Goal: Answer question/provide support: Share knowledge or assist other users

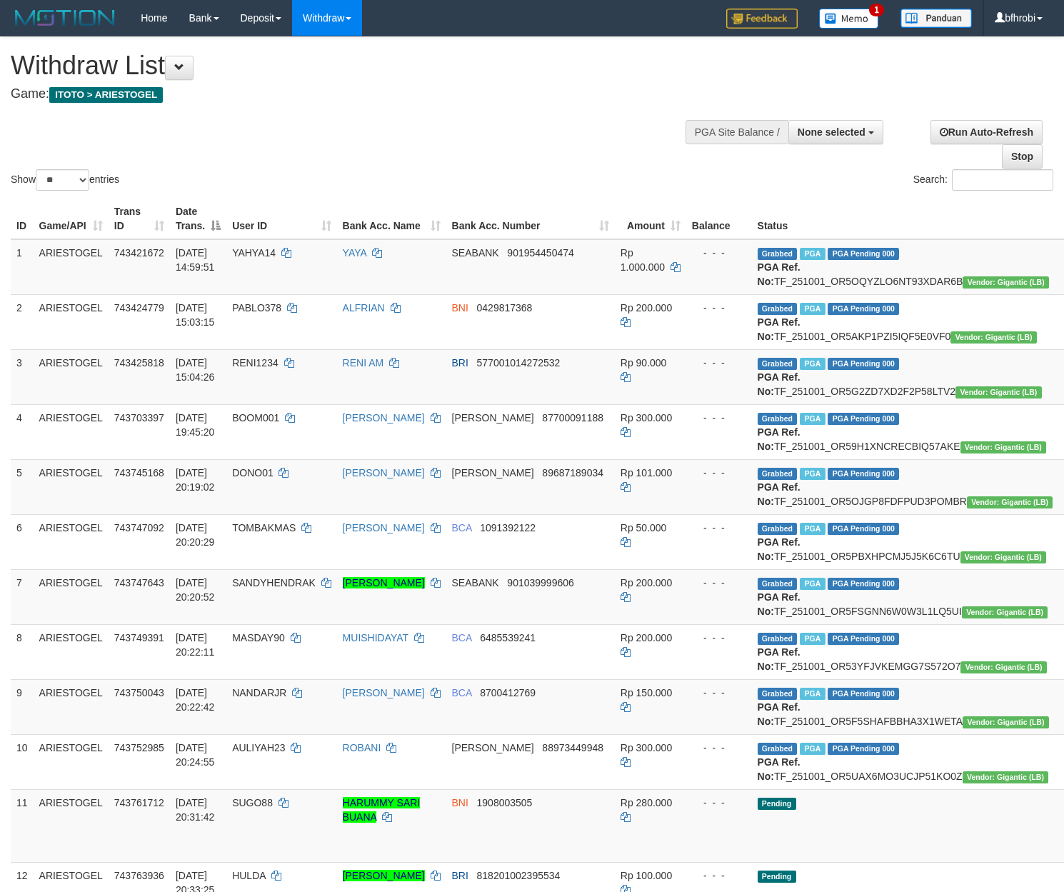
select select
select select "**"
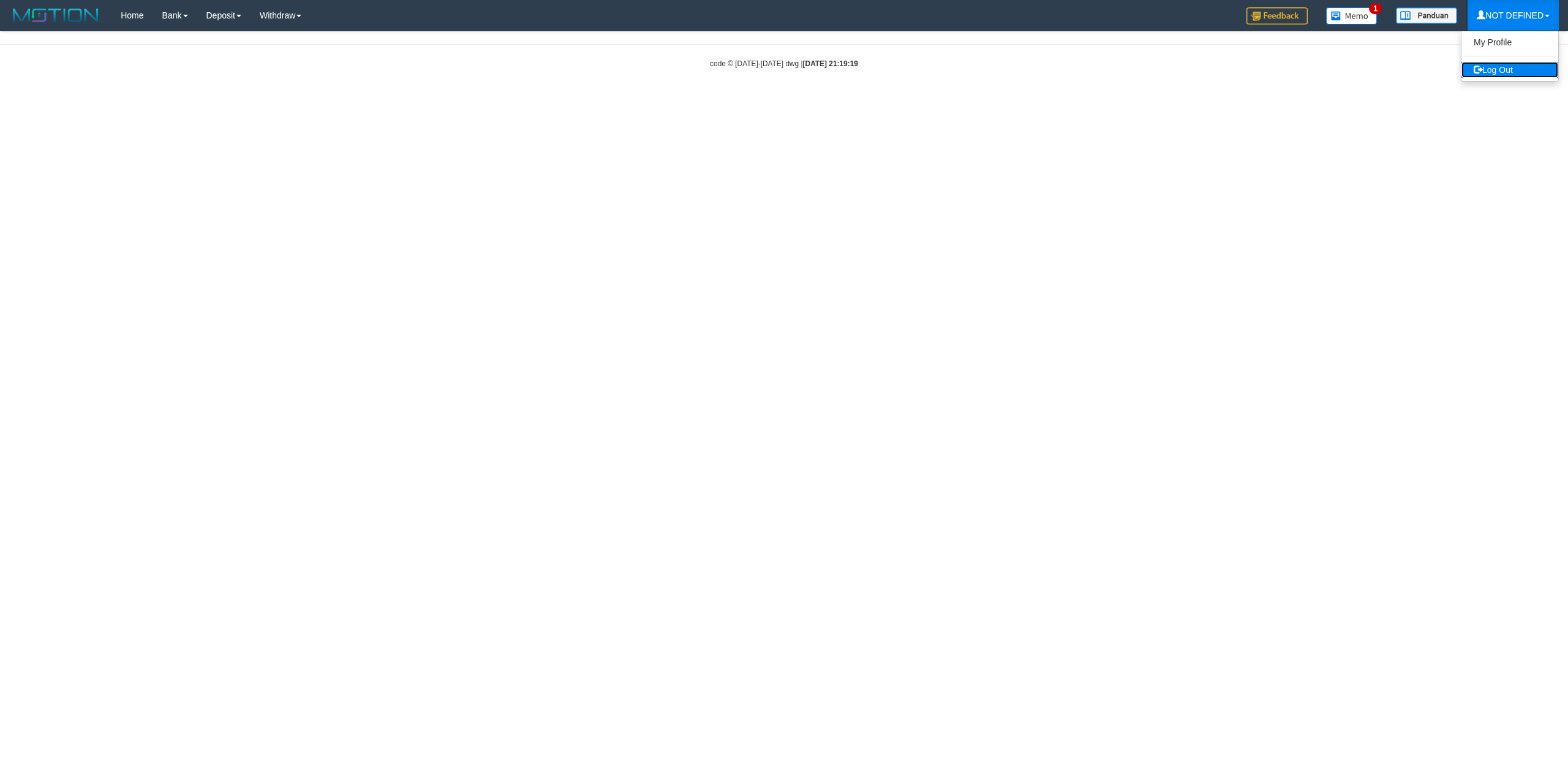
click at [1473, 77] on link "Log Out" at bounding box center [1510, 70] width 97 height 16
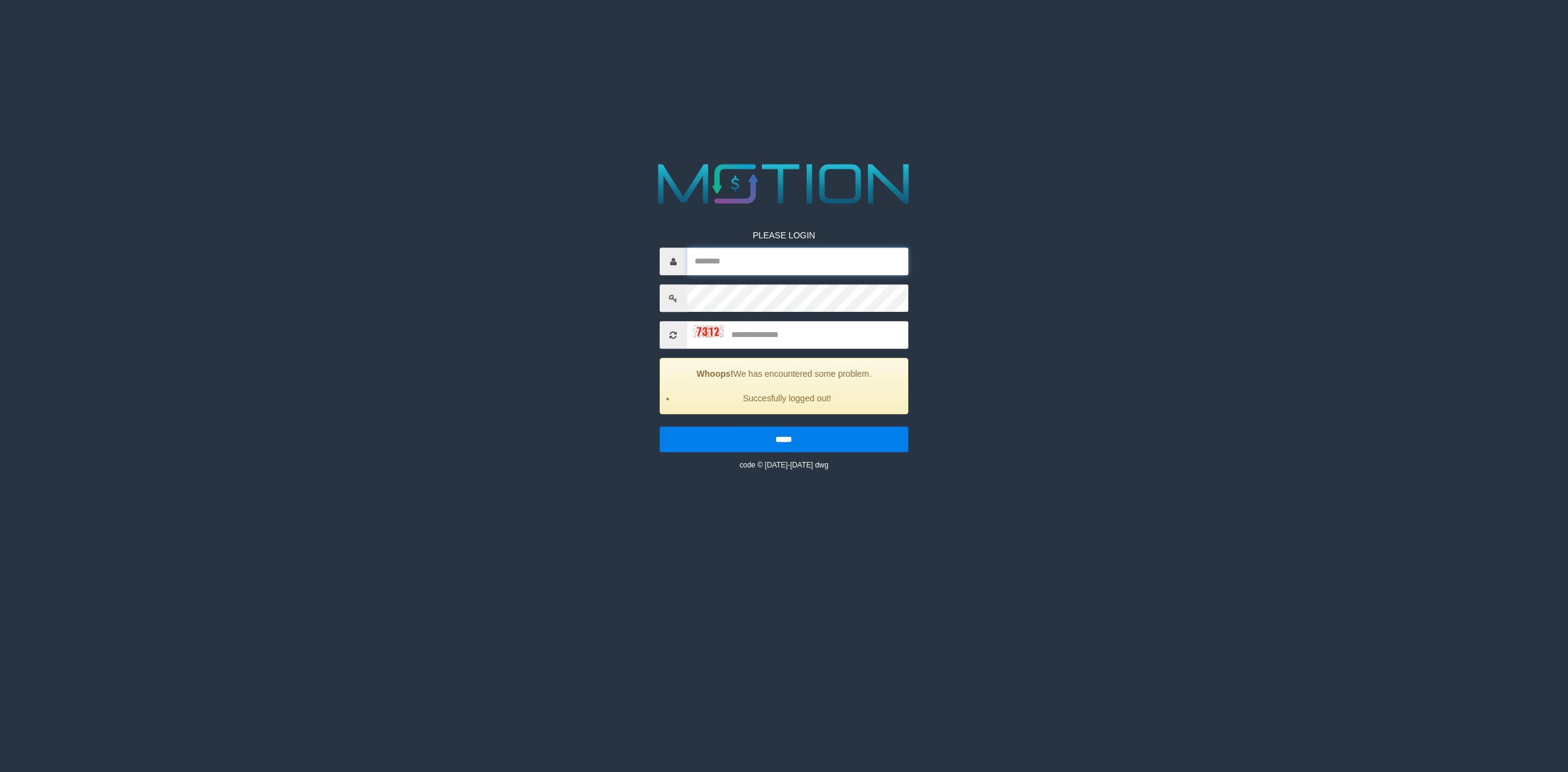
click at [722, 253] on input "text" at bounding box center [798, 261] width 221 height 27
type input "**********"
click at [770, 331] on input "text" at bounding box center [798, 335] width 221 height 27
type input "****"
click at [660, 427] on input "*****" at bounding box center [784, 440] width 250 height 26
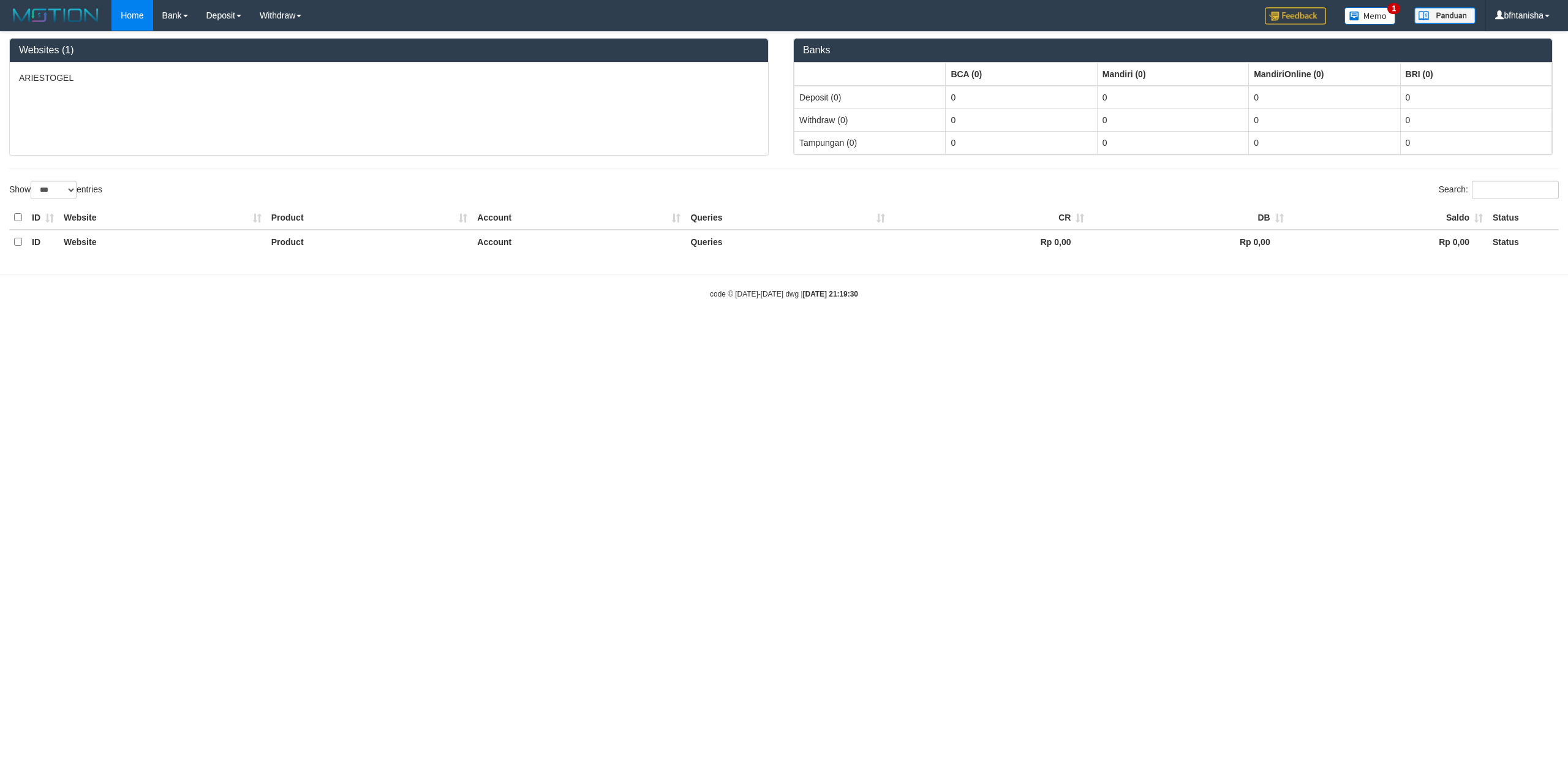
select select "***"
click at [279, 38] on link "WD Fetch" at bounding box center [300, 42] width 97 height 16
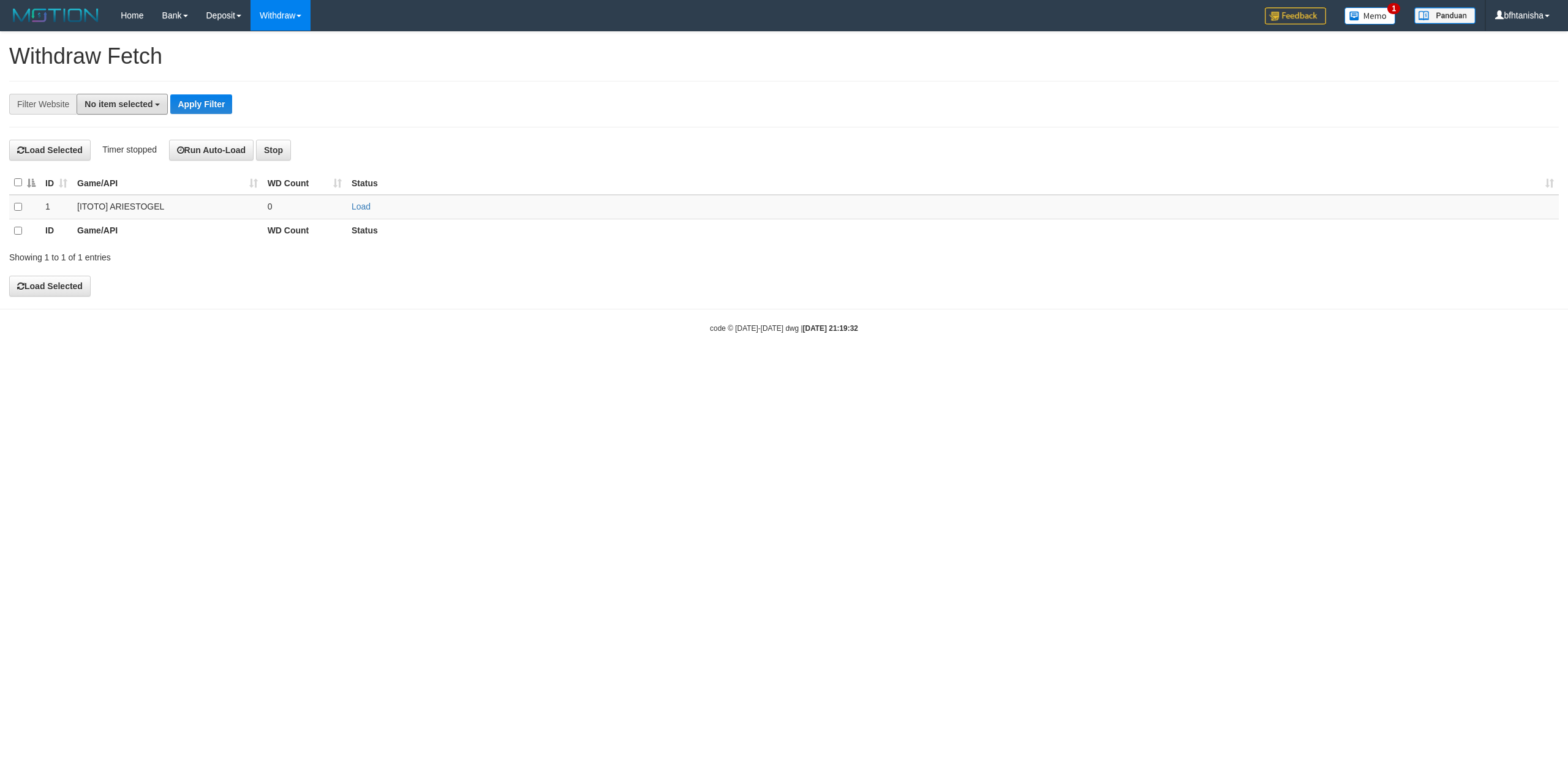
click at [133, 104] on span "No item selected" at bounding box center [118, 104] width 68 height 9
click at [125, 160] on label "SELECT ALL" at bounding box center [118, 151] width 82 height 17
select select "***"
click at [189, 104] on button "[ITOTO] ARIESTOGEL" at bounding box center [132, 104] width 112 height 21
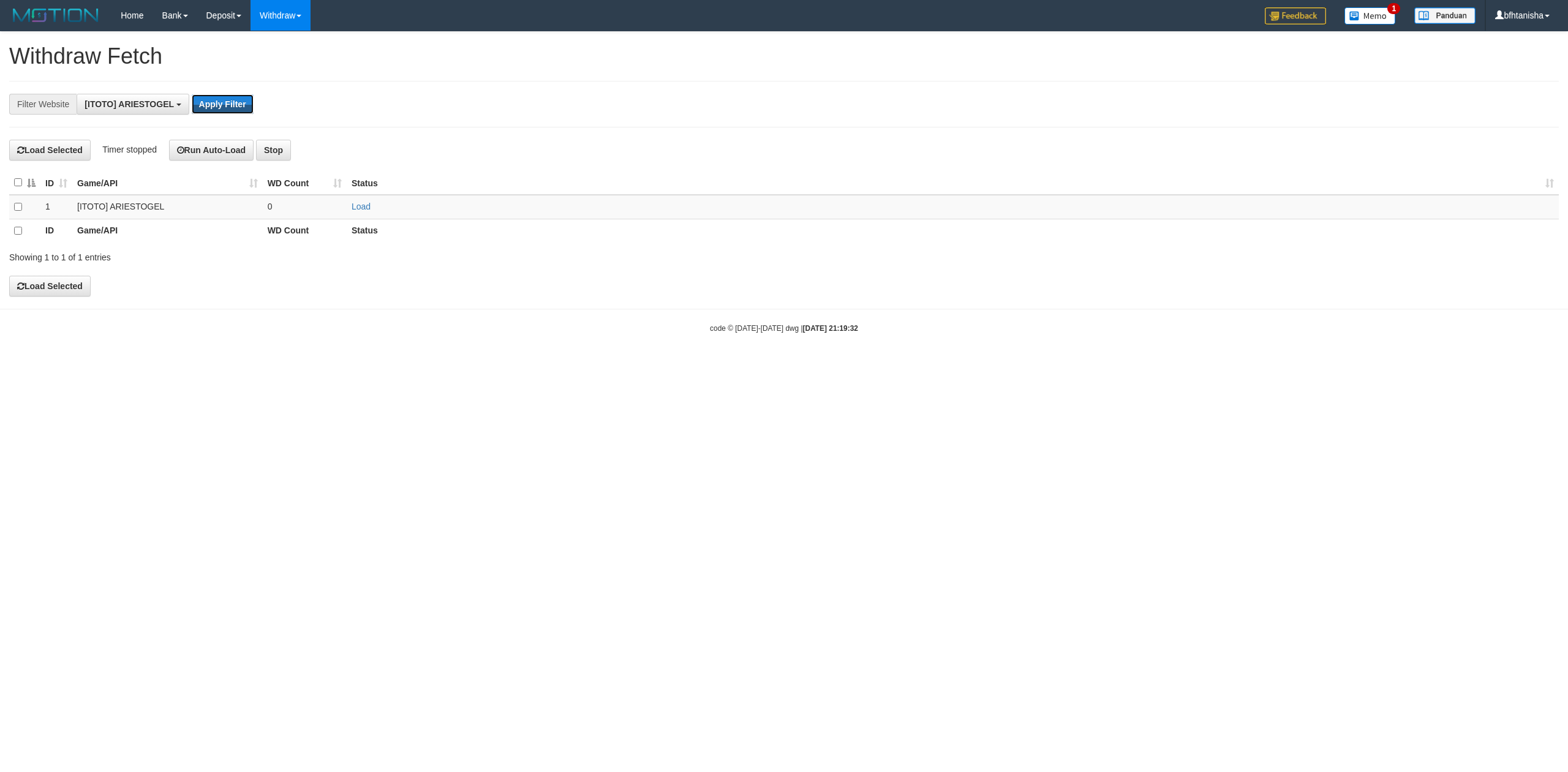
click at [207, 100] on button "Apply Filter" at bounding box center [222, 104] width 62 height 20
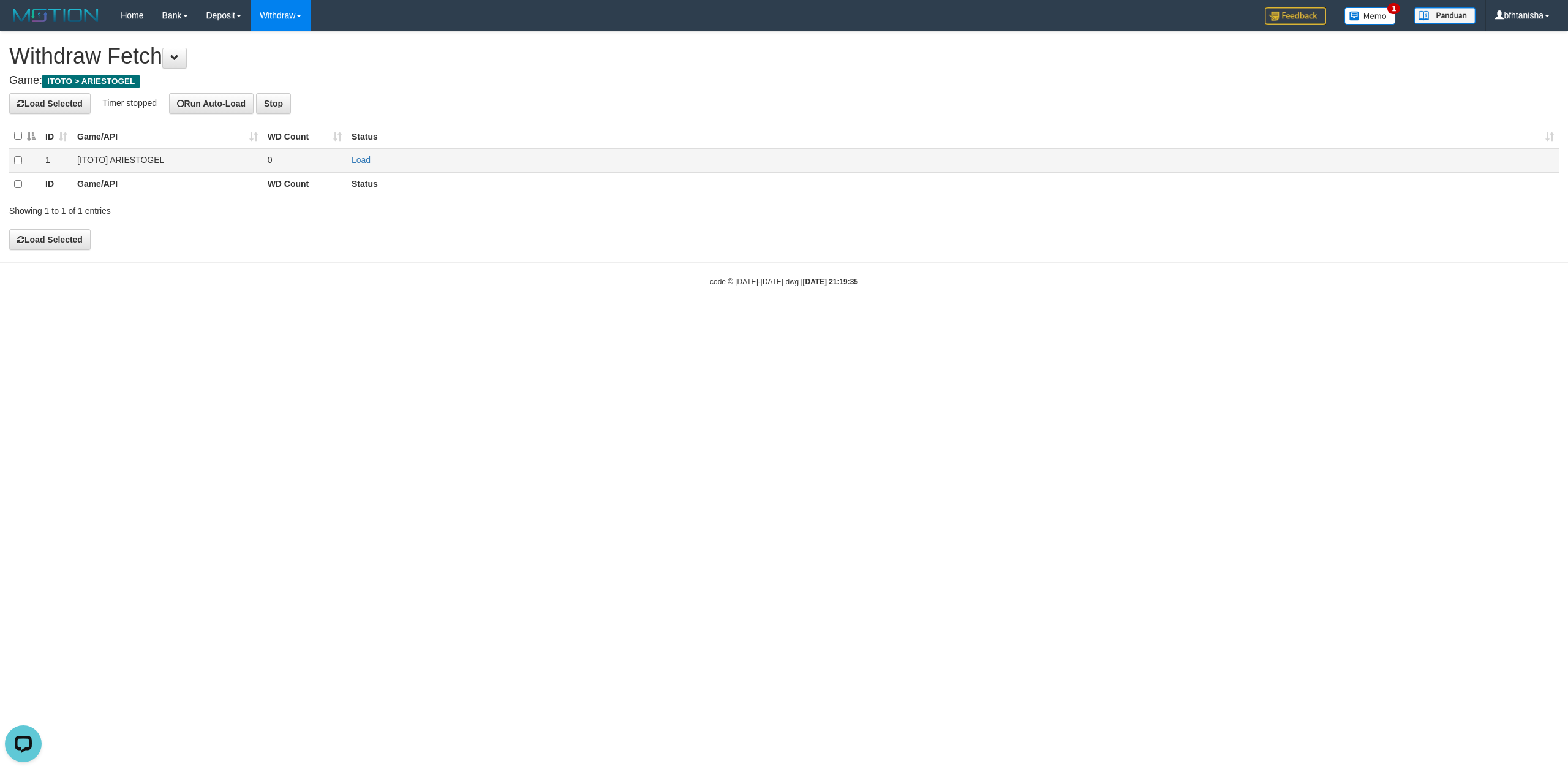
click at [346, 158] on tr "1 [ITOTO] ARIESTOGEL 0 Load" at bounding box center [784, 161] width 1550 height 25
click at [359, 158] on link "Load" at bounding box center [361, 160] width 19 height 9
click at [378, 165] on td "Load OK" at bounding box center [953, 161] width 1213 height 25
click at [359, 161] on link "Load" at bounding box center [361, 160] width 19 height 9
click at [366, 161] on link "Load" at bounding box center [361, 160] width 19 height 9
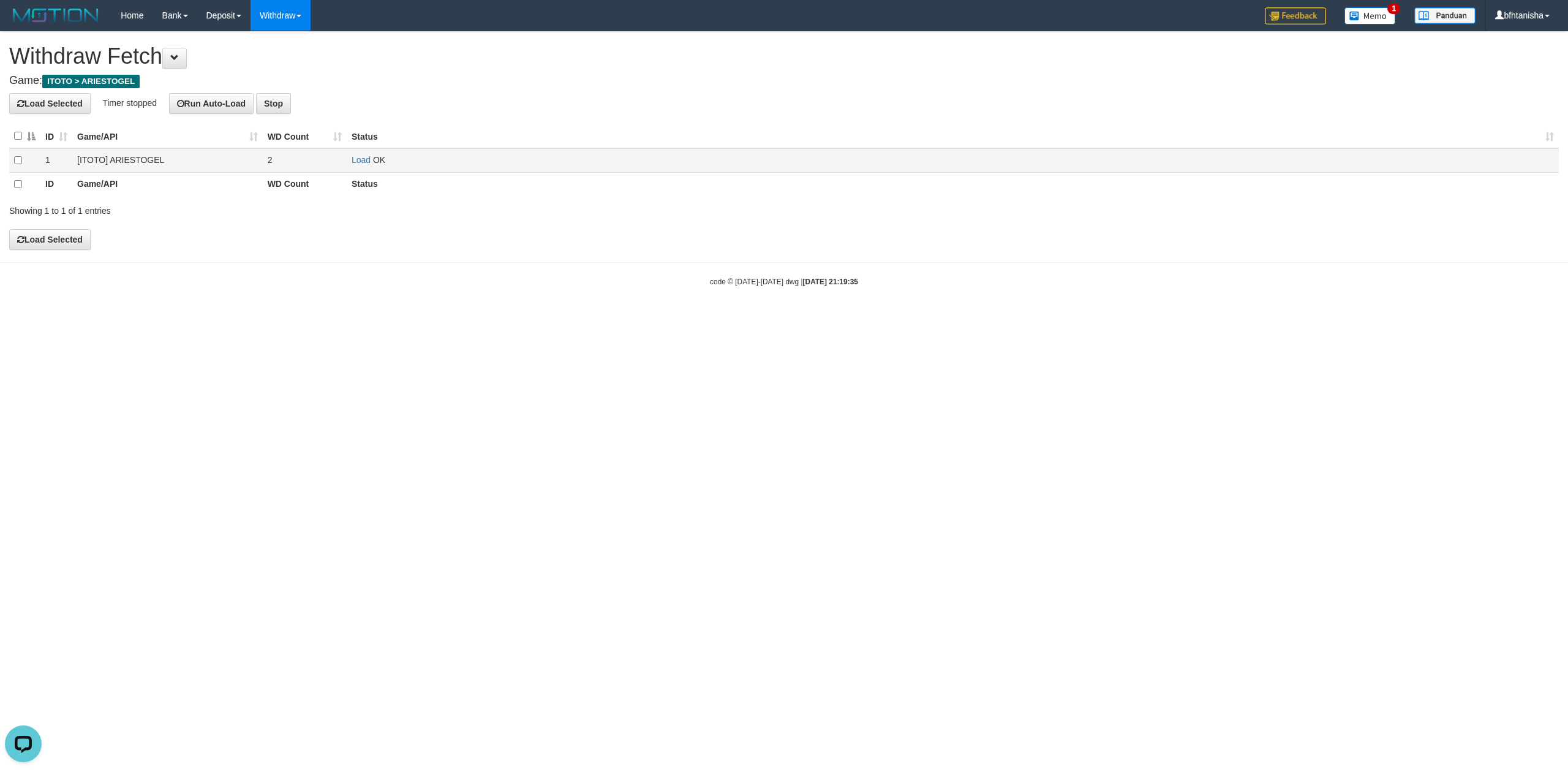
click at [366, 152] on td "Load OK" at bounding box center [953, 161] width 1213 height 25
click at [364, 161] on link "Load" at bounding box center [361, 160] width 19 height 9
click at [370, 161] on link "Load" at bounding box center [361, 160] width 19 height 9
drag, startPoint x: 359, startPoint y: 168, endPoint x: 364, endPoint y: 158, distance: 11.2
click at [359, 168] on td "Load OK" at bounding box center [953, 161] width 1213 height 25
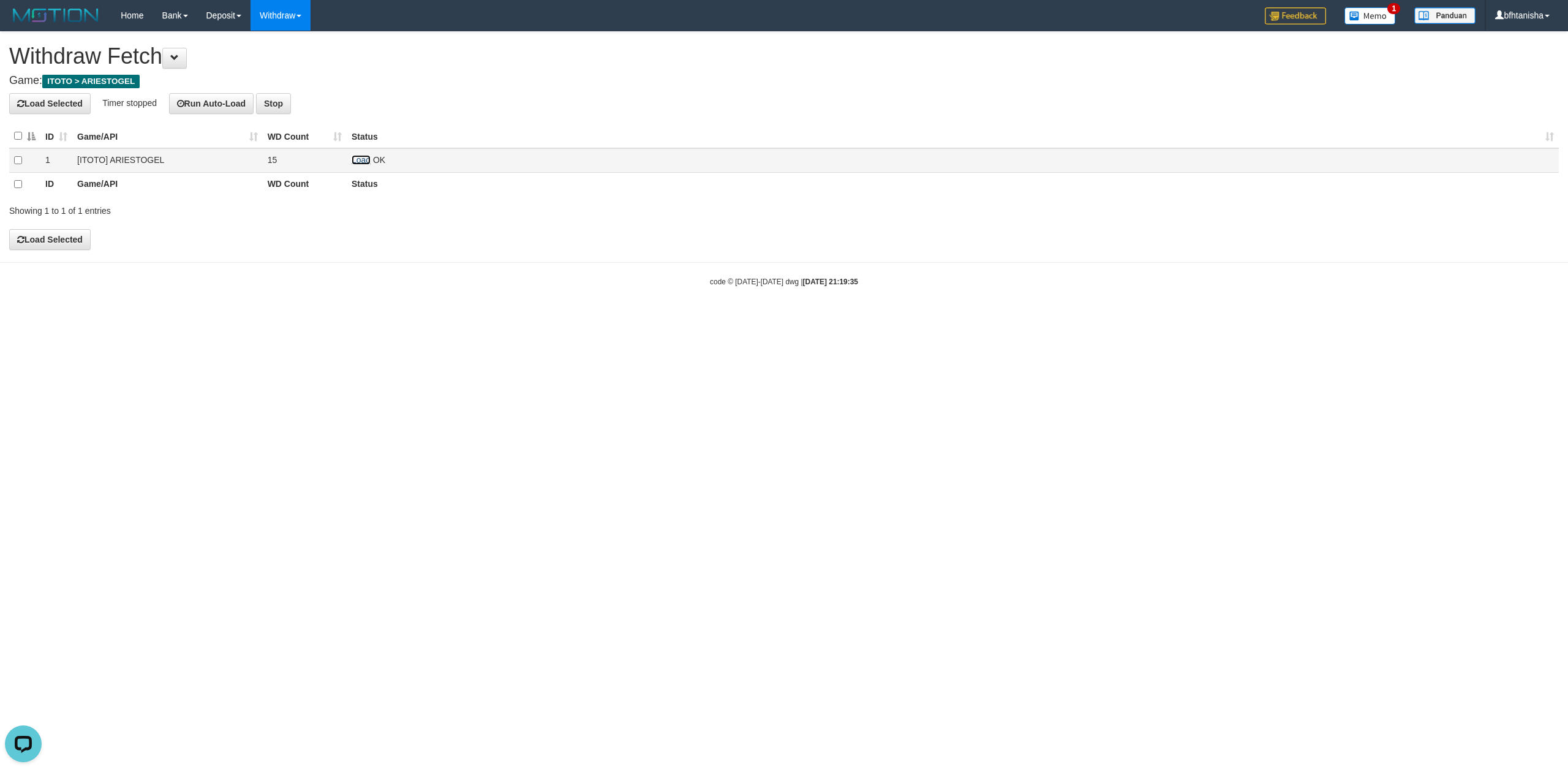
click at [366, 155] on link "Load" at bounding box center [361, 160] width 19 height 9
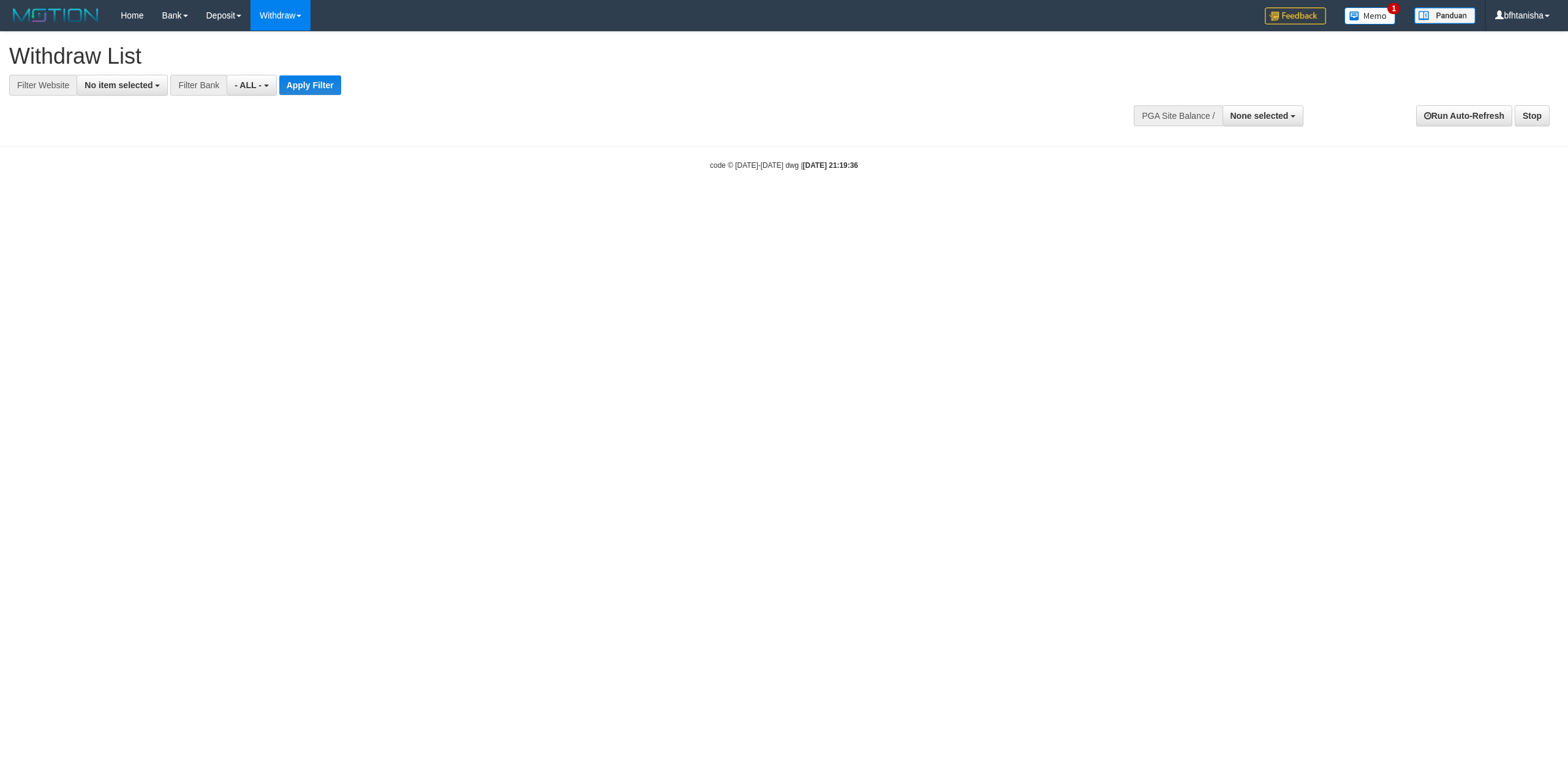
select select
click at [138, 88] on span "No item selected" at bounding box center [118, 85] width 68 height 9
click at [142, 143] on label "SELECT GAME" at bounding box center [124, 149] width 94 height 17
select select "***"
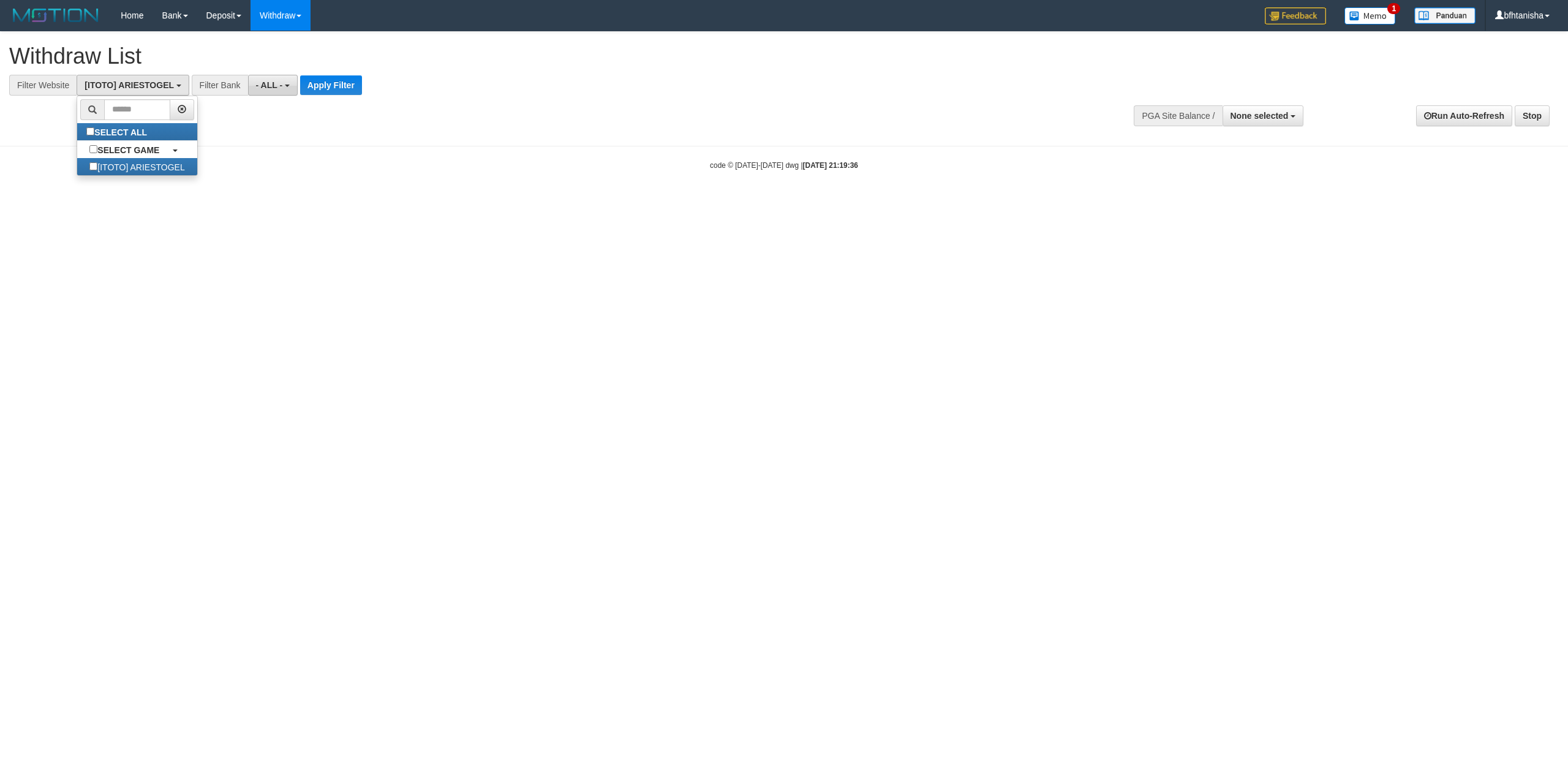
scroll to position [10, 0]
click at [277, 85] on span "- ALL -" at bounding box center [269, 85] width 27 height 9
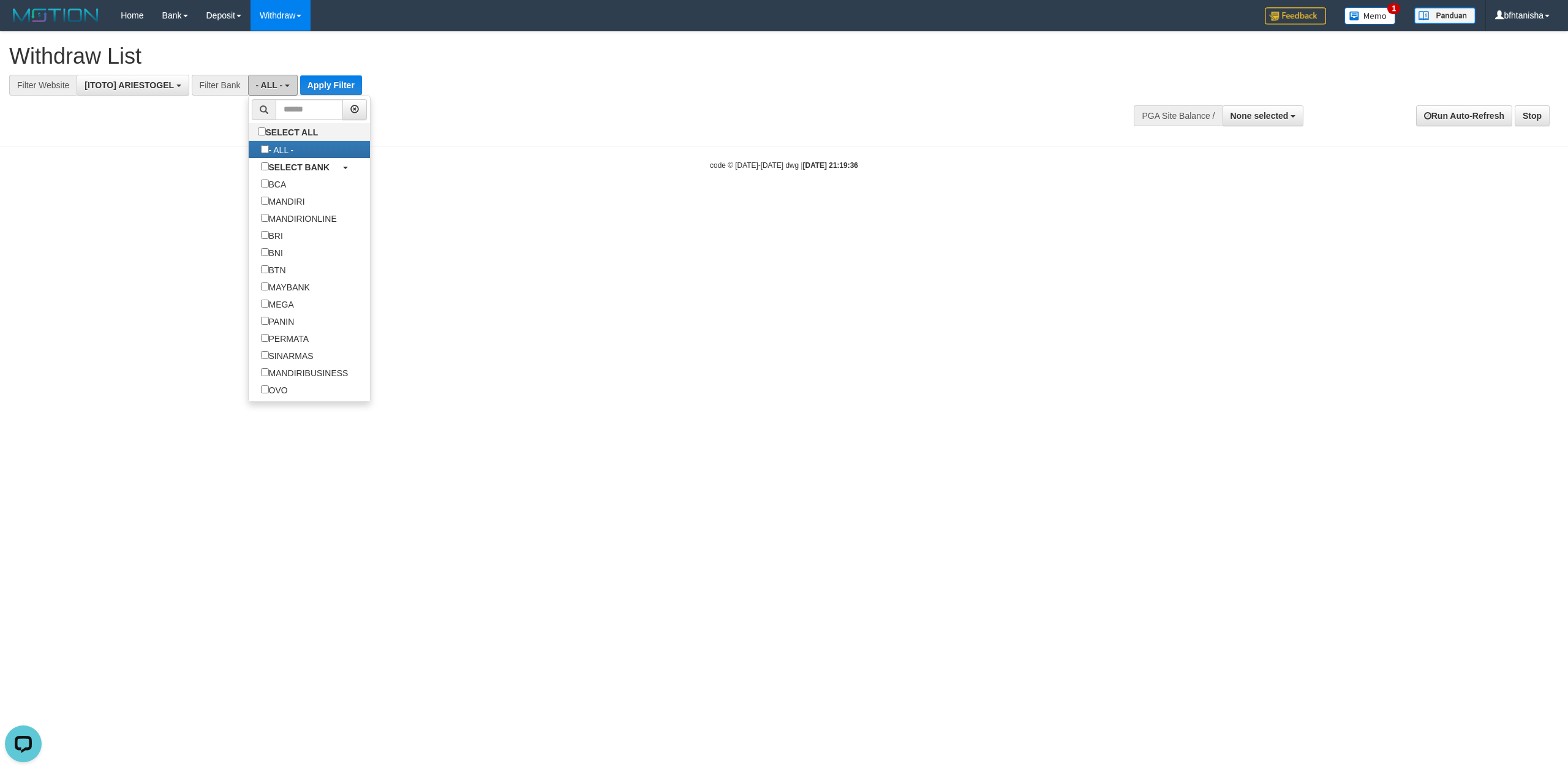
scroll to position [0, 0]
click at [326, 83] on button "Apply Filter" at bounding box center [331, 85] width 62 height 20
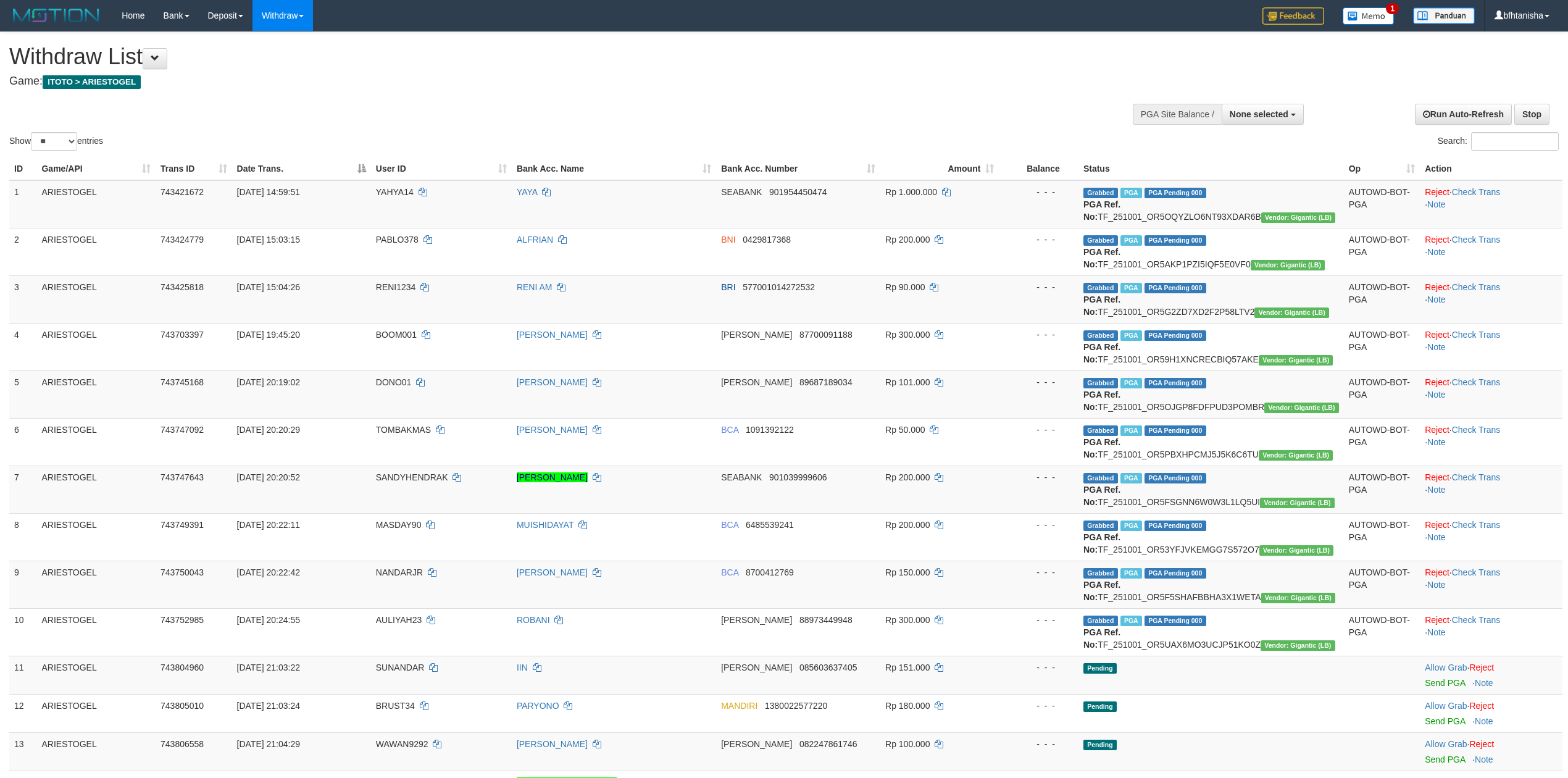
select select
select select "**"
click at [159, 55] on span at bounding box center [155, 58] width 9 height 9
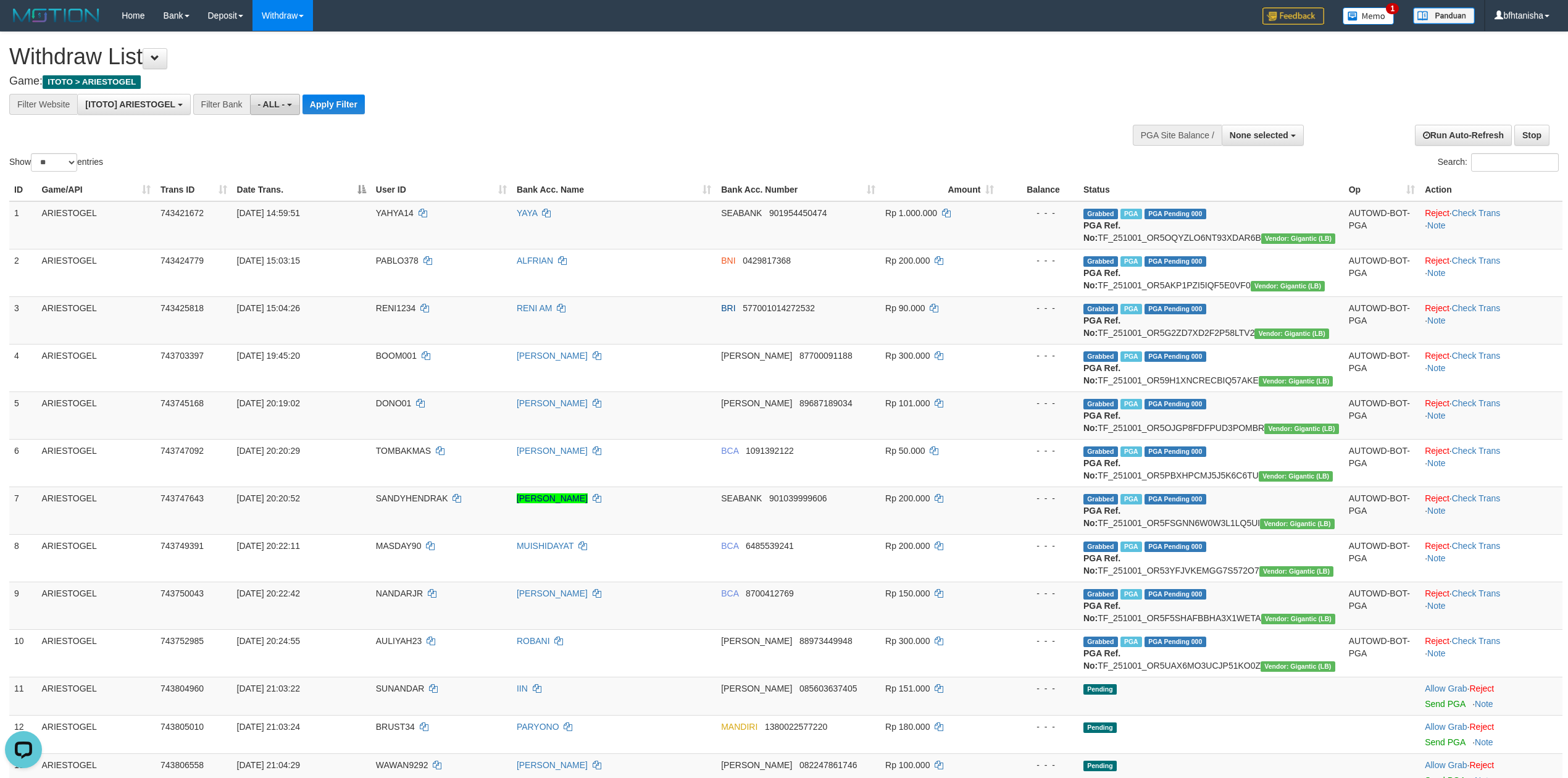
click at [275, 102] on span "- ALL -" at bounding box center [271, 104] width 27 height 10
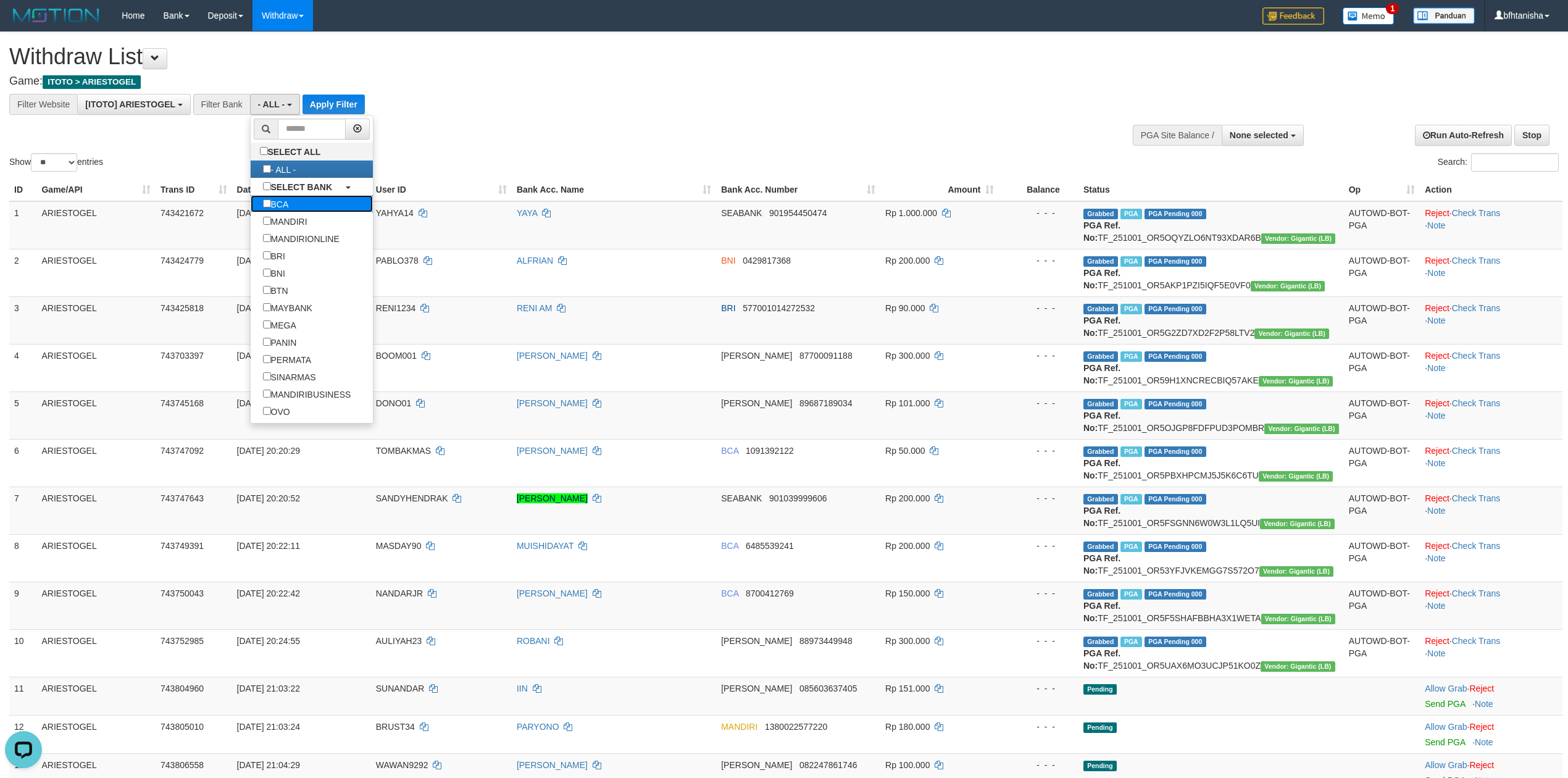
click at [295, 204] on label "BCA" at bounding box center [276, 204] width 51 height 17
select select "***"
click at [327, 92] on div "**********" at bounding box center [526, 73] width 1033 height 82
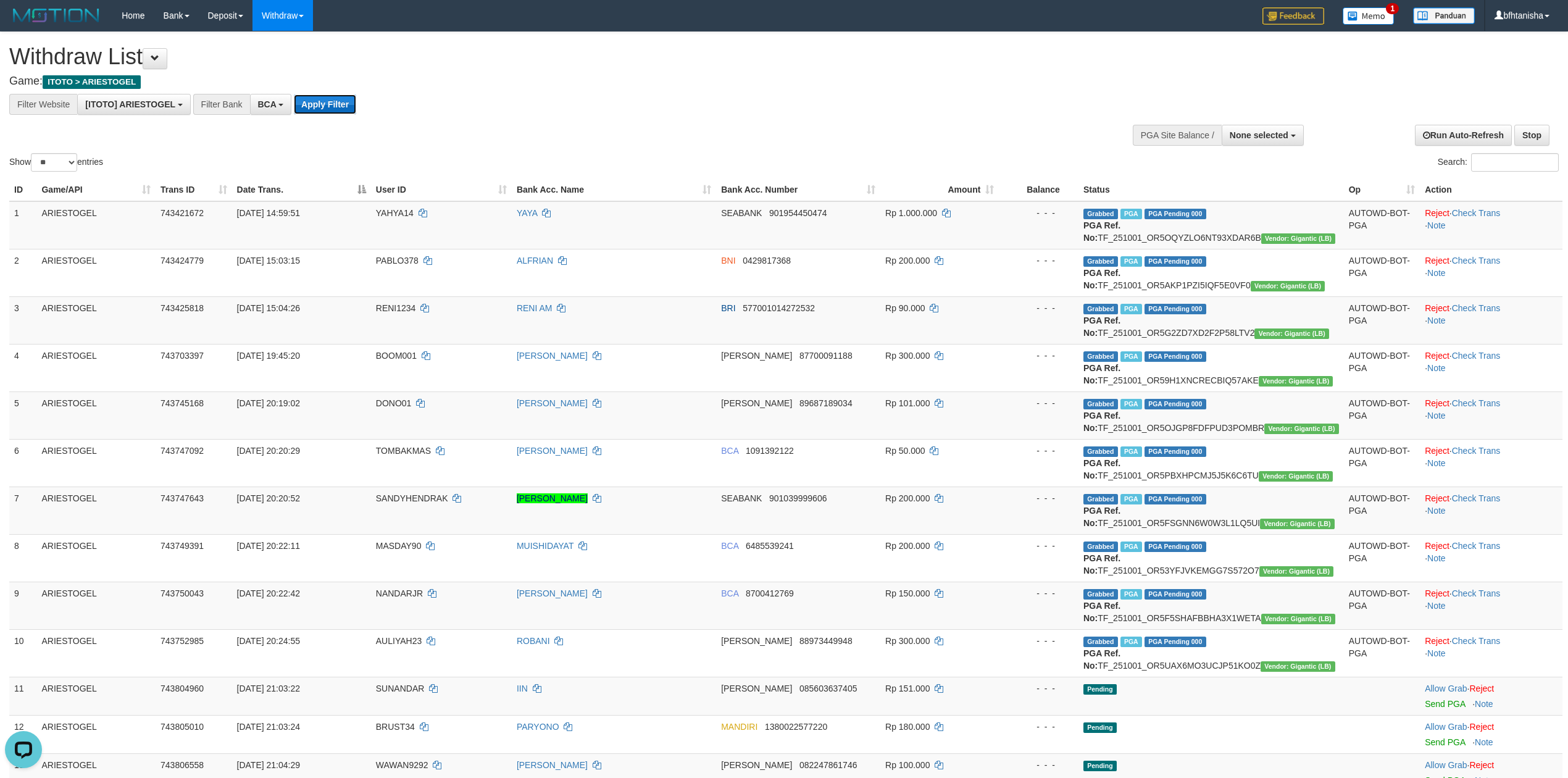
click at [329, 99] on button "Apply Filter" at bounding box center [325, 104] width 62 height 20
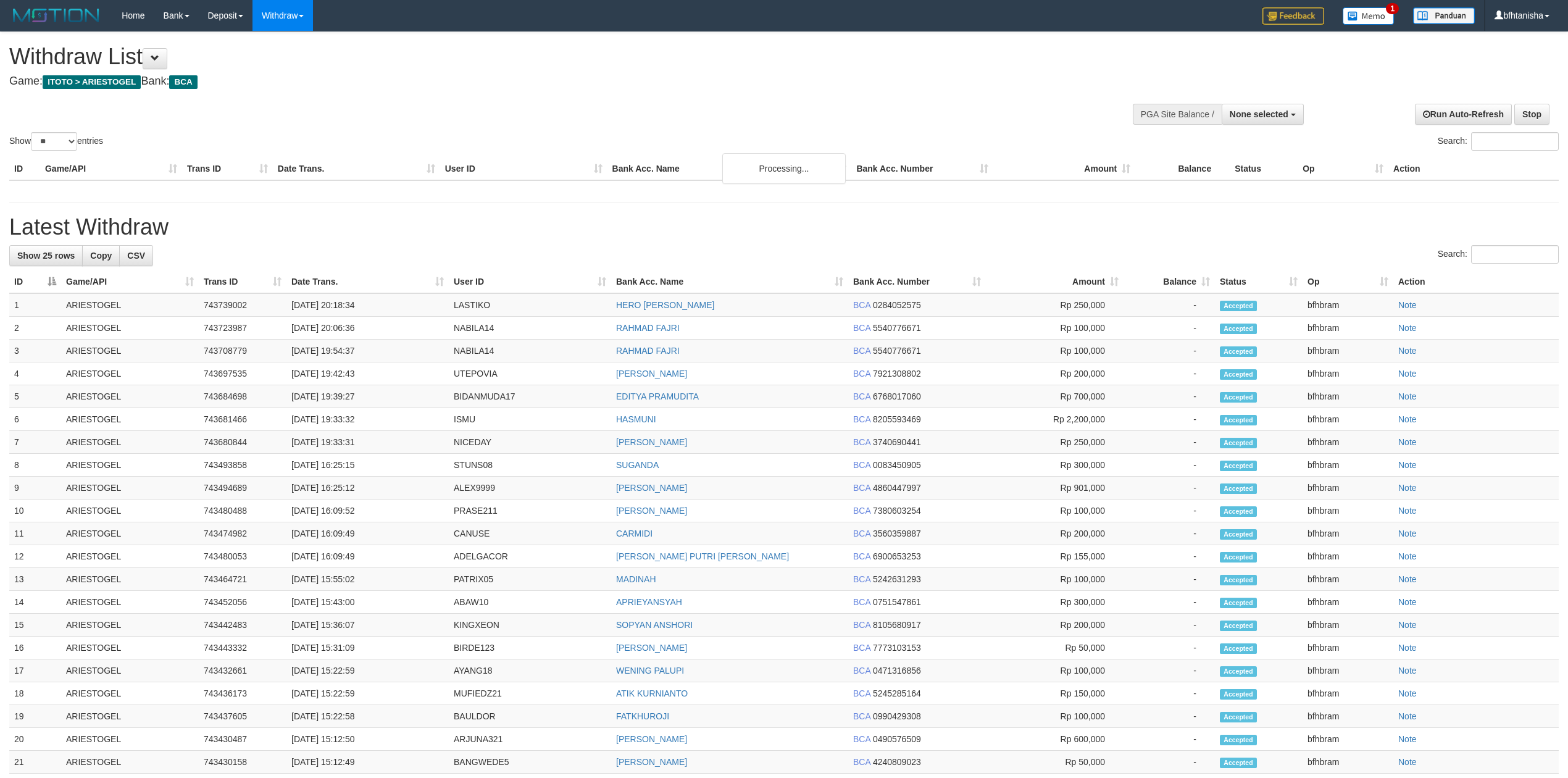
select select
select select "**"
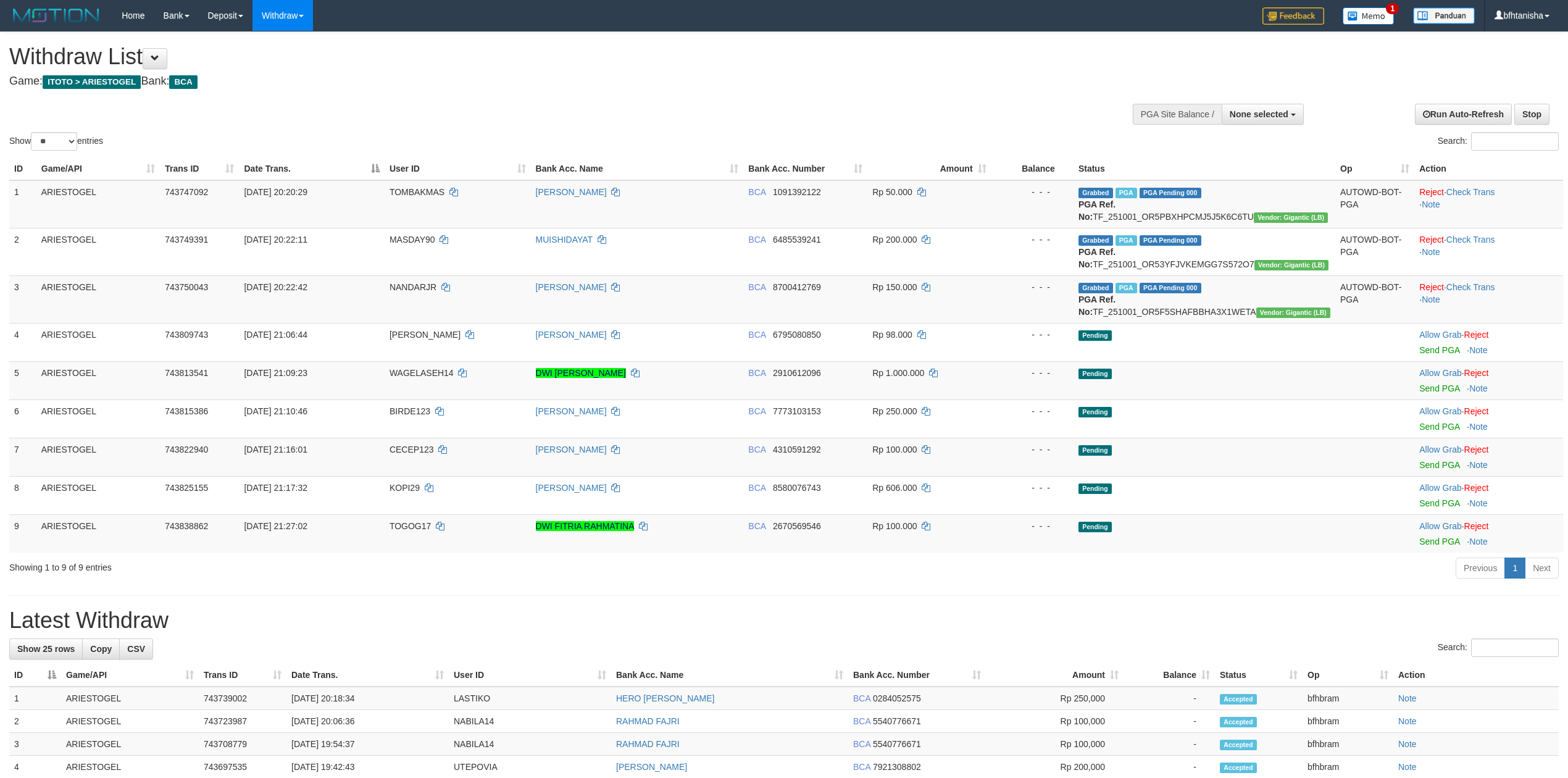
click at [548, 144] on div "Show ** ** ** *** entries" at bounding box center [392, 143] width 765 height 22
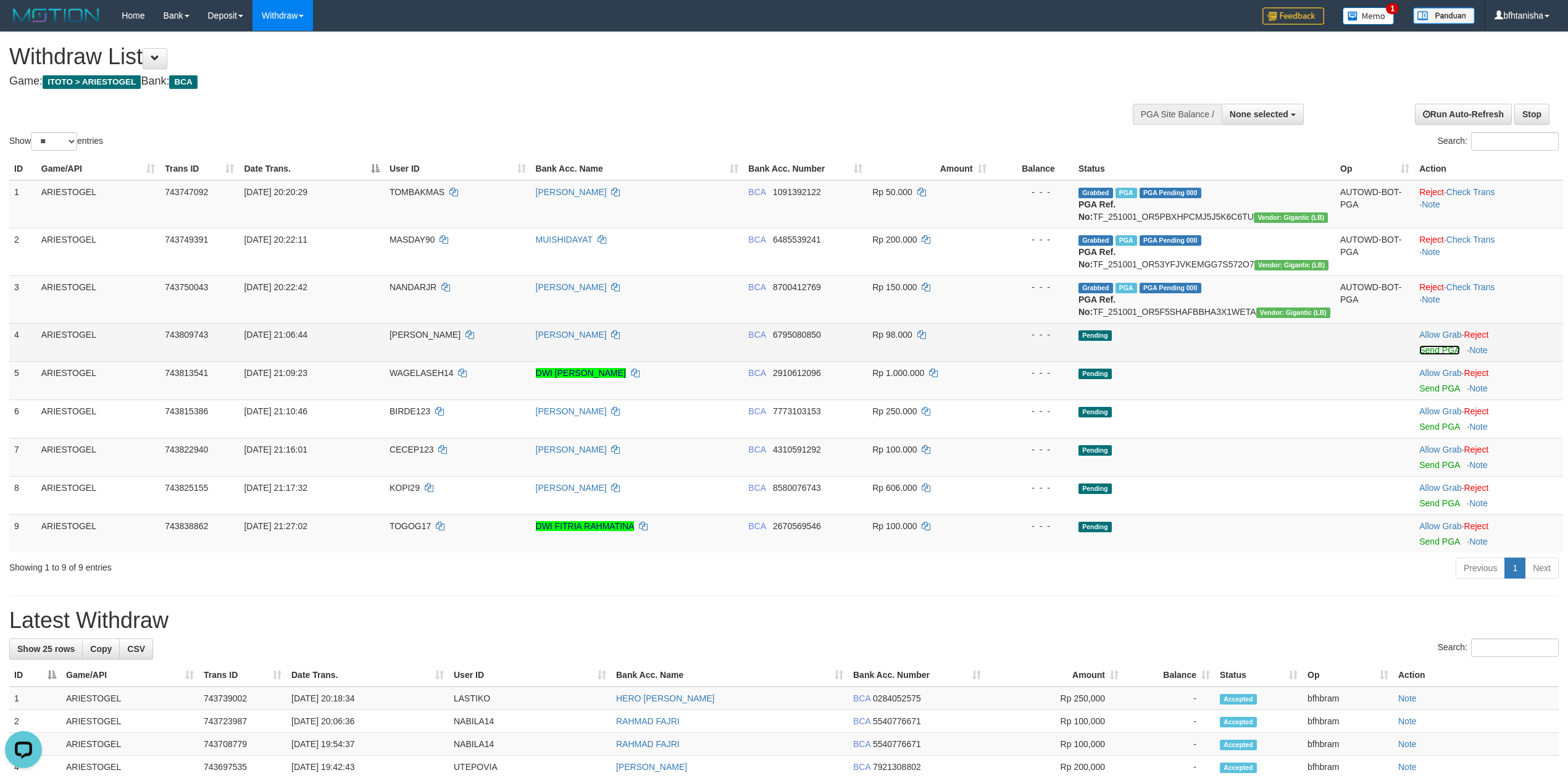
click at [1433, 354] on link "Send PGA" at bounding box center [1439, 350] width 40 height 10
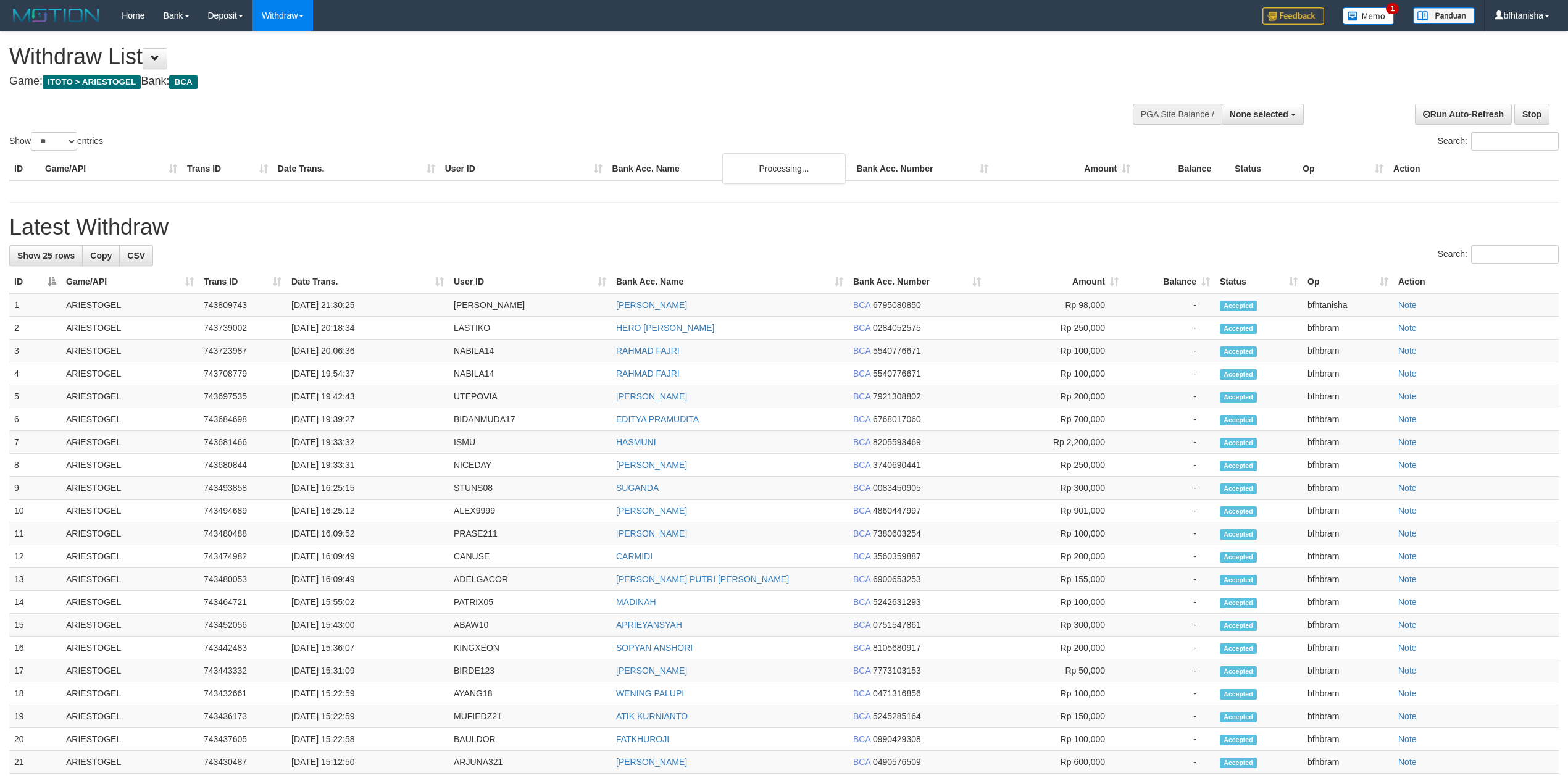
select select
select select "**"
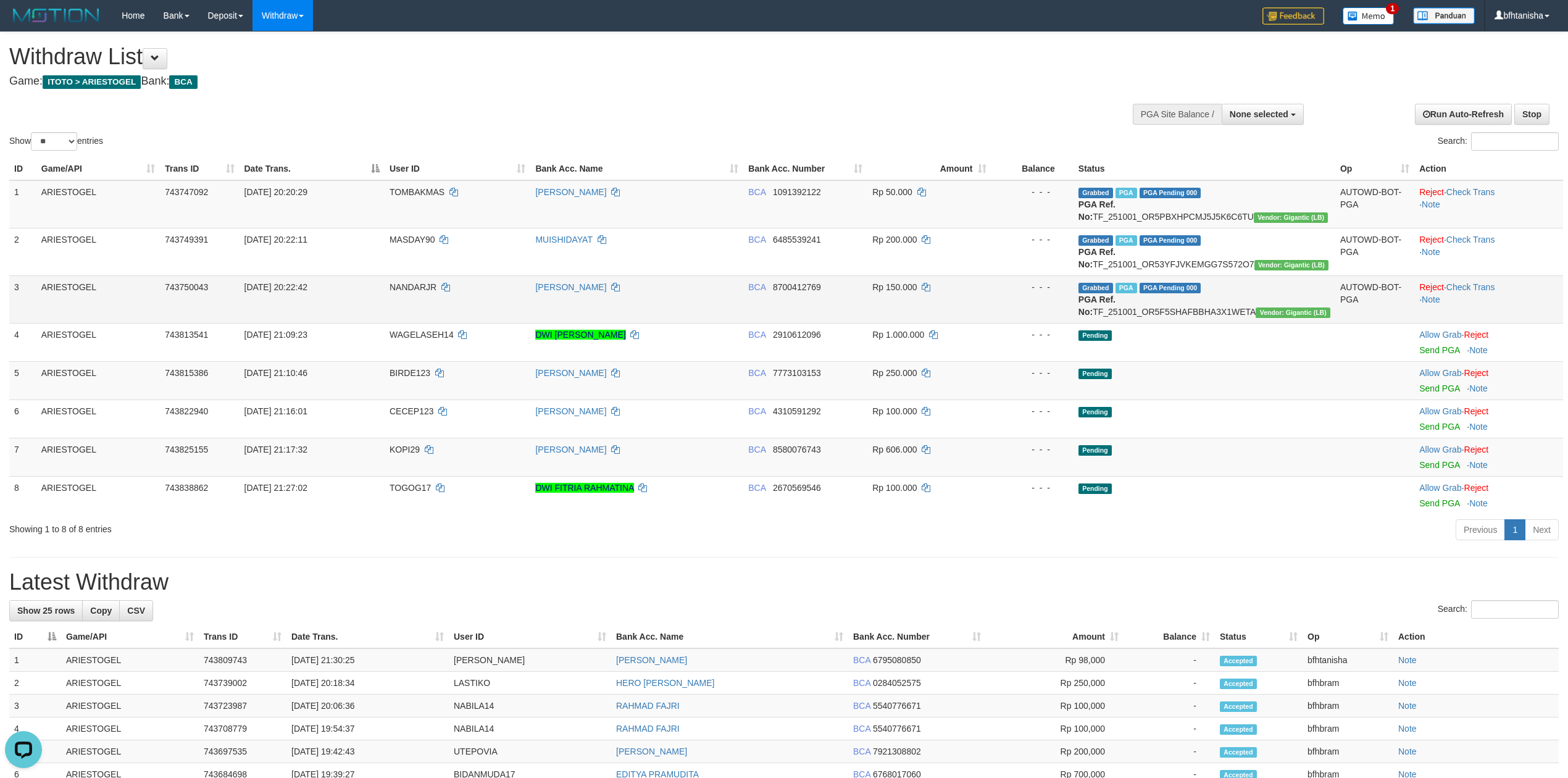
click at [878, 307] on td "Rp 150.000" at bounding box center [929, 299] width 124 height 48
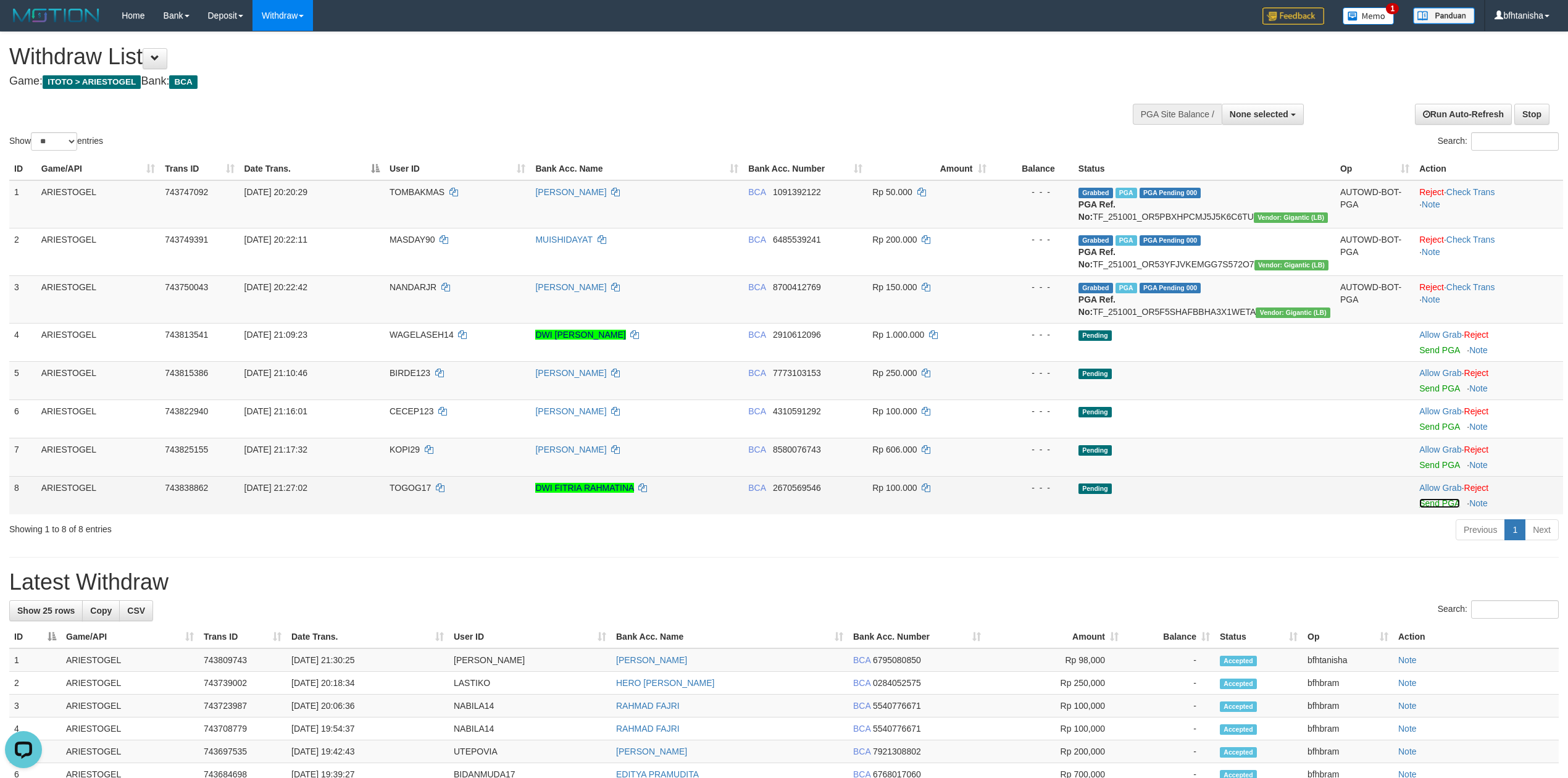
click at [1430, 500] on link "Send PGA" at bounding box center [1439, 503] width 40 height 10
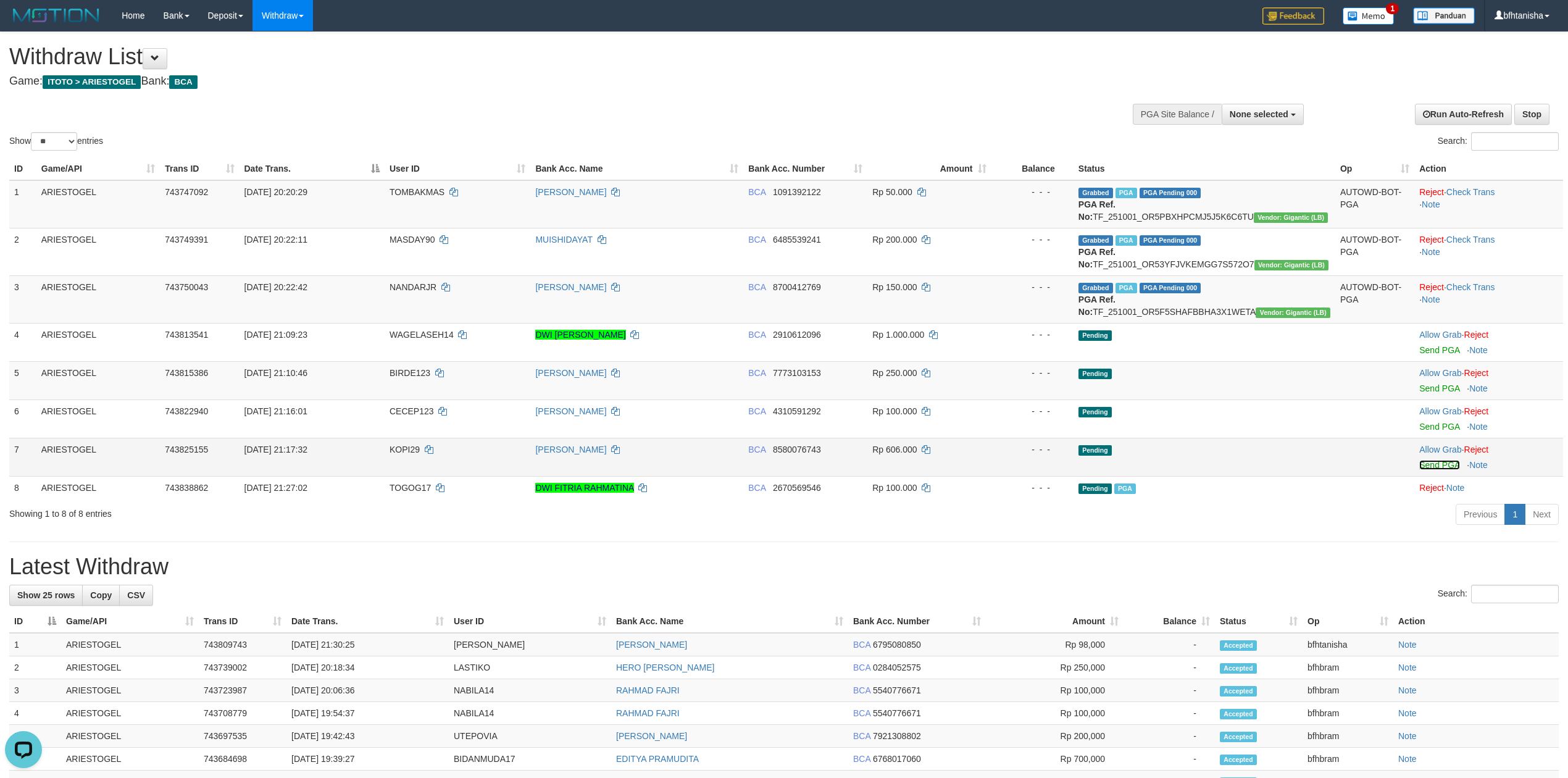
click at [1442, 466] on link "Send PGA" at bounding box center [1439, 465] width 40 height 10
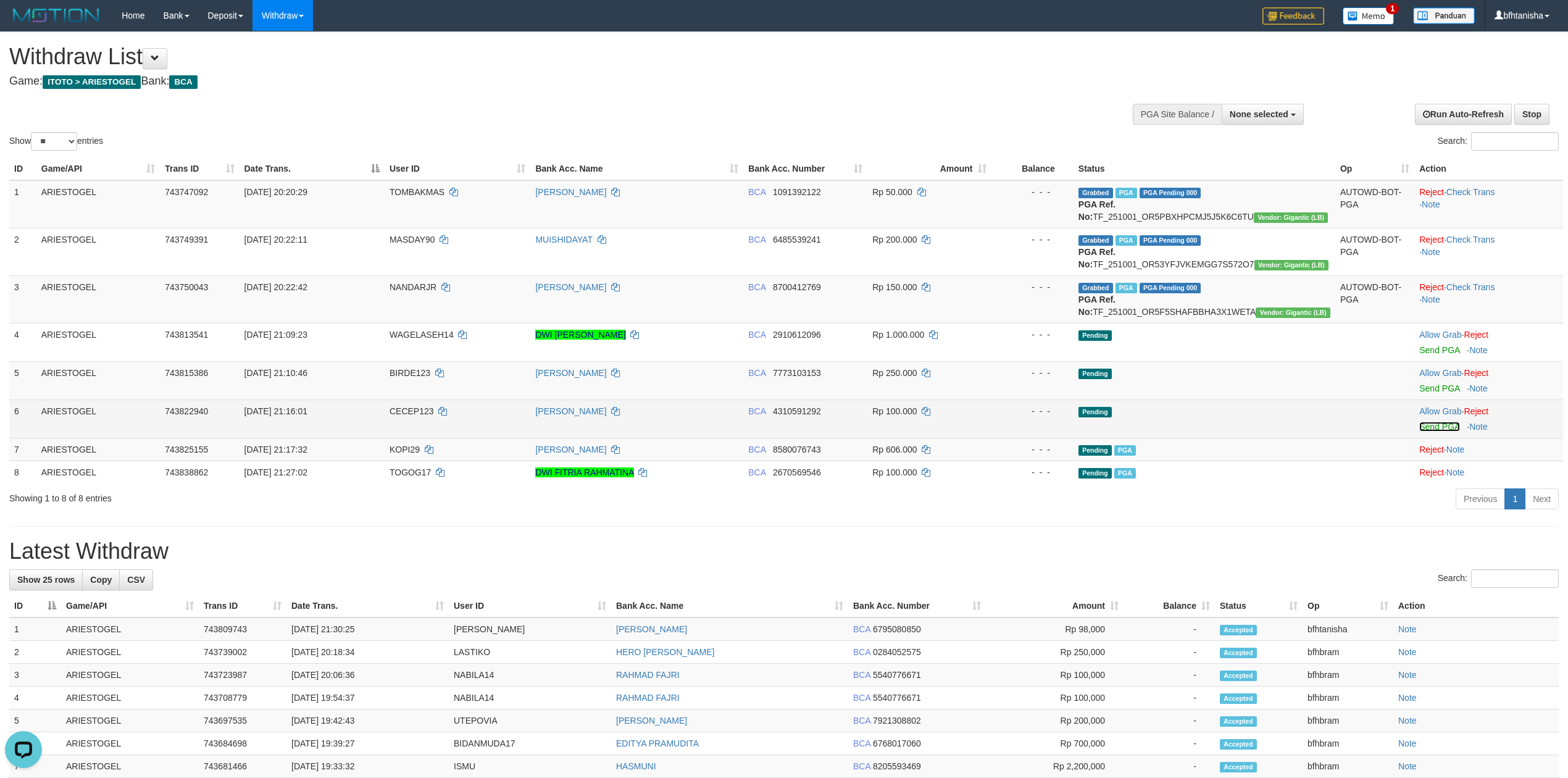
click at [1440, 431] on link "Send PGA" at bounding box center [1439, 427] width 40 height 10
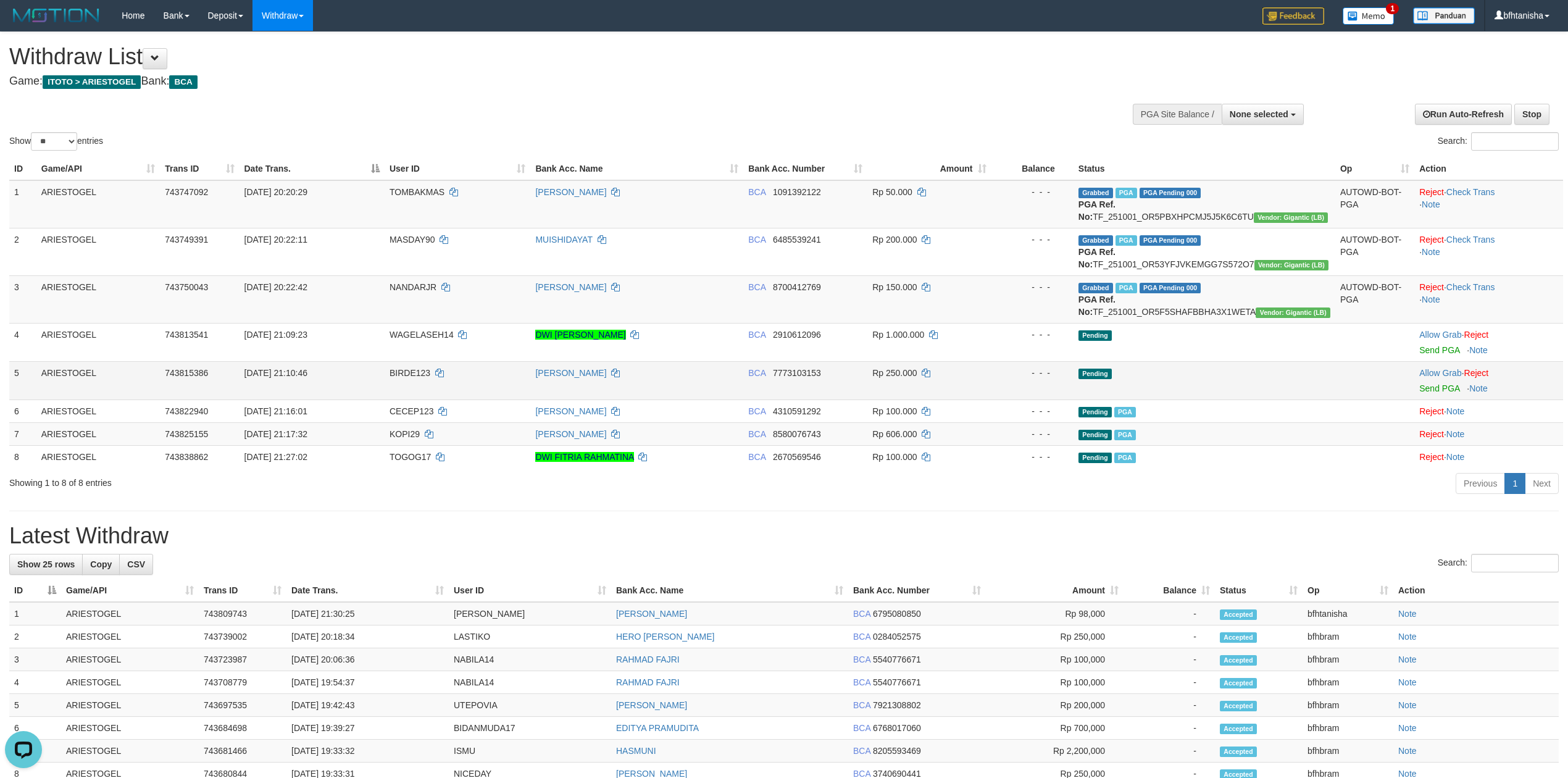
click at [1440, 395] on td "Allow Grab · Reject Send PGA · Note" at bounding box center [1488, 381] width 149 height 38
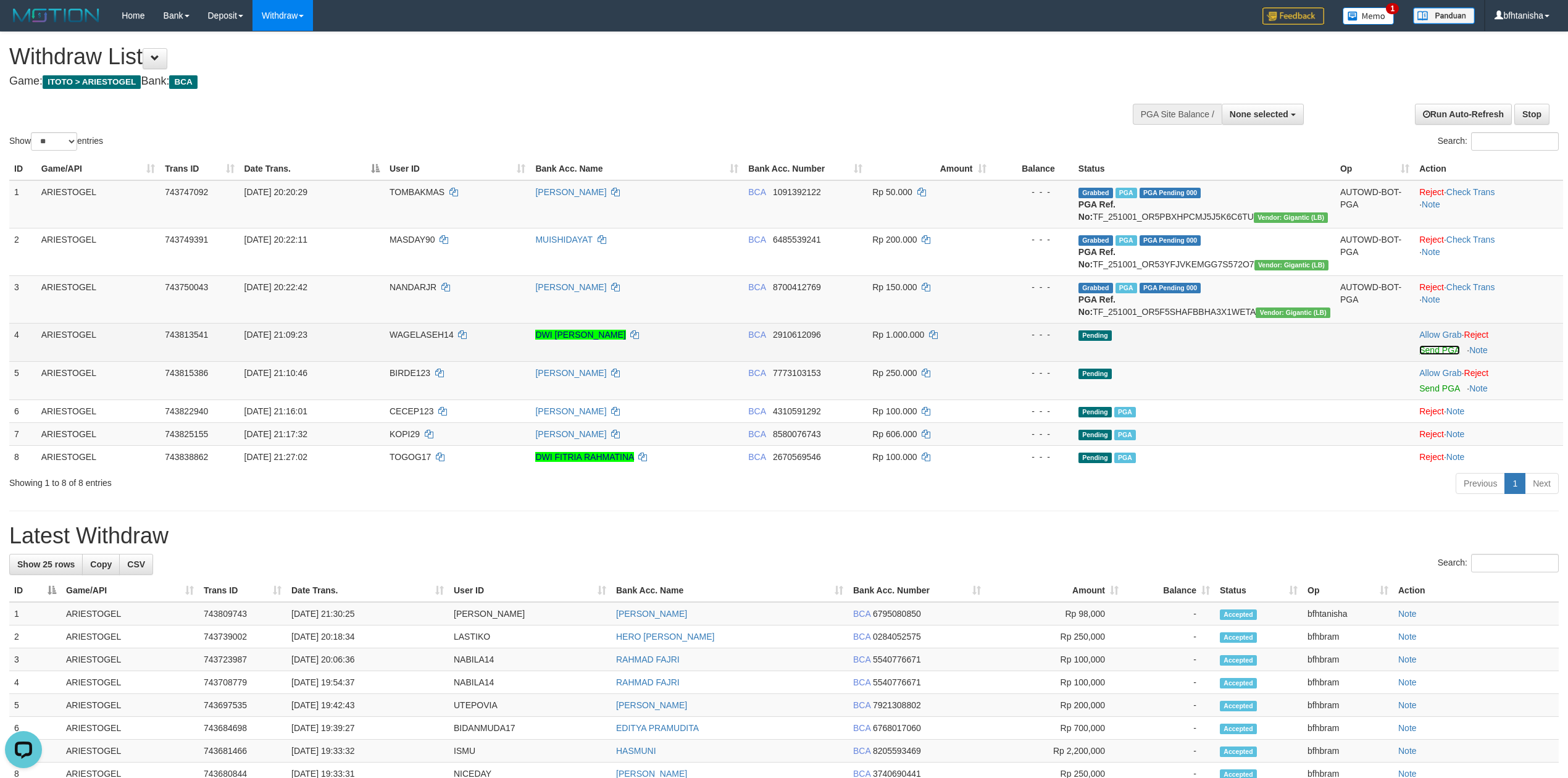
click at [1442, 354] on link "Send PGA" at bounding box center [1439, 350] width 40 height 10
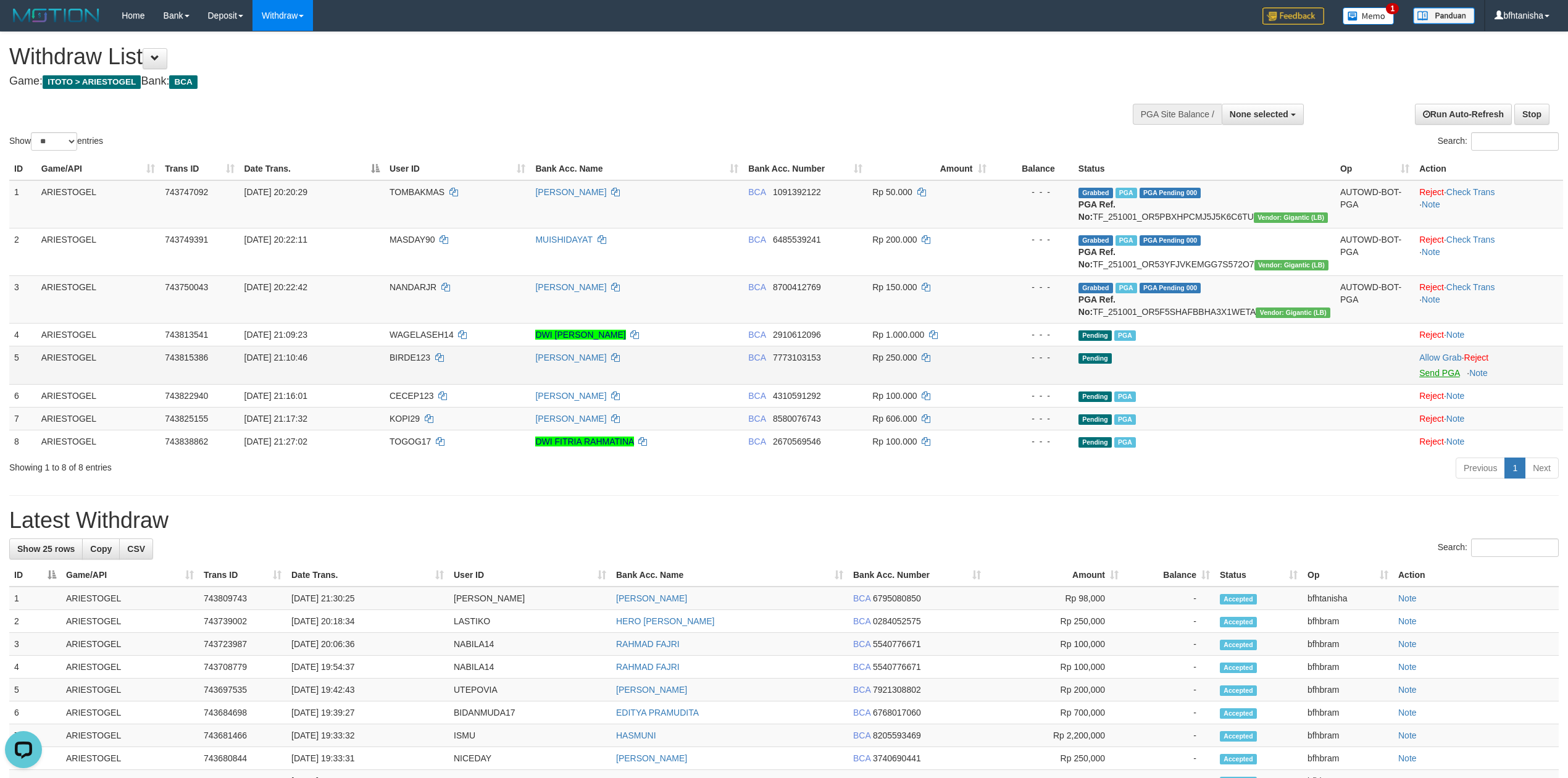
click at [1443, 366] on div at bounding box center [1488, 365] width 139 height 3
click at [1443, 372] on link "Send PGA" at bounding box center [1439, 372] width 40 height 10
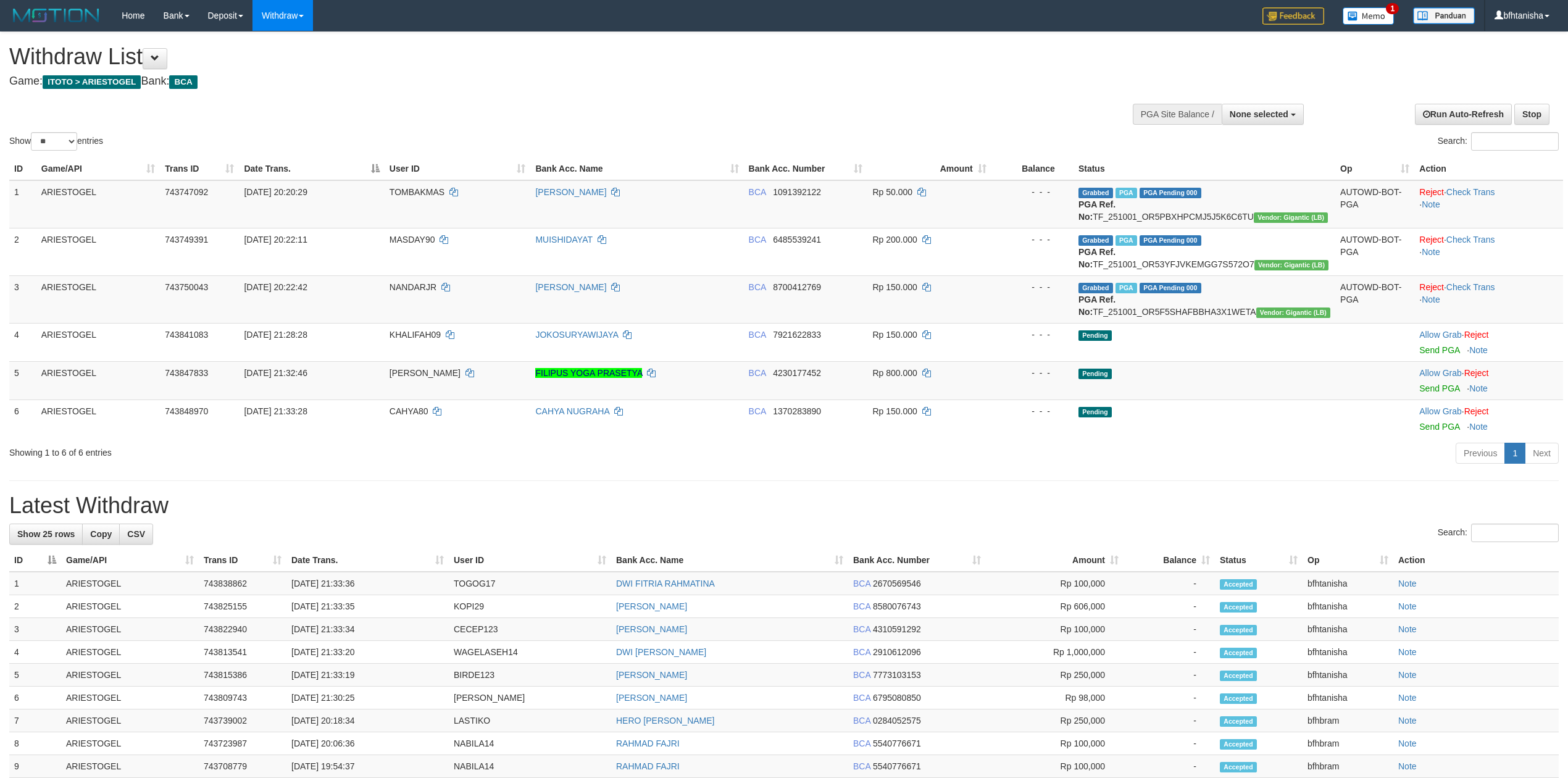
select select
select select "**"
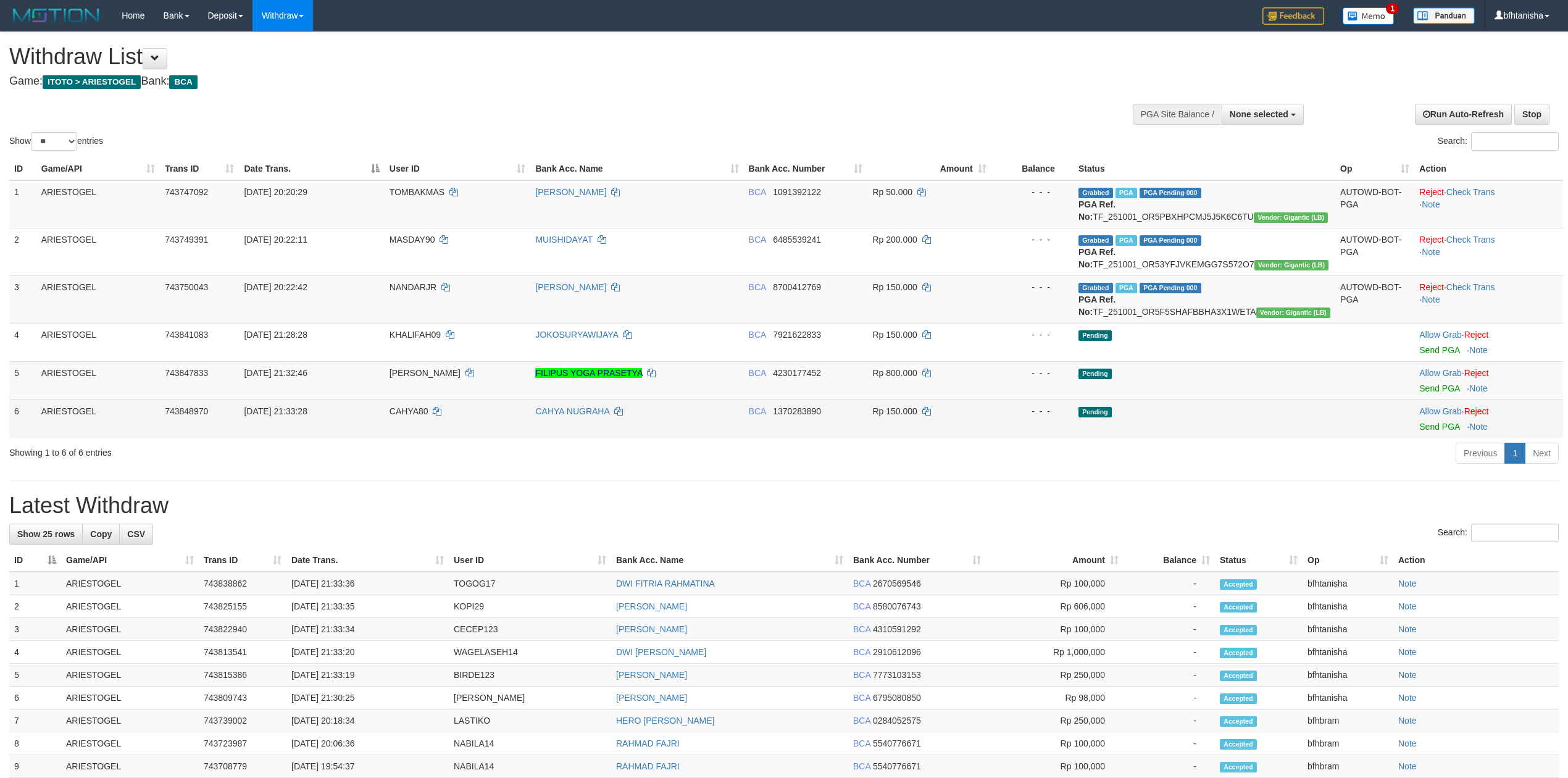
click at [1445, 436] on td "Allow Grab · Reject Send PGA · Note" at bounding box center [1488, 419] width 149 height 38
click at [1445, 434] on td "Allow Grab · Reject Send PGA · Note" at bounding box center [1488, 419] width 149 height 38
click at [1446, 431] on link "Send PGA" at bounding box center [1439, 427] width 40 height 10
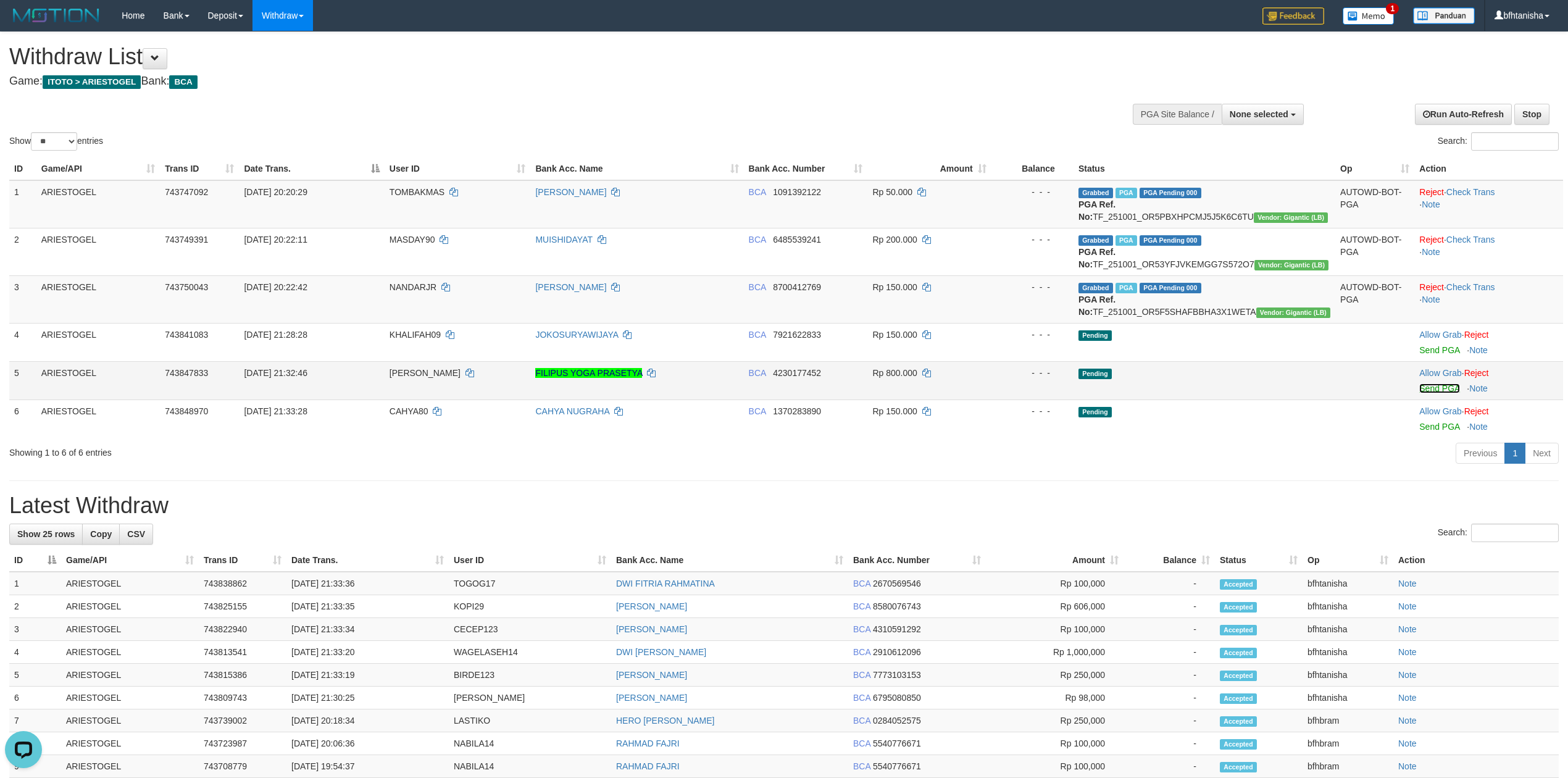
click at [1448, 390] on link "Send PGA" at bounding box center [1439, 388] width 40 height 10
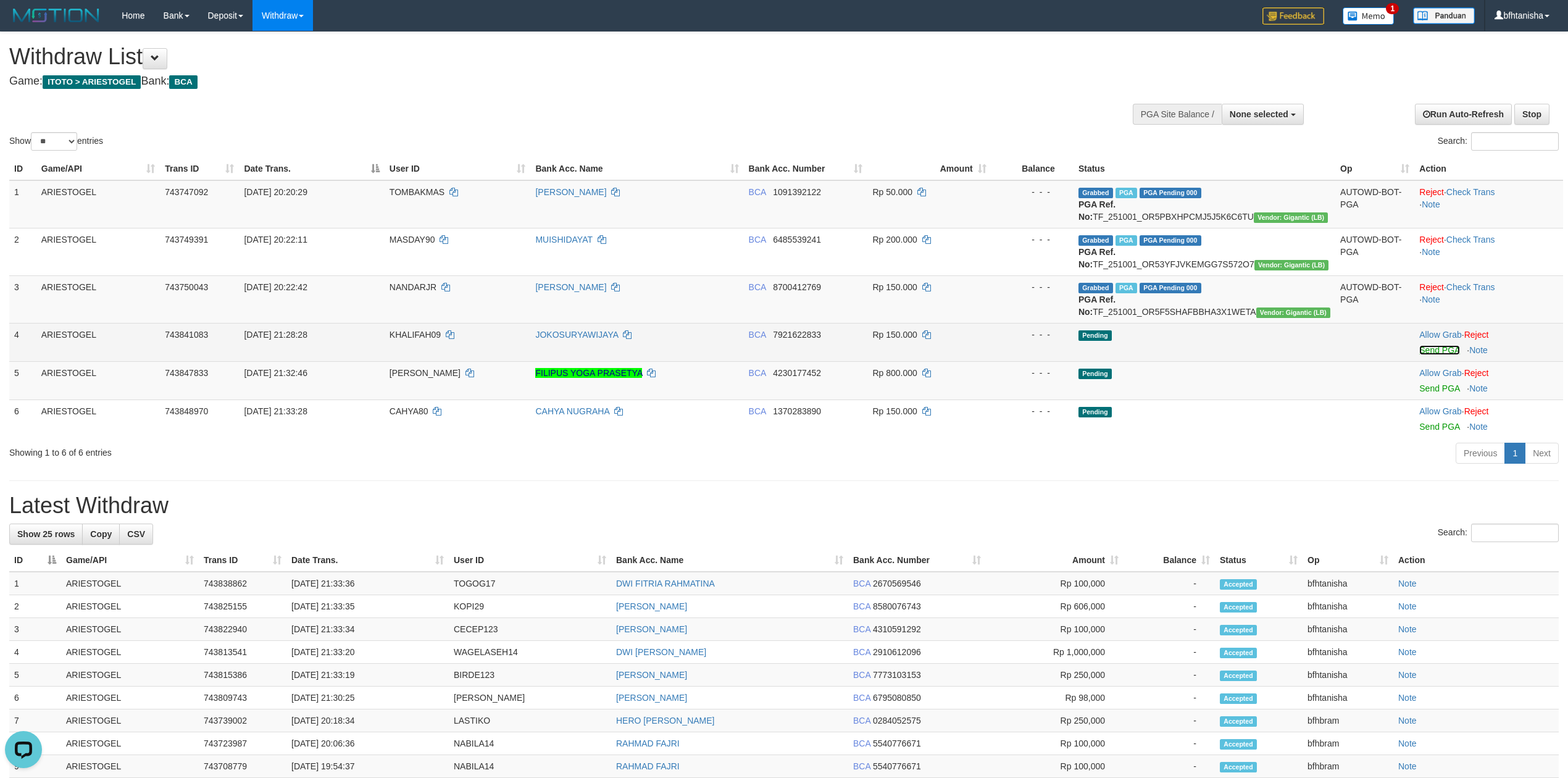
click at [1446, 350] on link "Send PGA" at bounding box center [1439, 350] width 40 height 10
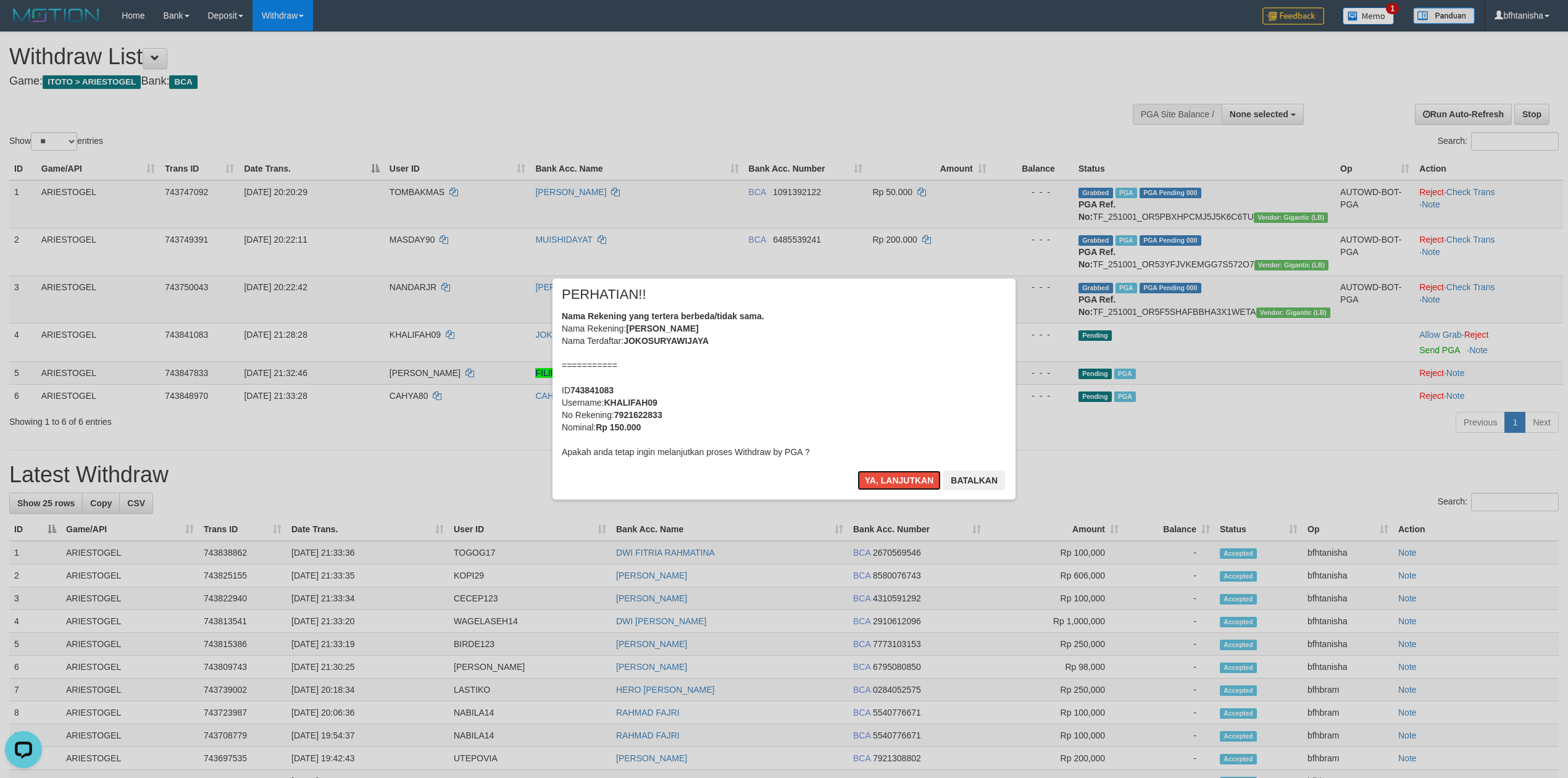
click at [857, 471] on button "Ya, lanjutkan" at bounding box center [899, 480] width 84 height 20
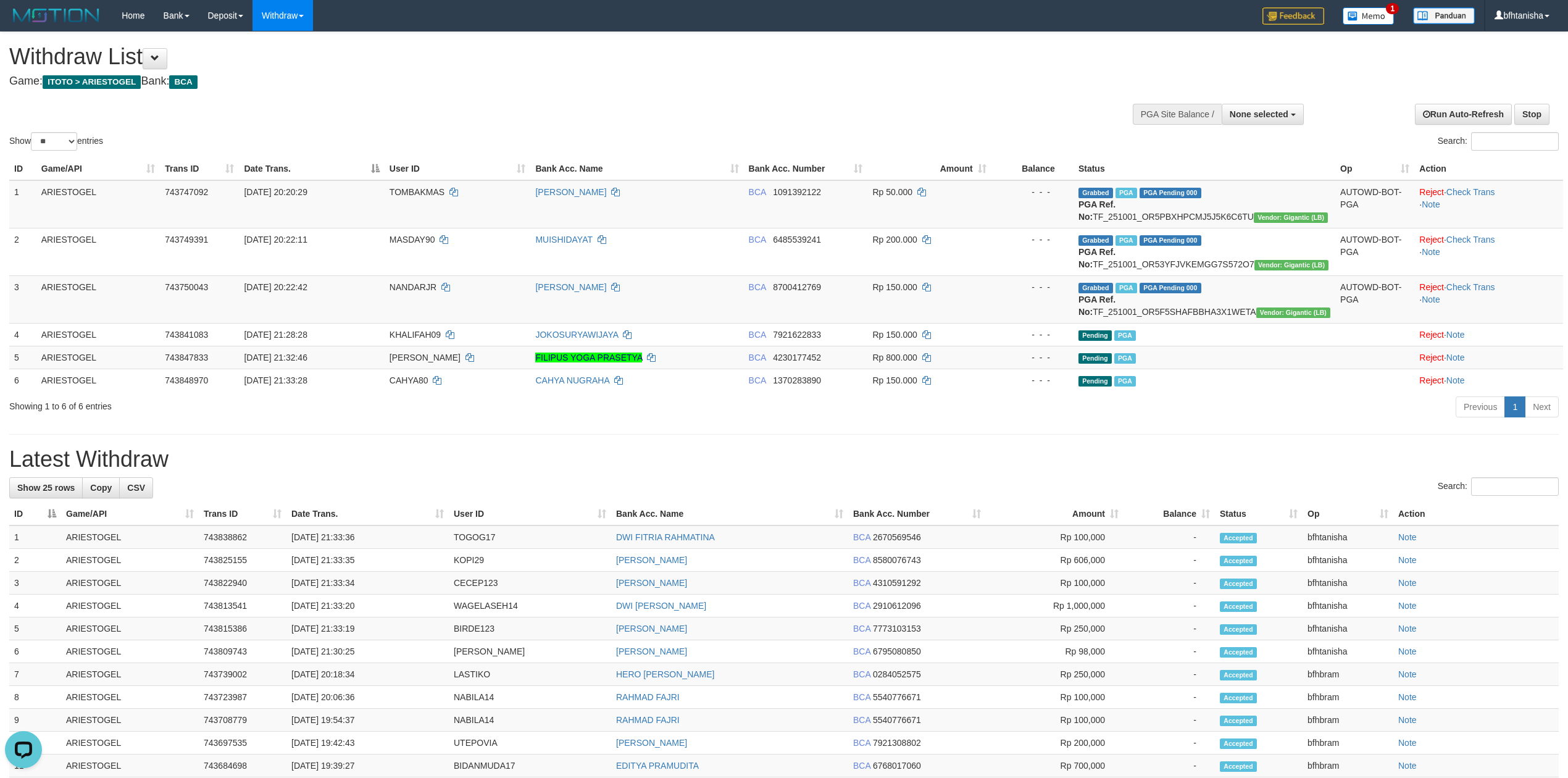
drag, startPoint x: 1189, startPoint y: 453, endPoint x: 1181, endPoint y: 454, distance: 8.1
click at [1188, 454] on h1 "Latest Withdraw" at bounding box center [784, 460] width 1550 height 25
select select
select select "**"
click at [896, 174] on th "Amount" at bounding box center [929, 169] width 124 height 23
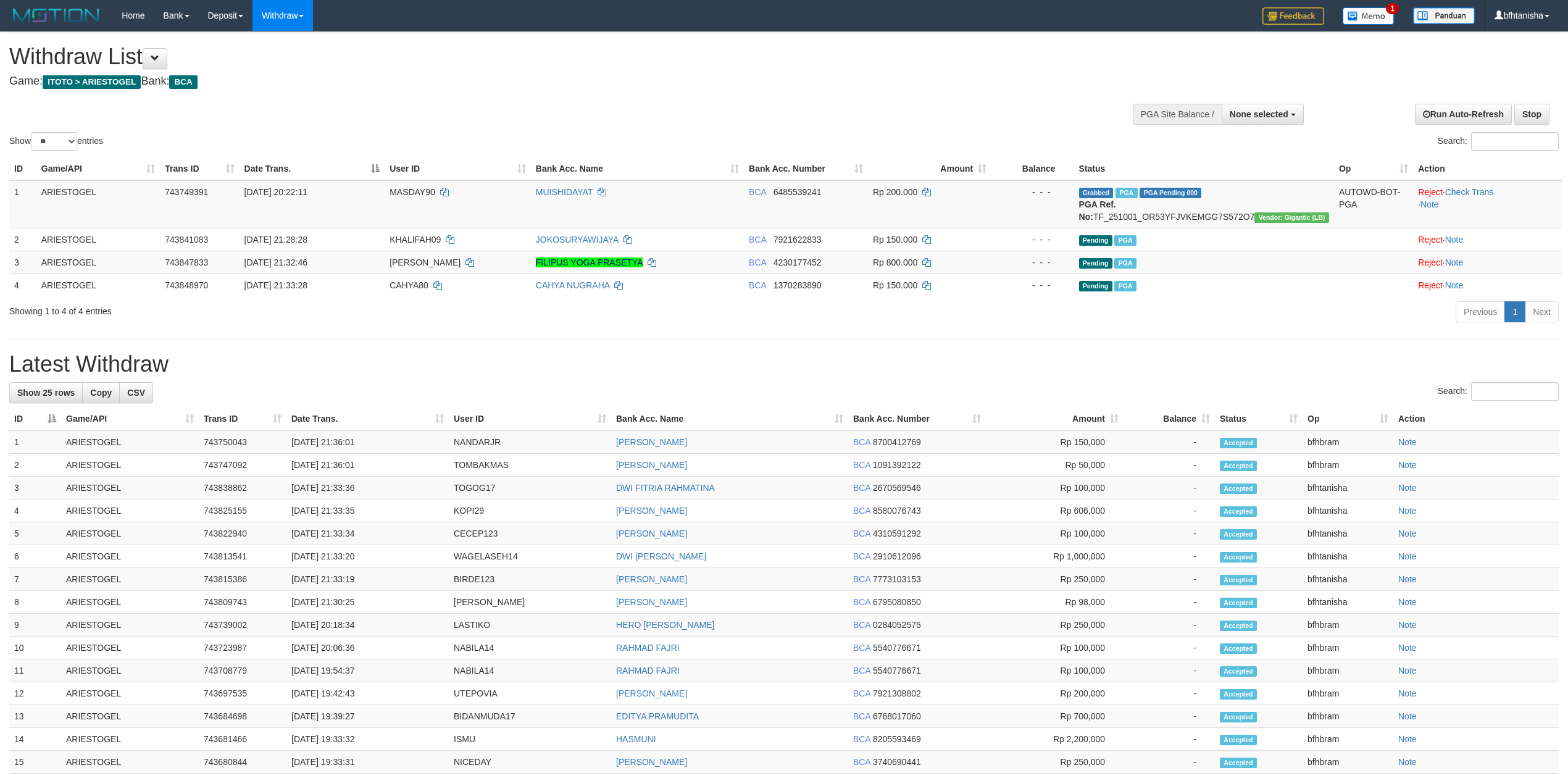
select select
select select "**"
click at [907, 132] on div "Search:" at bounding box center [1175, 143] width 765 height 22
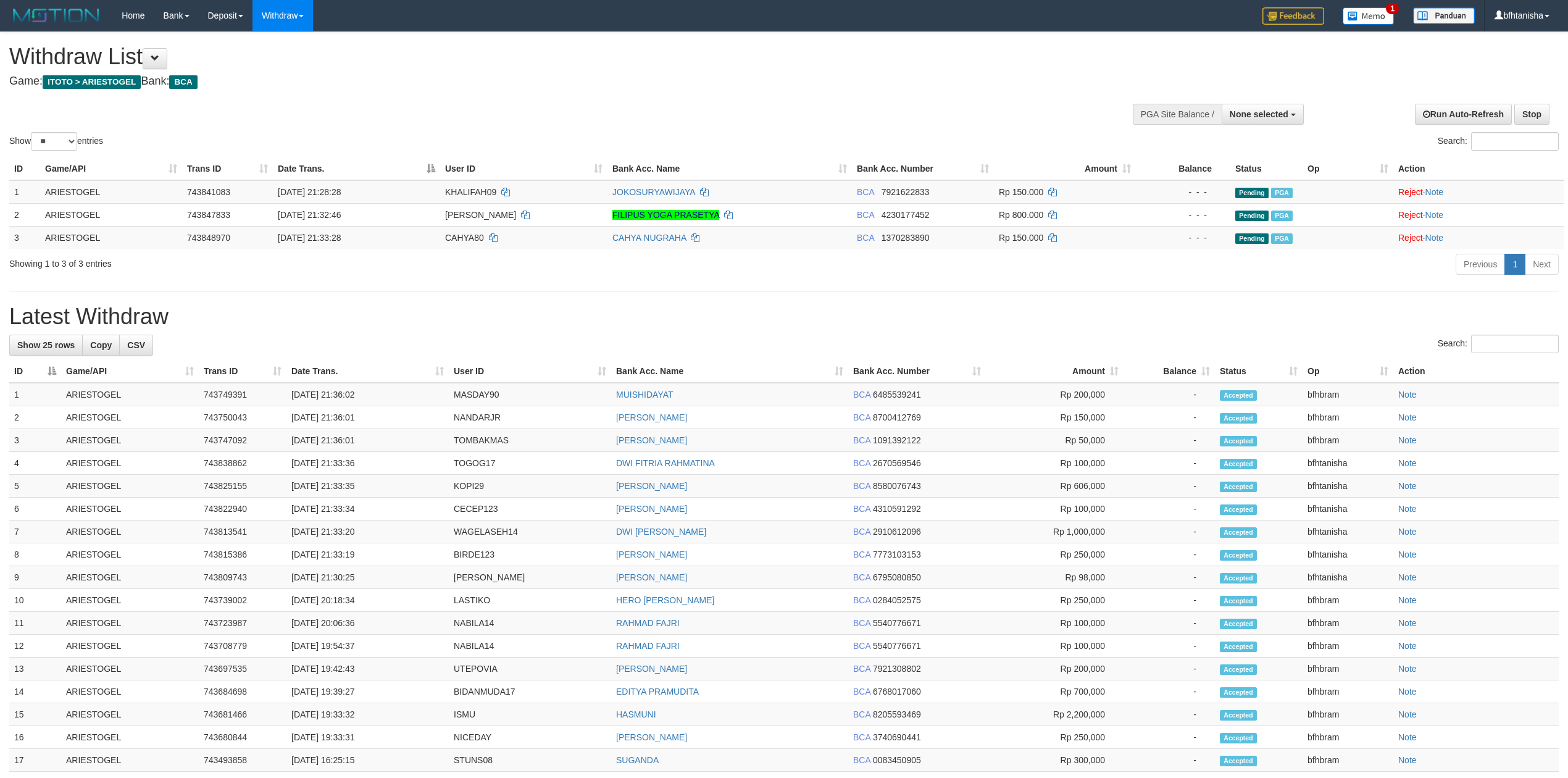
select select
select select "**"
click at [705, 427] on td "[PERSON_NAME]" at bounding box center [730, 418] width 237 height 23
click at [987, 440] on td "Rp 50,000" at bounding box center [1054, 440] width 138 height 23
click at [472, 408] on td "NANDARJR" at bounding box center [530, 418] width 163 height 23
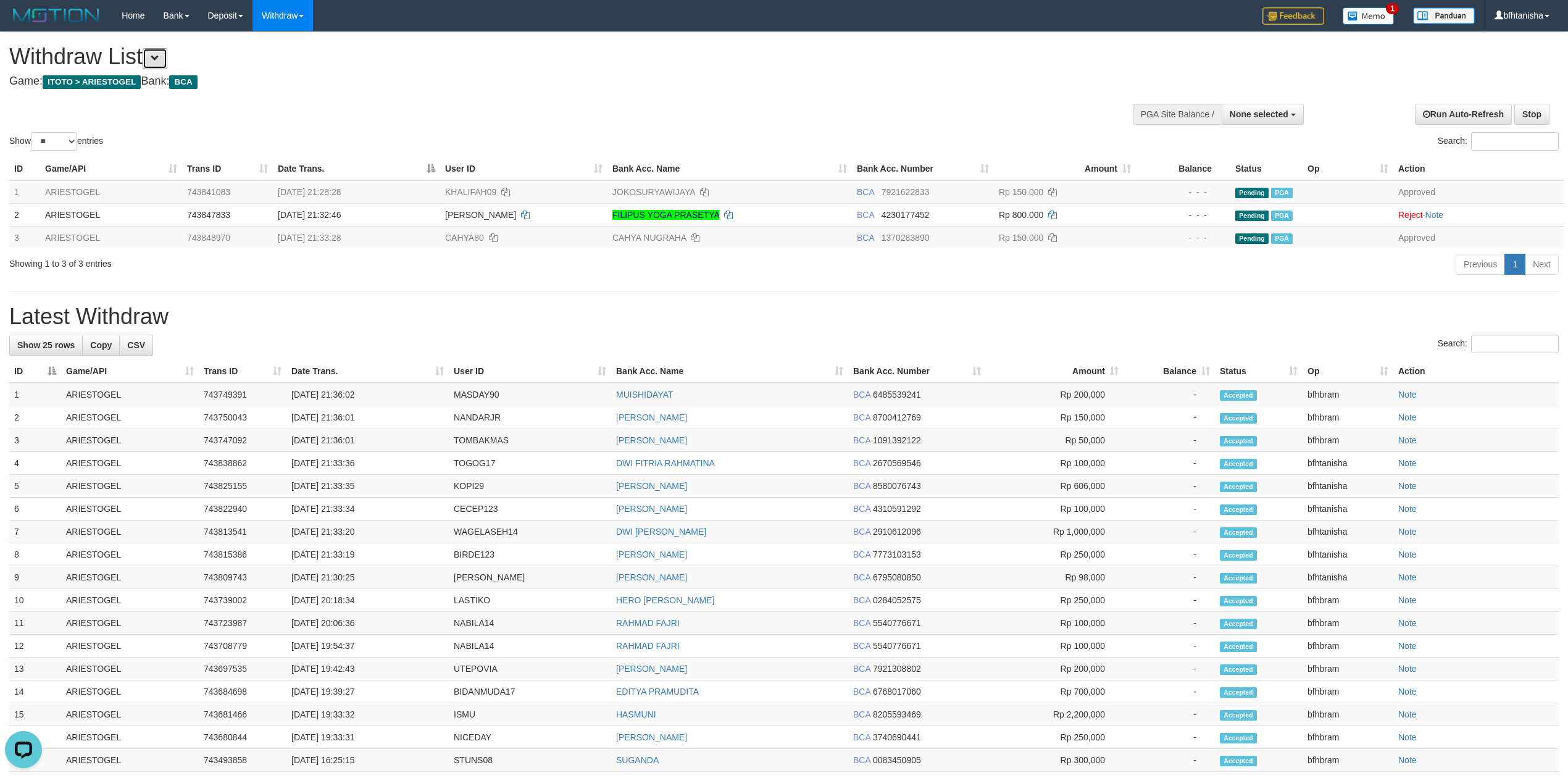
drag, startPoint x: 165, startPoint y: 63, endPoint x: 182, endPoint y: 89, distance: 31.1
click at [165, 63] on button at bounding box center [155, 59] width 25 height 21
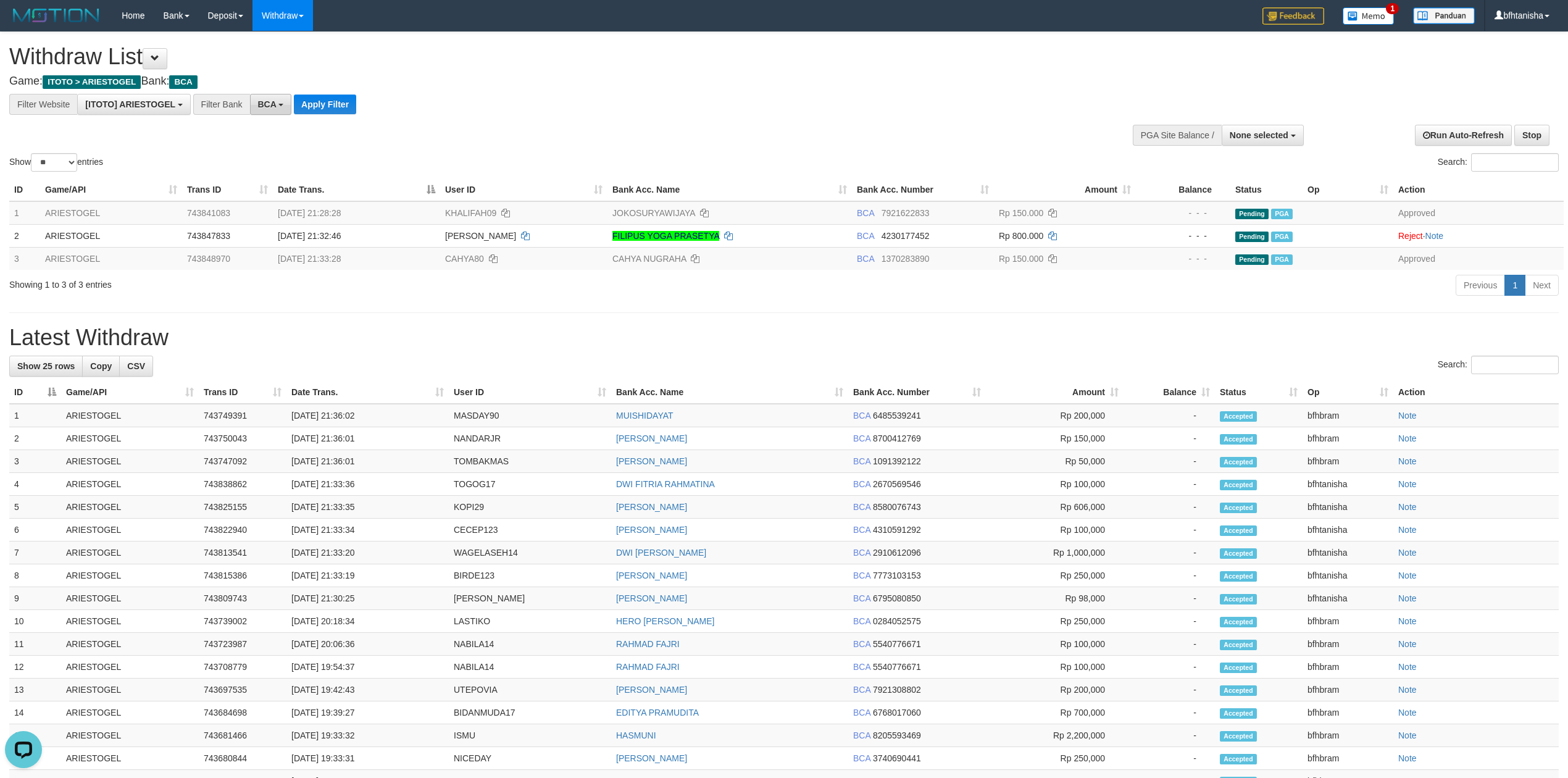
drag, startPoint x: 272, startPoint y: 99, endPoint x: 258, endPoint y: 46, distance: 54.8
click at [272, 98] on button "BCA" at bounding box center [271, 104] width 42 height 21
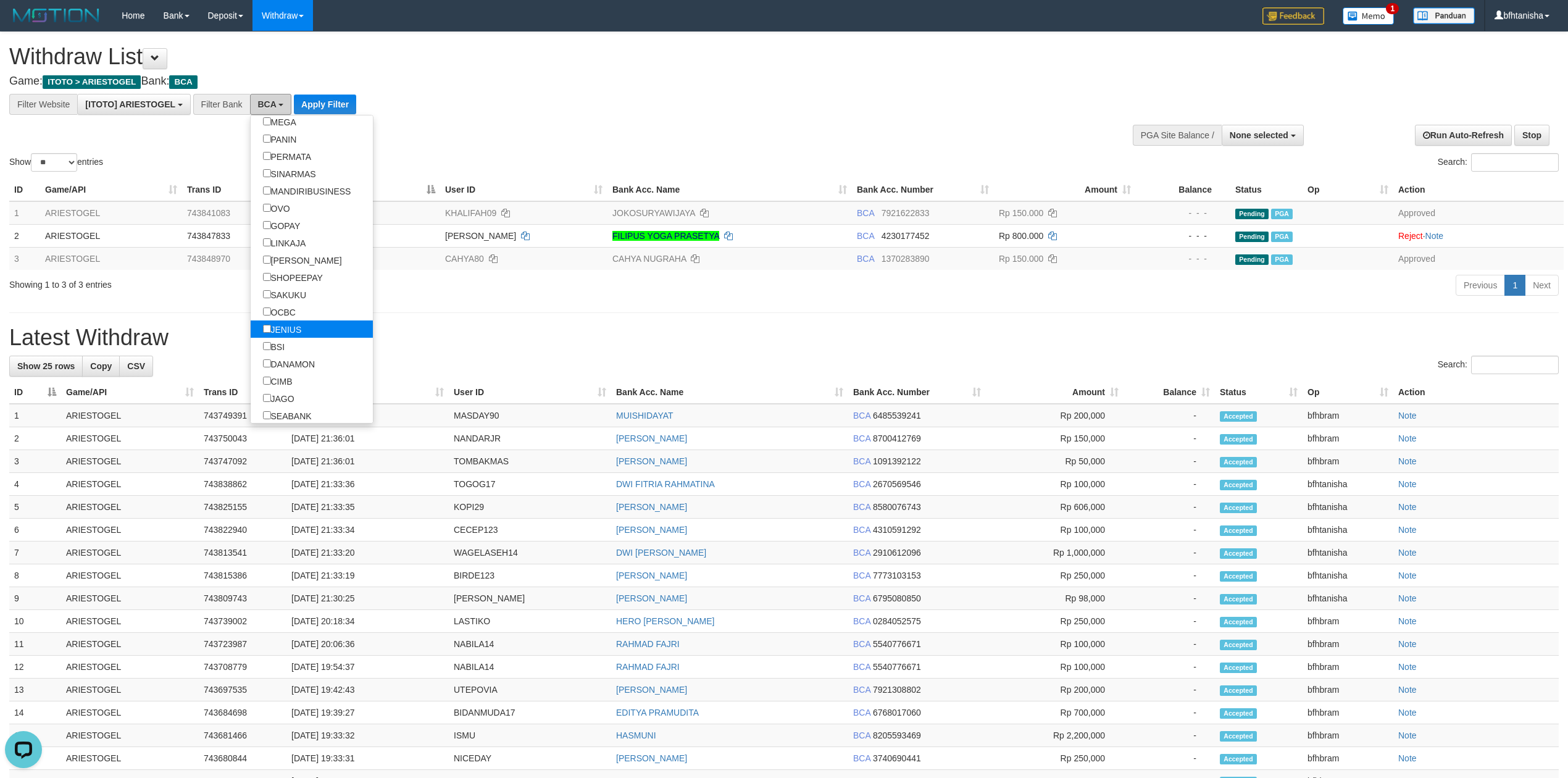
scroll to position [220, 0]
click at [297, 197] on label "OVO" at bounding box center [277, 191] width 52 height 17
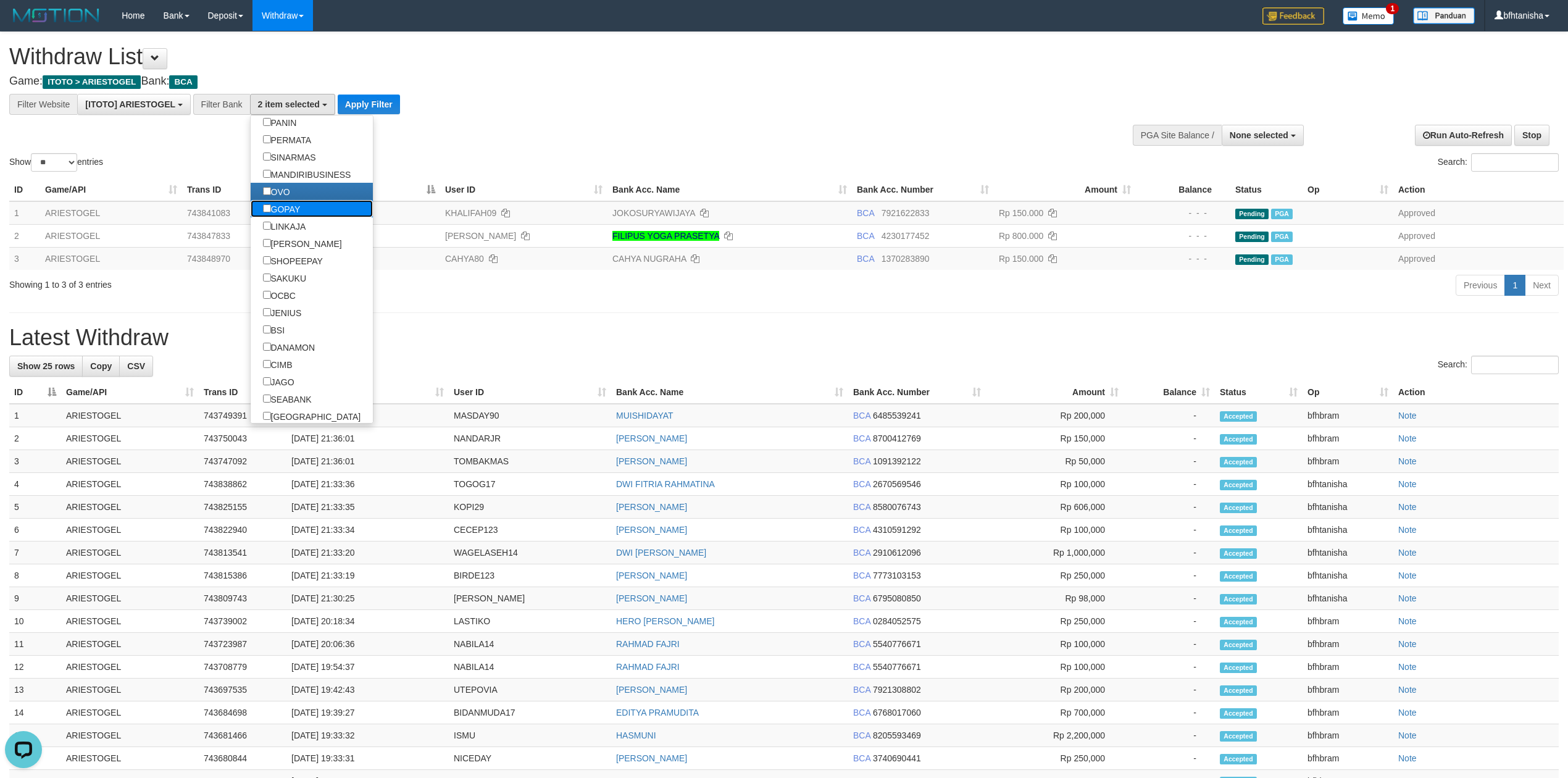
click at [297, 217] on label "GOPAY" at bounding box center [282, 209] width 62 height 17
click at [303, 242] on label "[PERSON_NAME]" at bounding box center [303, 243] width 104 height 17
click at [361, 100] on button "Apply Filter" at bounding box center [368, 104] width 62 height 20
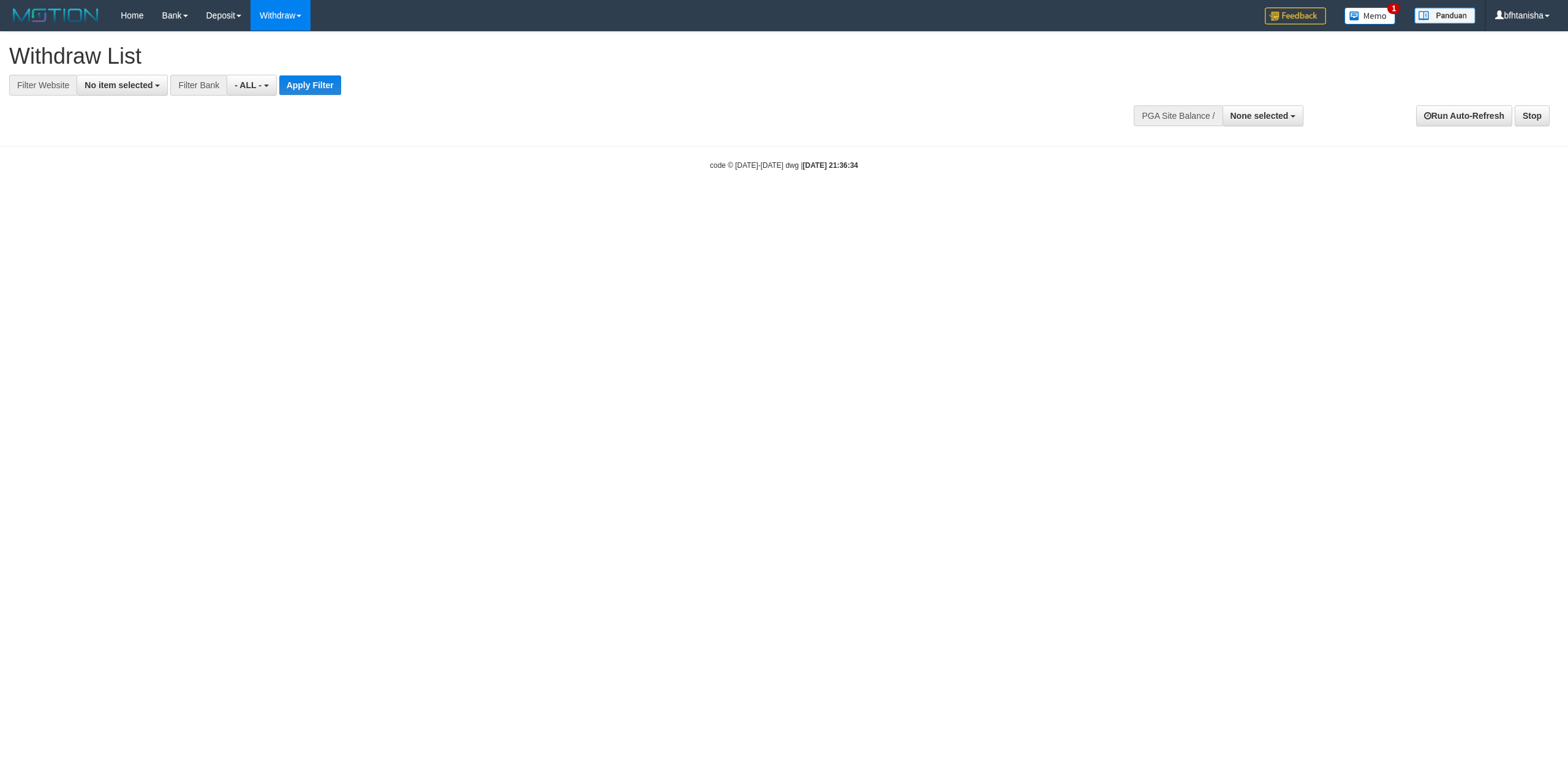
select select
click at [165, 74] on div "**********" at bounding box center [526, 64] width 1033 height 64
click at [146, 83] on span "No item selected" at bounding box center [118, 85] width 68 height 9
click at [130, 123] on li at bounding box center [136, 109] width 119 height 27
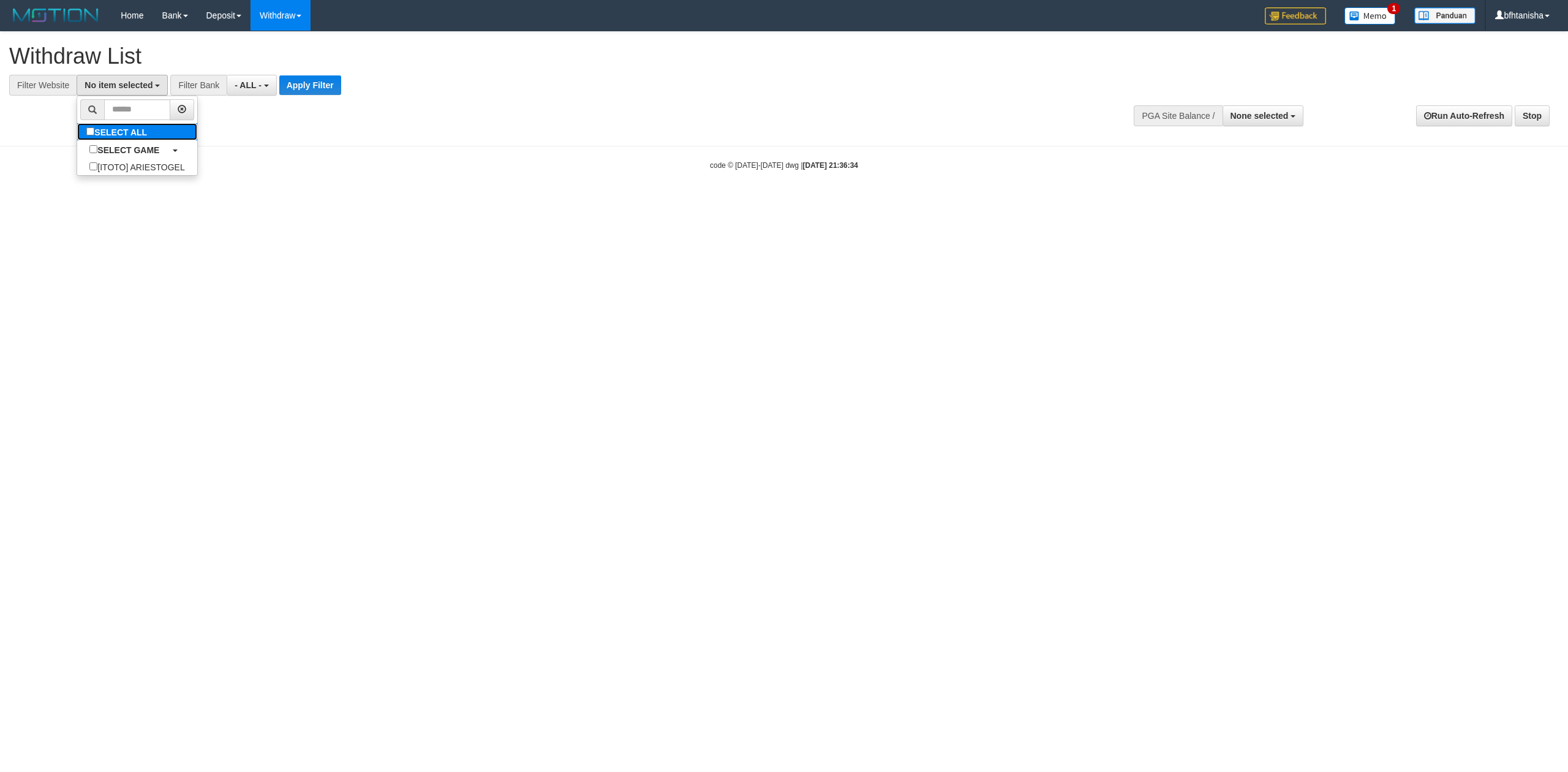
click at [130, 131] on label "SELECT ALL" at bounding box center [118, 131] width 82 height 17
select select "***"
click at [287, 85] on b "button" at bounding box center [288, 86] width 5 height 3
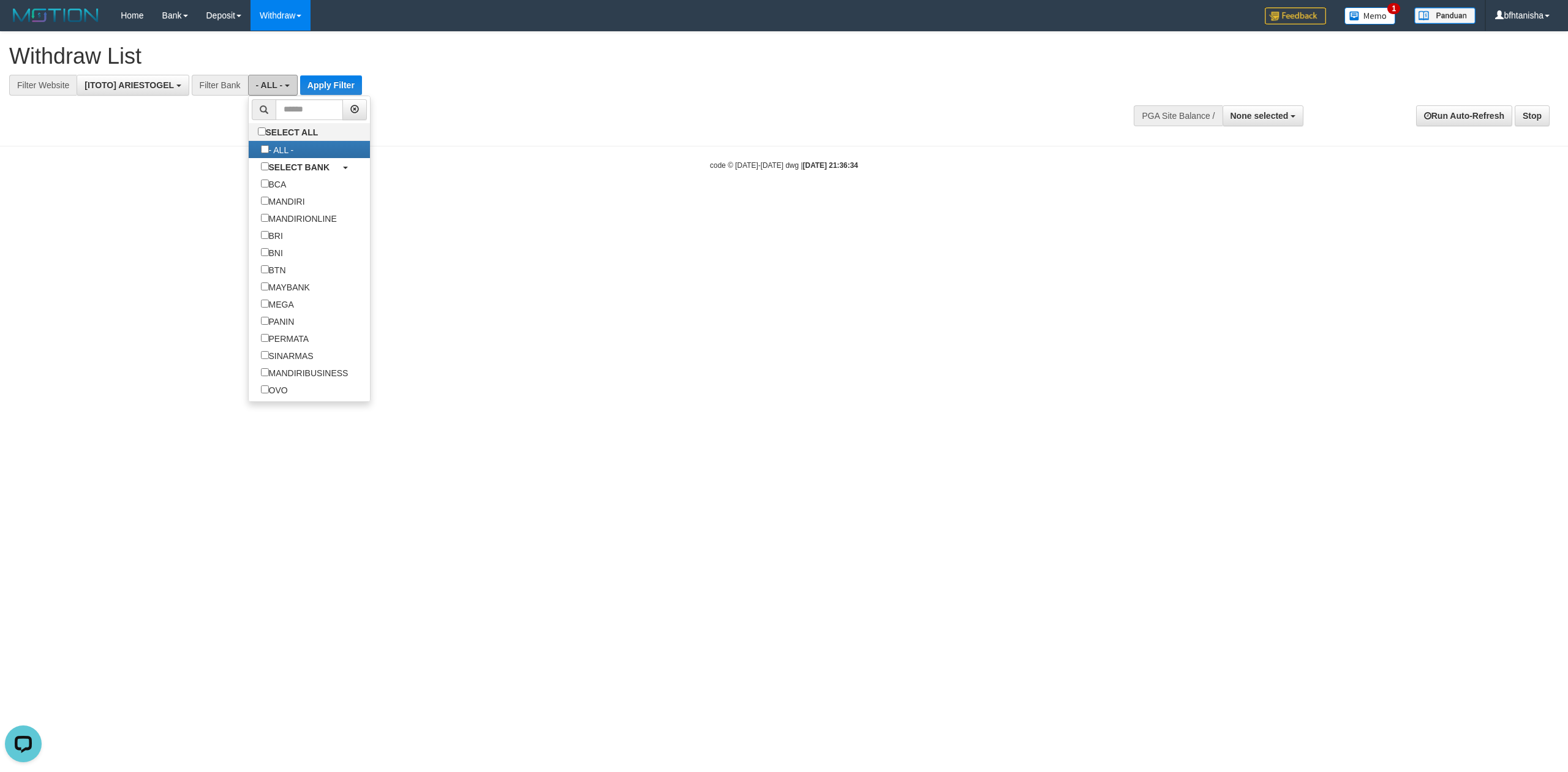
scroll to position [0, 0]
drag, startPoint x: 287, startPoint y: 85, endPoint x: 321, endPoint y: 83, distance: 34.1
click at [288, 85] on b "button" at bounding box center [288, 86] width 5 height 3
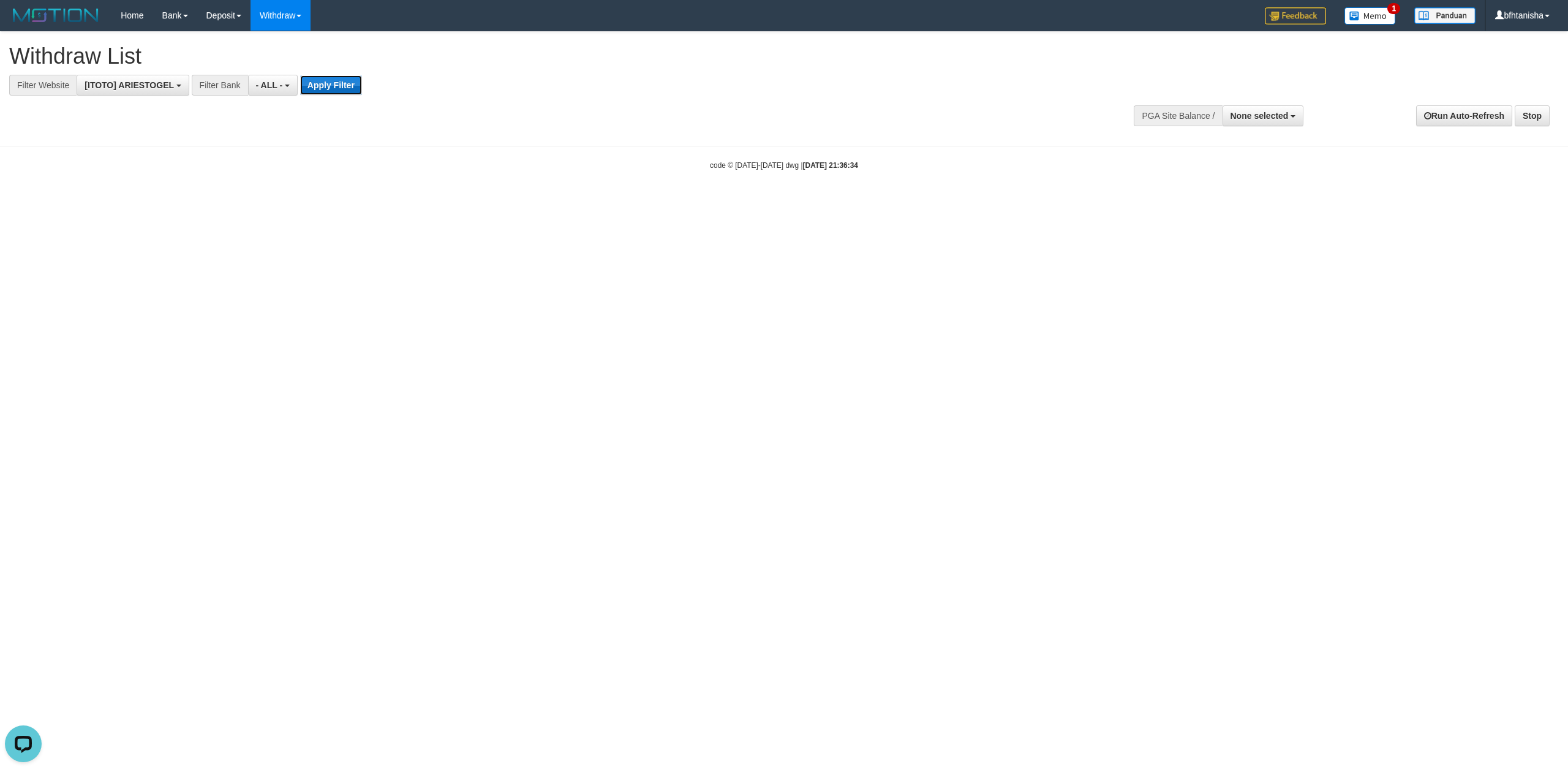
click at [332, 83] on button "Apply Filter" at bounding box center [331, 85] width 62 height 20
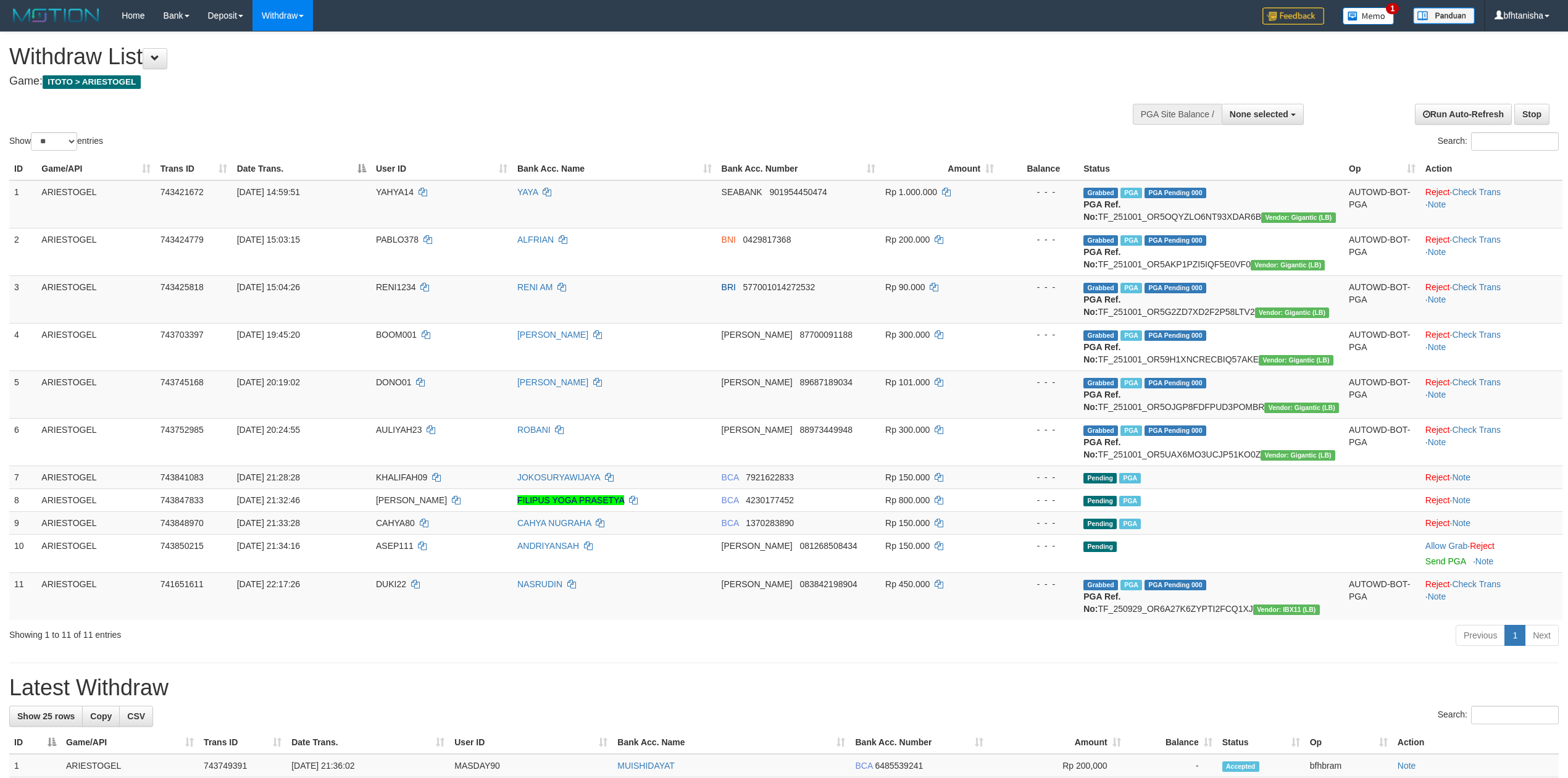
select select
select select "**"
click at [880, 398] on td "[PERSON_NAME] 89687189034" at bounding box center [798, 394] width 163 height 48
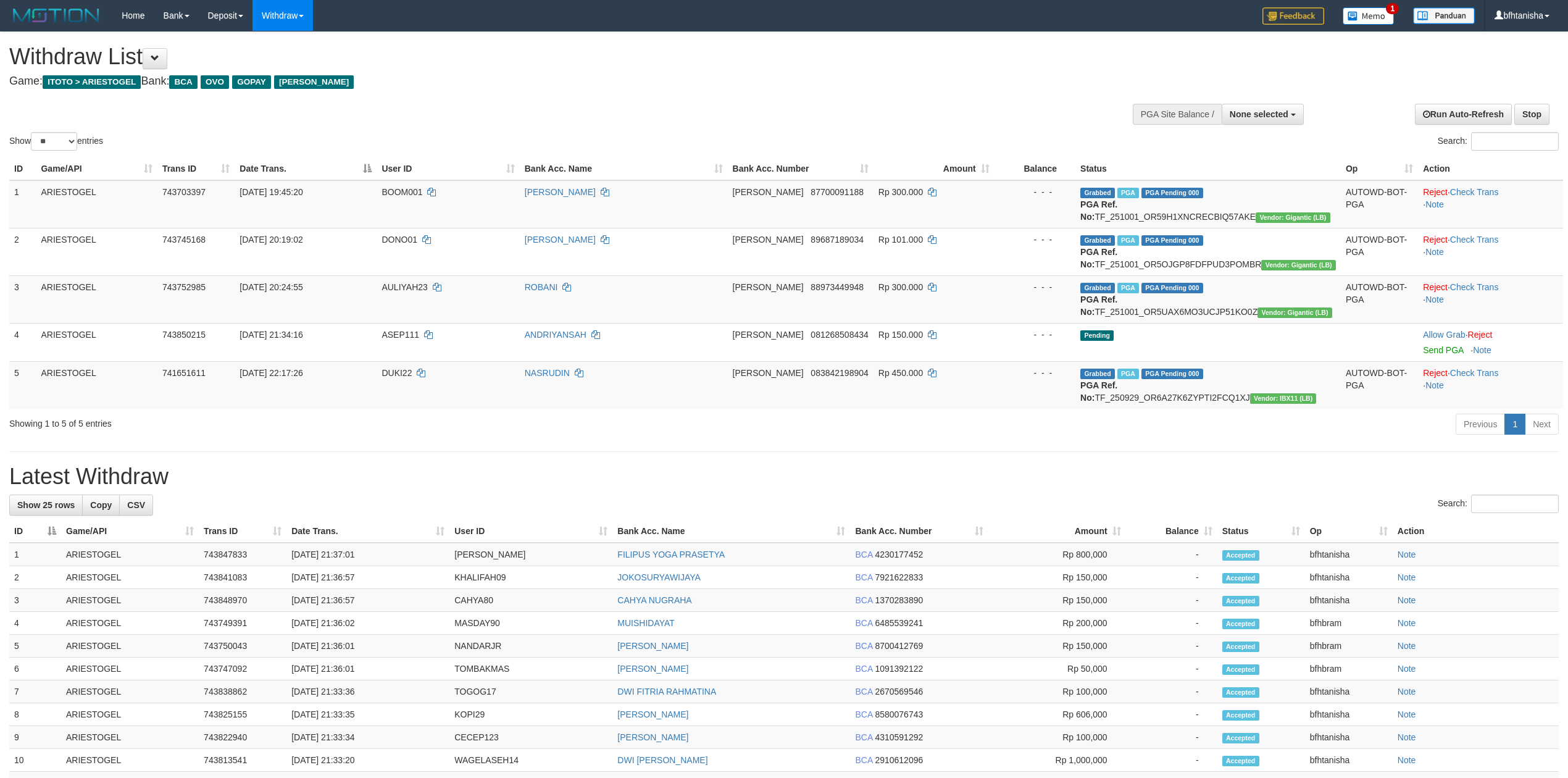
select select
select select "**"
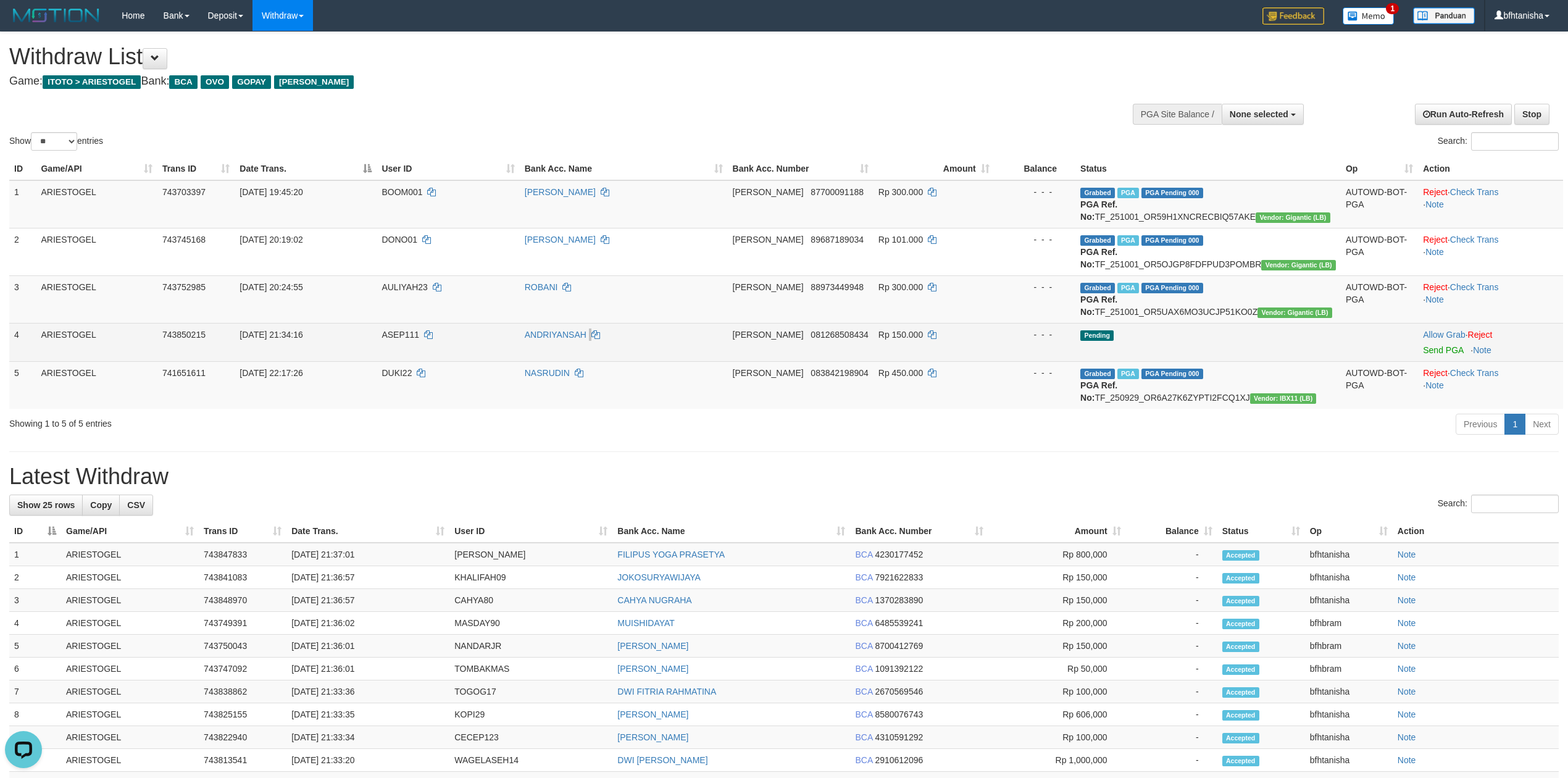
click at [601, 341] on td "ANDRIYANSAH" at bounding box center [624, 342] width 208 height 38
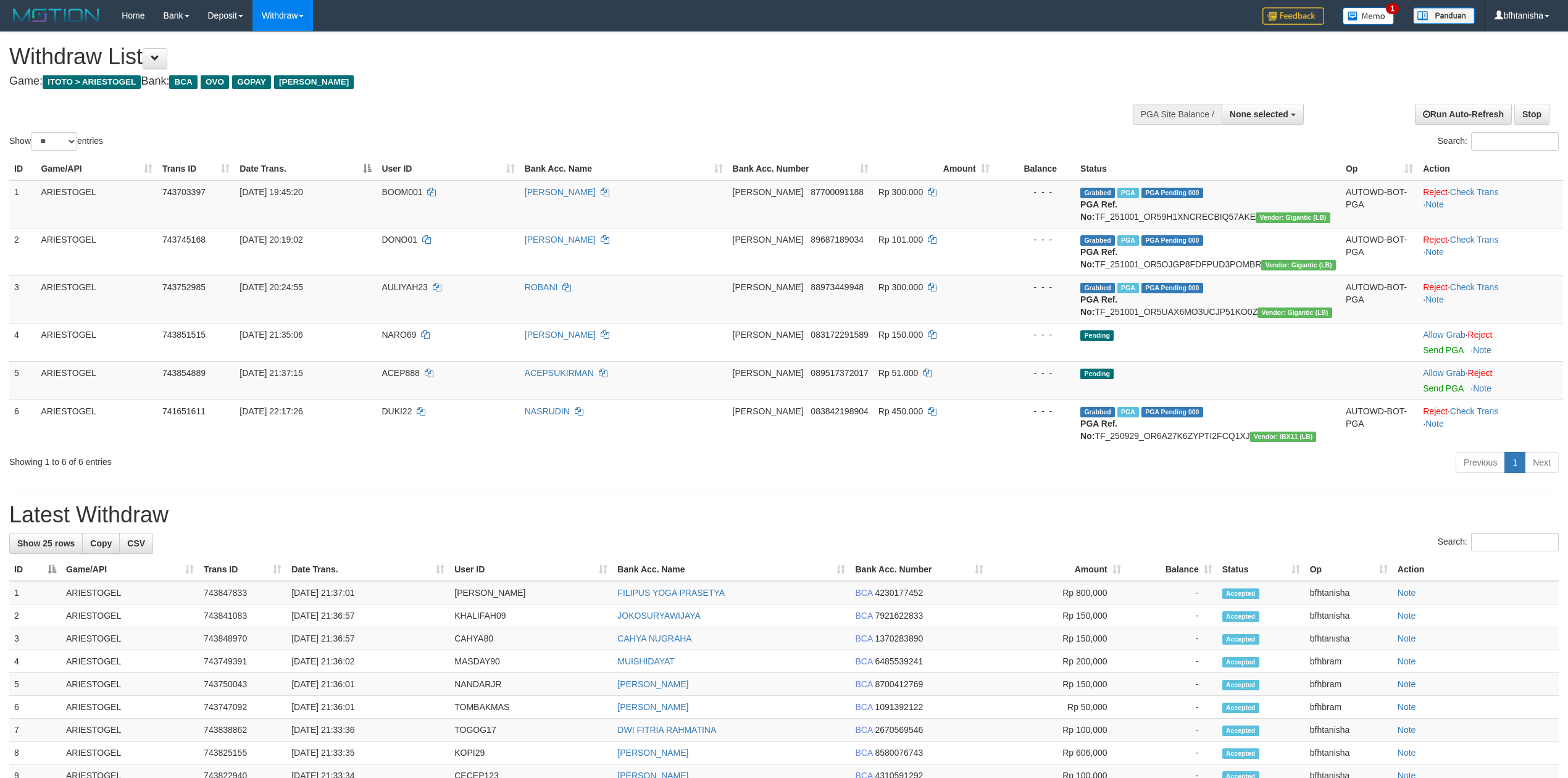
select select
select select "**"
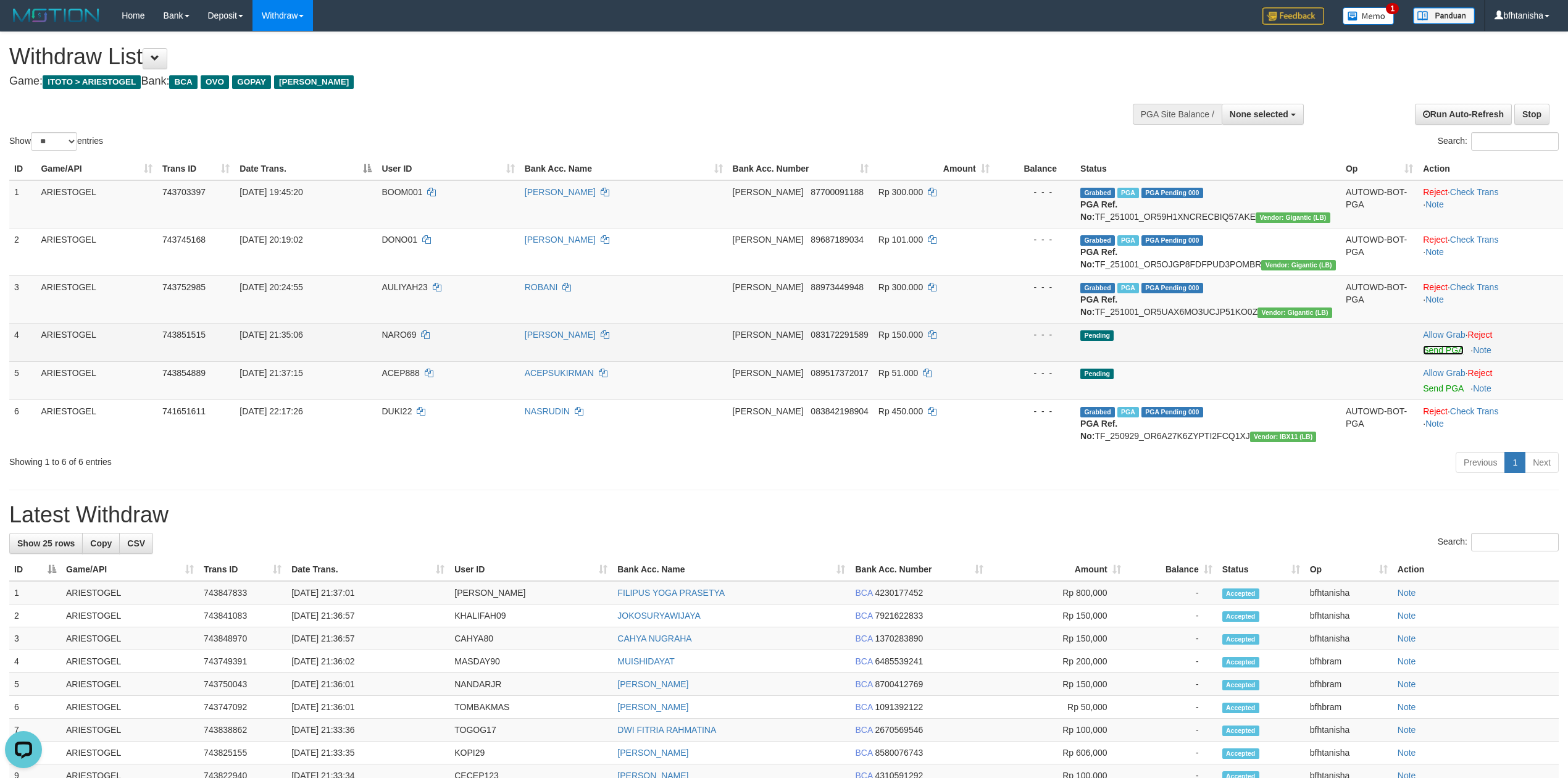
click at [1449, 350] on link "Send PGA" at bounding box center [1443, 350] width 40 height 10
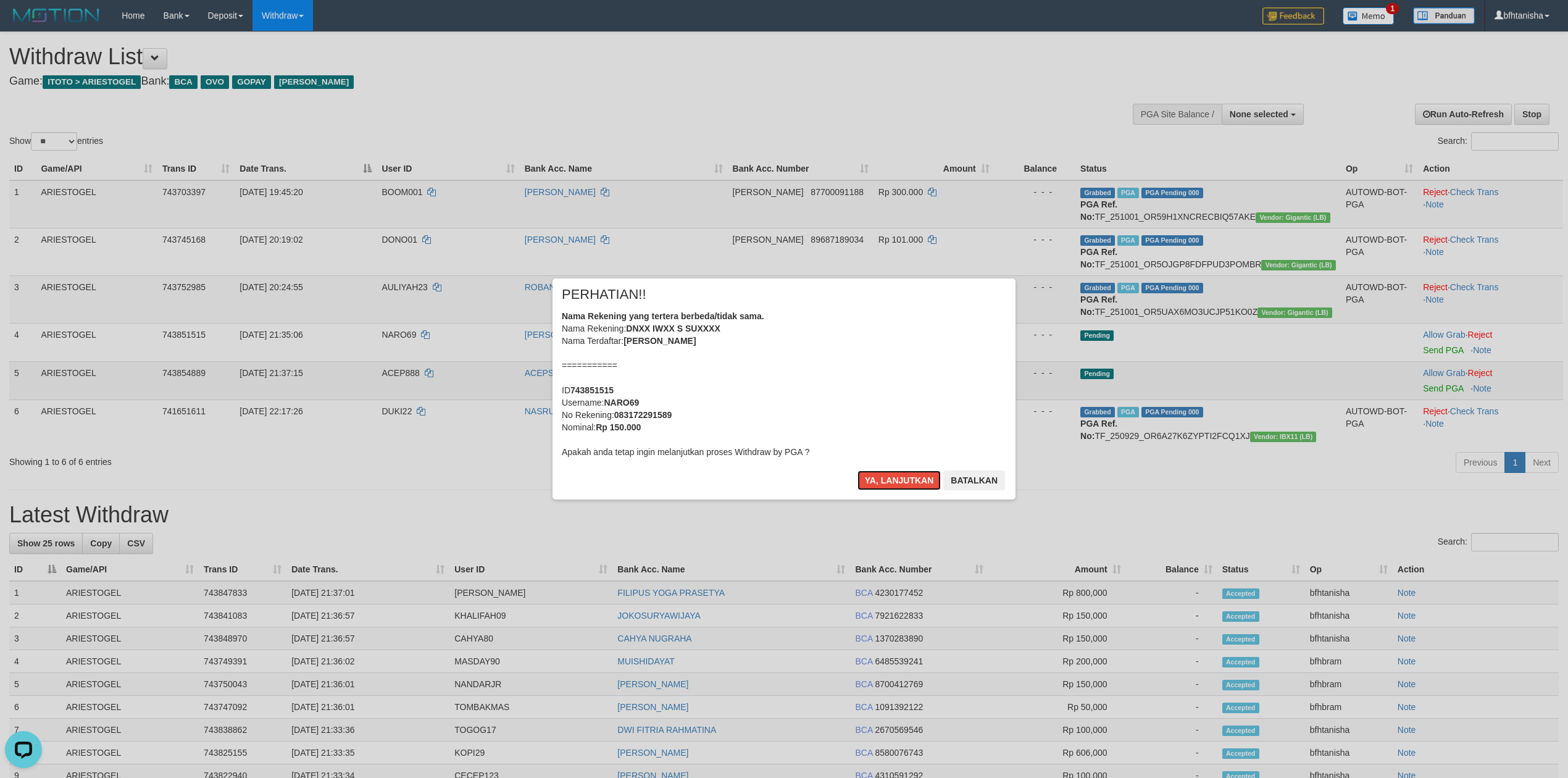
click at [857, 471] on button "Ya, lanjutkan" at bounding box center [899, 480] width 84 height 20
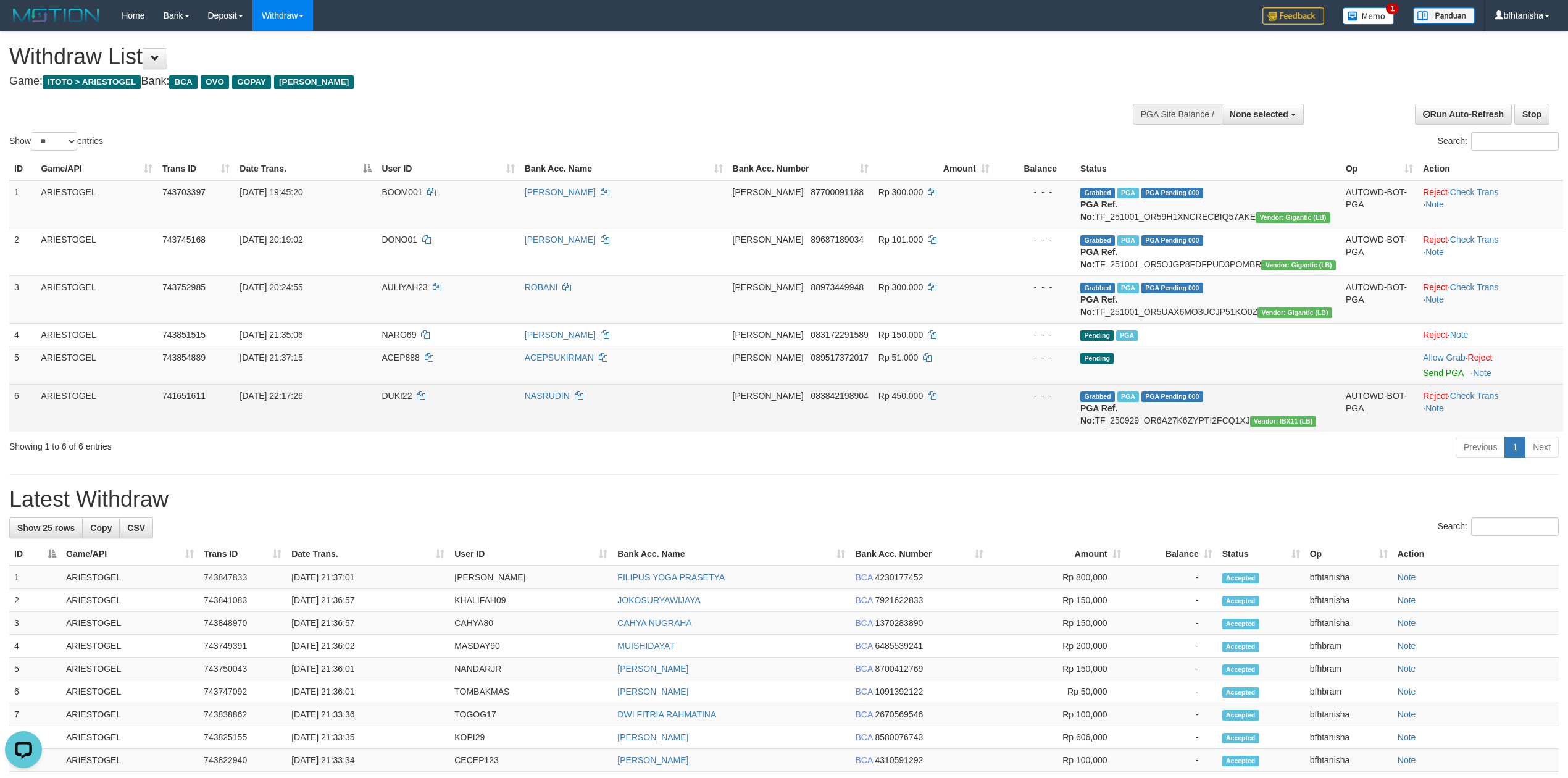
click at [336, 388] on td "[DATE] 22:17:26" at bounding box center [305, 408] width 142 height 48
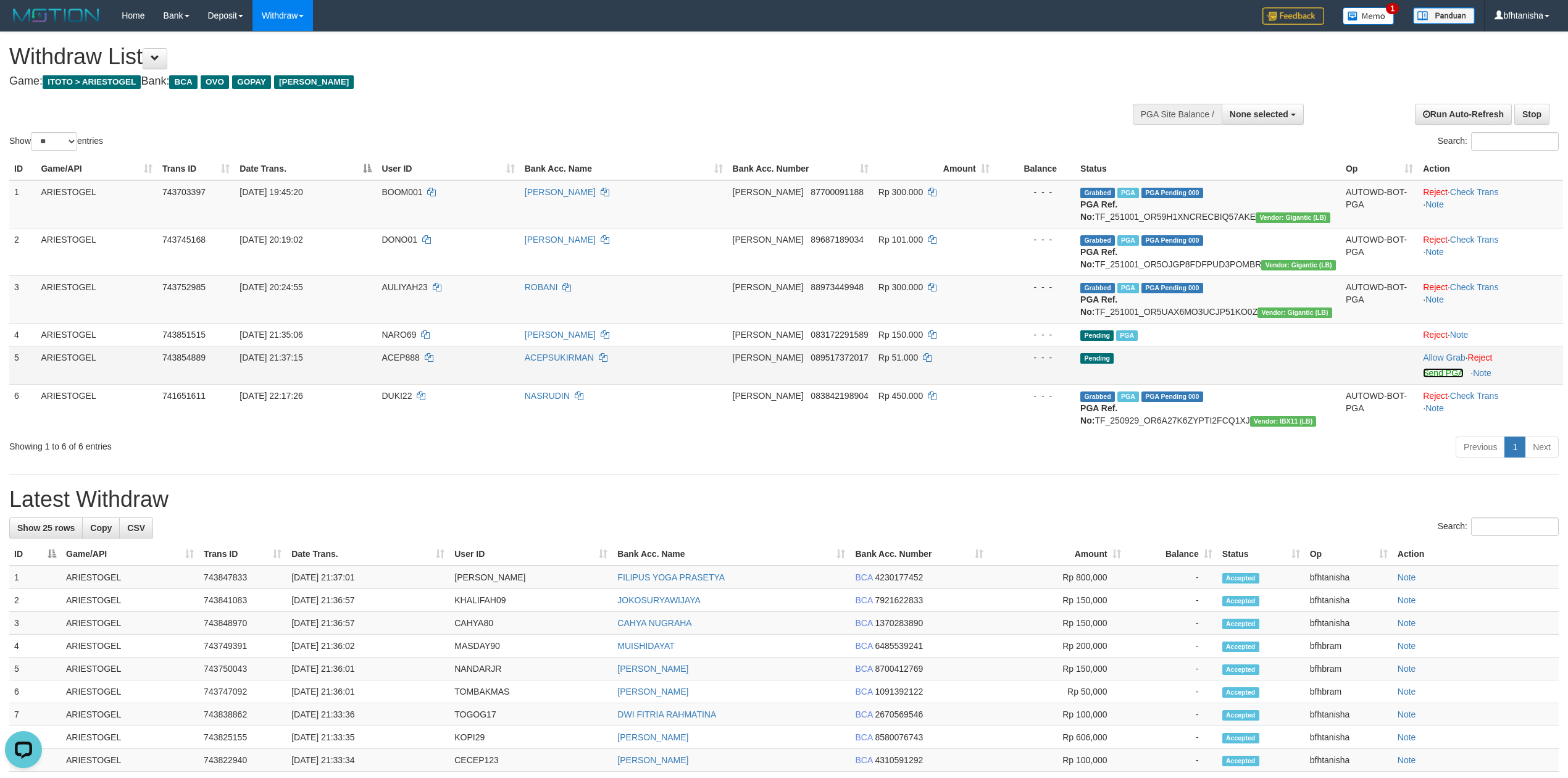
click at [1440, 373] on link "Send PGA" at bounding box center [1443, 372] width 40 height 10
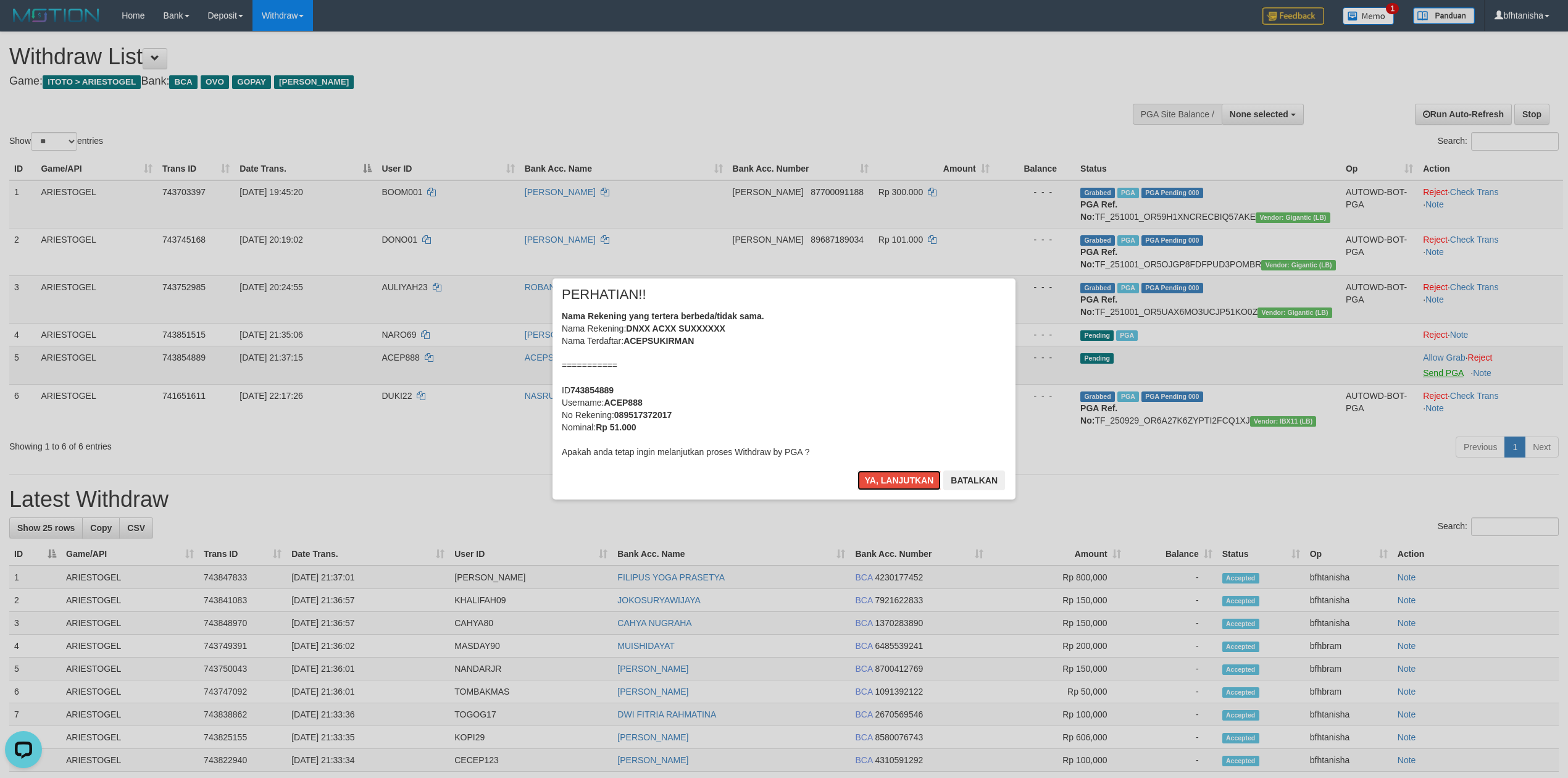
click at [857, 471] on button "Ya, lanjutkan" at bounding box center [899, 480] width 84 height 20
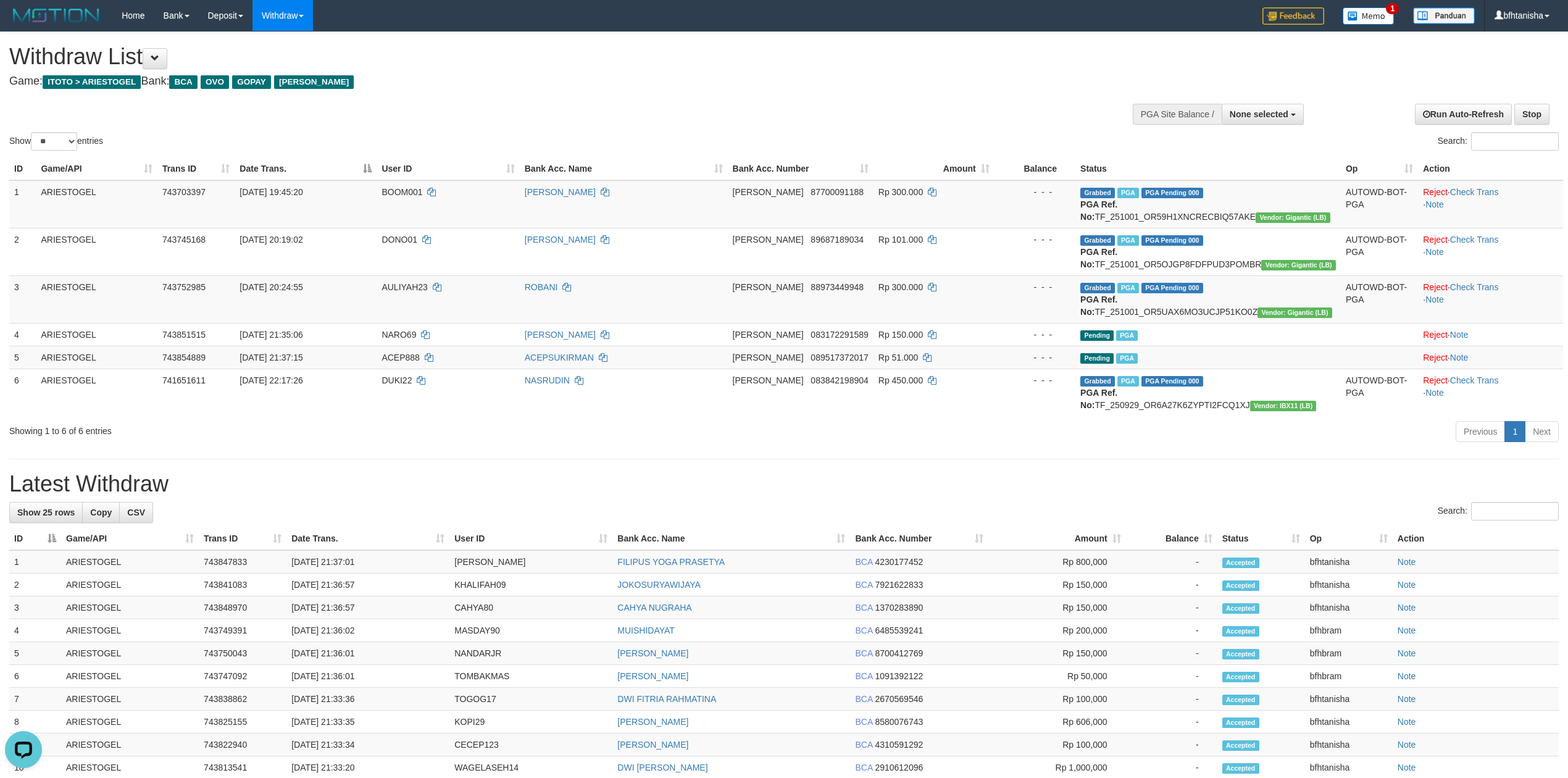
click at [1151, 515] on div "Search:" at bounding box center [784, 512] width 1550 height 22
click at [1136, 491] on h1 "Latest Withdraw" at bounding box center [784, 484] width 1550 height 25
select select
select select "**"
select select
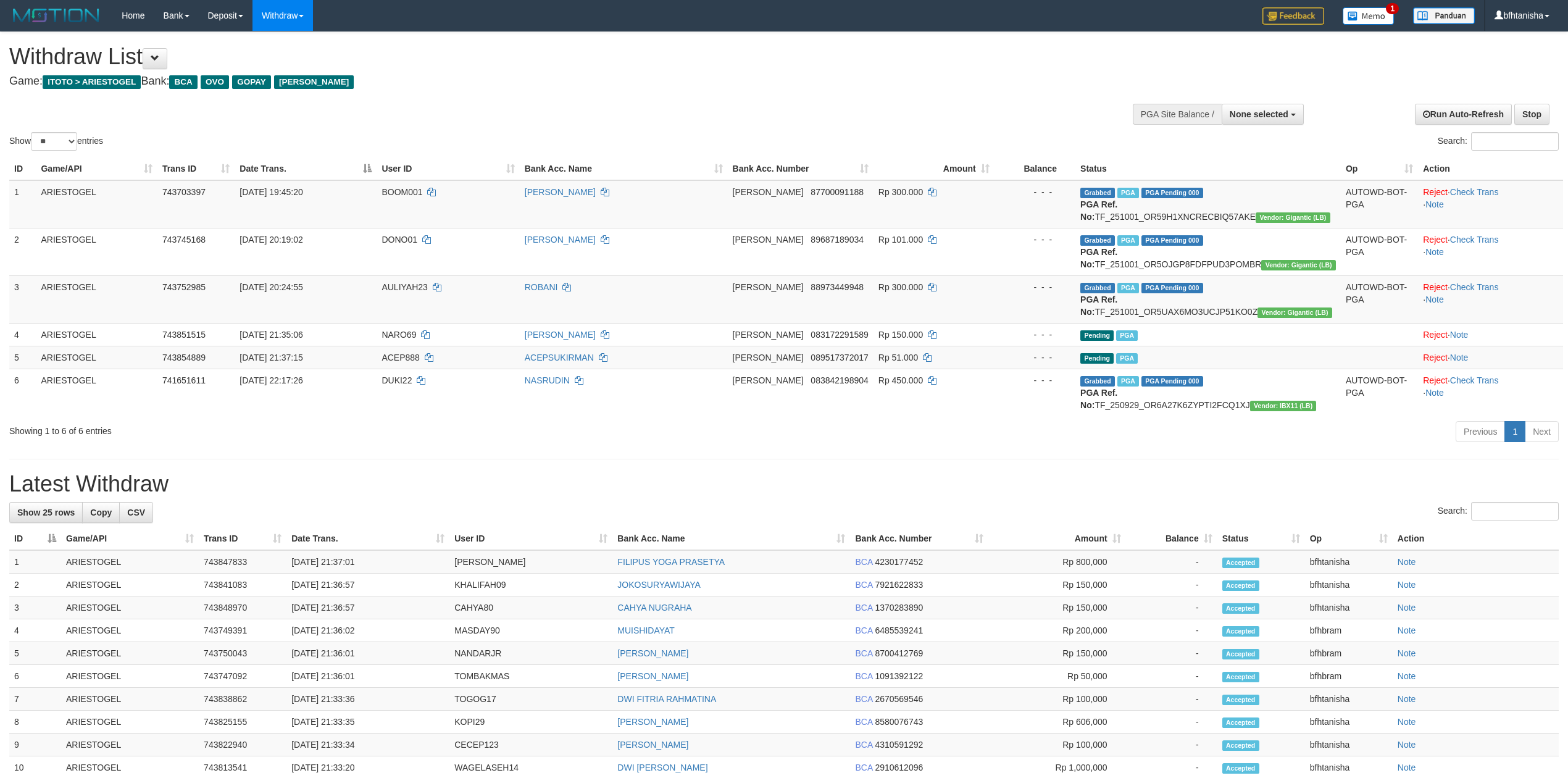
select select "**"
click at [1218, 456] on div "**********" at bounding box center [784, 686] width 1568 height 1308
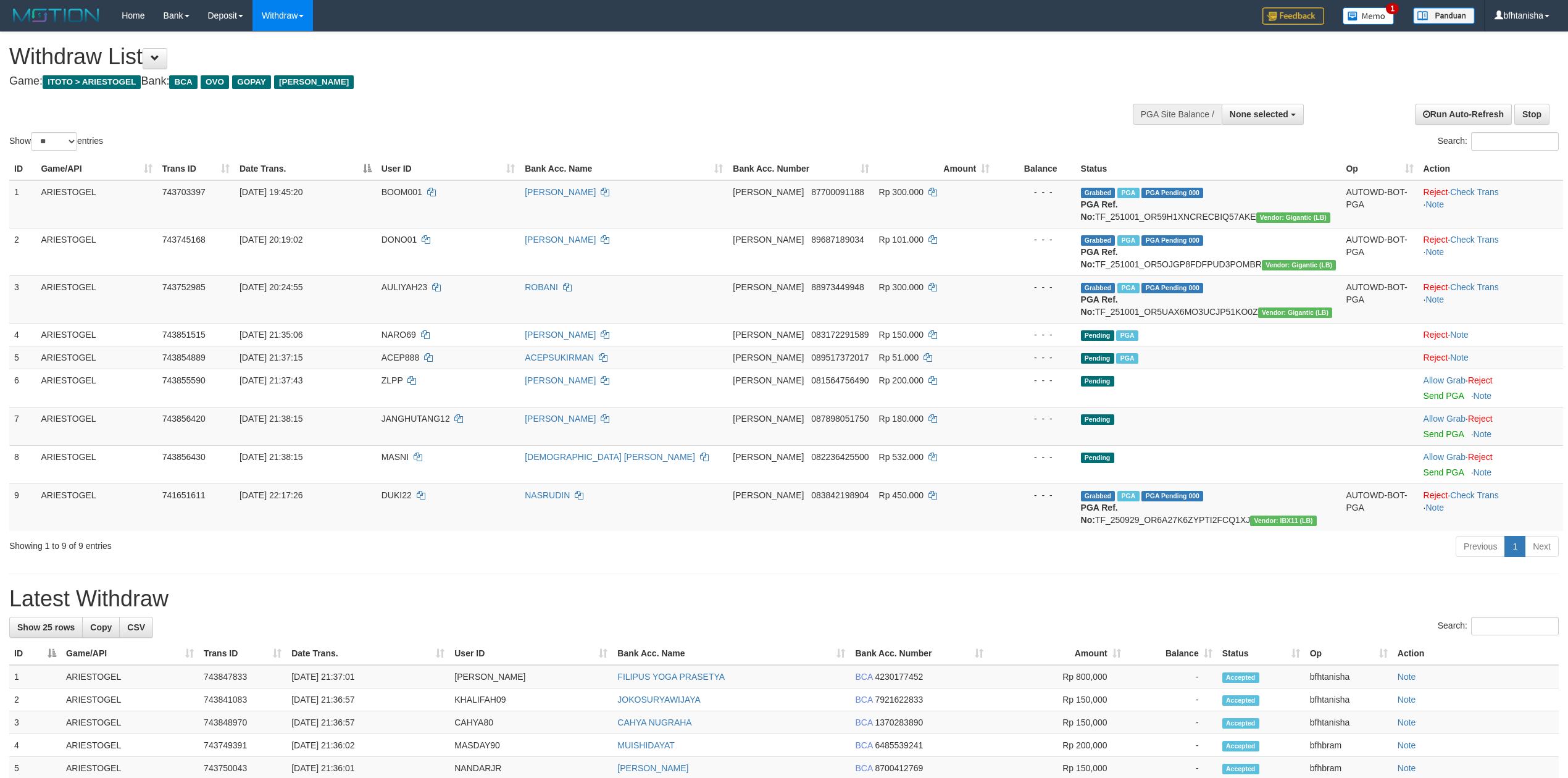
select select
select select "**"
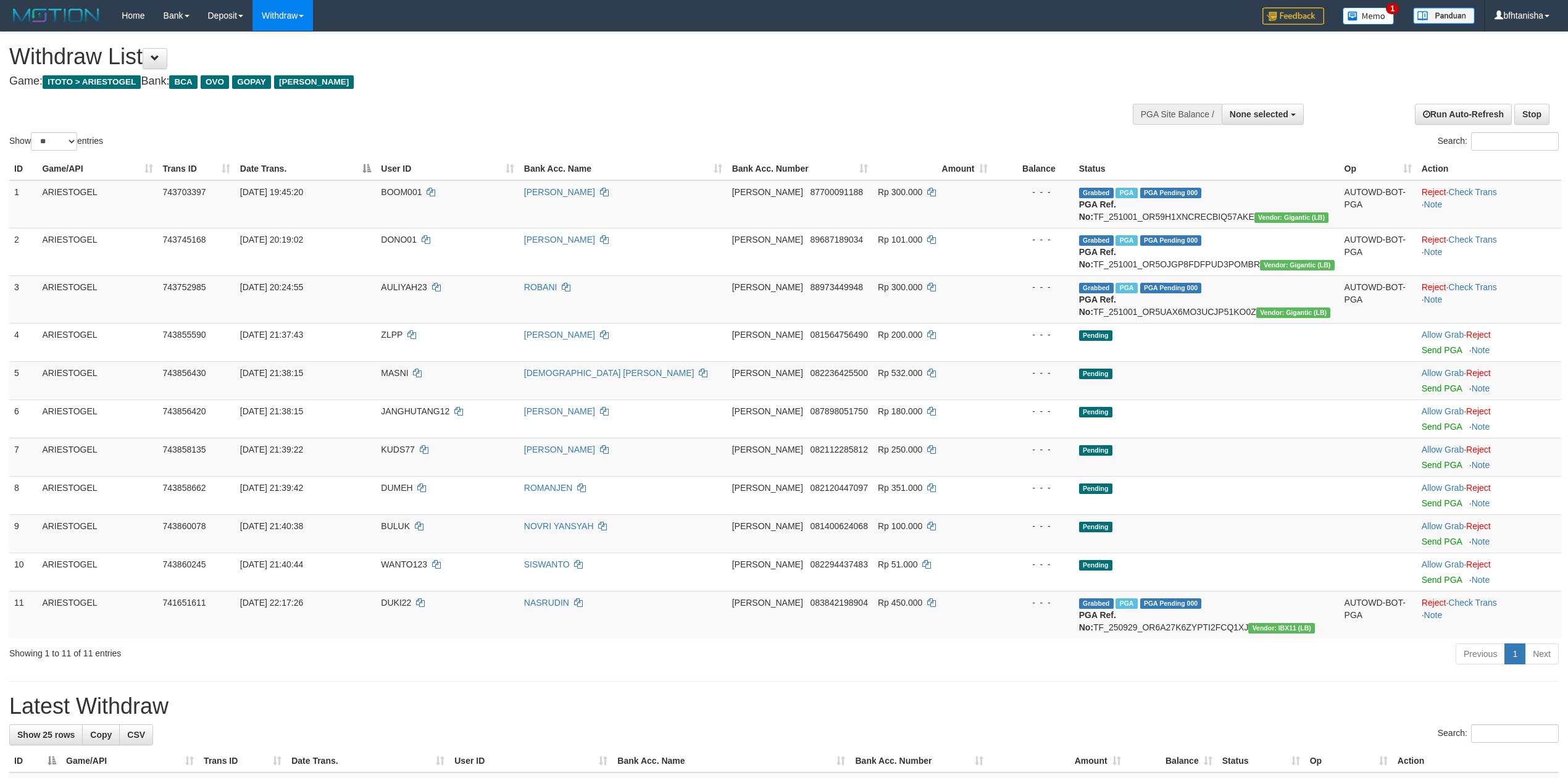
select select
select select "**"
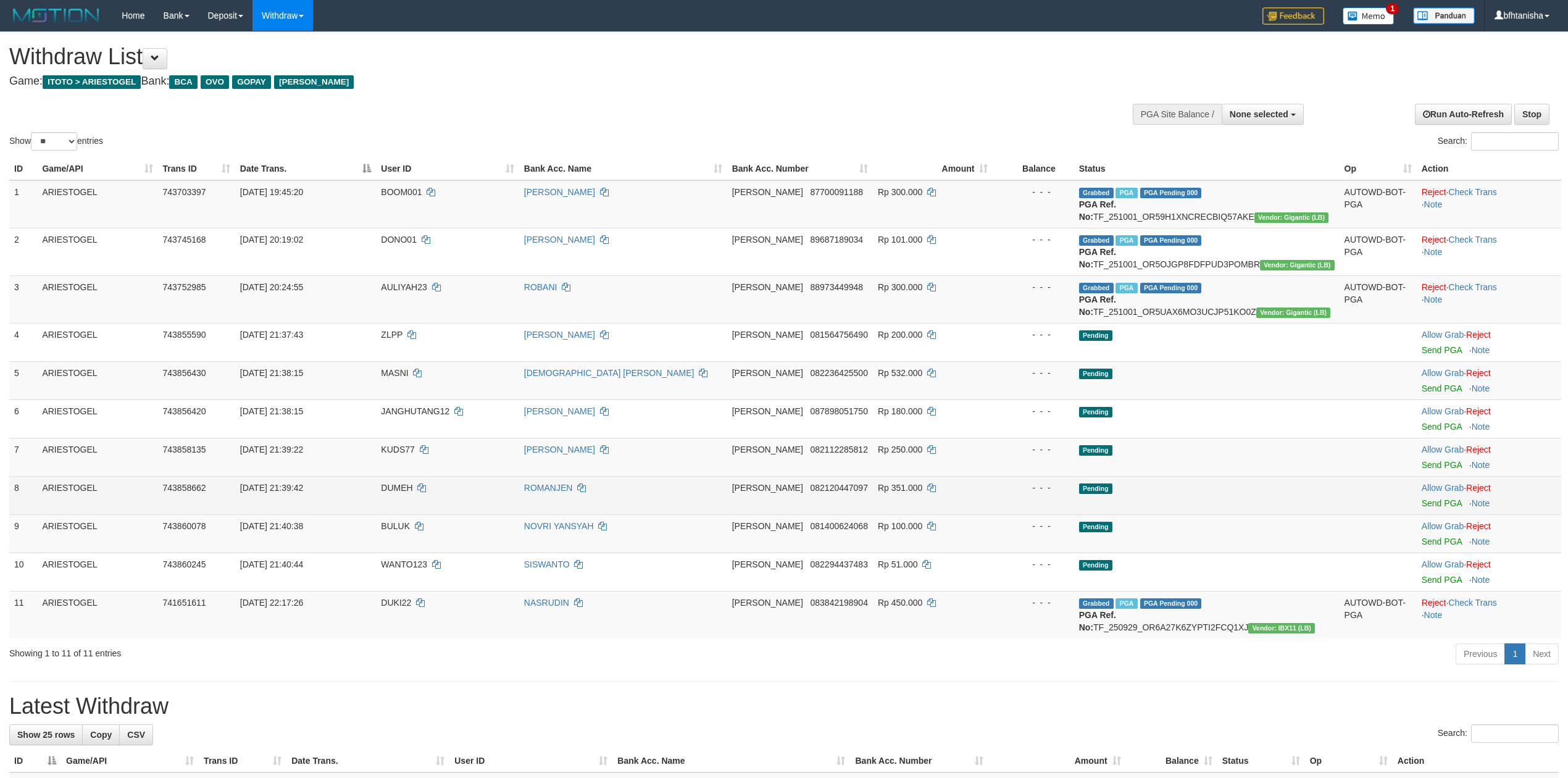
click at [847, 515] on td "DANA 082120447097" at bounding box center [800, 495] width 145 height 38
click at [1436, 507] on link "Send PGA" at bounding box center [1442, 503] width 40 height 10
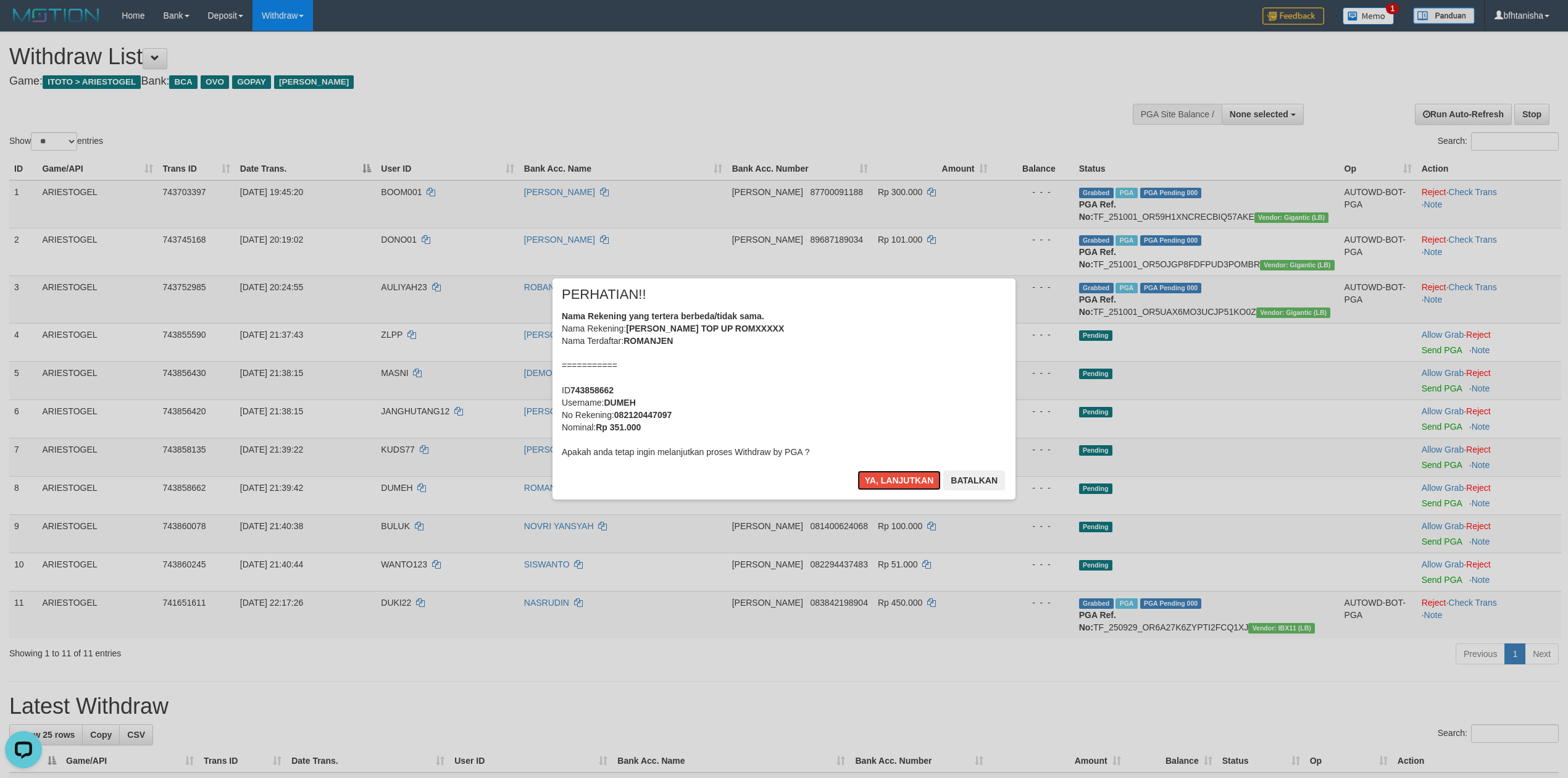
click at [857, 471] on button "Ya, lanjutkan" at bounding box center [899, 480] width 84 height 20
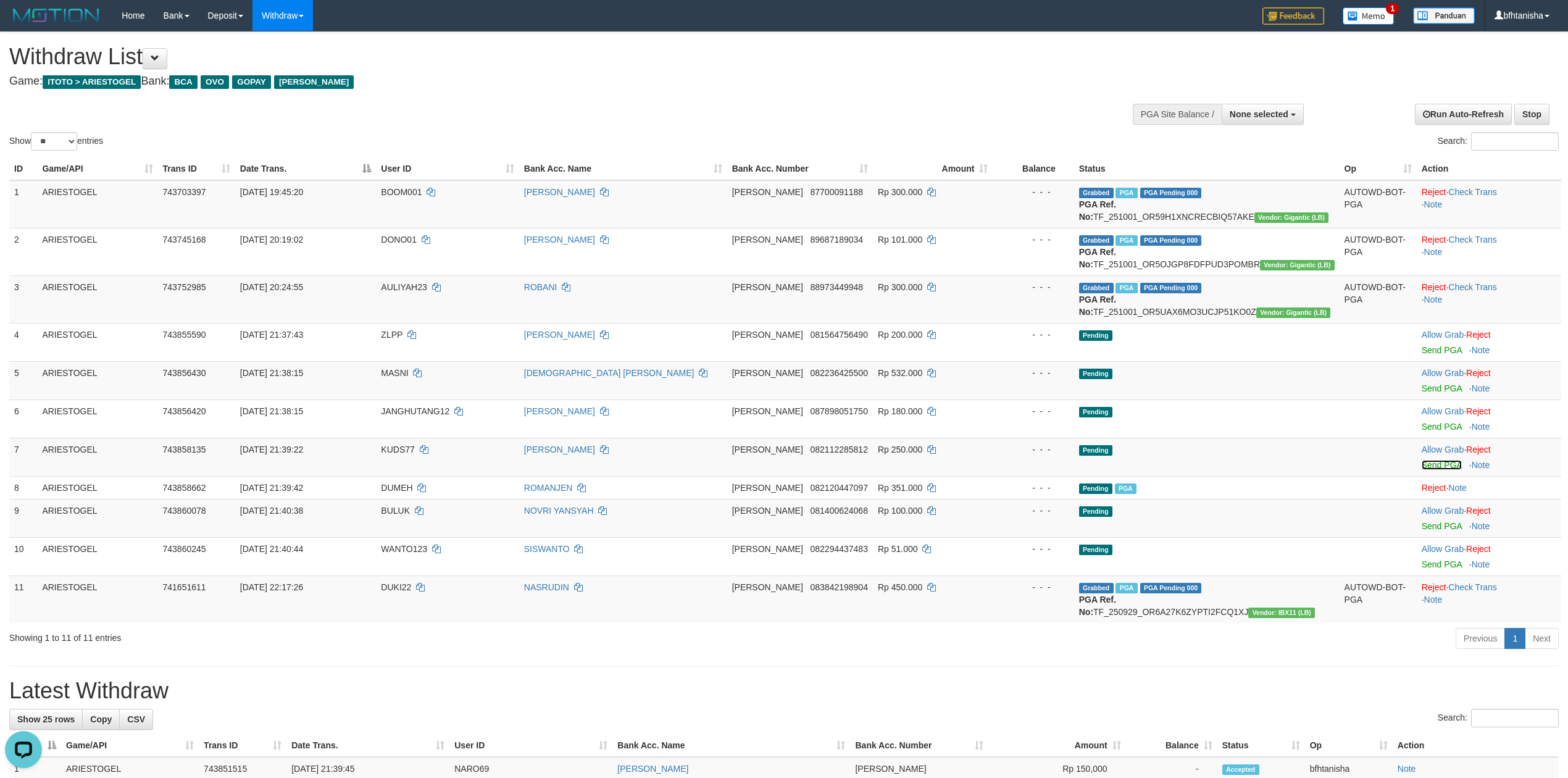
click at [1436, 466] on link "Send PGA" at bounding box center [1442, 465] width 40 height 10
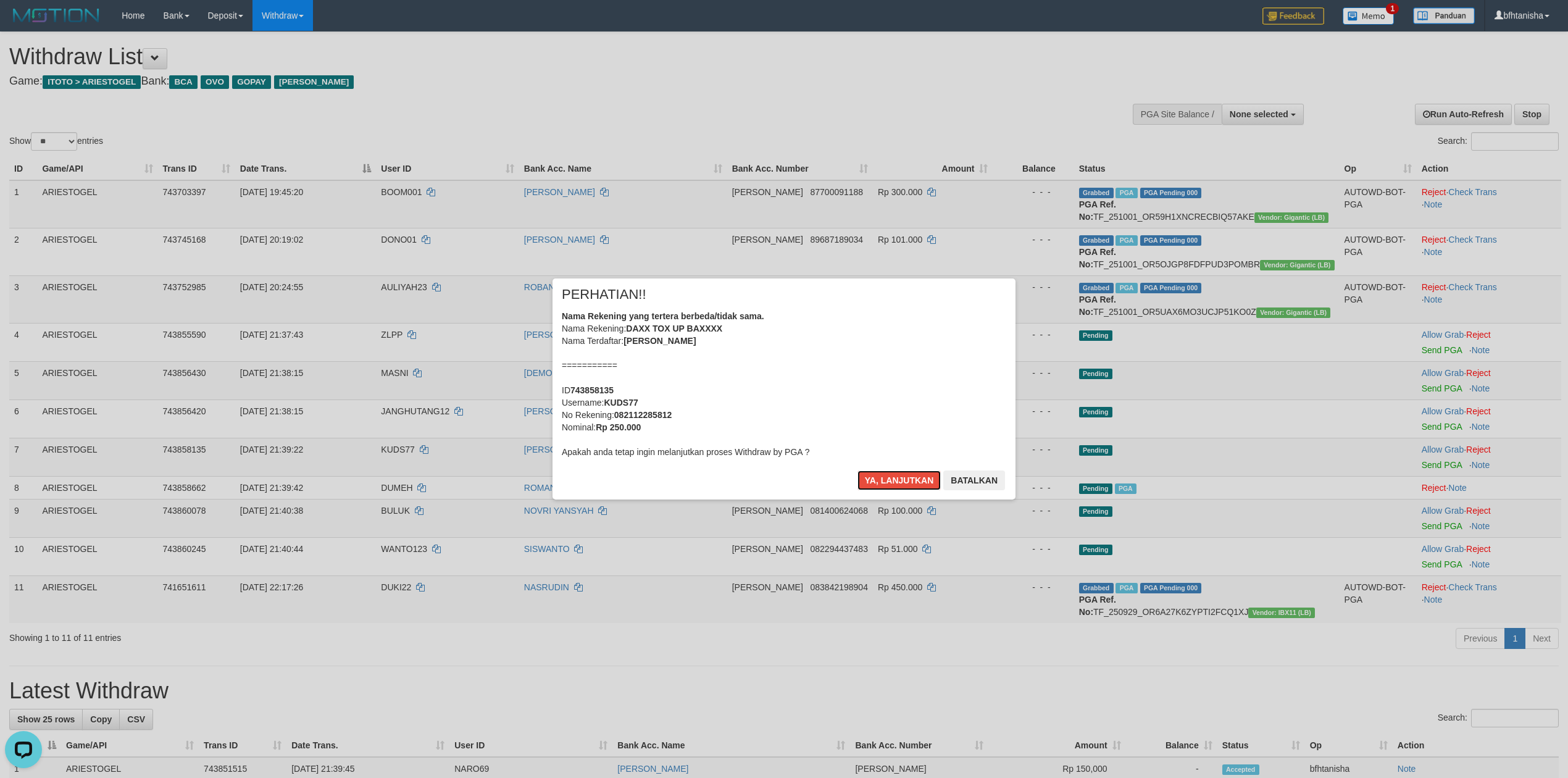
click at [857, 471] on button "Ya, lanjutkan" at bounding box center [899, 480] width 84 height 20
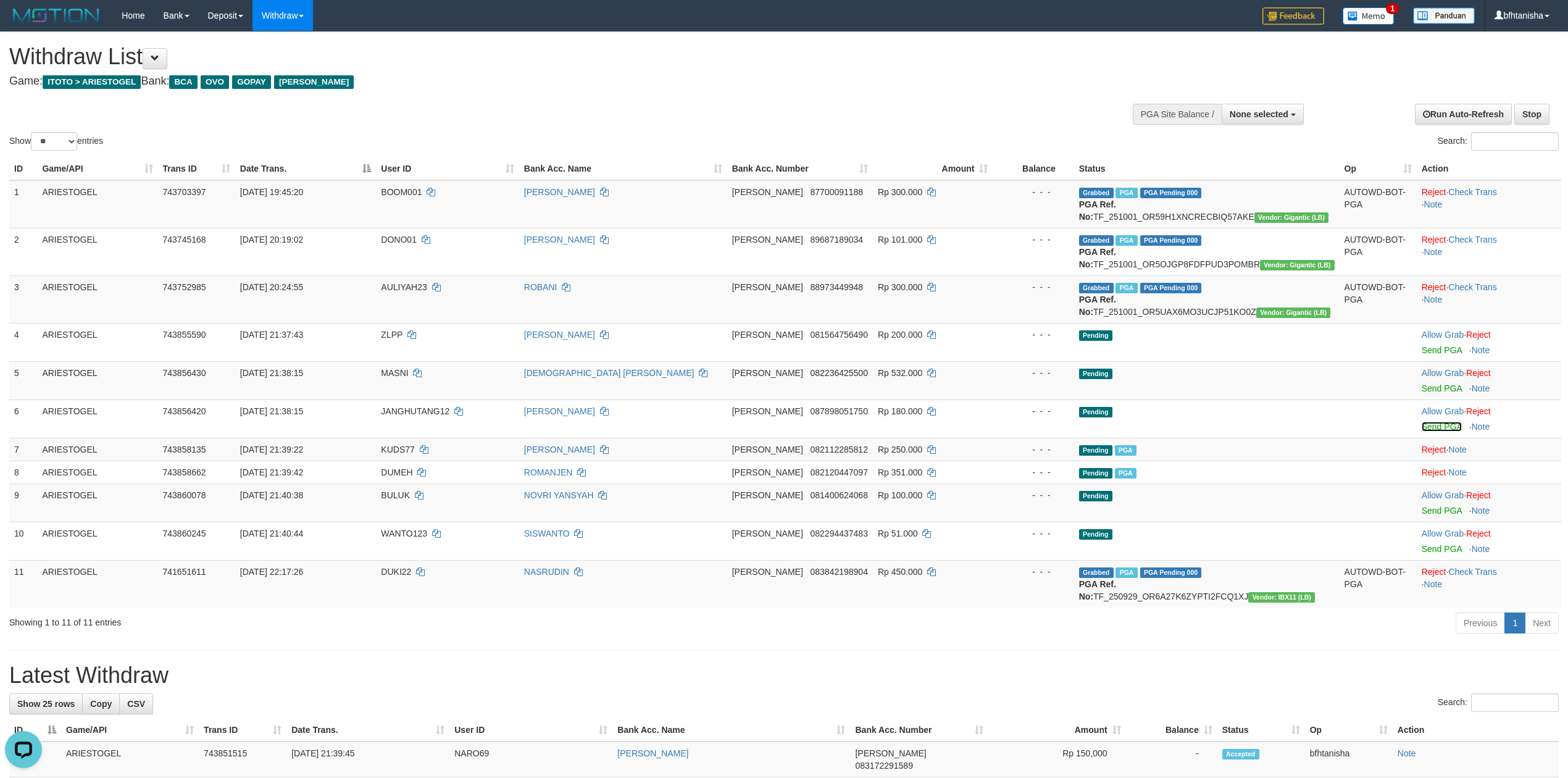
click at [1438, 431] on link "Send PGA" at bounding box center [1442, 427] width 40 height 10
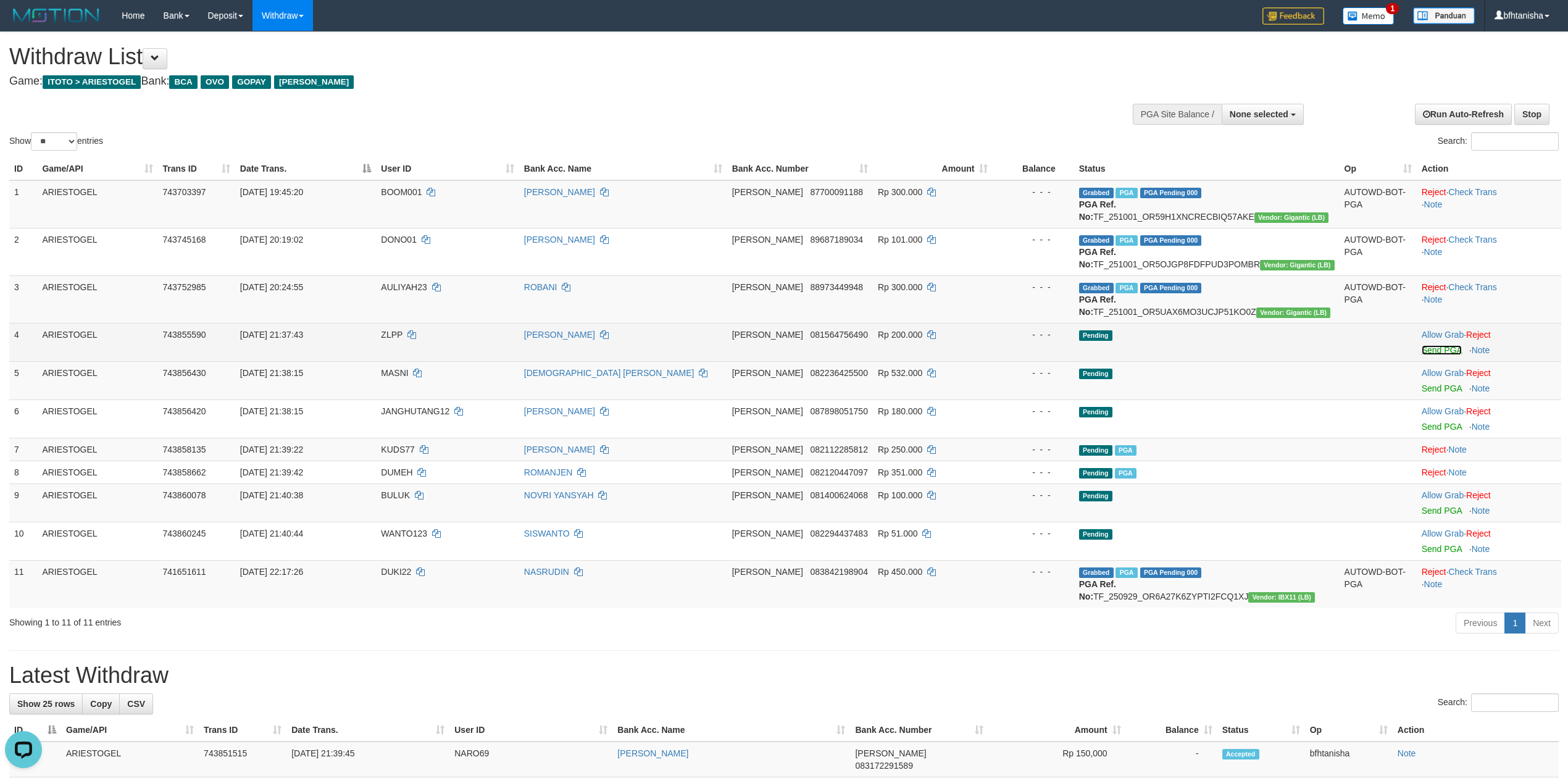
click at [1440, 347] on link "Send PGA" at bounding box center [1442, 350] width 40 height 10
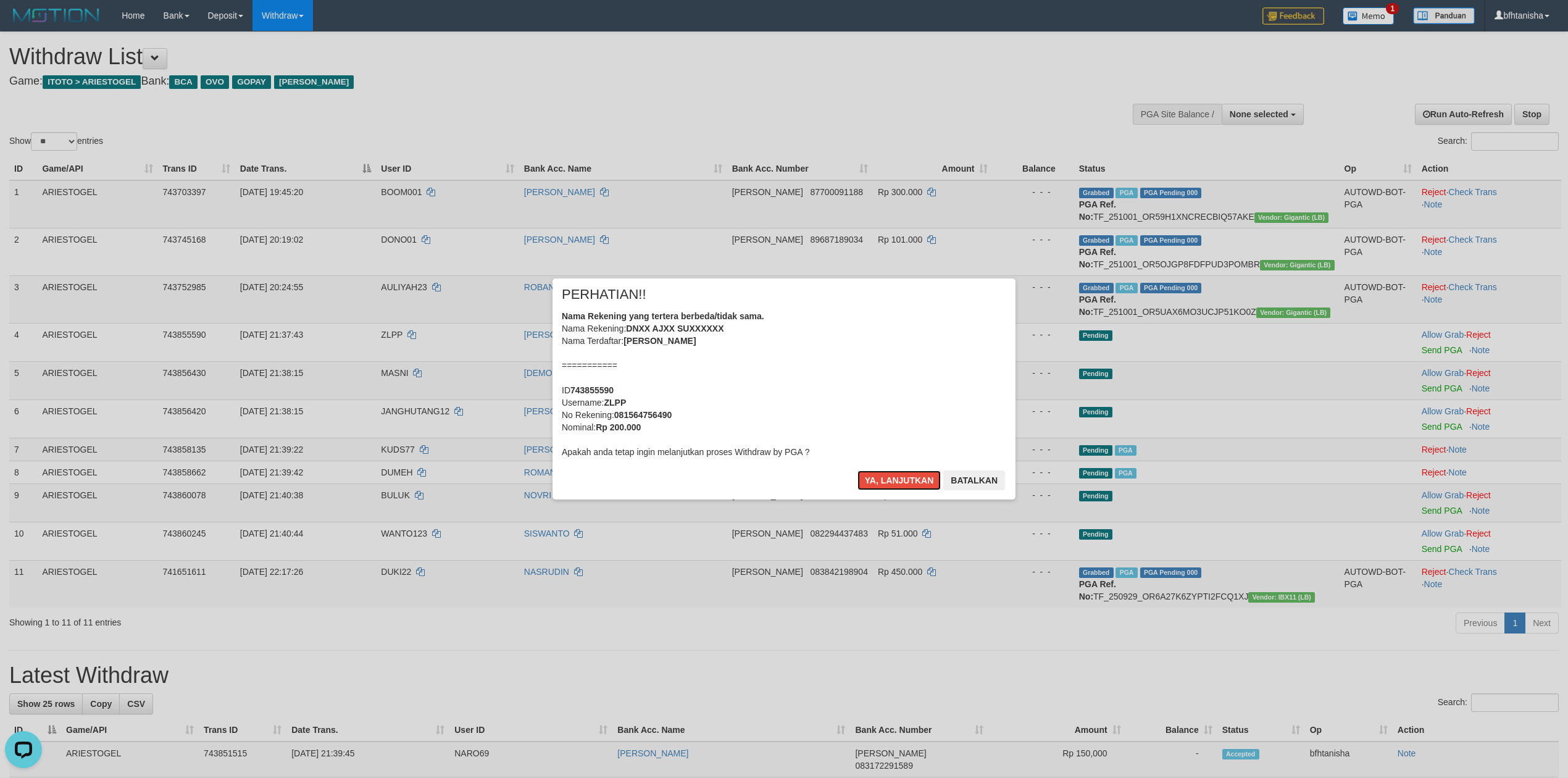
click at [857, 471] on button "Ya, lanjutkan" at bounding box center [899, 480] width 84 height 20
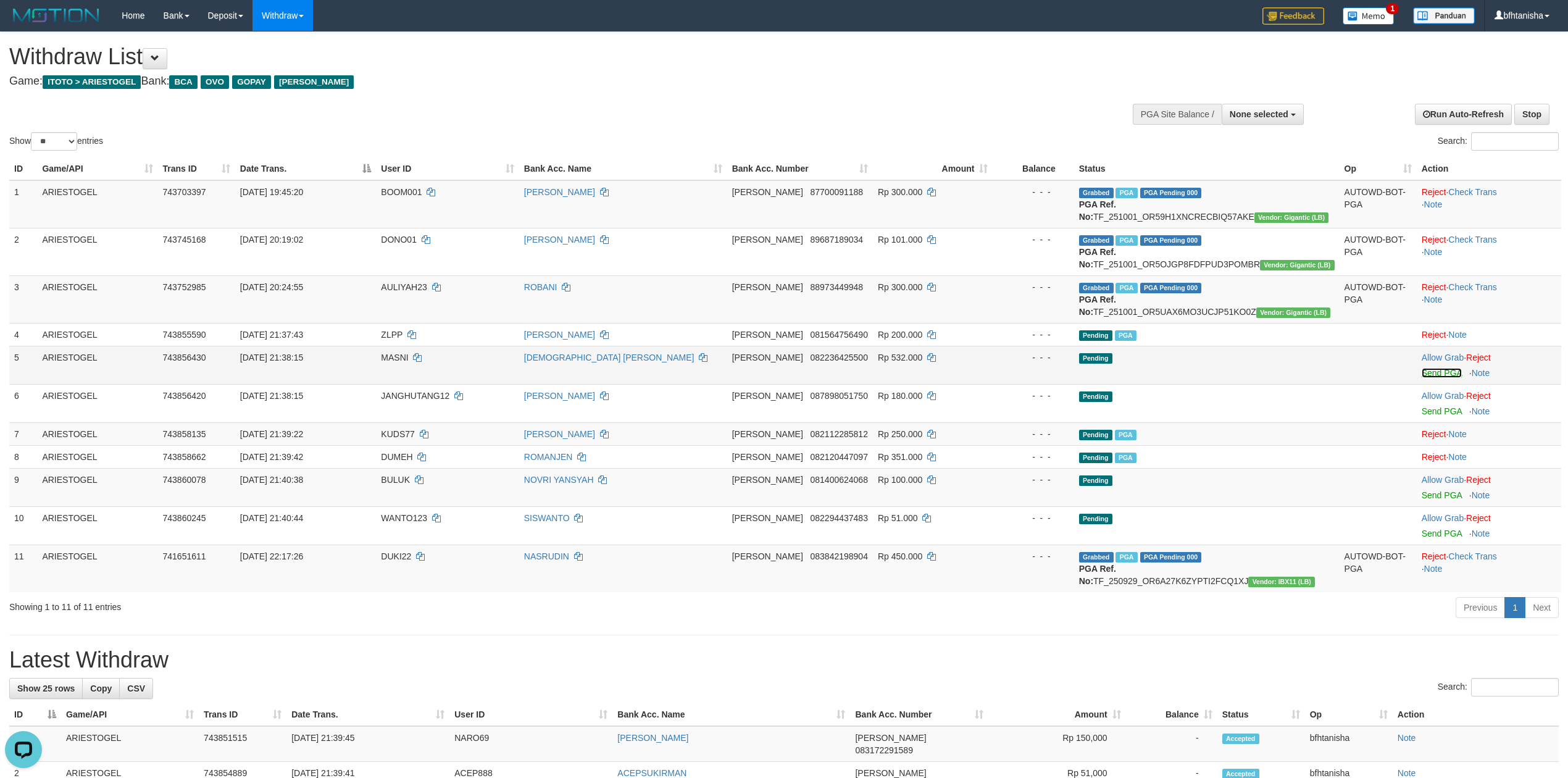
click at [1446, 369] on link "Send PGA" at bounding box center [1442, 372] width 40 height 10
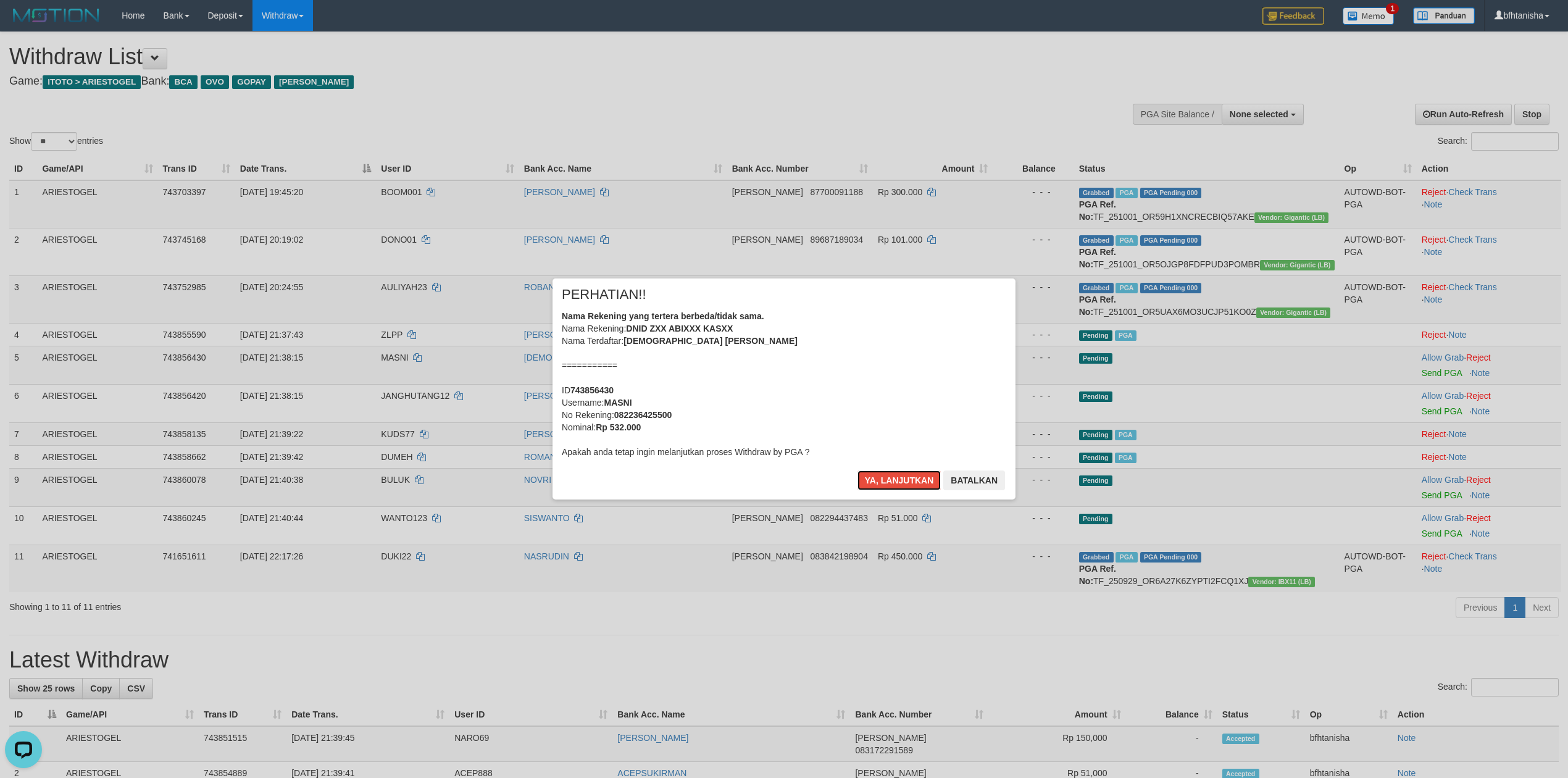
click at [857, 471] on button "Ya, lanjutkan" at bounding box center [899, 480] width 84 height 20
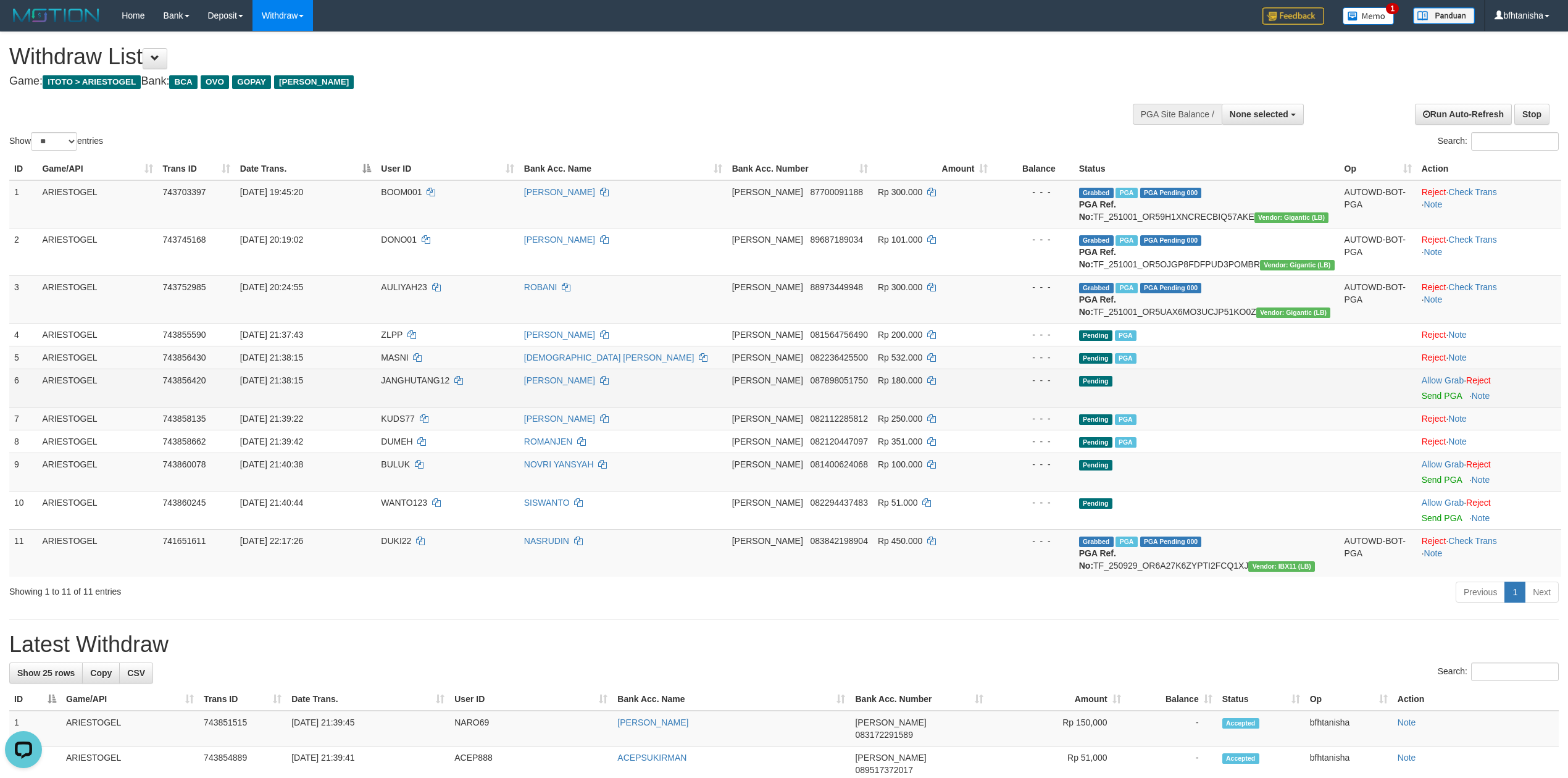
click at [1462, 390] on td "Allow Grab · Reject Send PGA · Note" at bounding box center [1488, 388] width 144 height 38
click at [1453, 393] on link "Send PGA" at bounding box center [1442, 395] width 40 height 10
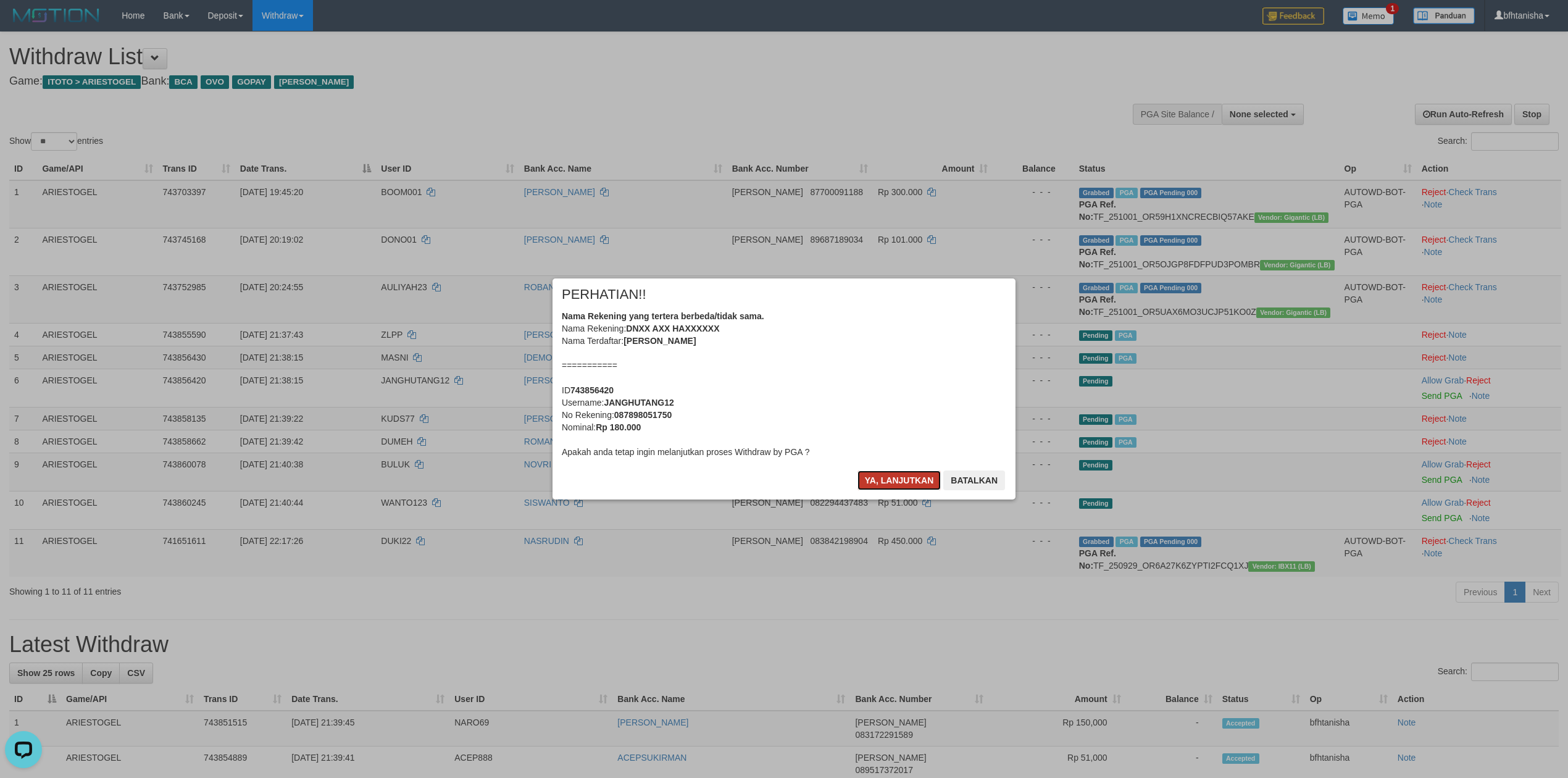
click at [881, 478] on button "Ya, lanjutkan" at bounding box center [899, 480] width 84 height 20
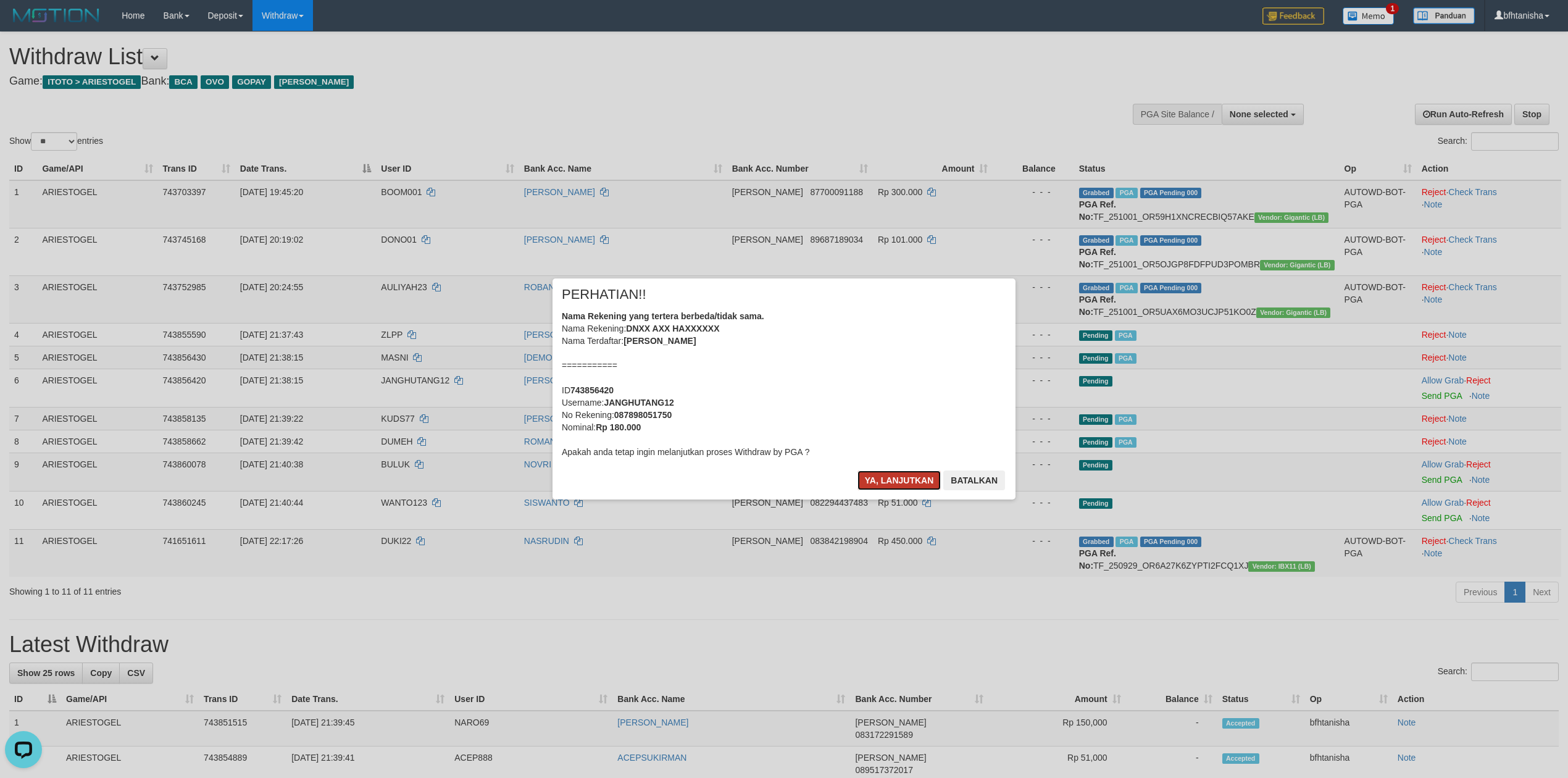
click at [890, 476] on button "Ya, lanjutkan" at bounding box center [899, 480] width 84 height 20
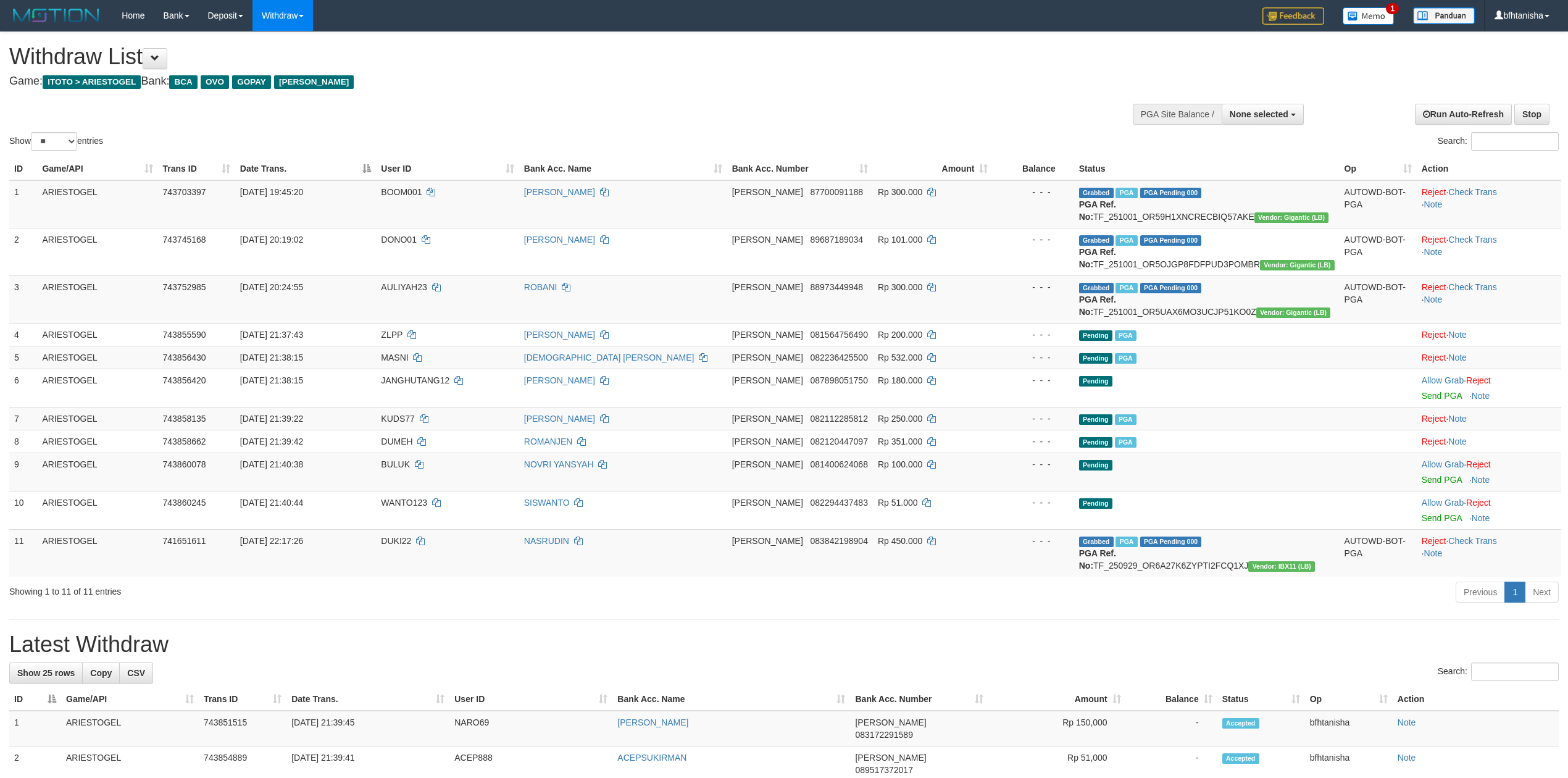
select select
select select "**"
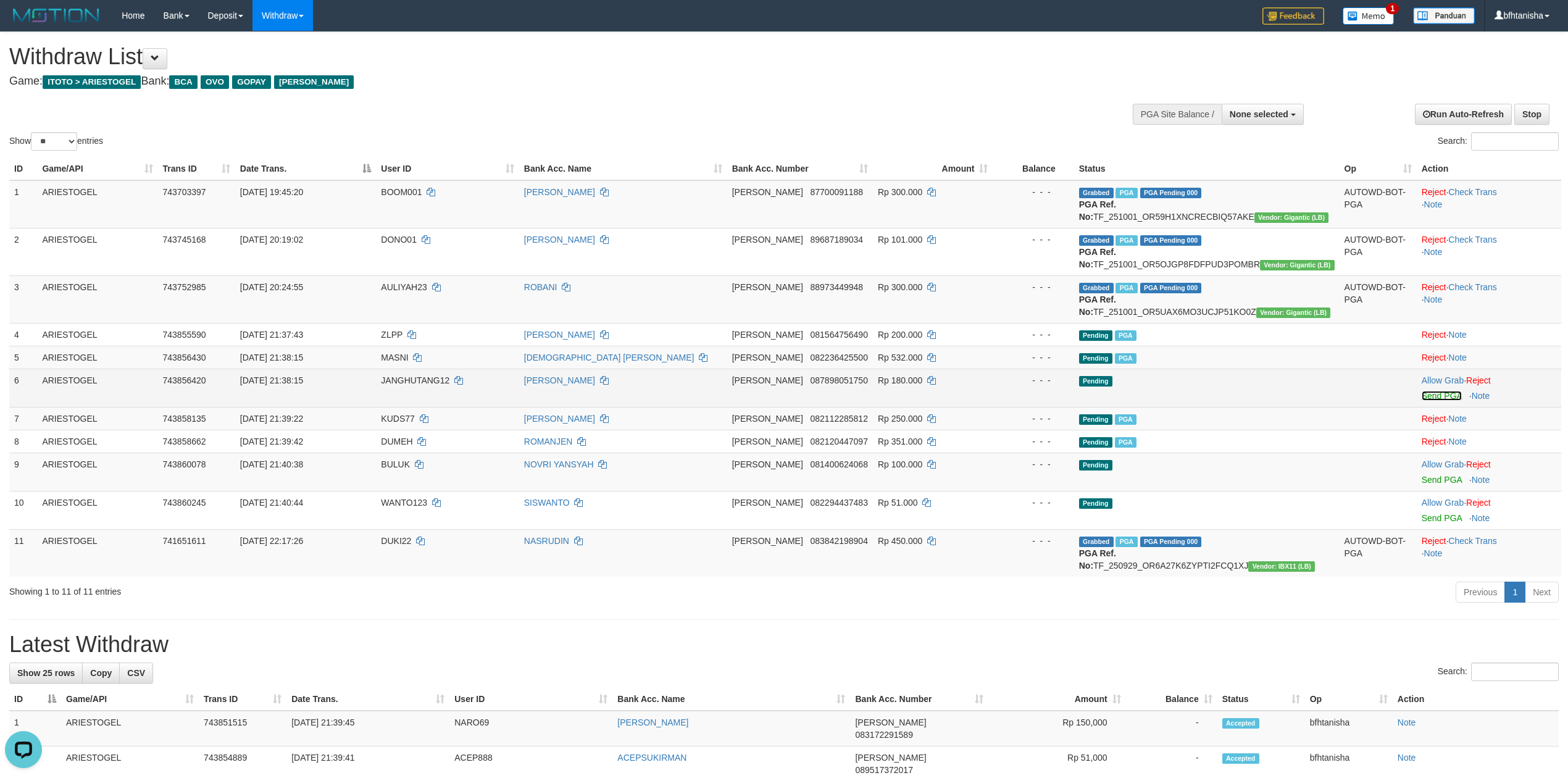
click at [1448, 395] on link "Send PGA" at bounding box center [1442, 395] width 40 height 10
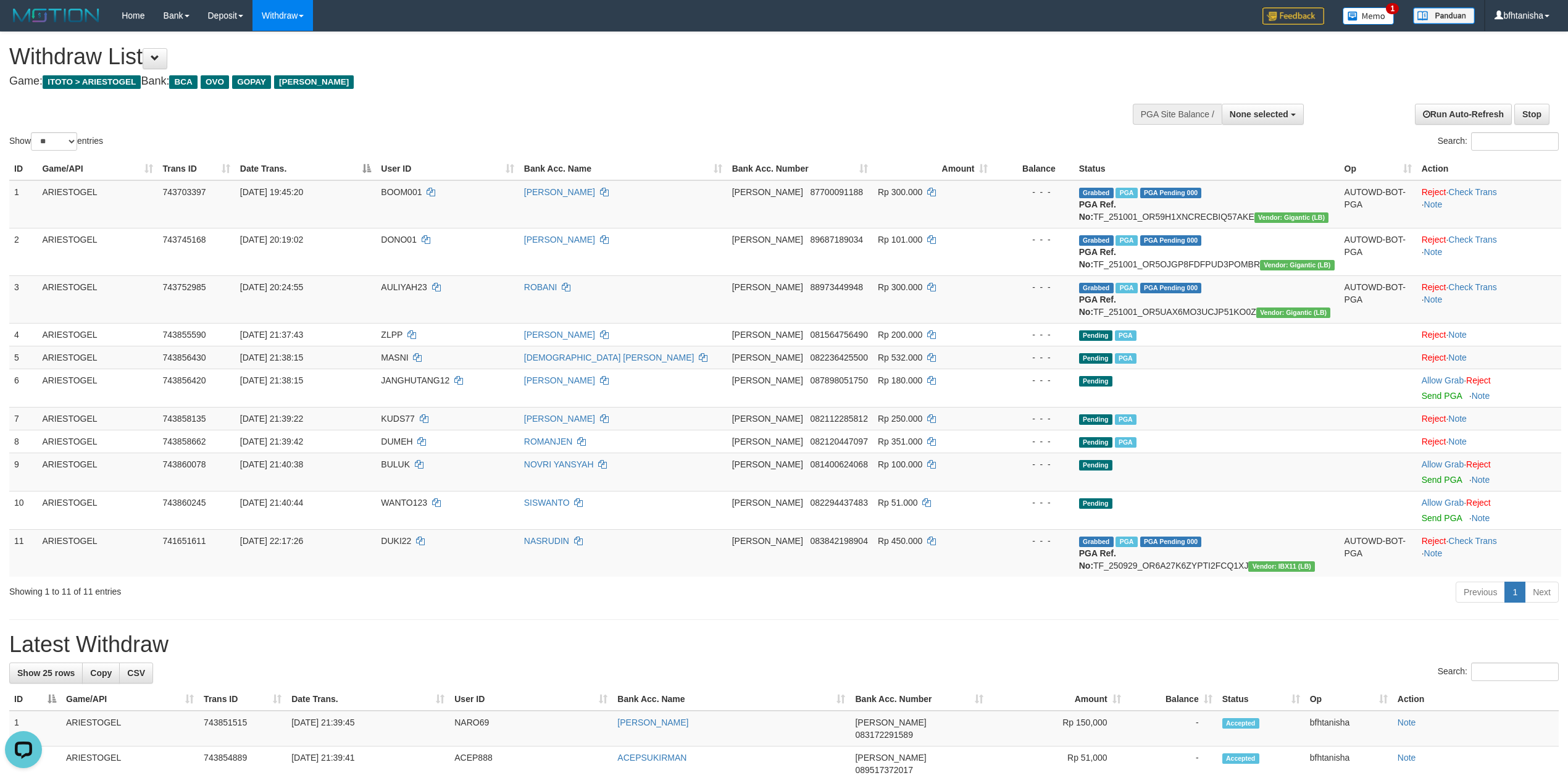
click at [875, 144] on div "Search:" at bounding box center [1175, 143] width 765 height 22
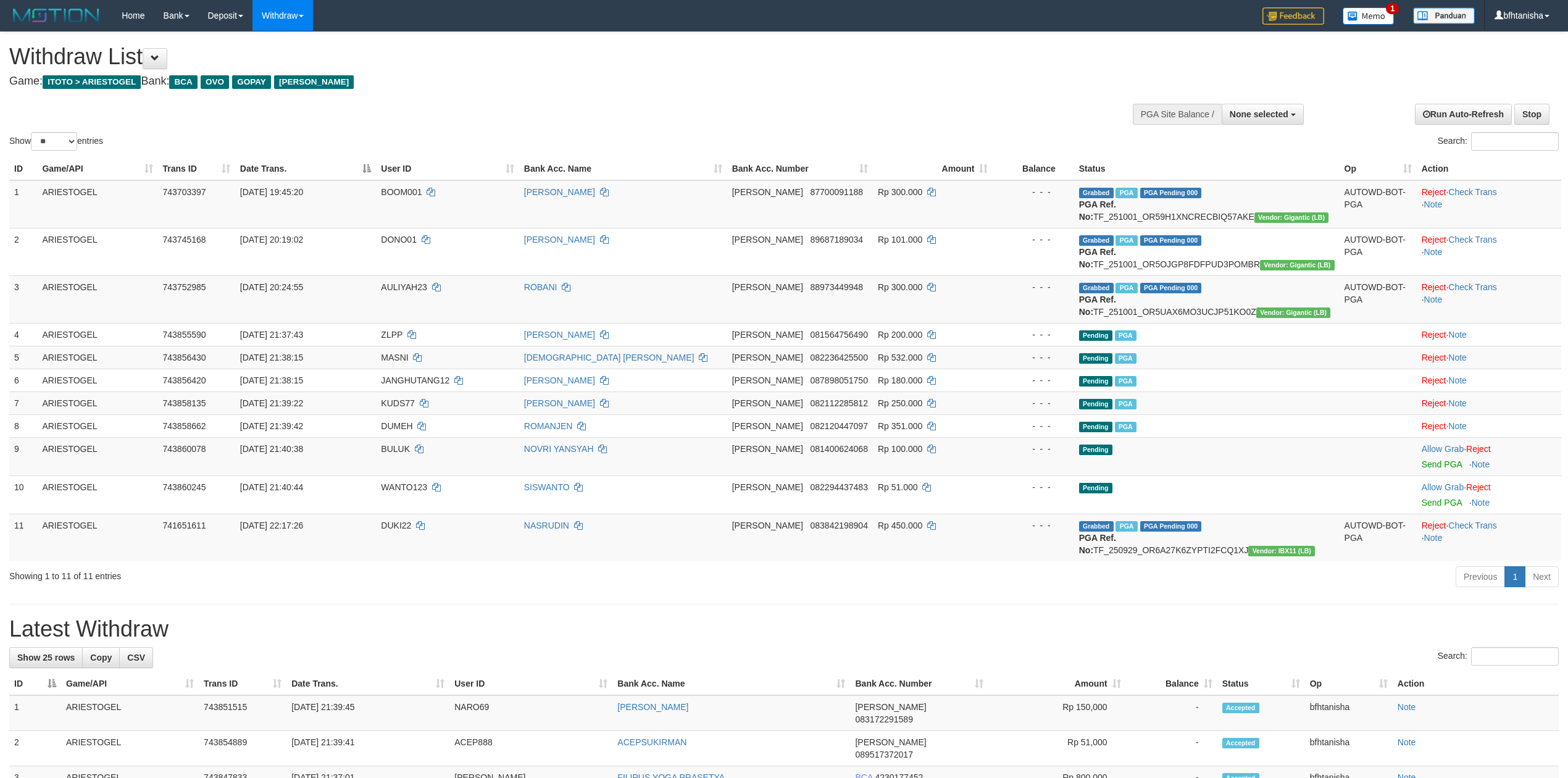
select select
select select "**"
click at [853, 414] on td "[PERSON_NAME] 082112285812" at bounding box center [800, 403] width 145 height 23
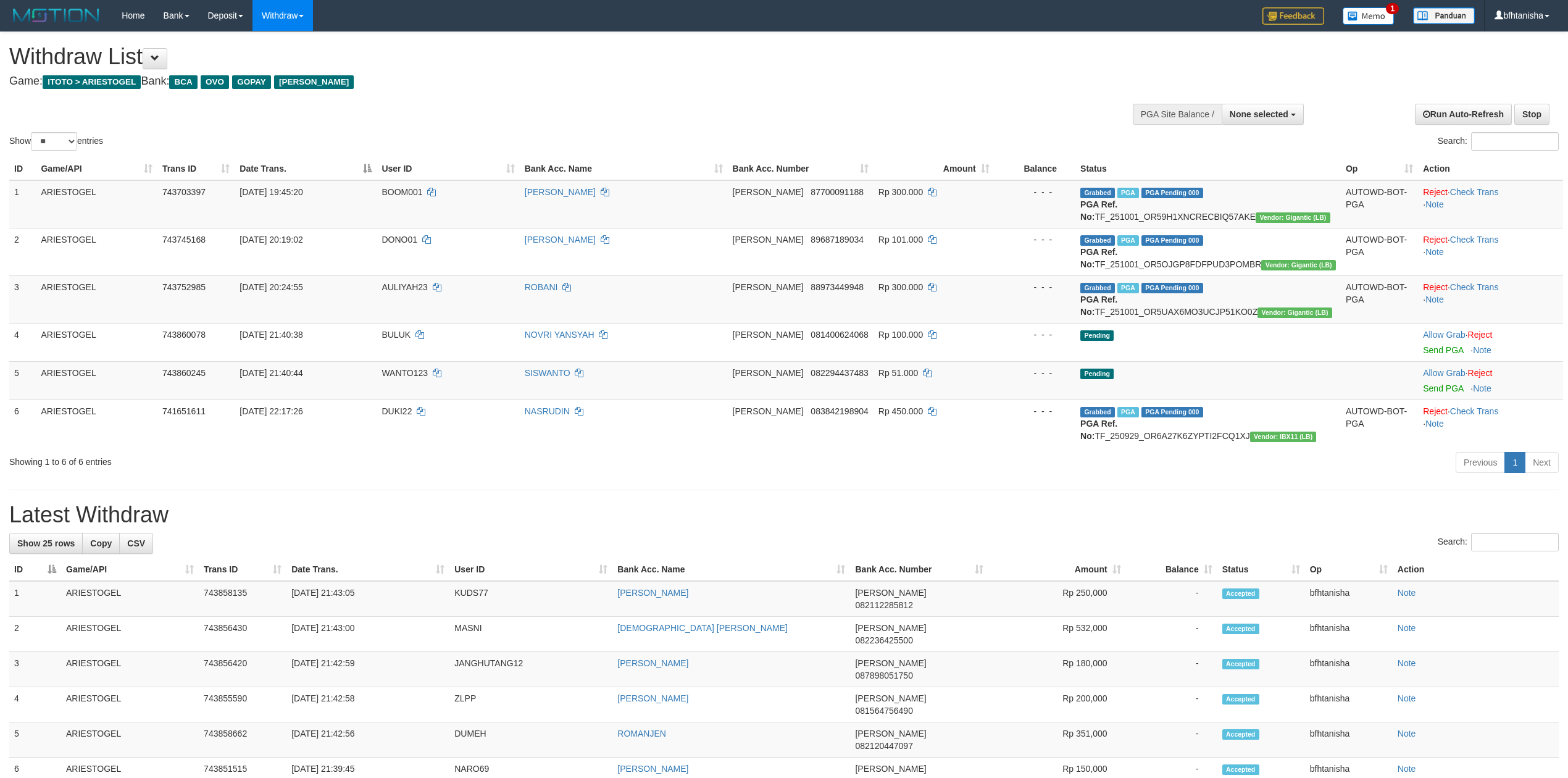
select select
select select "**"
click at [586, 396] on td "SISWANTO" at bounding box center [624, 381] width 208 height 38
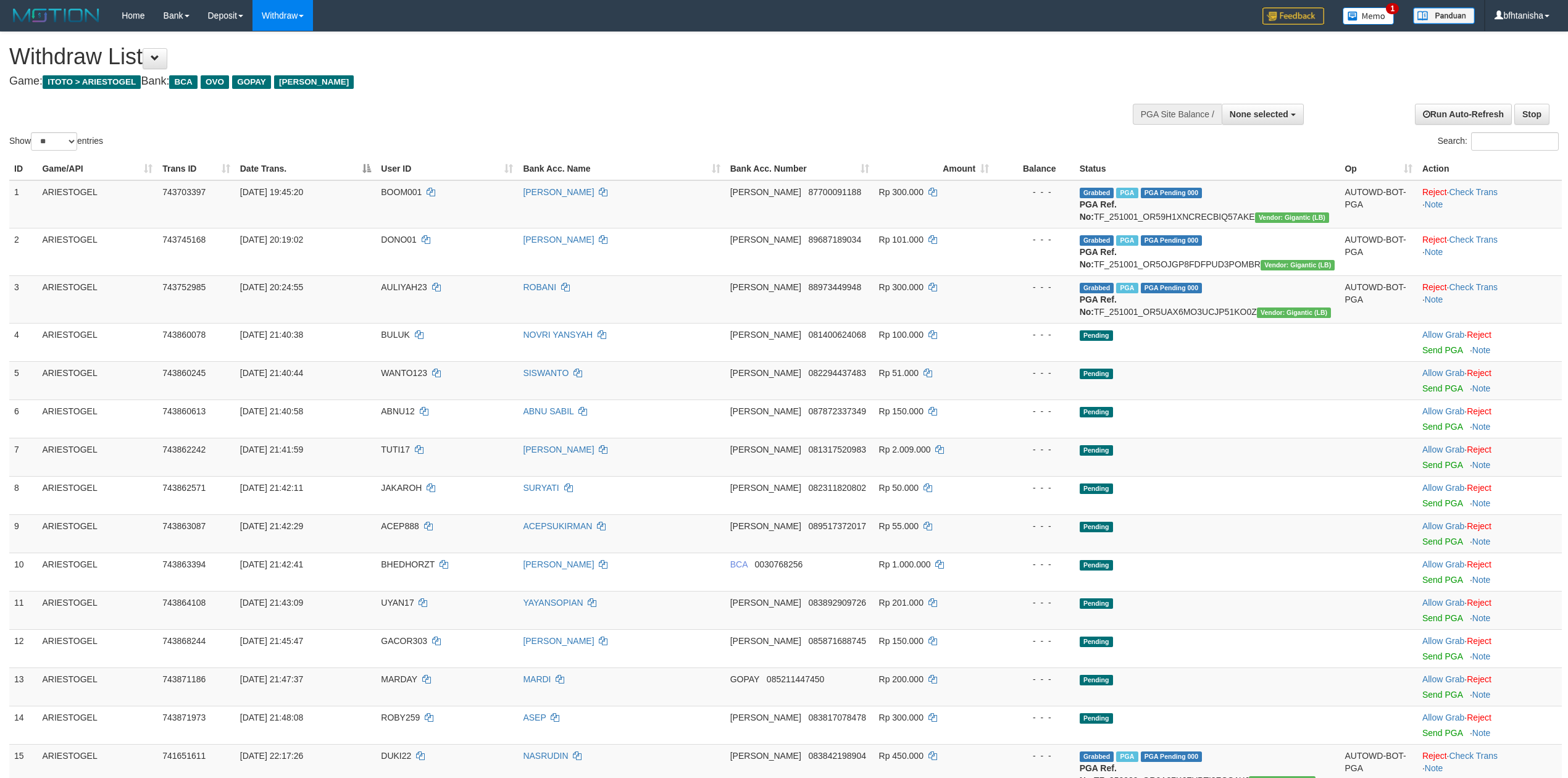
select select
select select "**"
click at [1433, 460] on link "Send PGA" at bounding box center [1443, 465] width 40 height 10
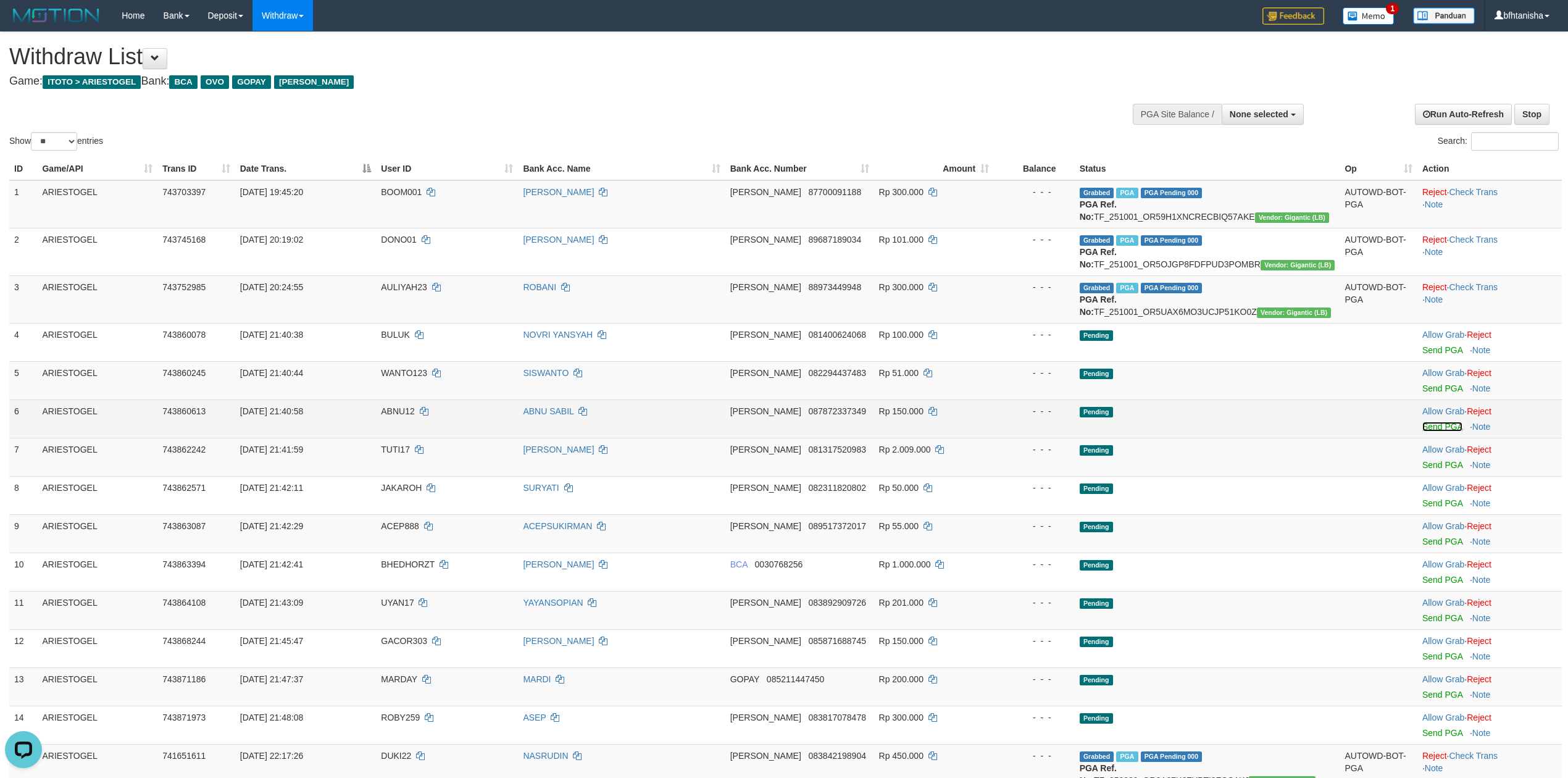
click at [1445, 424] on link "Send PGA" at bounding box center [1443, 427] width 40 height 10
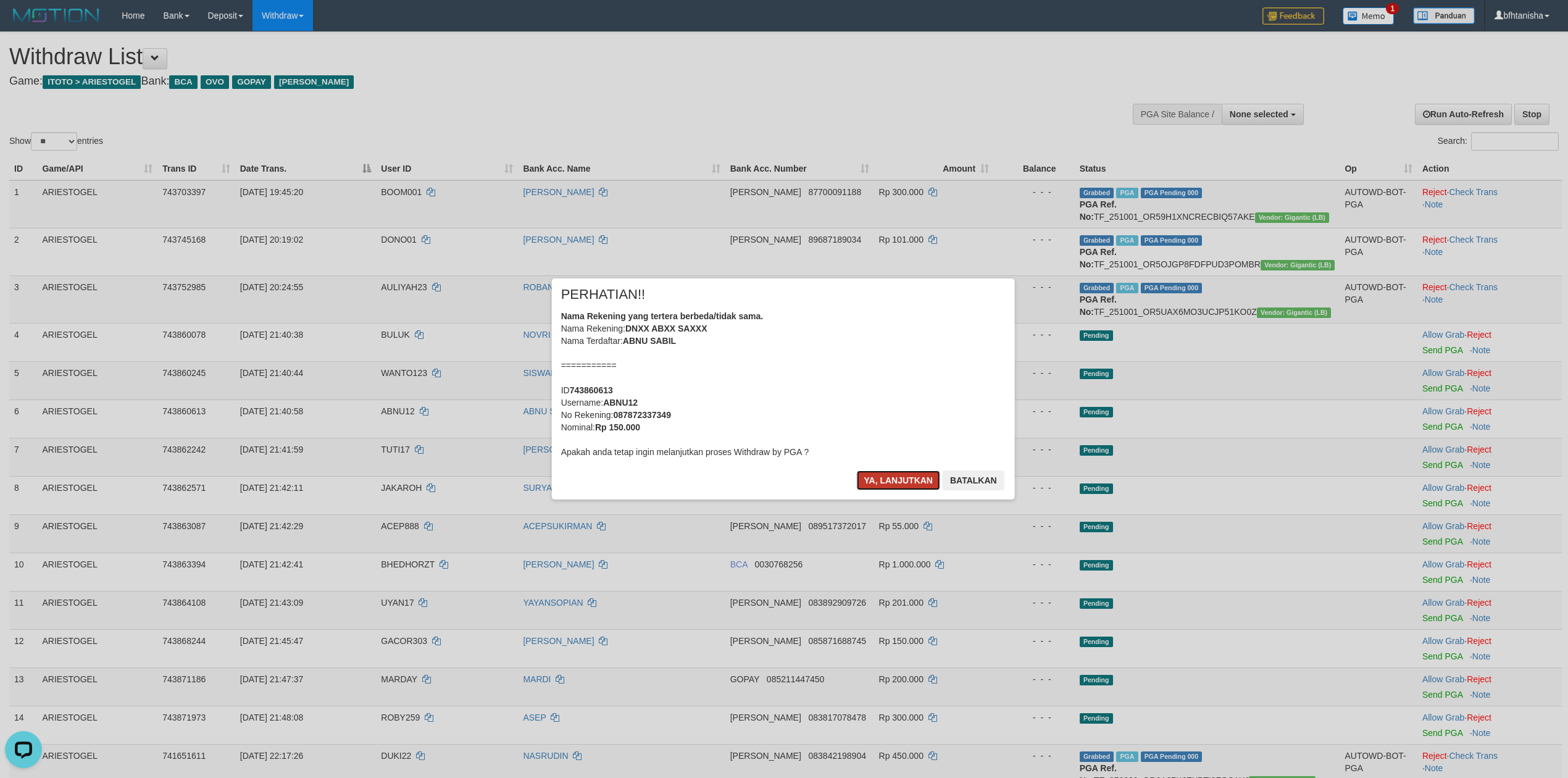
click at [867, 482] on button "Ya, lanjutkan" at bounding box center [899, 480] width 84 height 20
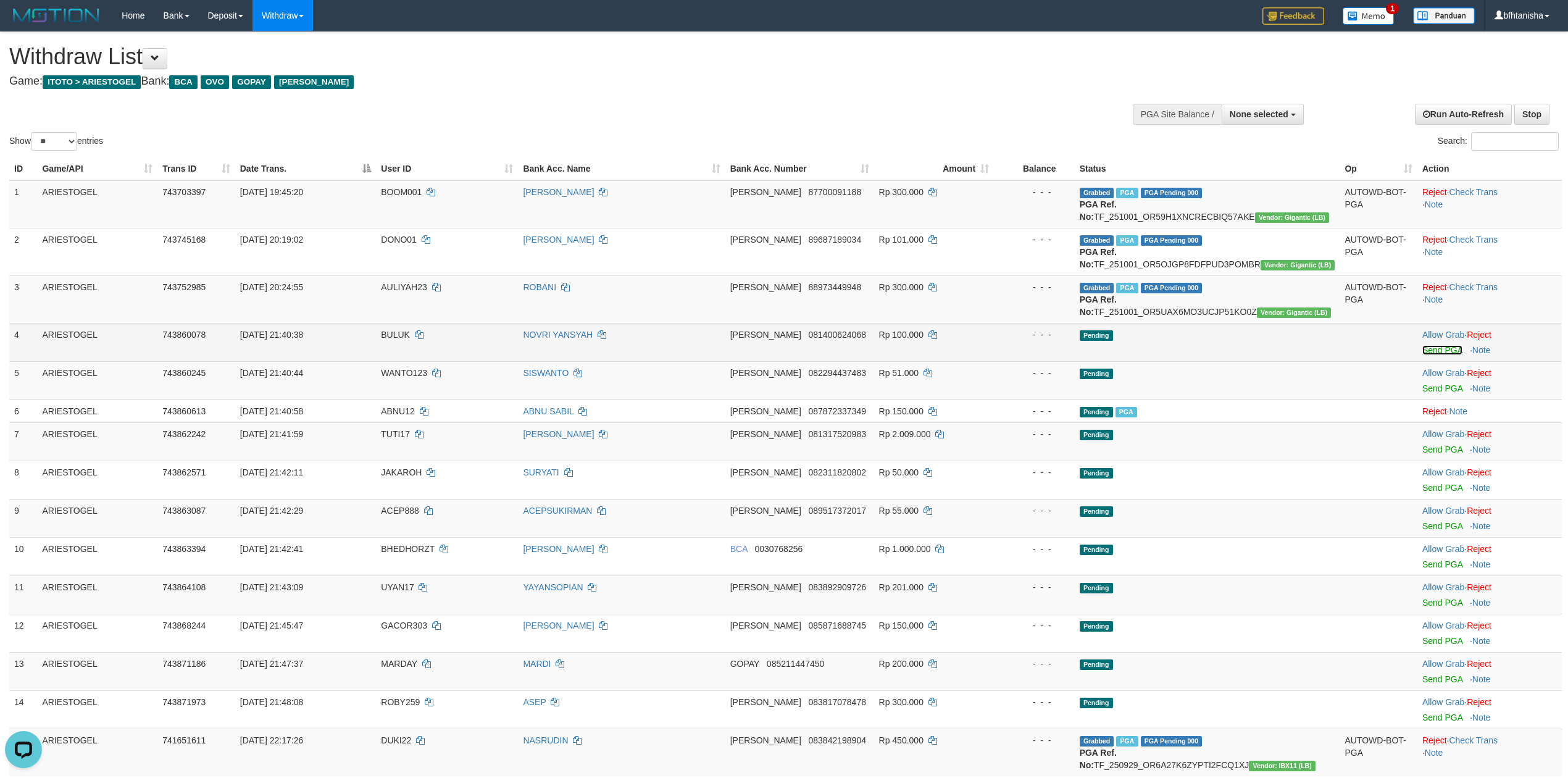
click at [1450, 351] on link "Send PGA" at bounding box center [1443, 350] width 40 height 10
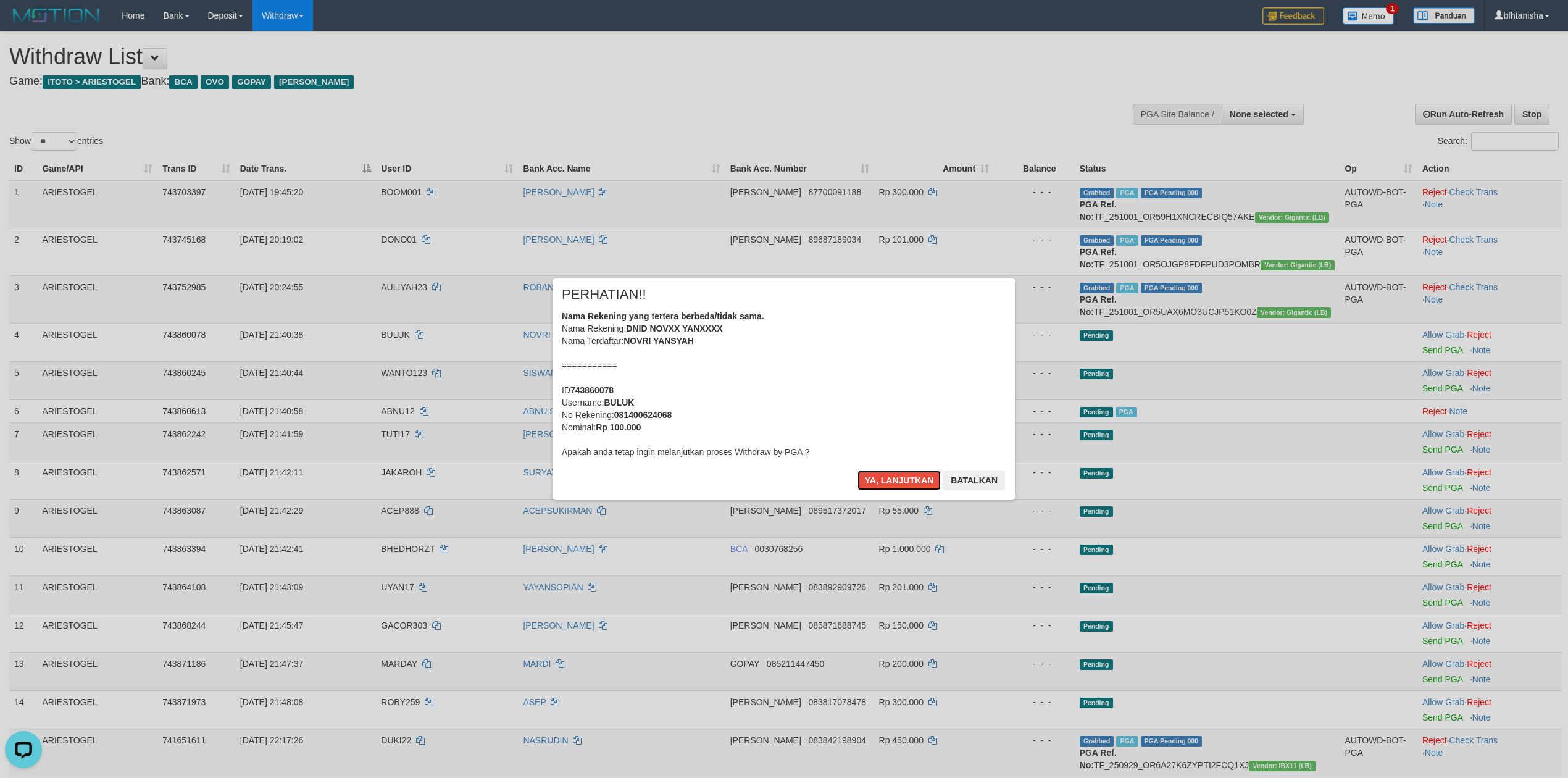
click at [857, 471] on button "Ya, lanjutkan" at bounding box center [899, 480] width 84 height 20
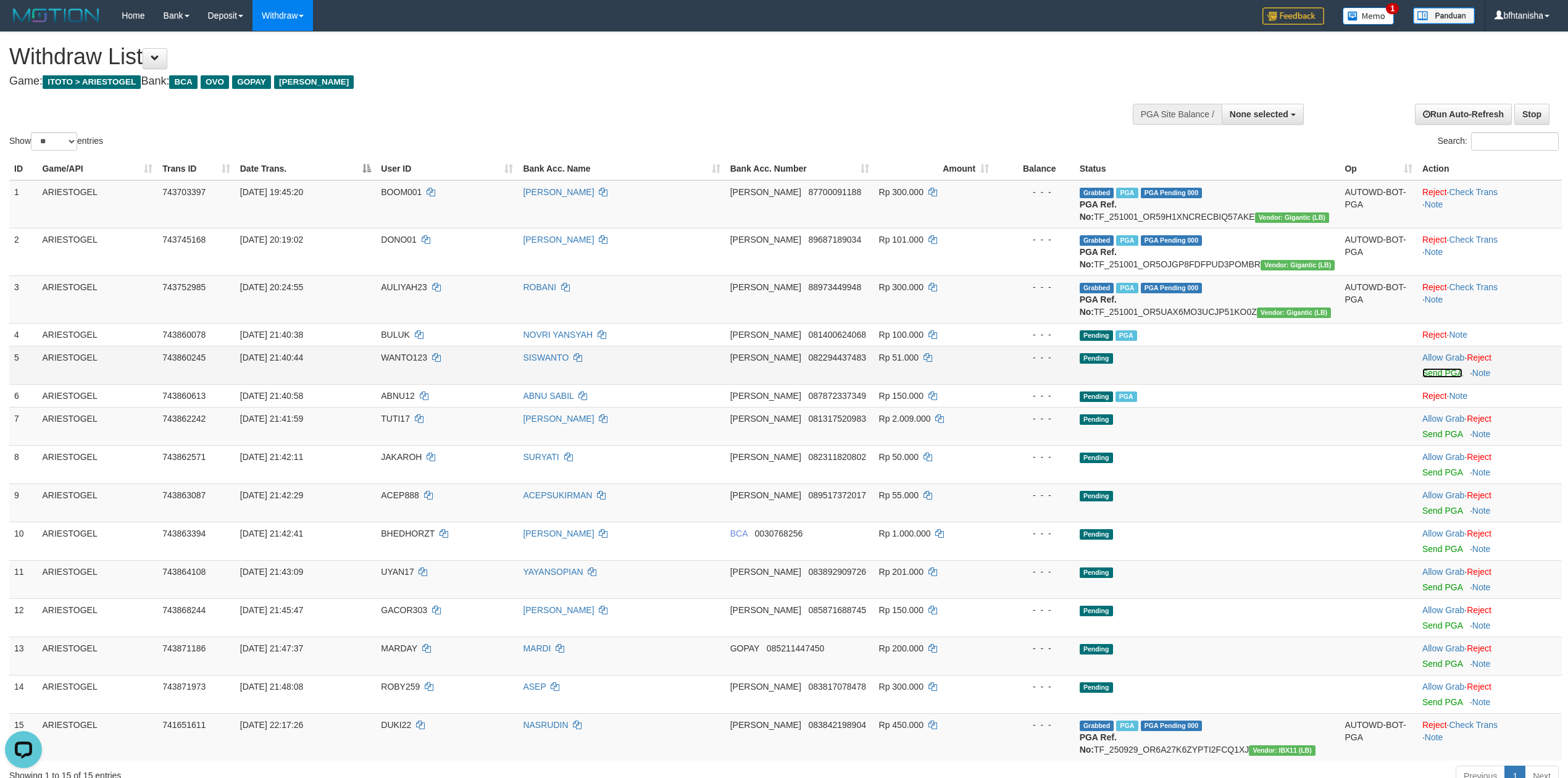
click at [1433, 371] on link "Send PGA" at bounding box center [1443, 372] width 40 height 10
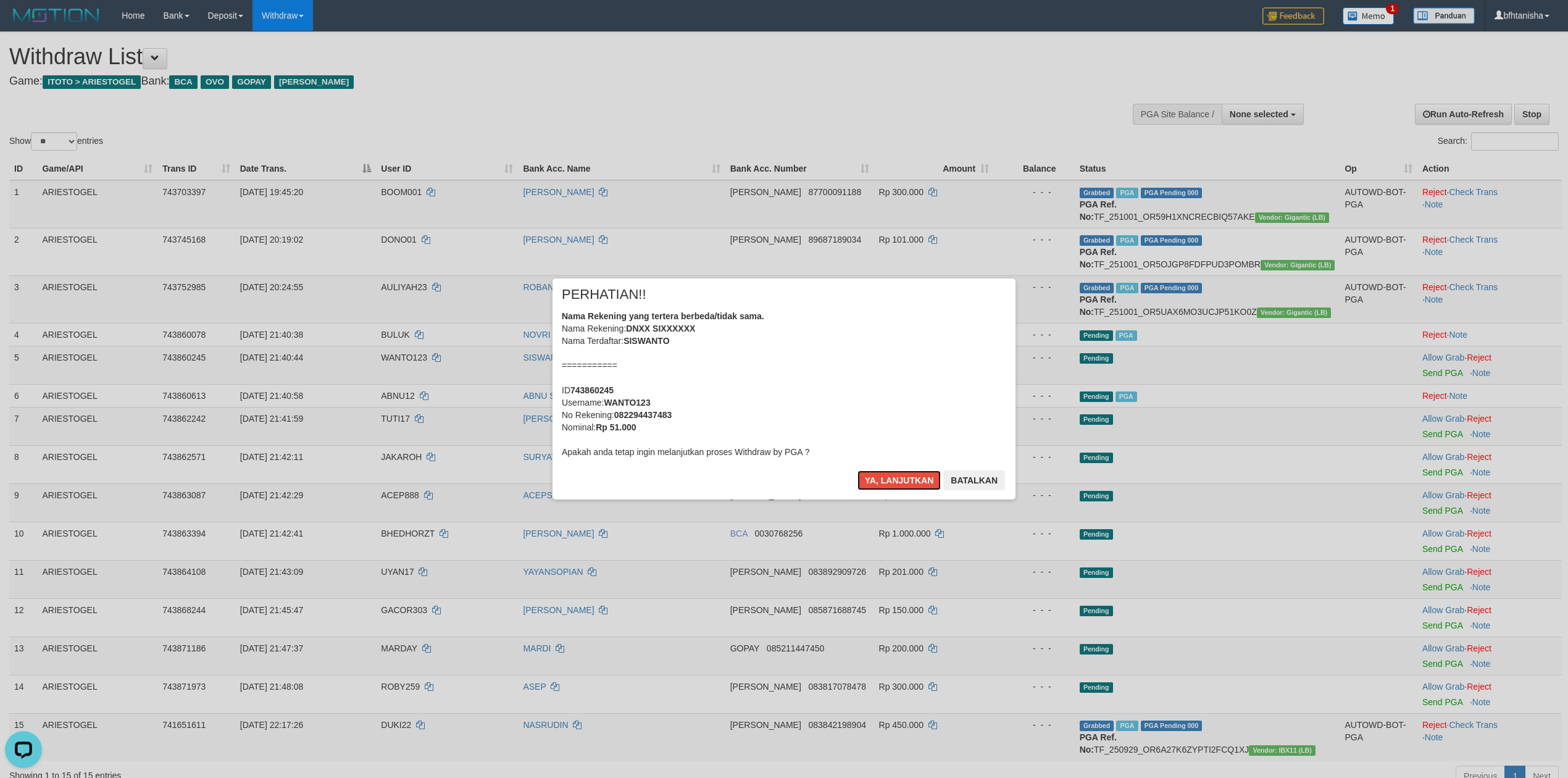
click at [857, 471] on button "Ya, lanjutkan" at bounding box center [899, 480] width 84 height 20
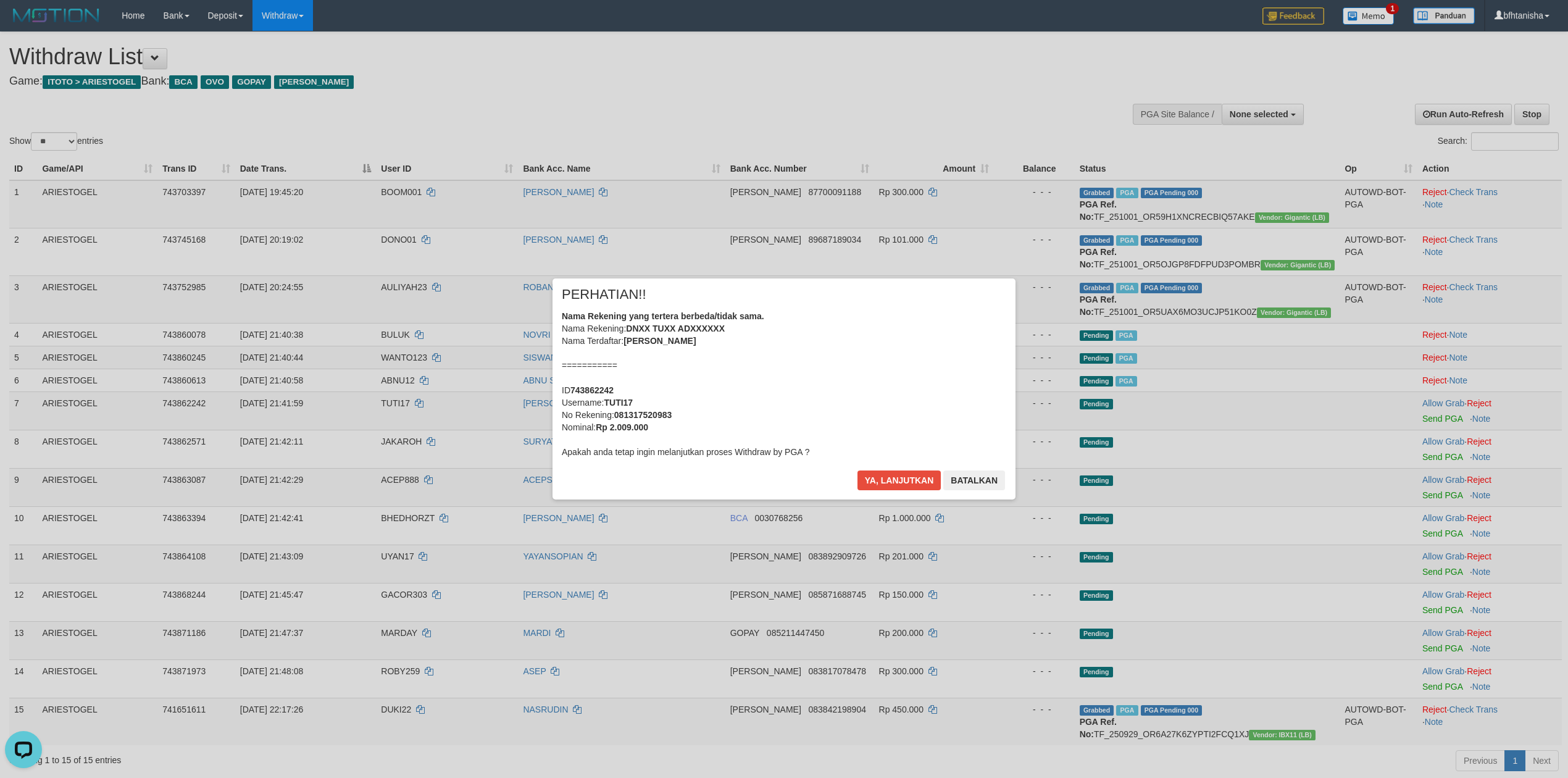
click at [845, 478] on div "× PERHATIAN!! Nama Rekening yang tertera berbeda/tidak sama. Nama Rekening: DNX…" at bounding box center [784, 389] width 463 height 222
click at [873, 477] on button "Ya, lanjutkan" at bounding box center [899, 480] width 84 height 20
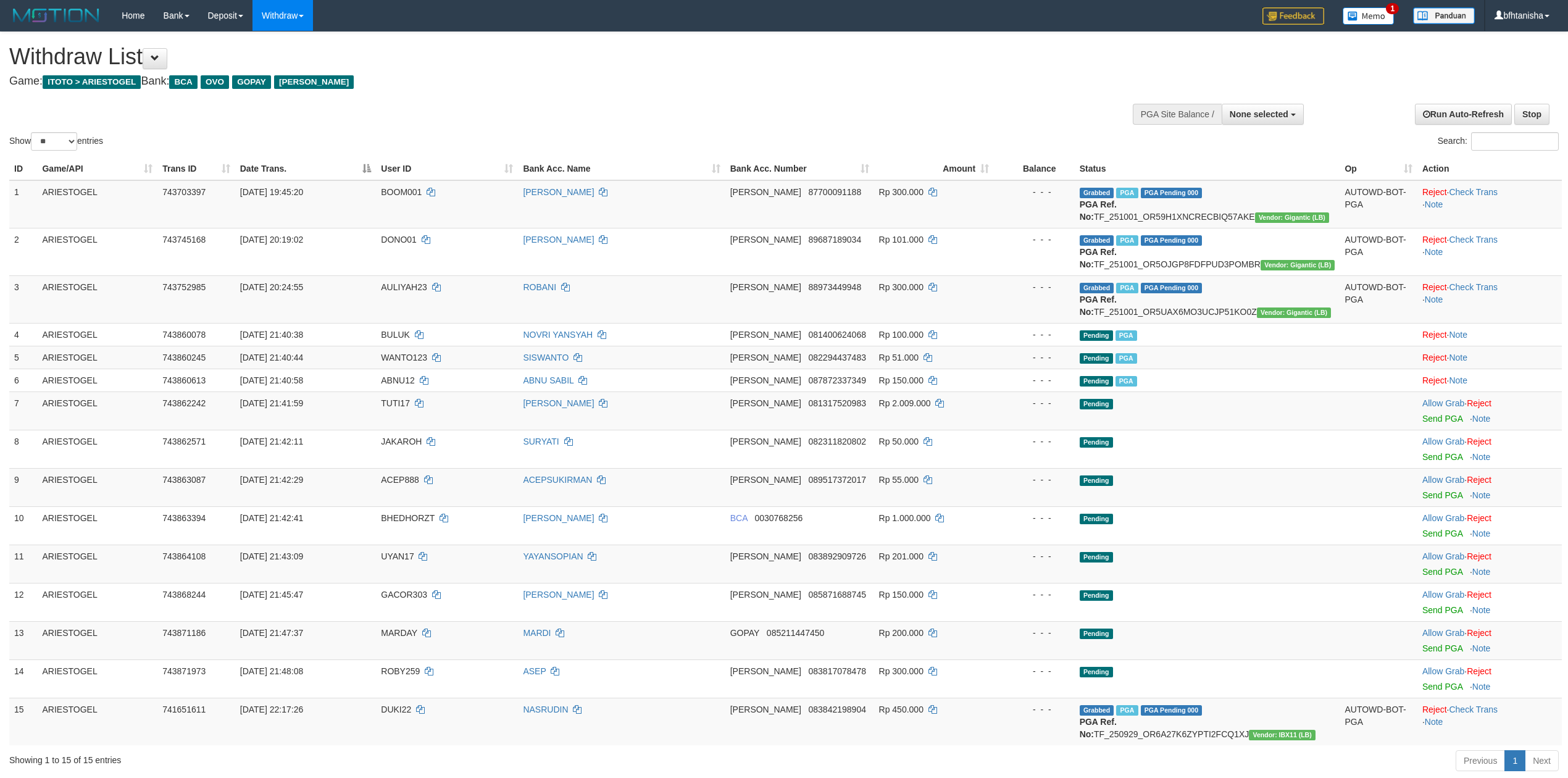
select select
select select "**"
click at [1446, 416] on link "Send PGA" at bounding box center [1443, 418] width 40 height 10
click at [1444, 420] on link "Send PGA" at bounding box center [1443, 418] width 40 height 10
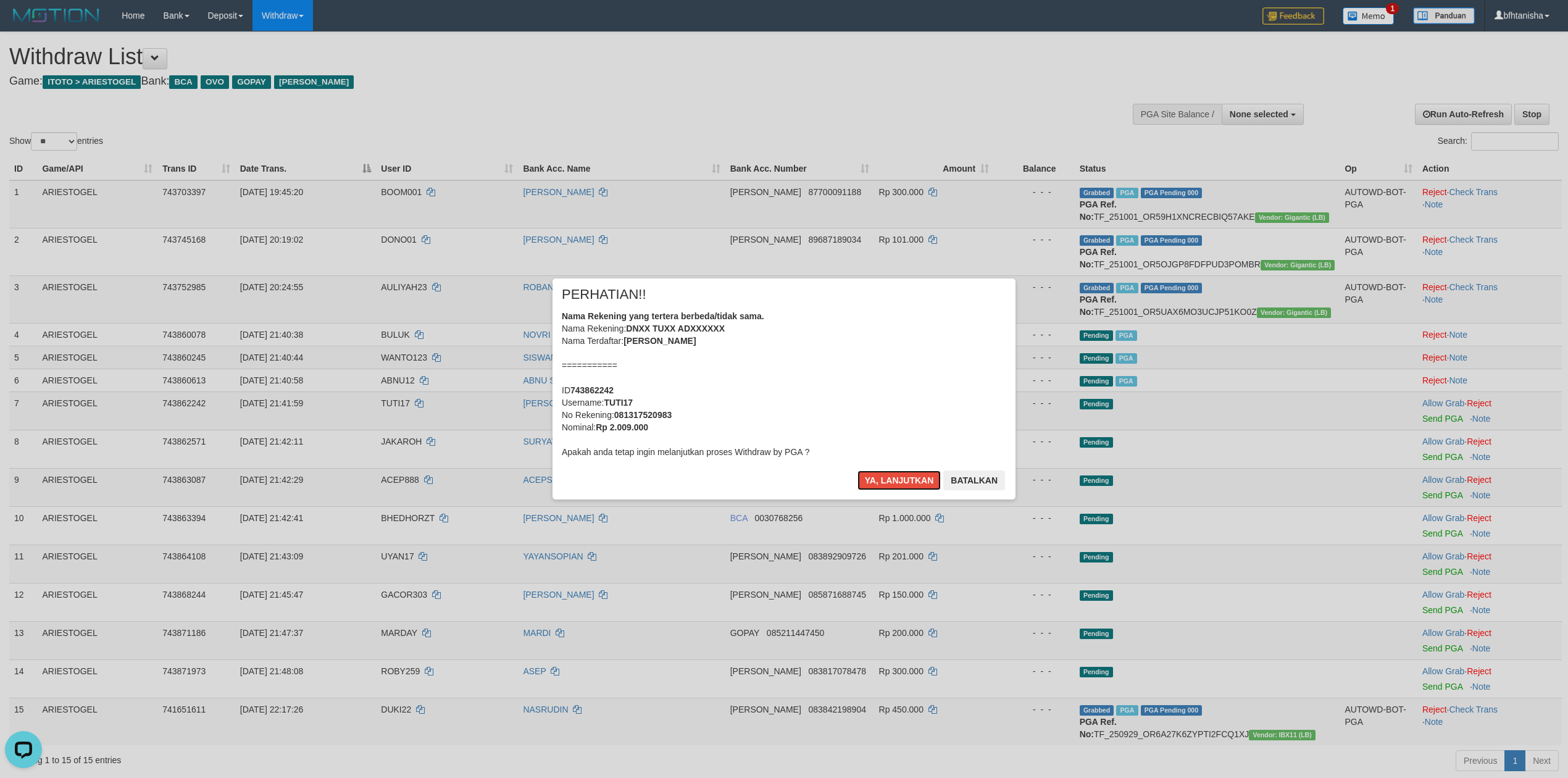
click at [857, 471] on button "Ya, lanjutkan" at bounding box center [899, 480] width 84 height 20
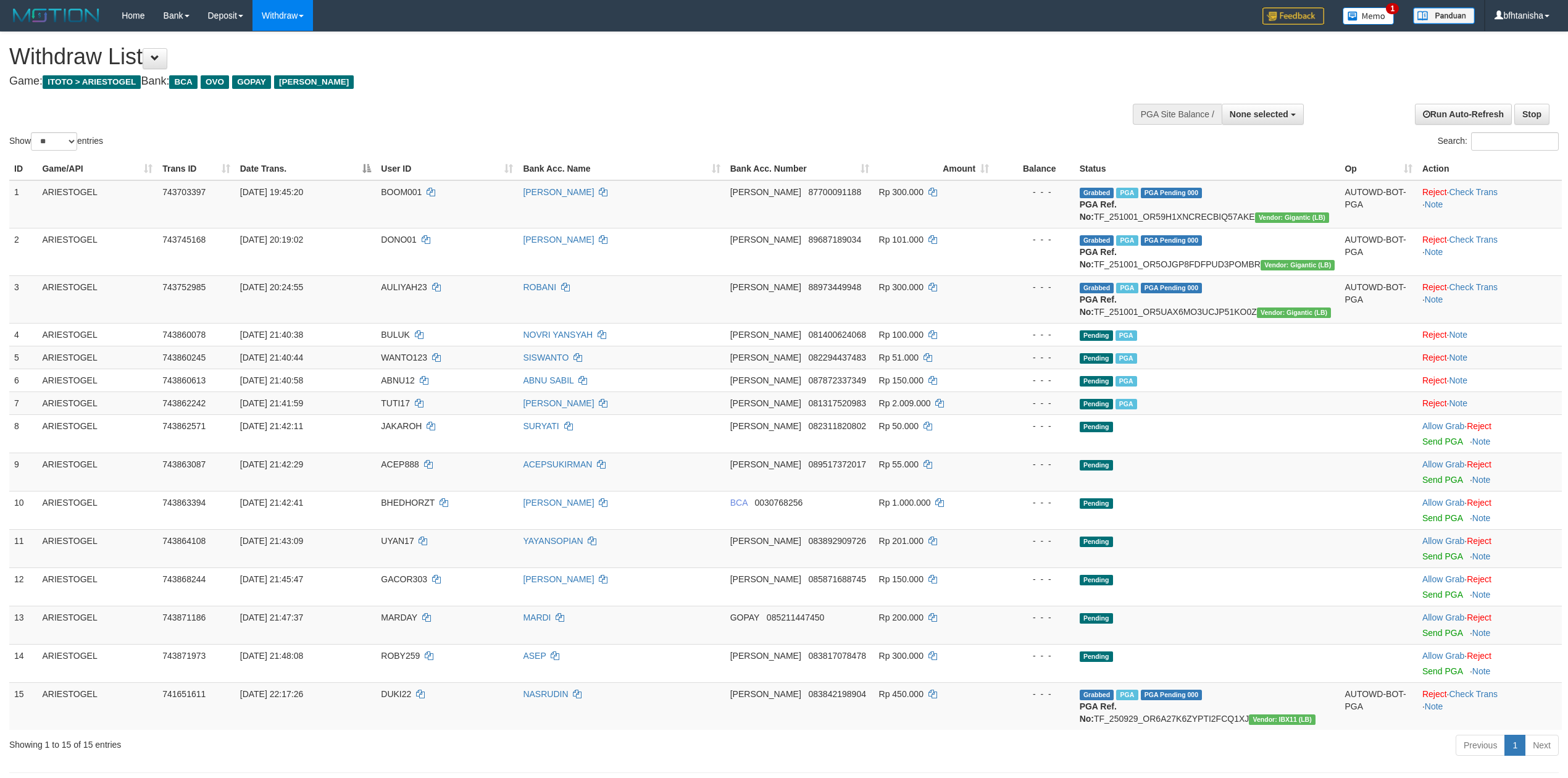
select select
select select "**"
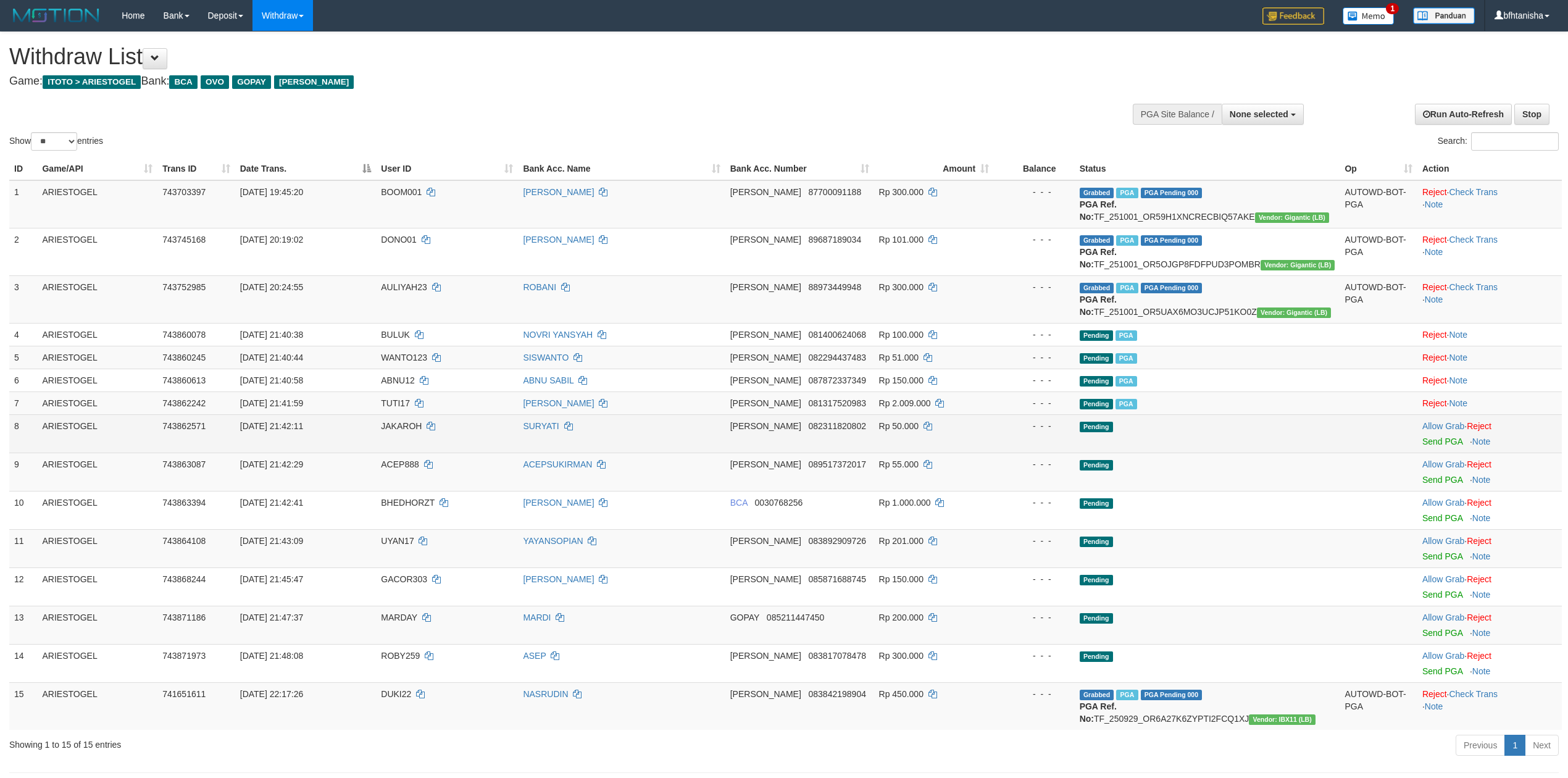
click at [717, 422] on td "SURYATI" at bounding box center [621, 434] width 207 height 38
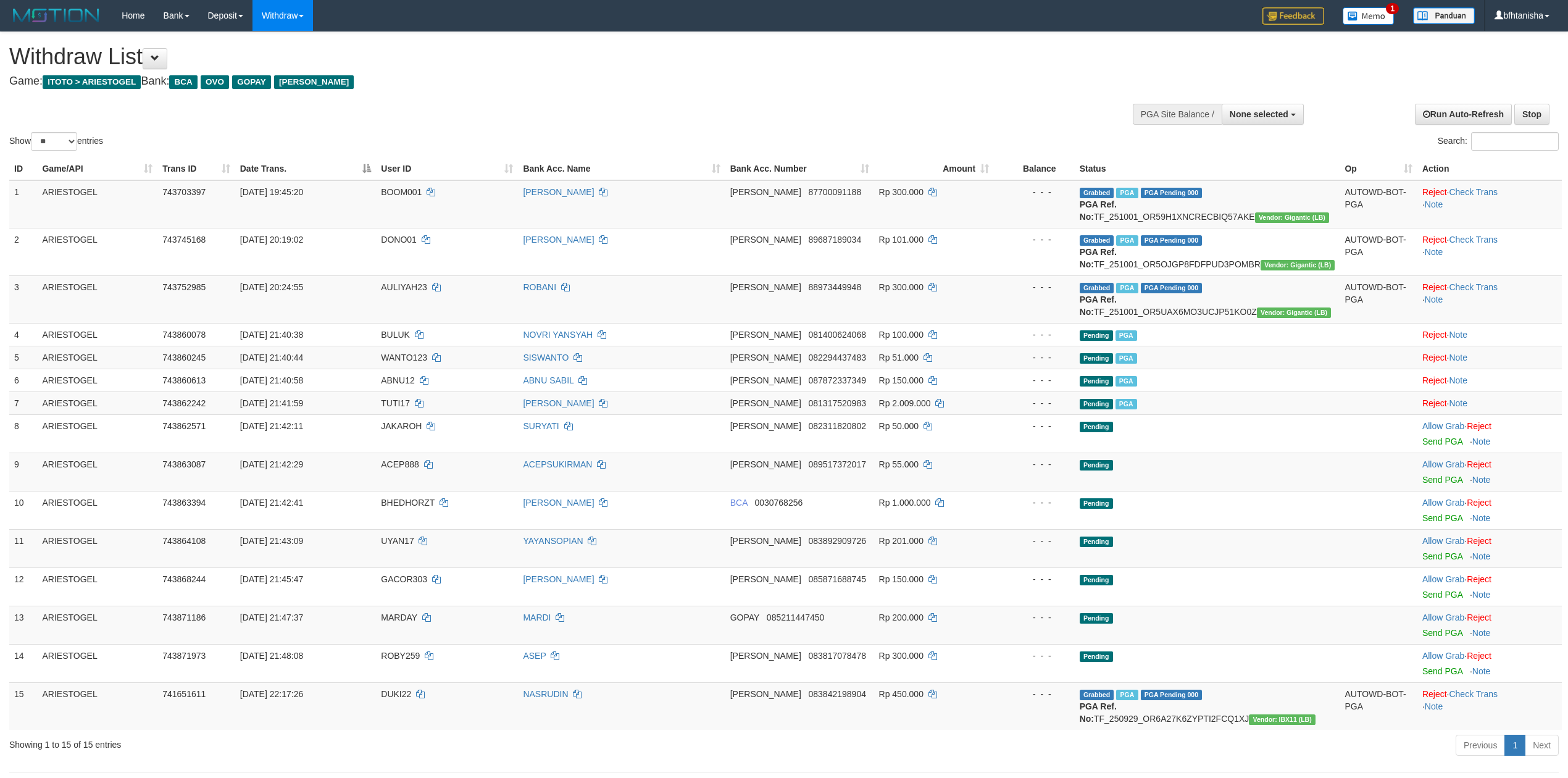
select select
select select "**"
click at [410, 285] on span "AULIYAH23" at bounding box center [403, 286] width 46 height 10
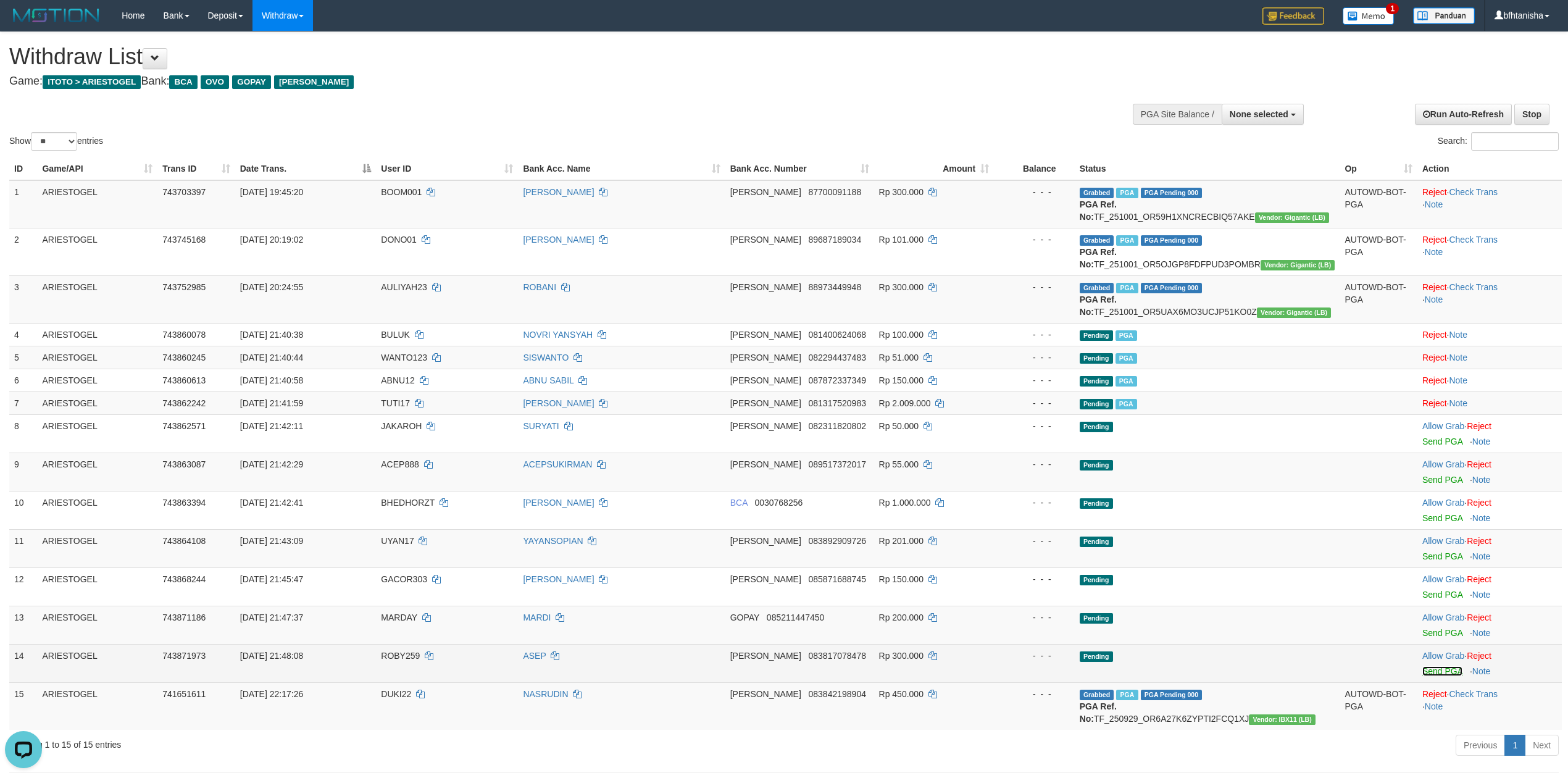
click at [1433, 673] on link "Send PGA" at bounding box center [1443, 671] width 40 height 10
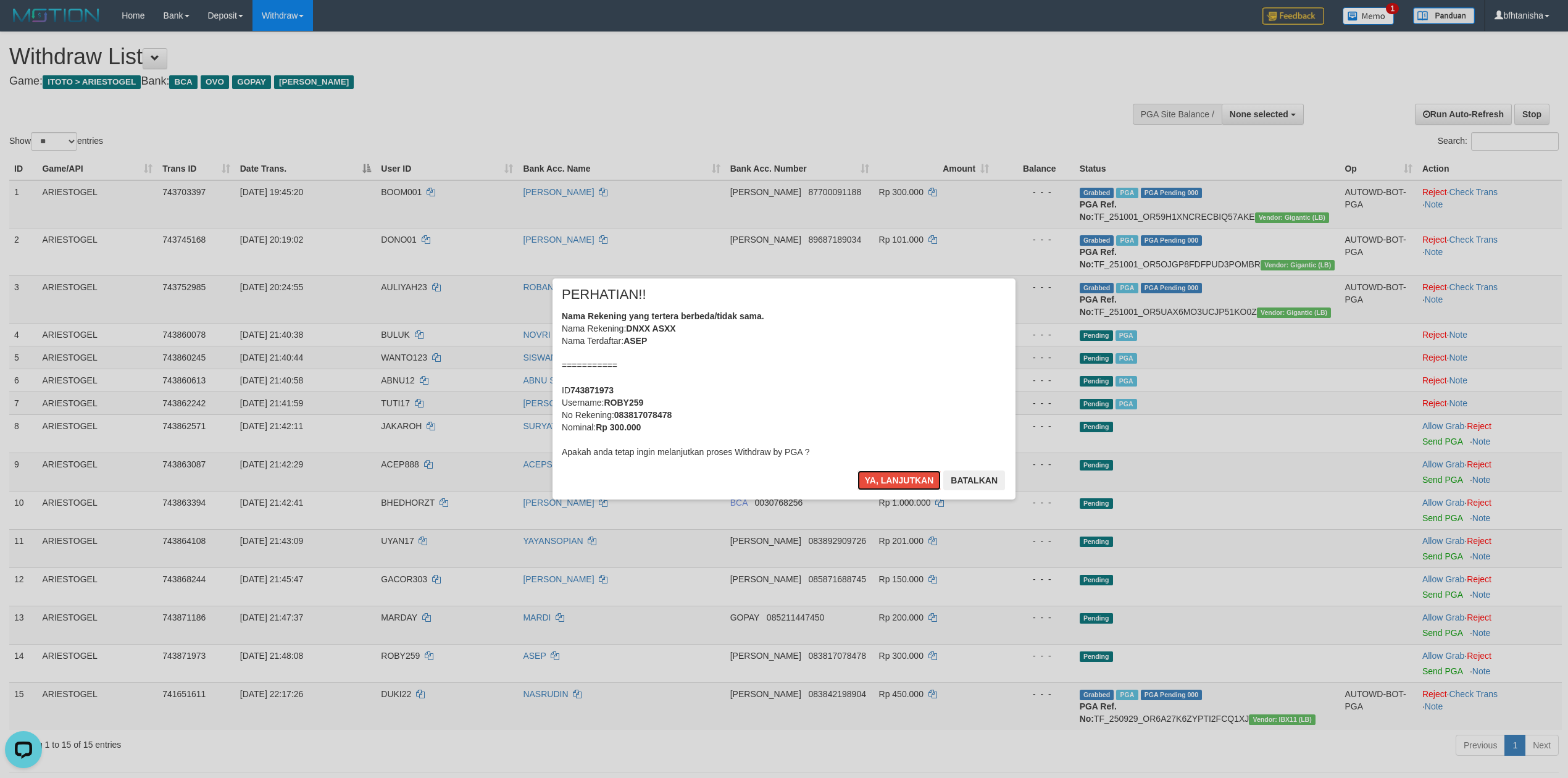
click at [857, 471] on button "Ya, lanjutkan" at bounding box center [899, 480] width 84 height 20
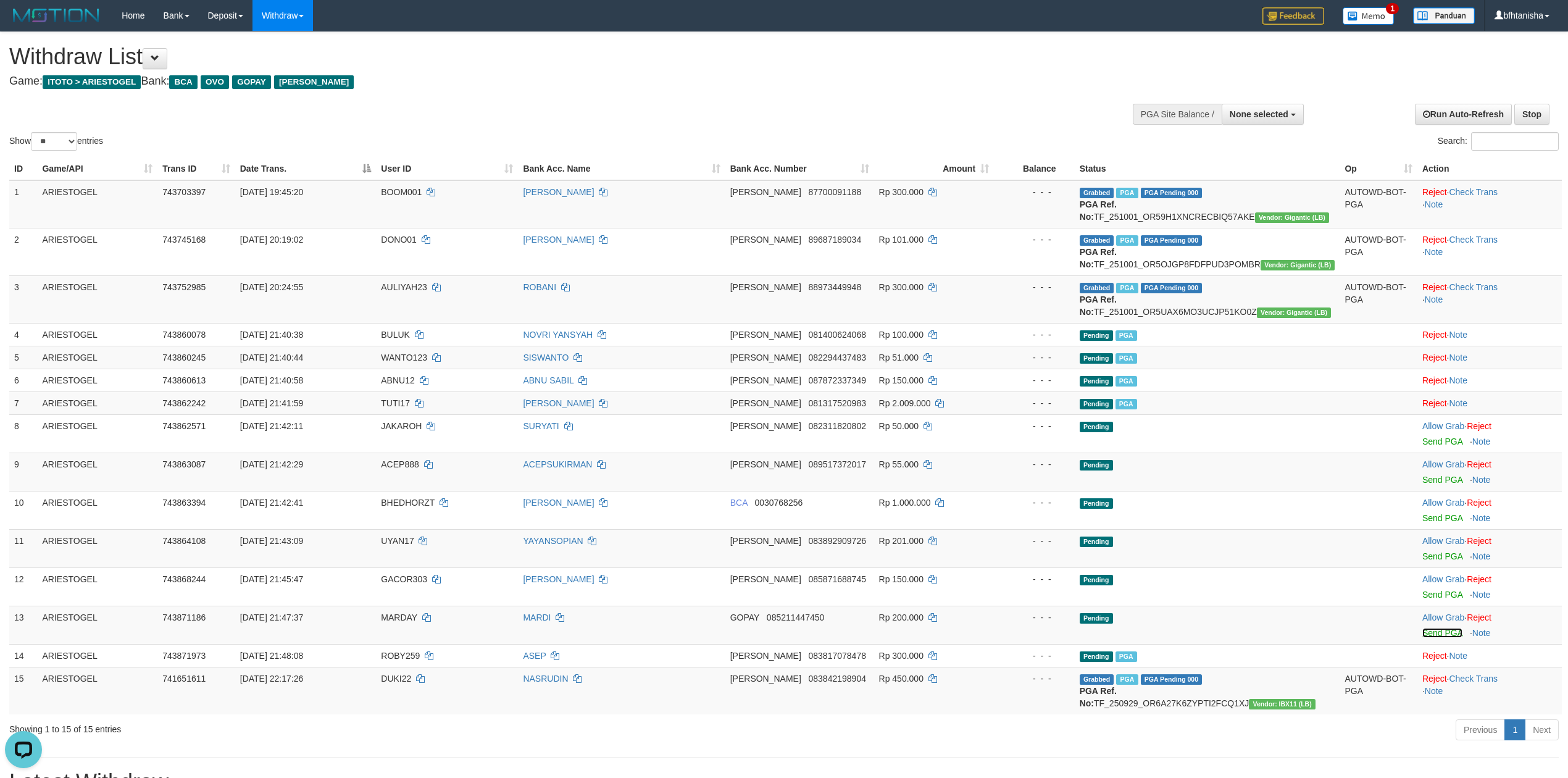
click at [1444, 638] on link "Send PGA" at bounding box center [1443, 633] width 40 height 10
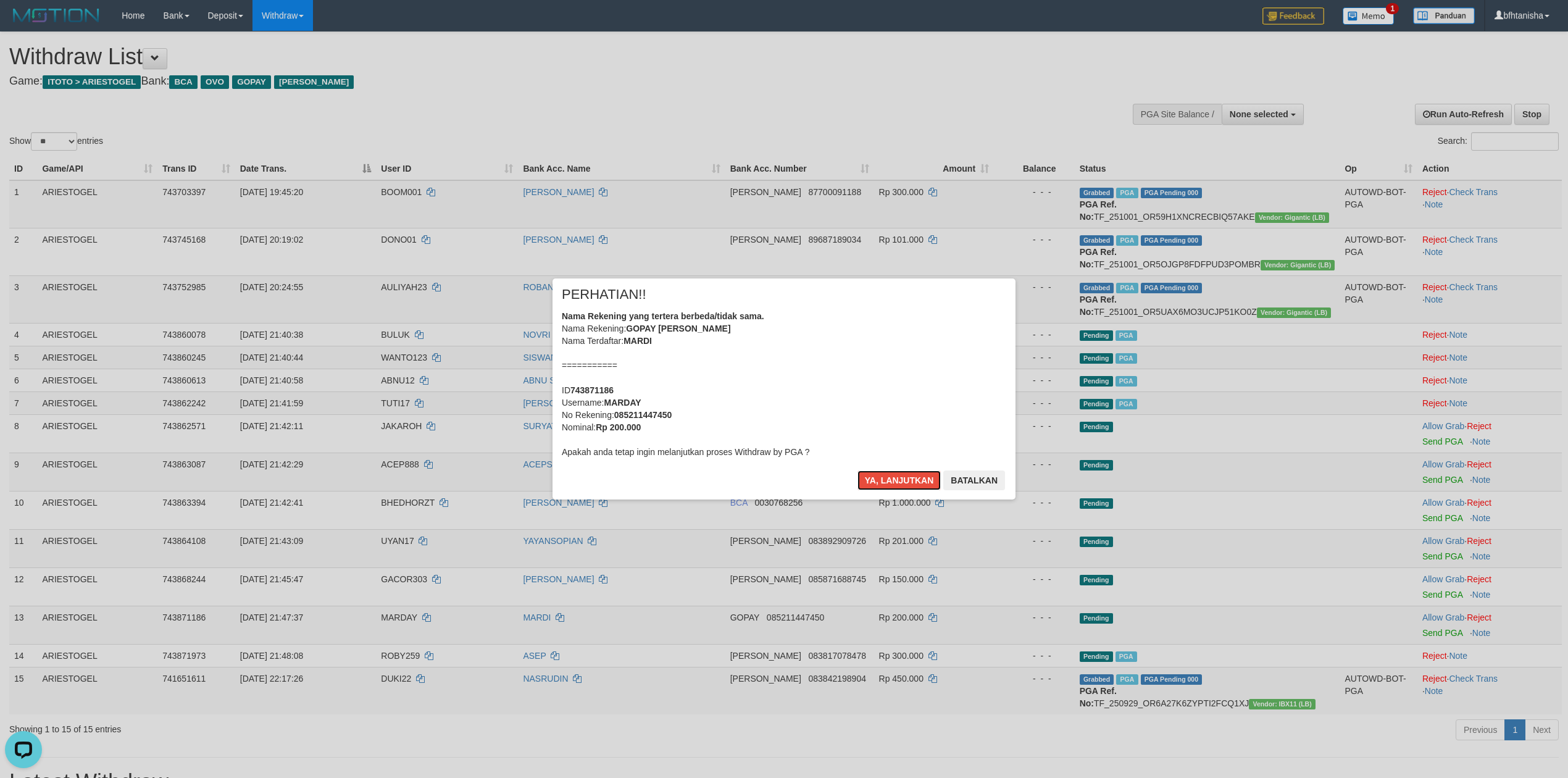
click at [857, 471] on button "Ya, lanjutkan" at bounding box center [899, 480] width 84 height 20
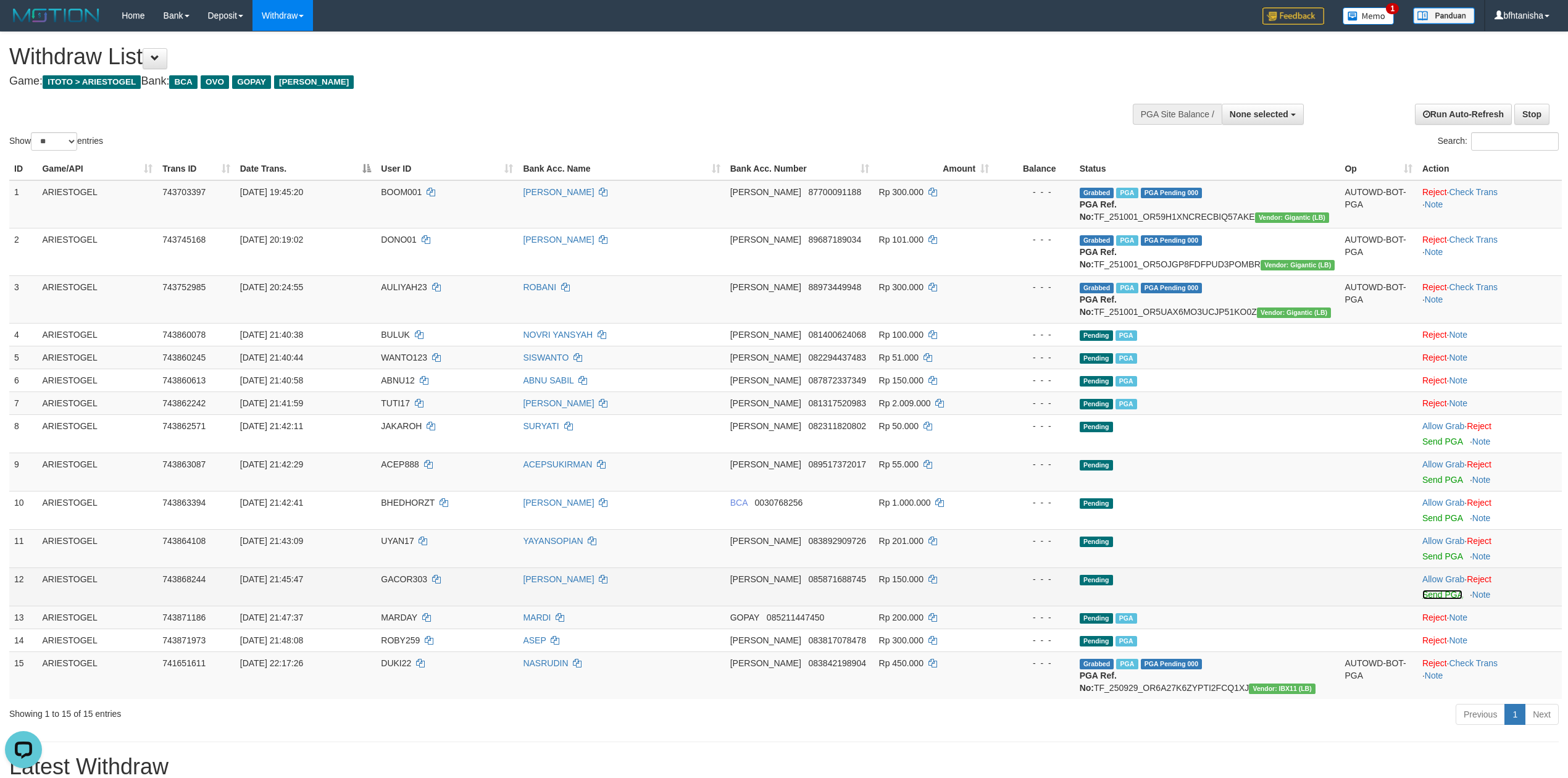
click at [1443, 597] on link "Send PGA" at bounding box center [1443, 595] width 40 height 10
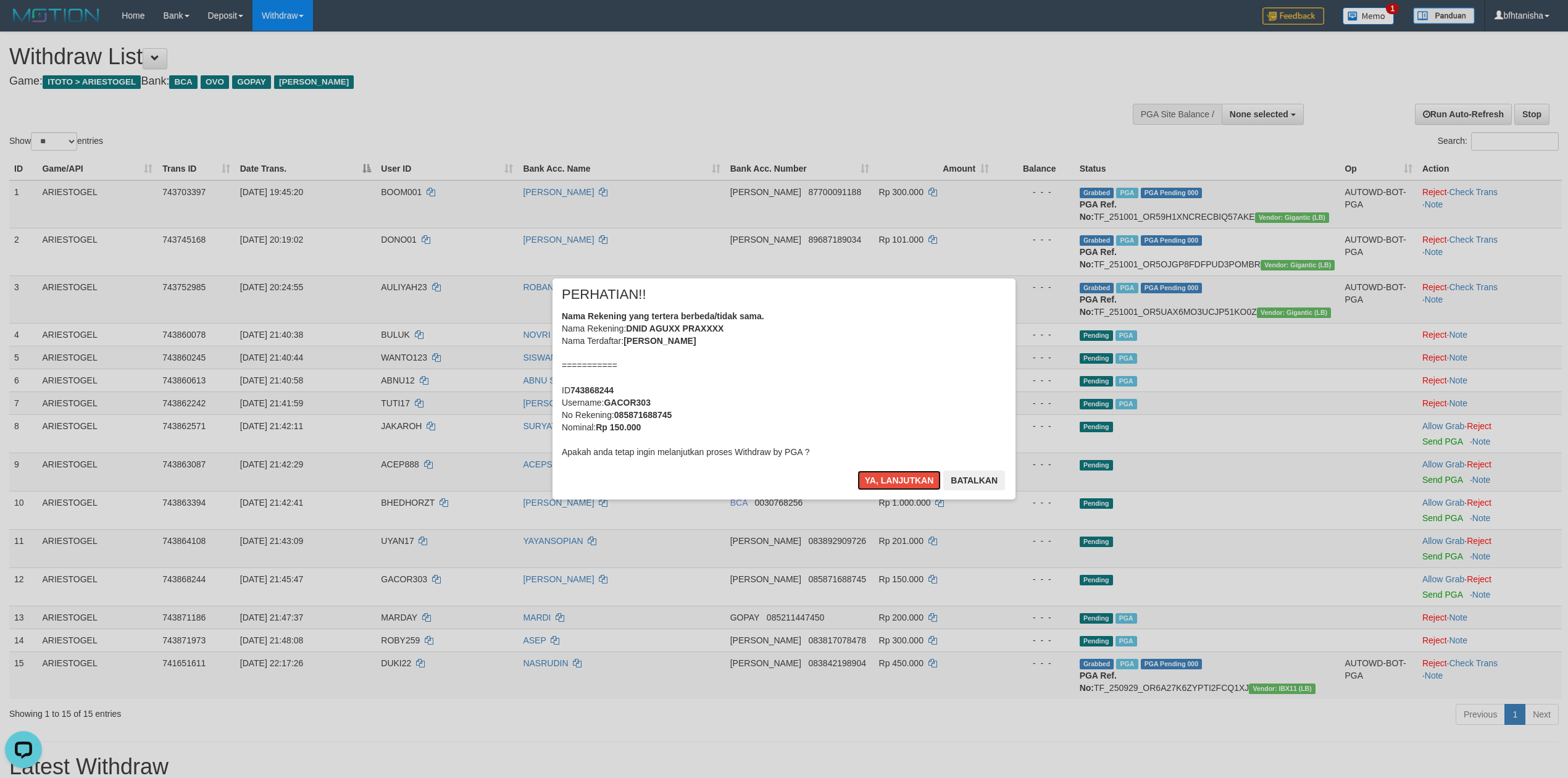
click at [857, 471] on button "Ya, lanjutkan" at bounding box center [899, 480] width 84 height 20
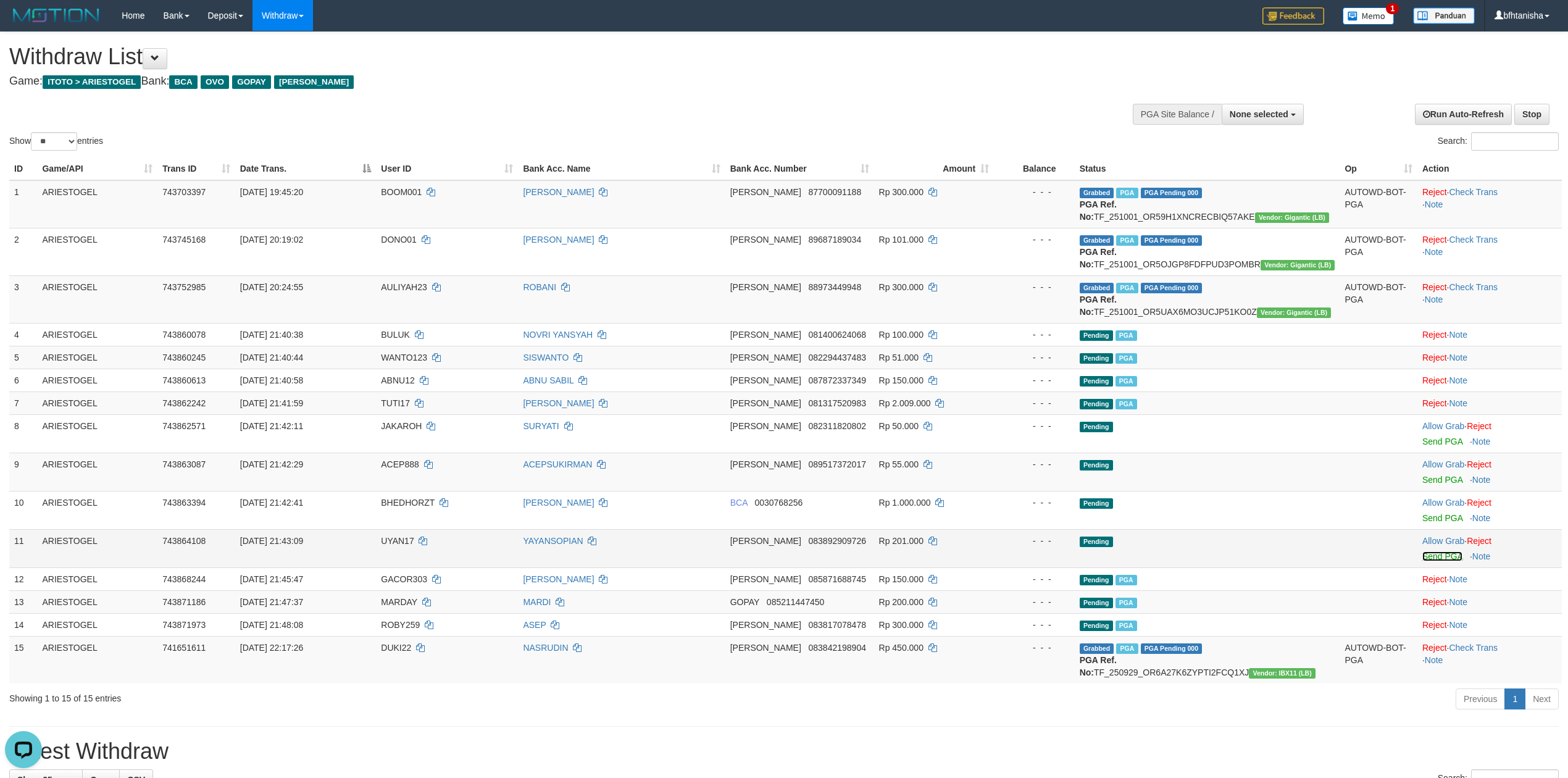
click at [1438, 562] on link "Send PGA" at bounding box center [1443, 556] width 40 height 10
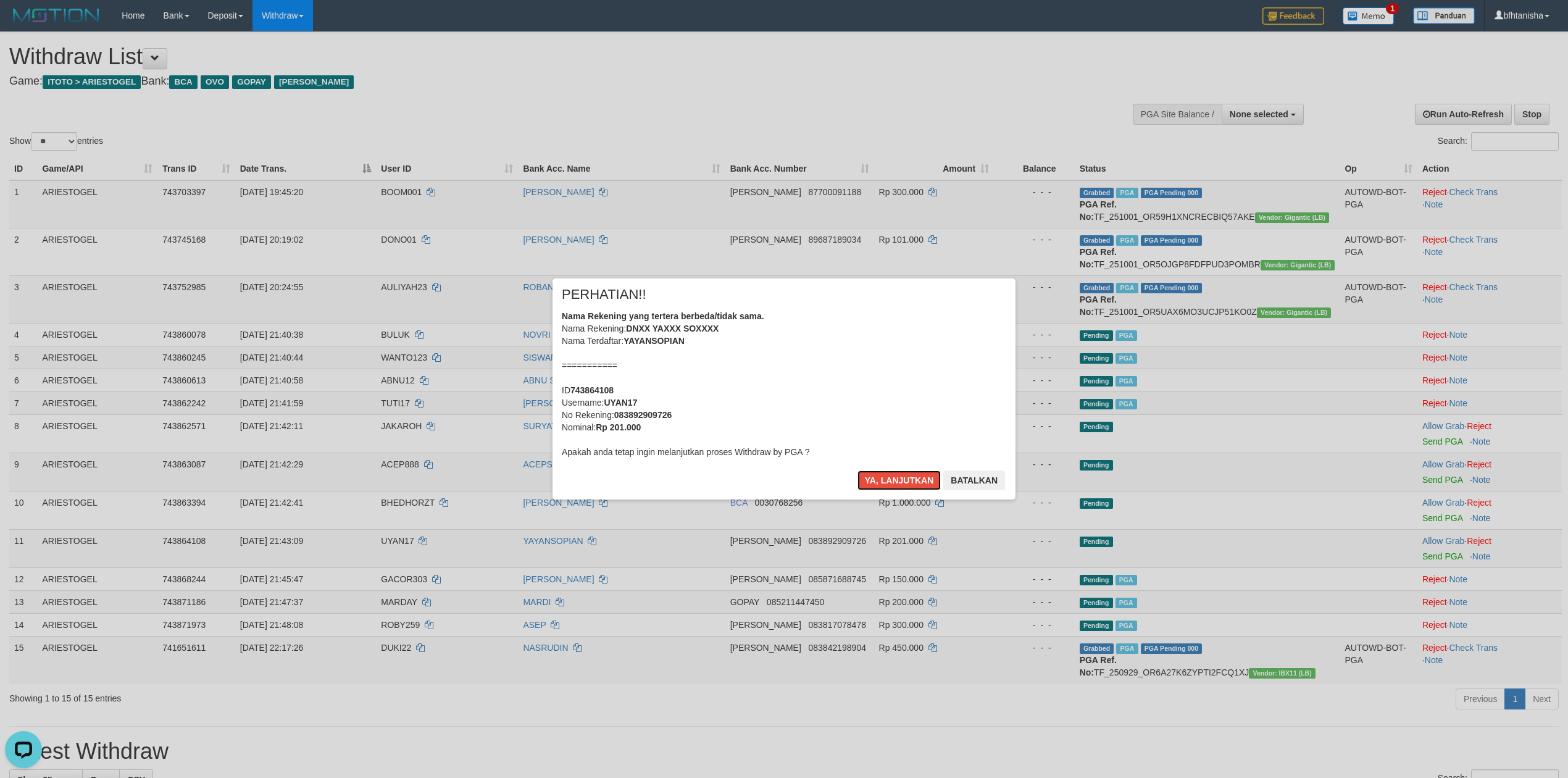
click at [857, 471] on button "Ya, lanjutkan" at bounding box center [899, 480] width 84 height 20
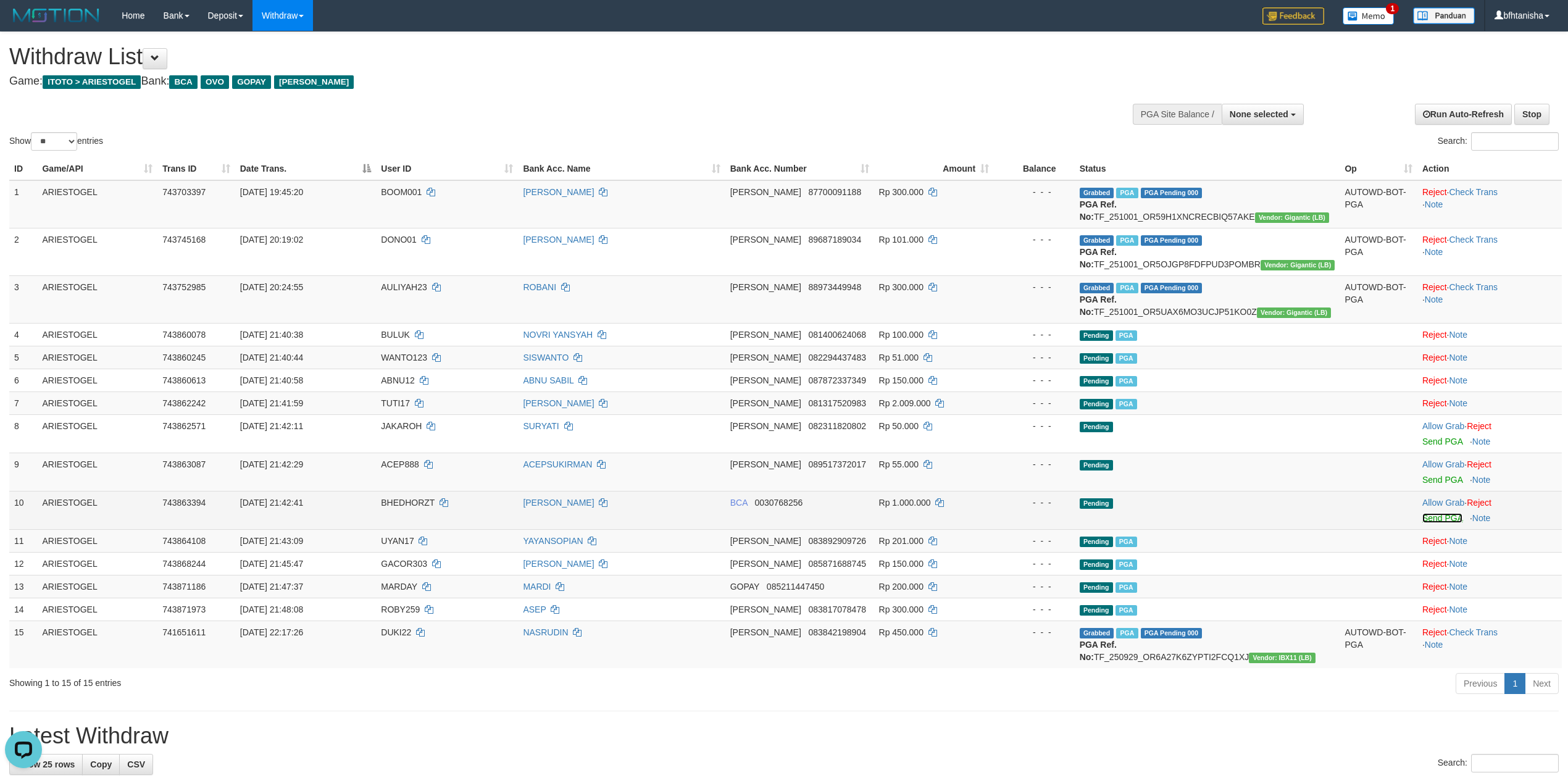
click at [1437, 523] on link "Send PGA" at bounding box center [1443, 518] width 40 height 10
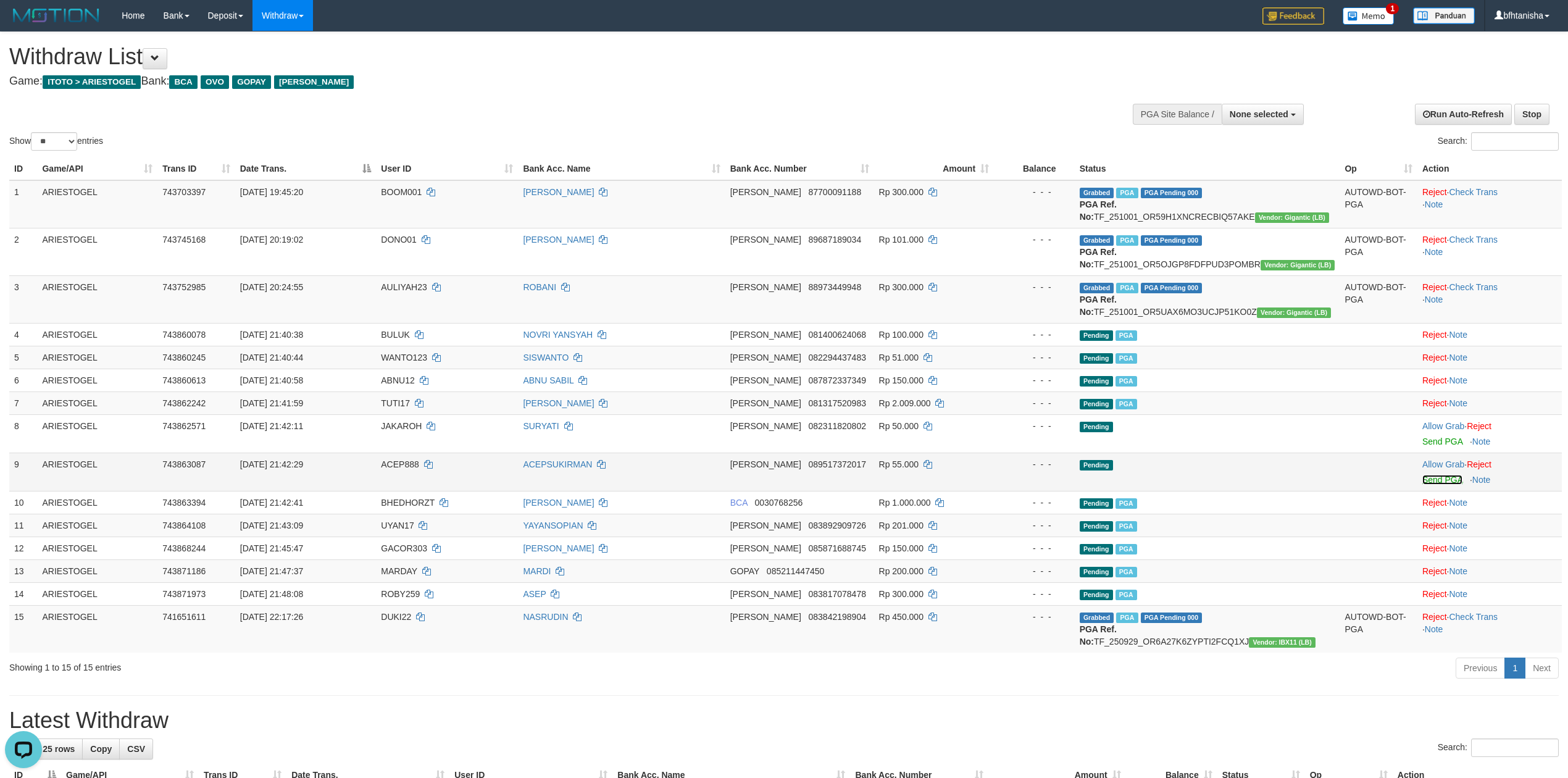
click at [1442, 478] on link "Send PGA" at bounding box center [1443, 479] width 40 height 10
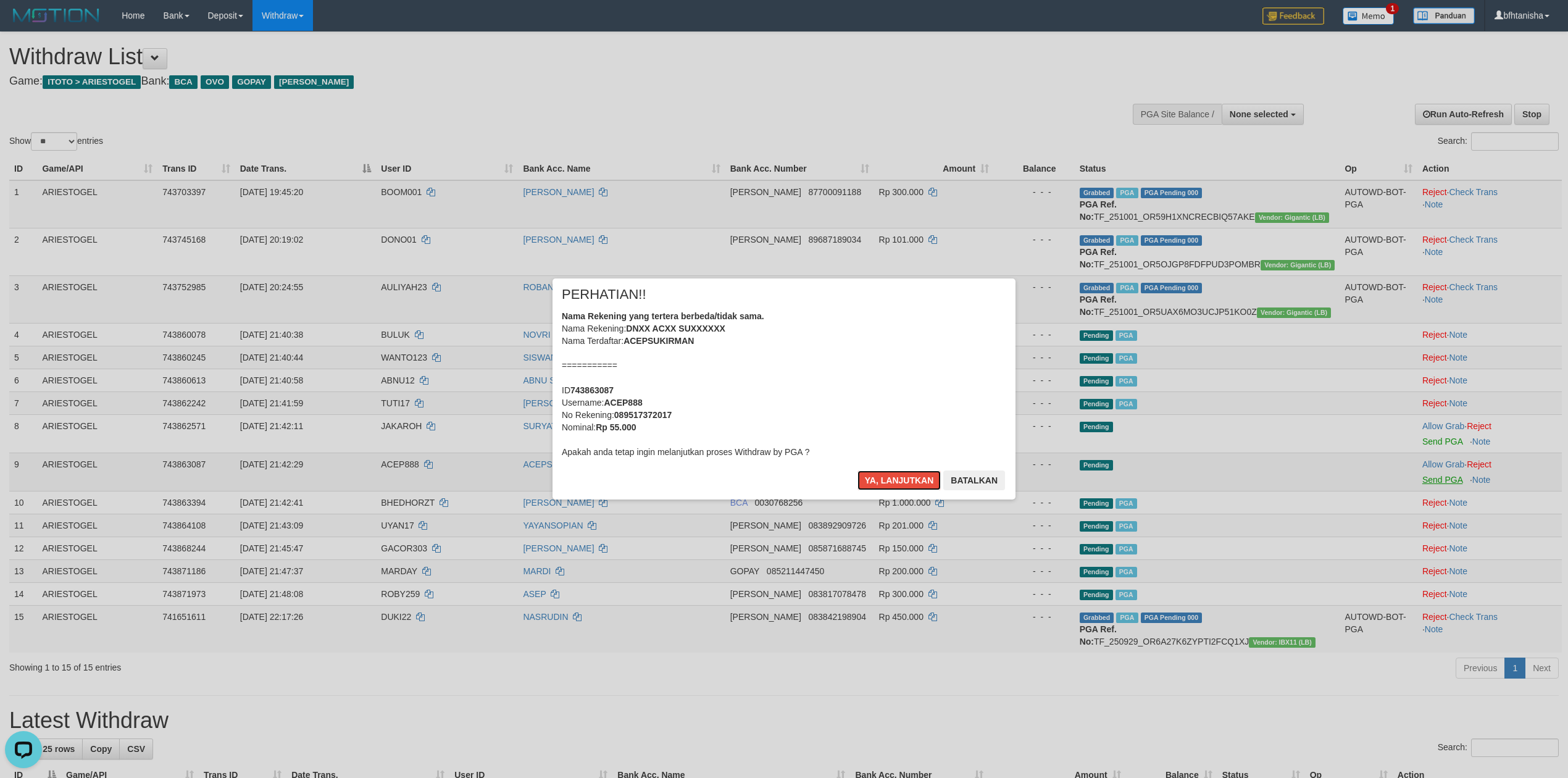
click at [857, 471] on button "Ya, lanjutkan" at bounding box center [899, 480] width 84 height 20
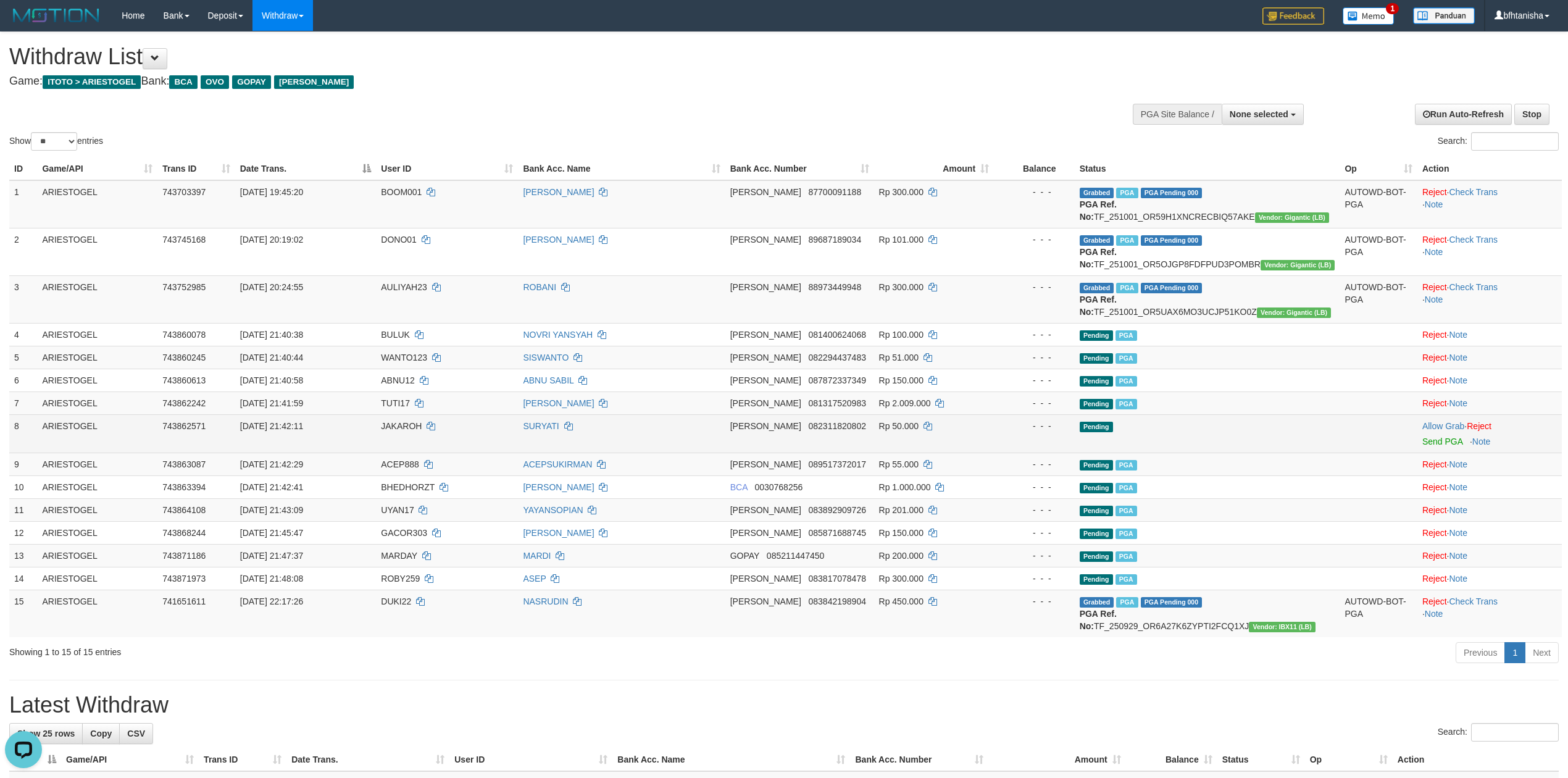
click at [1444, 447] on td "Allow Grab · Reject Send PGA · Note" at bounding box center [1489, 434] width 144 height 38
click at [1444, 446] on link "Send PGA" at bounding box center [1443, 441] width 40 height 10
click at [1437, 439] on link "Send PGA" at bounding box center [1443, 441] width 40 height 10
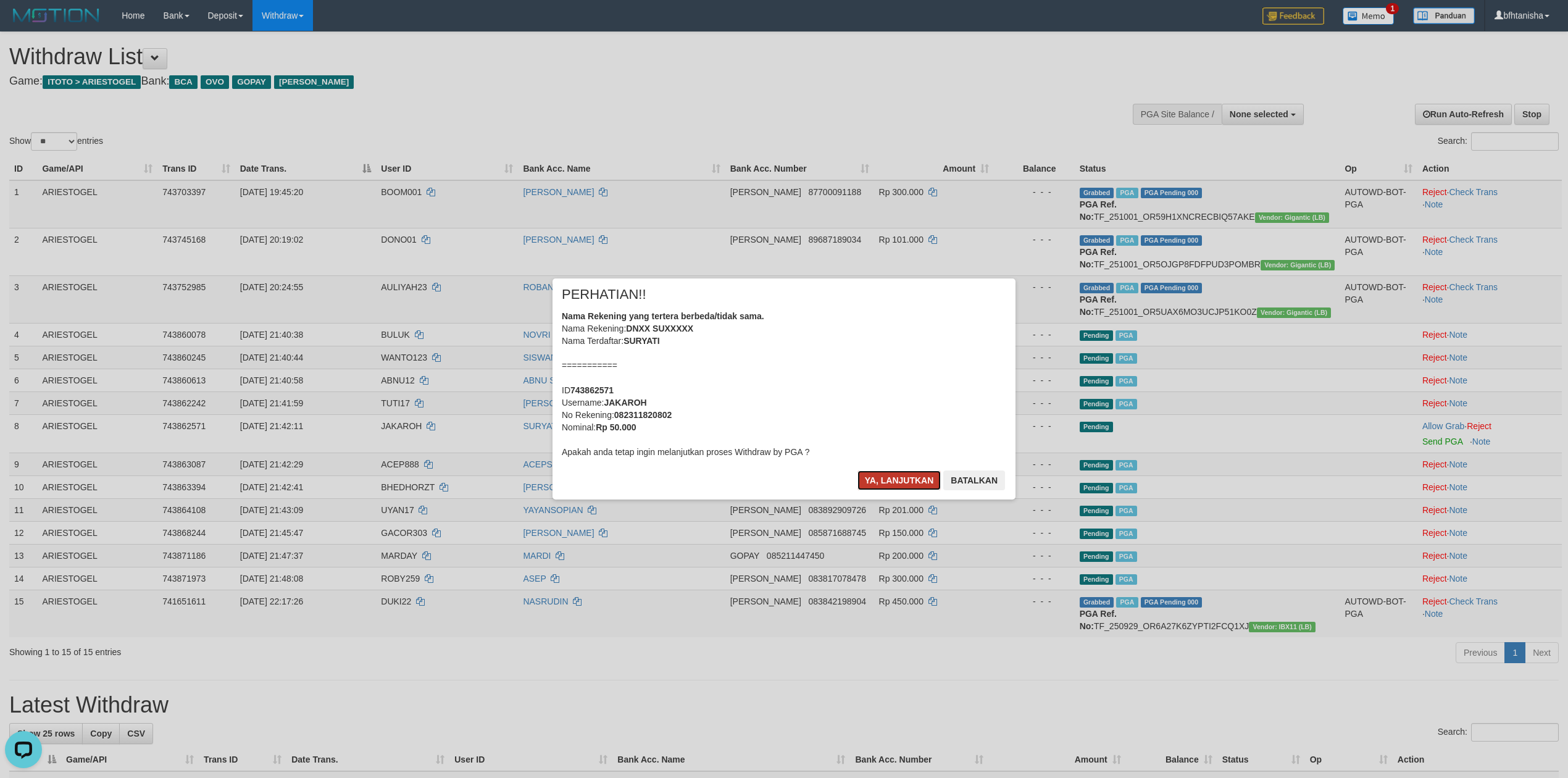
click at [909, 474] on button "Ya, lanjutkan" at bounding box center [899, 480] width 84 height 20
click at [909, 474] on div "× PERHATIAN!! Nama Rekening yang tertera berbeda/tidak sama. Nama Rekening: DNX…" at bounding box center [784, 389] width 482 height 222
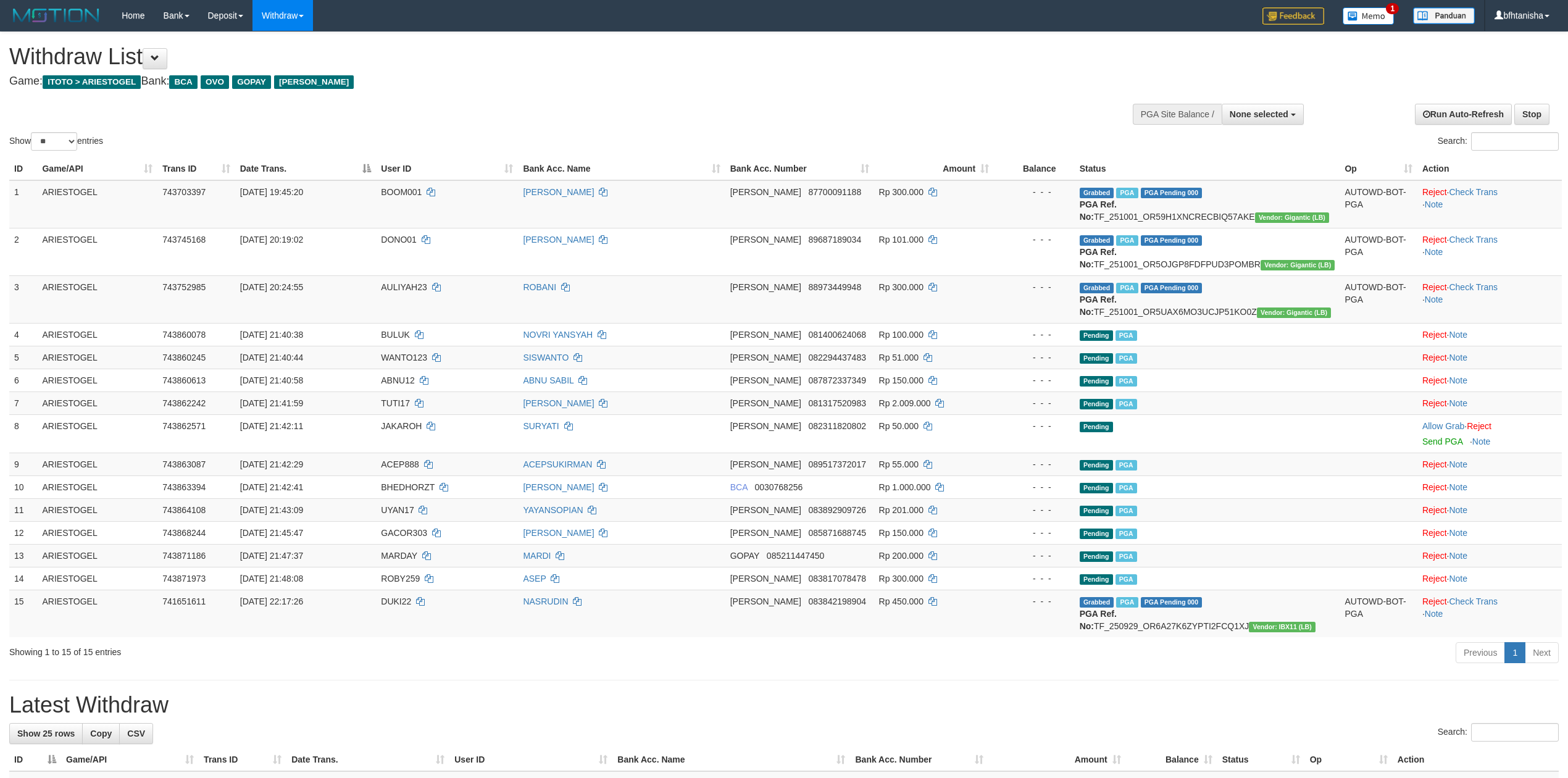
select select
select select "**"
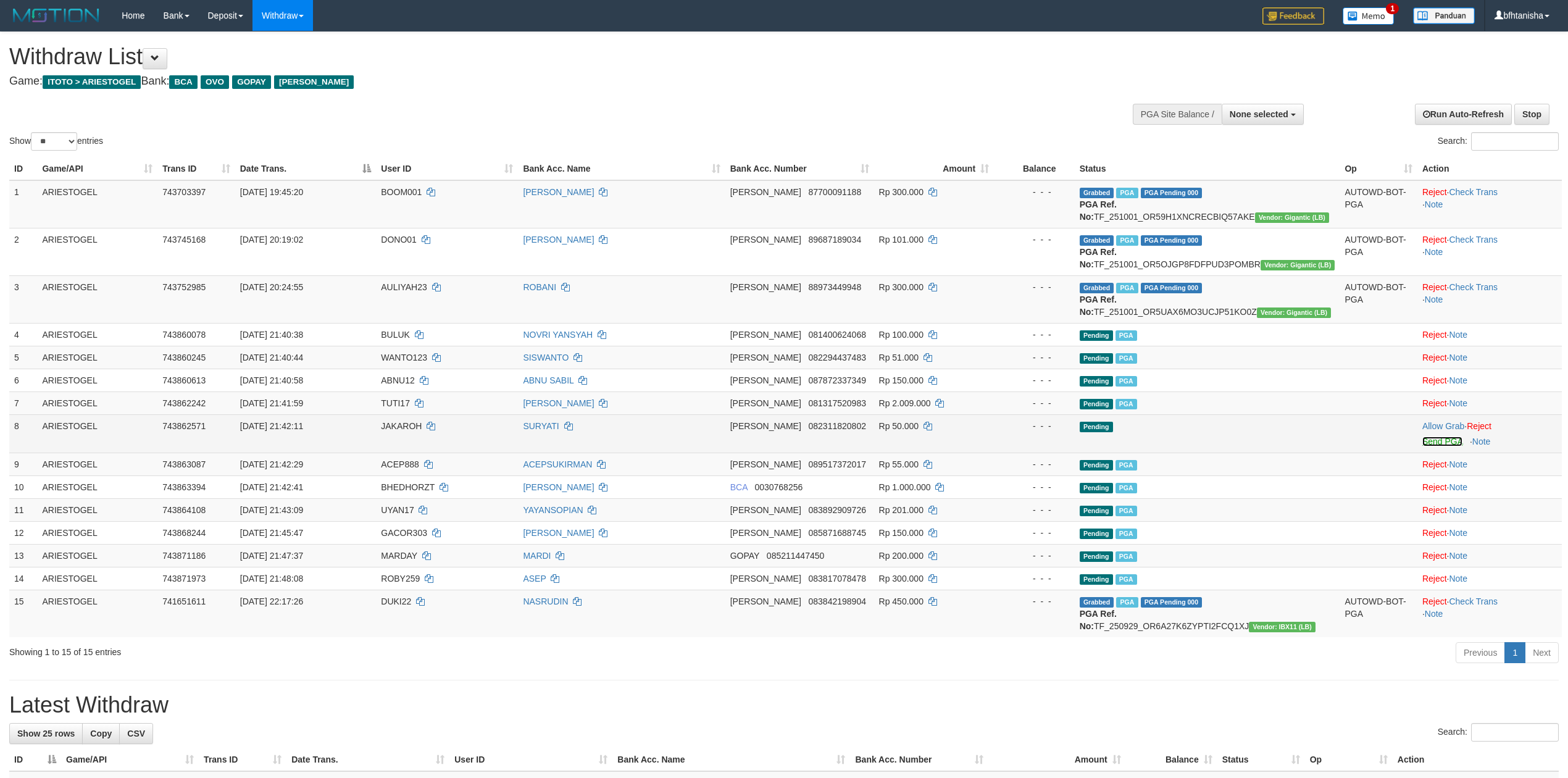
click at [1433, 445] on link "Send PGA" at bounding box center [1443, 441] width 40 height 10
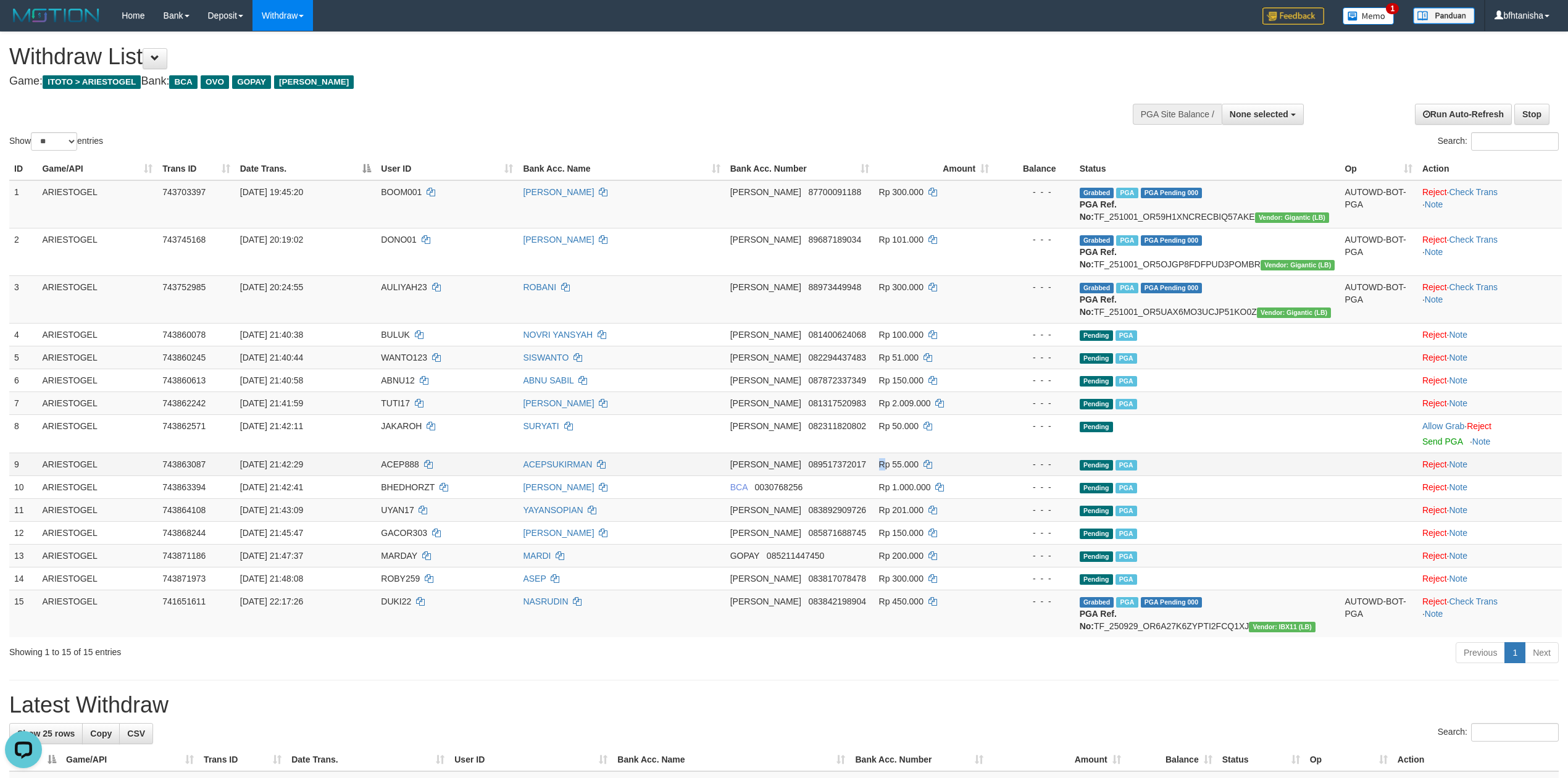
drag, startPoint x: 897, startPoint y: 453, endPoint x: 892, endPoint y: 467, distance: 14.9
click at [892, 467] on td "Rp 55.000" at bounding box center [934, 464] width 120 height 23
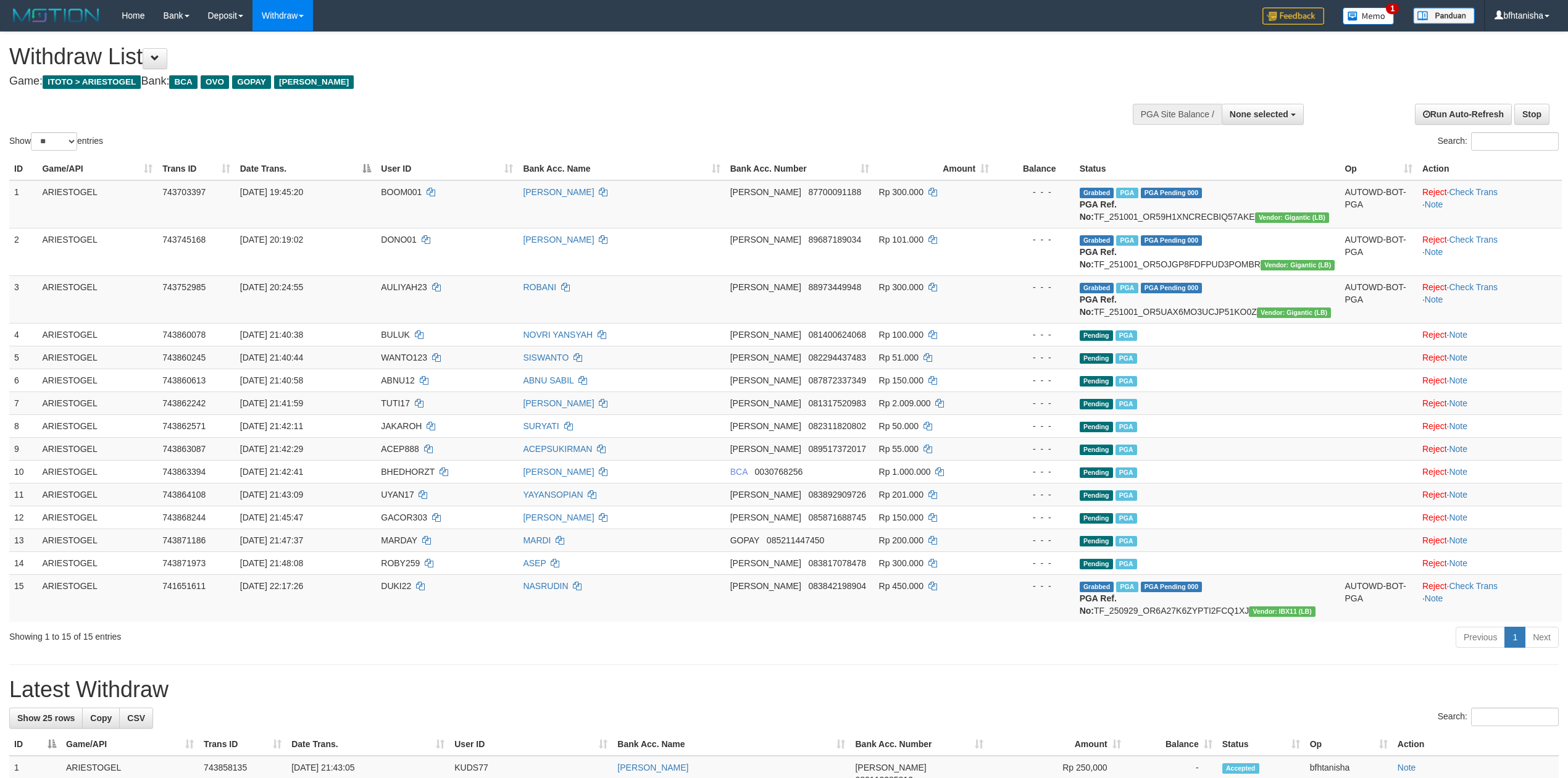
select select
select select "**"
click at [702, 428] on td "SURYATI" at bounding box center [621, 426] width 207 height 23
click at [841, 161] on th "Bank Acc. Number" at bounding box center [800, 169] width 149 height 23
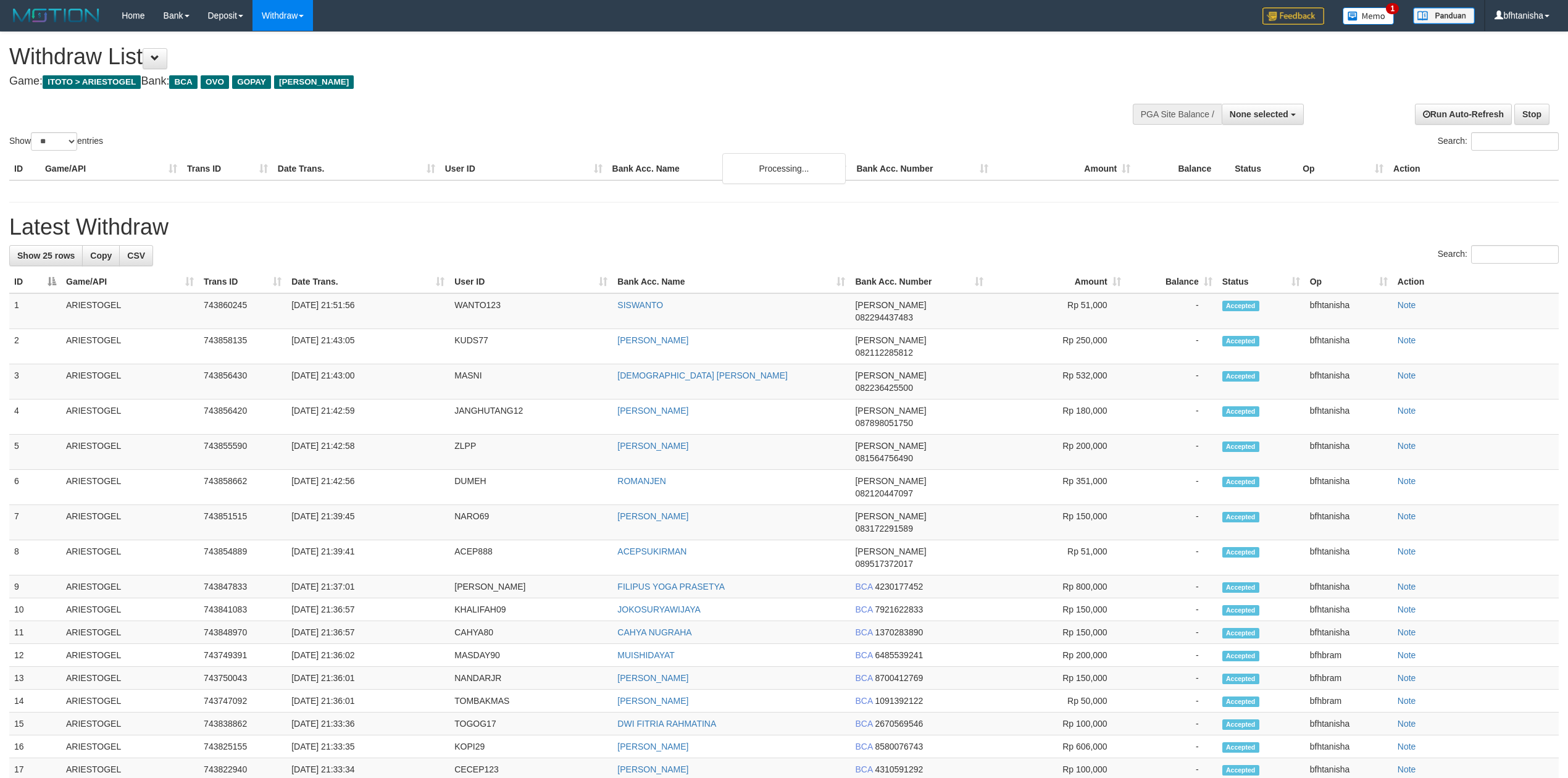
select select
select select "**"
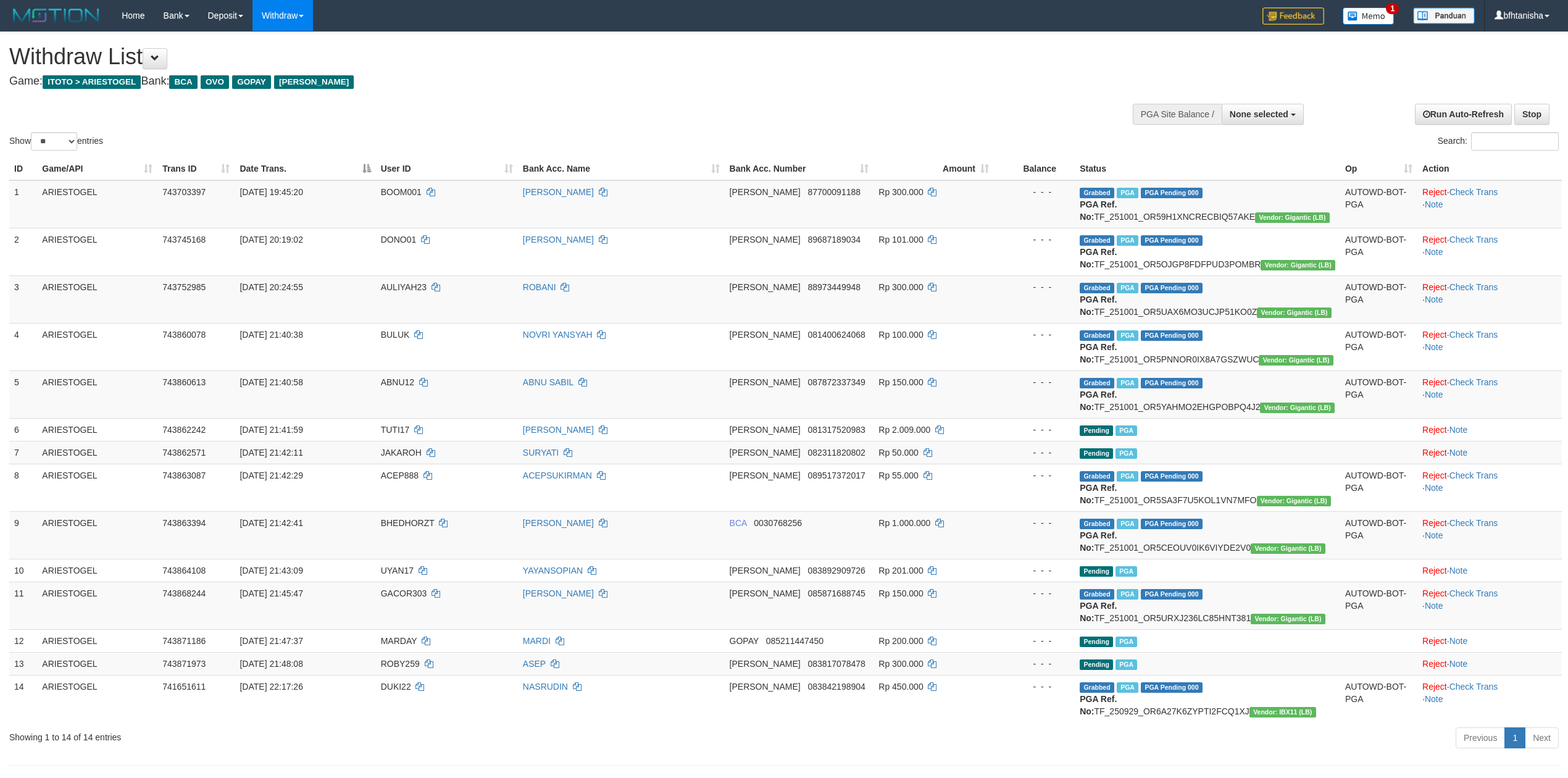
select select
select select "**"
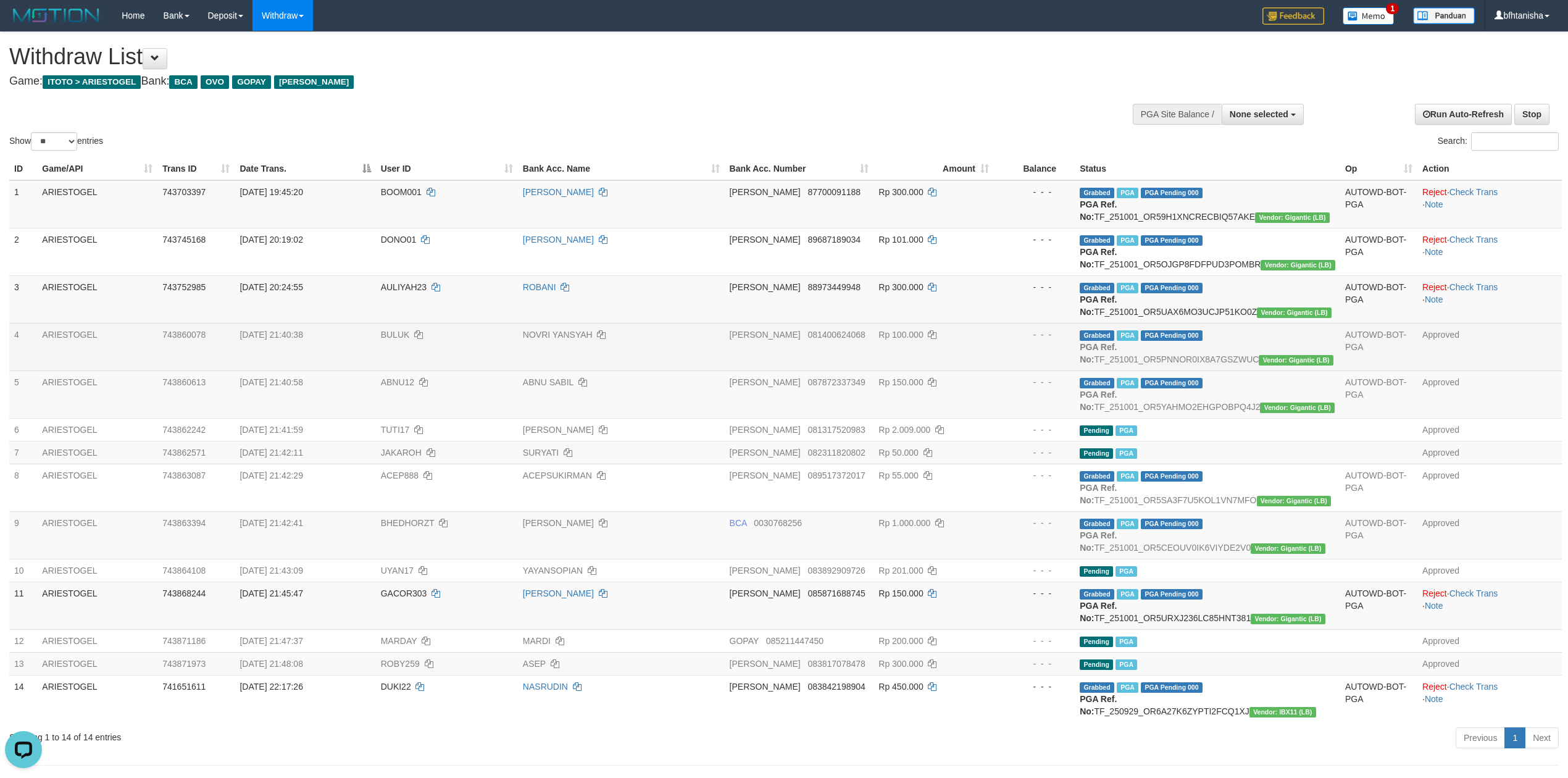
click at [994, 353] on td "Rp 100.000" at bounding box center [933, 346] width 120 height 48
drag, startPoint x: 1006, startPoint y: 349, endPoint x: 1172, endPoint y: 349, distance: 166.0
click at [1021, 349] on tr "4 ARIESTOGEL 743860078 01/10/2025 21:40:38 BULUK NOVRI YANSYAH DANA 08140062406…" at bounding box center [785, 346] width 1552 height 48
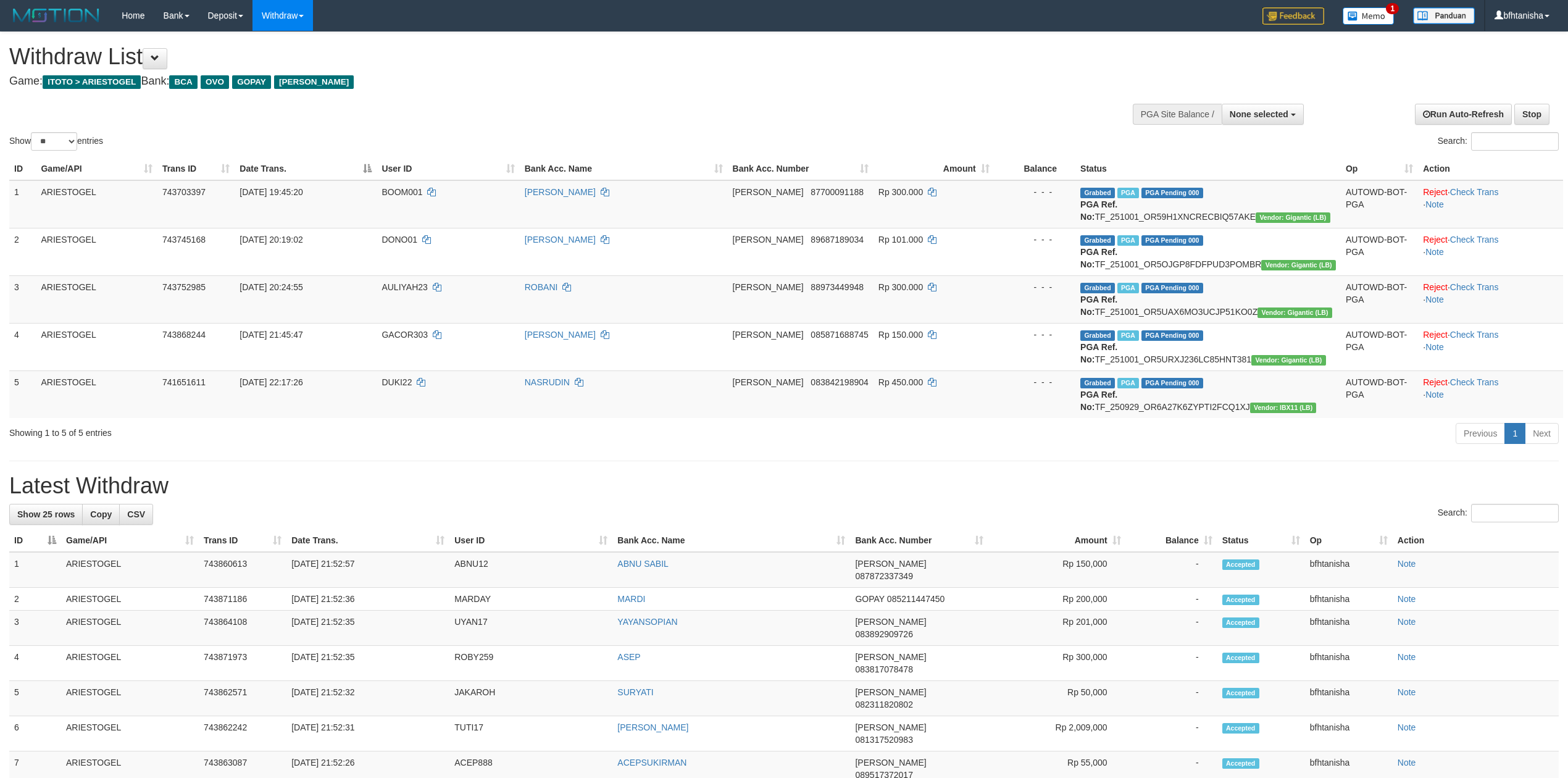
select select
select select "**"
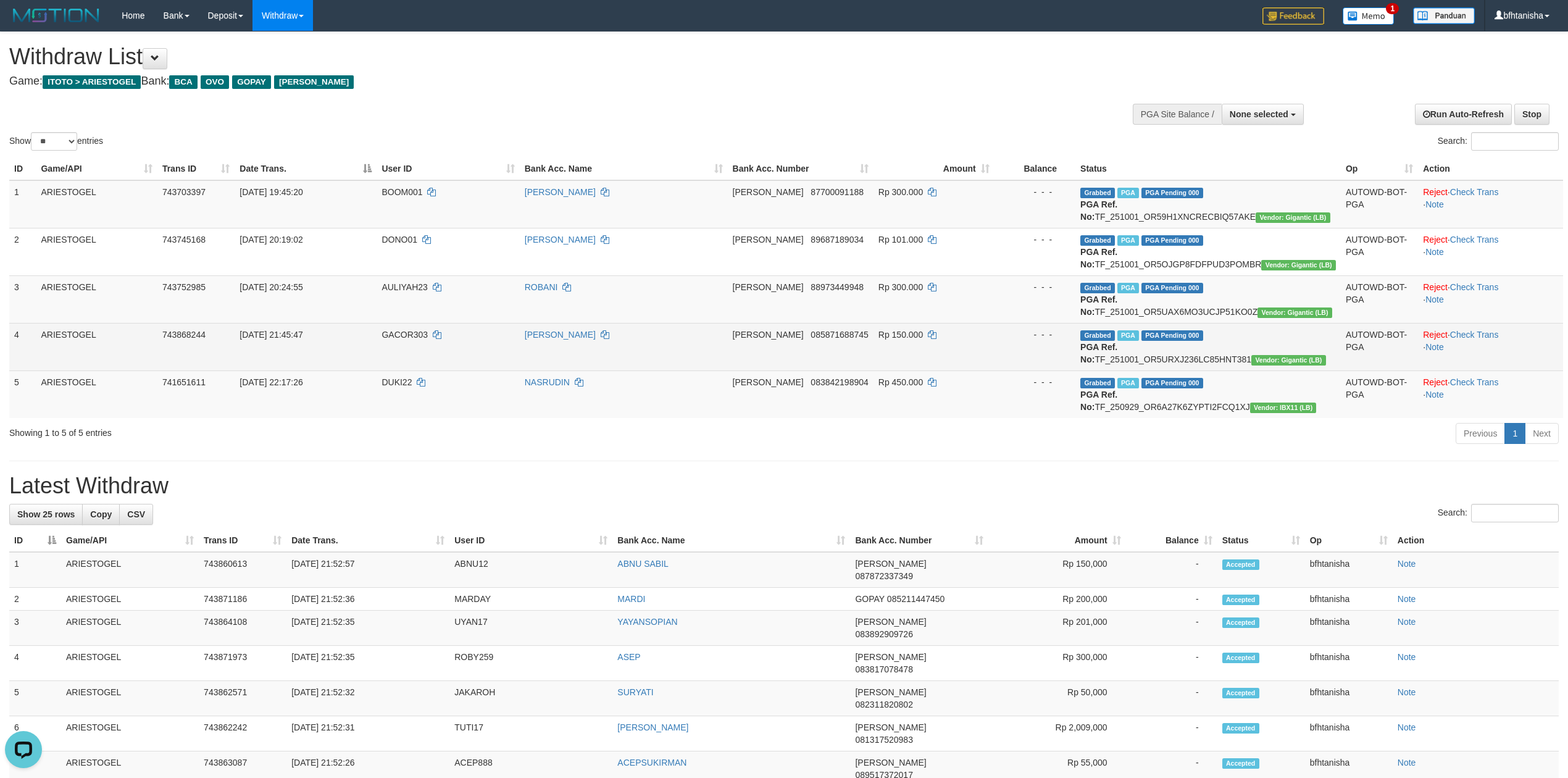
click at [1139, 338] on span "PGA" at bounding box center [1128, 336] width 22 height 10
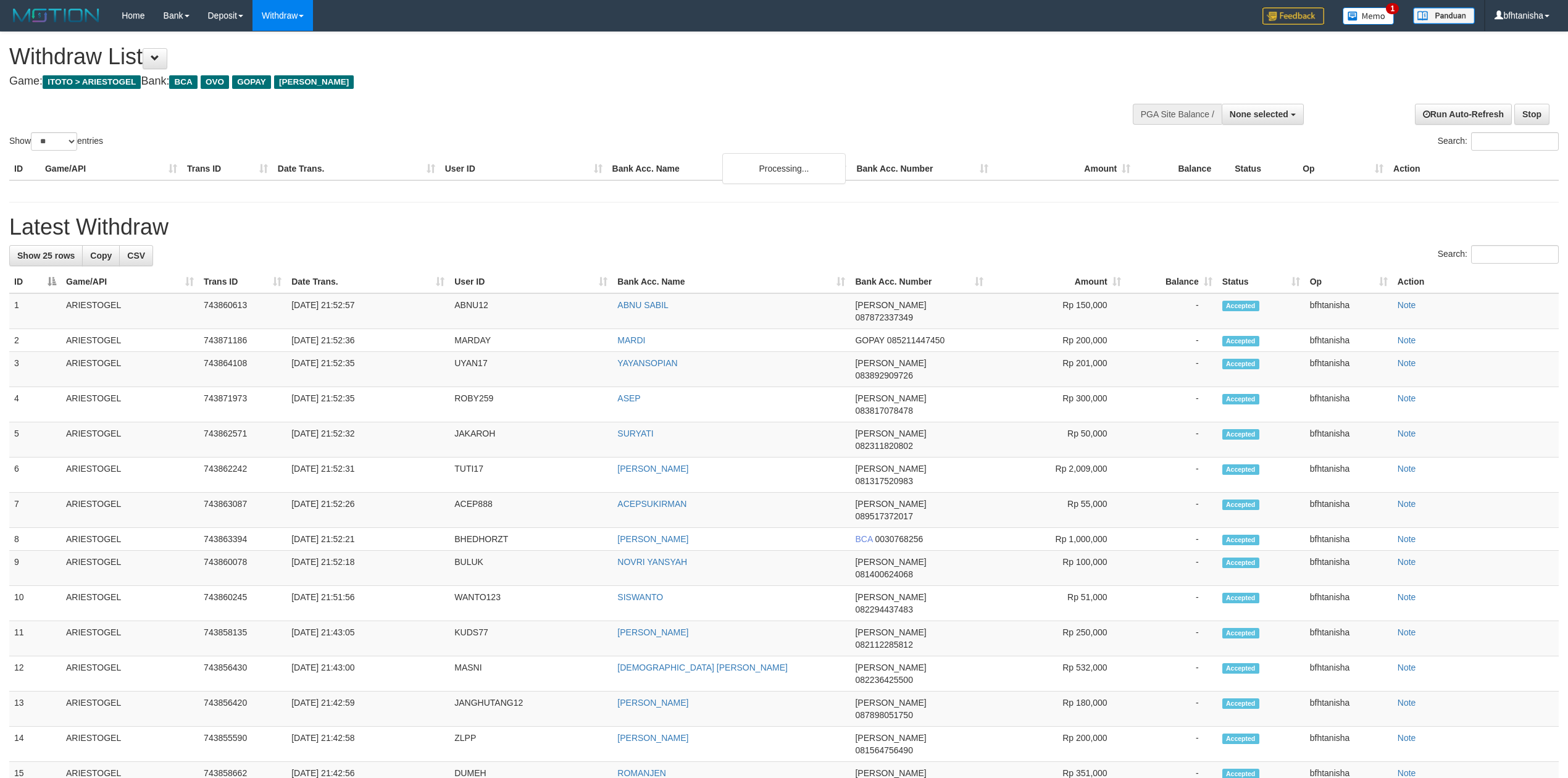
select select
select select "**"
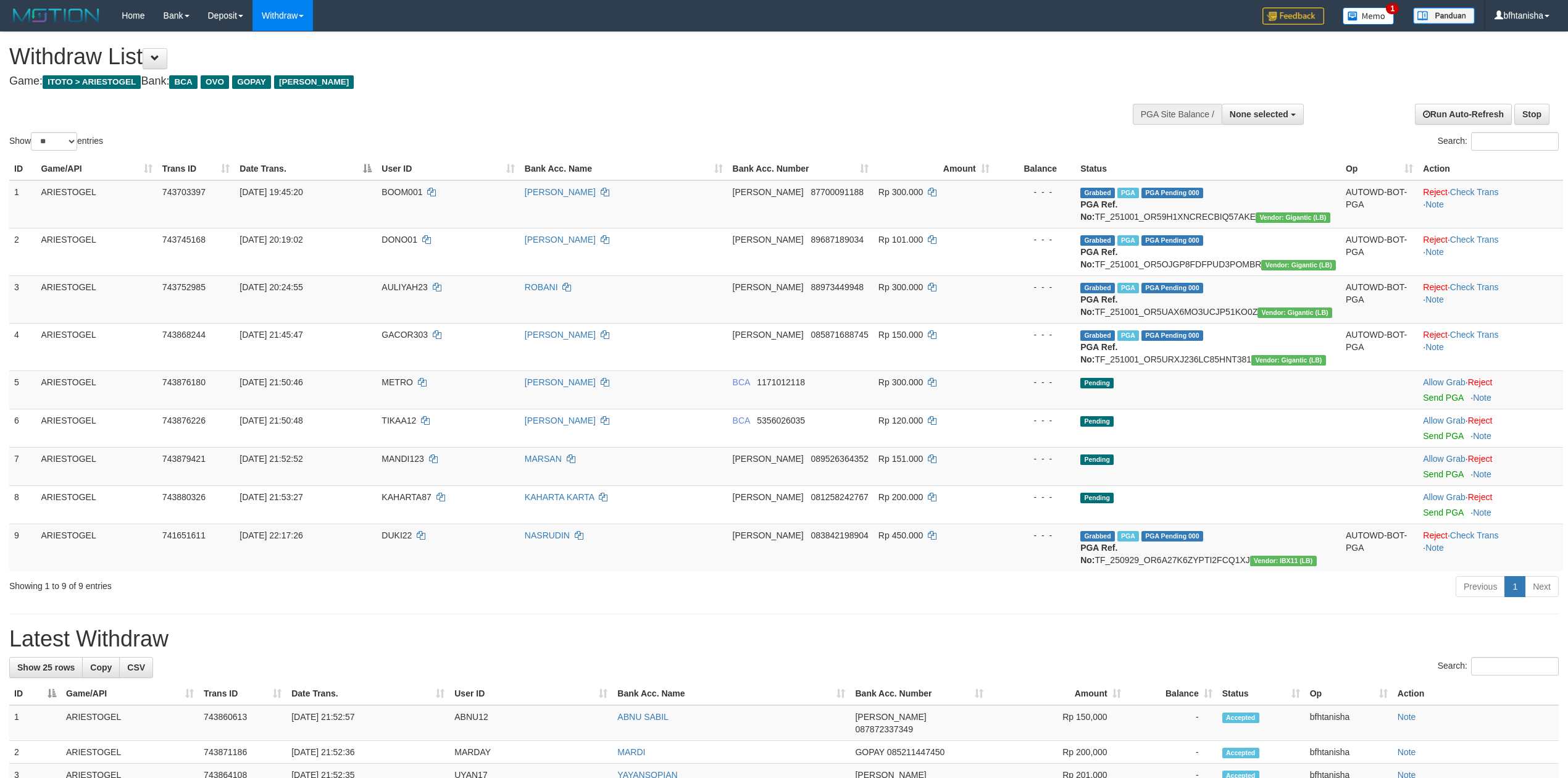
select select
select select "**"
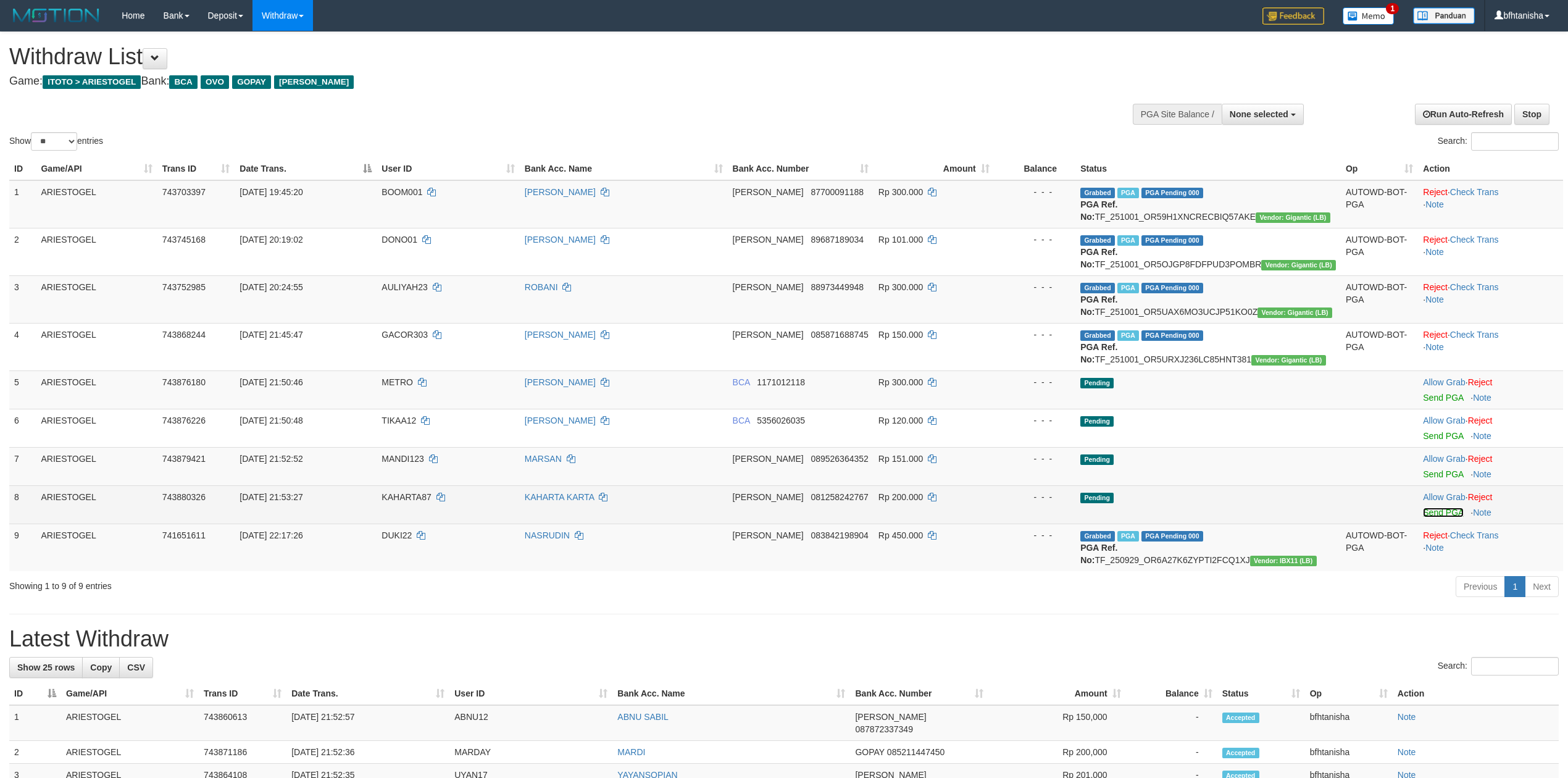
click at [1450, 517] on link "Send PGA" at bounding box center [1443, 512] width 40 height 10
click at [1149, 517] on td "Pending" at bounding box center [1207, 505] width 266 height 38
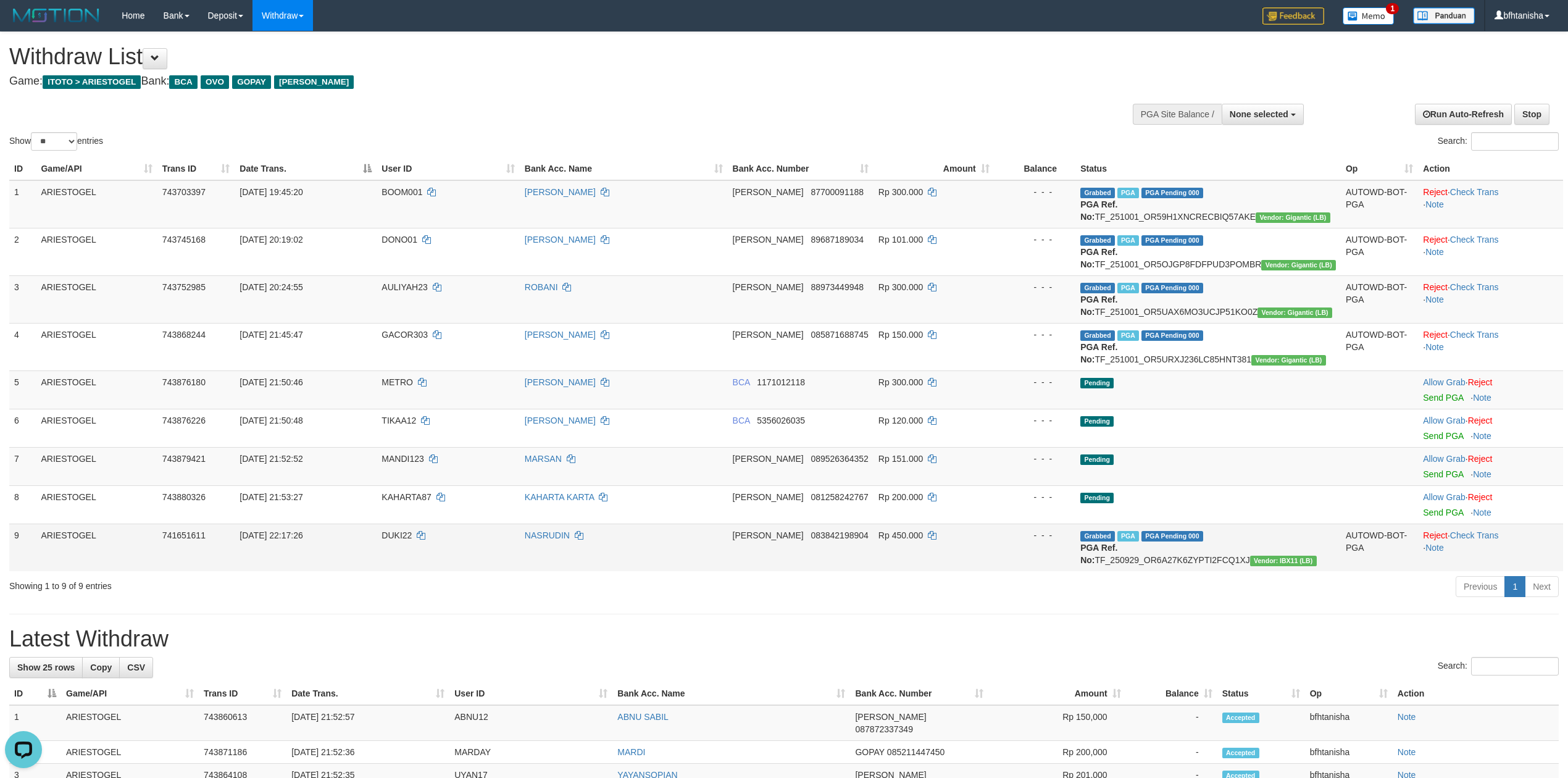
drag, startPoint x: 1123, startPoint y: 534, endPoint x: 1110, endPoint y: 526, distance: 15.3
click at [1115, 532] on span "Grabbed" at bounding box center [1098, 537] width 35 height 10
click at [1453, 475] on link "Send PGA" at bounding box center [1443, 473] width 40 height 10
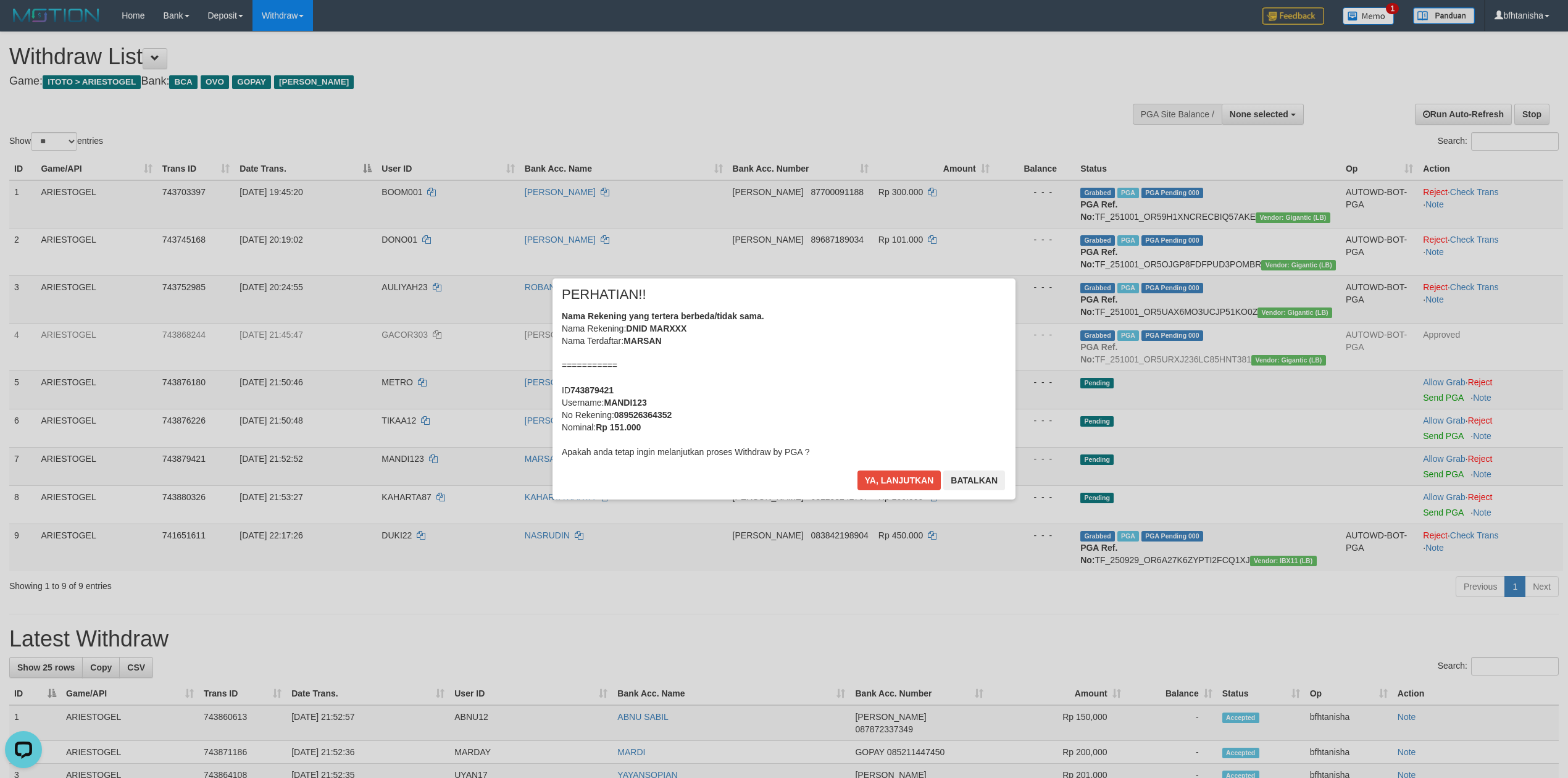
click at [1440, 438] on div "× PERHATIAN!! Nama Rekening yang tertera berbeda/tidak sama. Nama Rekening: DNI…" at bounding box center [784, 389] width 1568 height 271
click at [899, 478] on button "Ya, lanjutkan" at bounding box center [899, 480] width 84 height 20
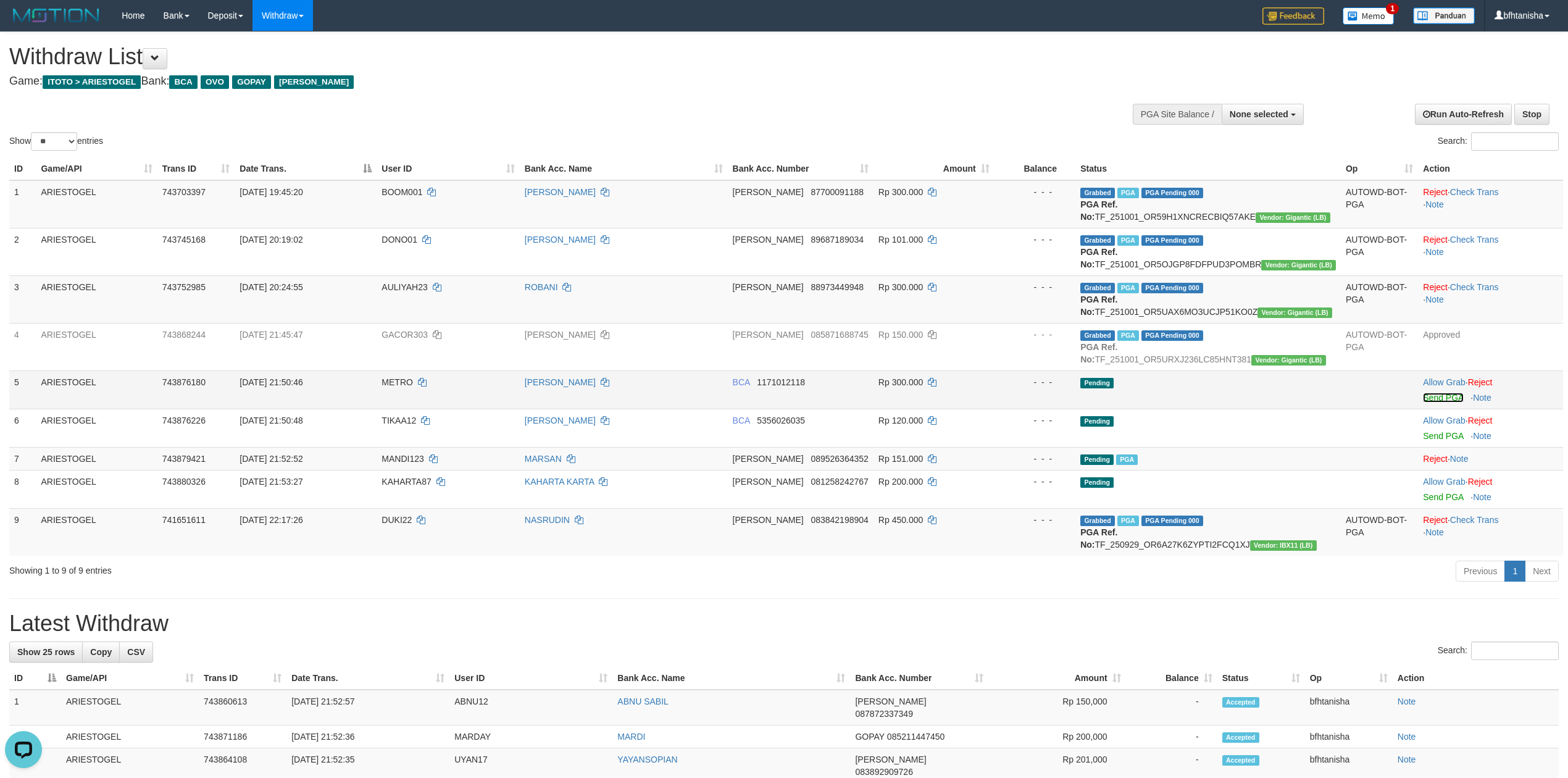
click at [1442, 398] on link "Send PGA" at bounding box center [1443, 397] width 40 height 10
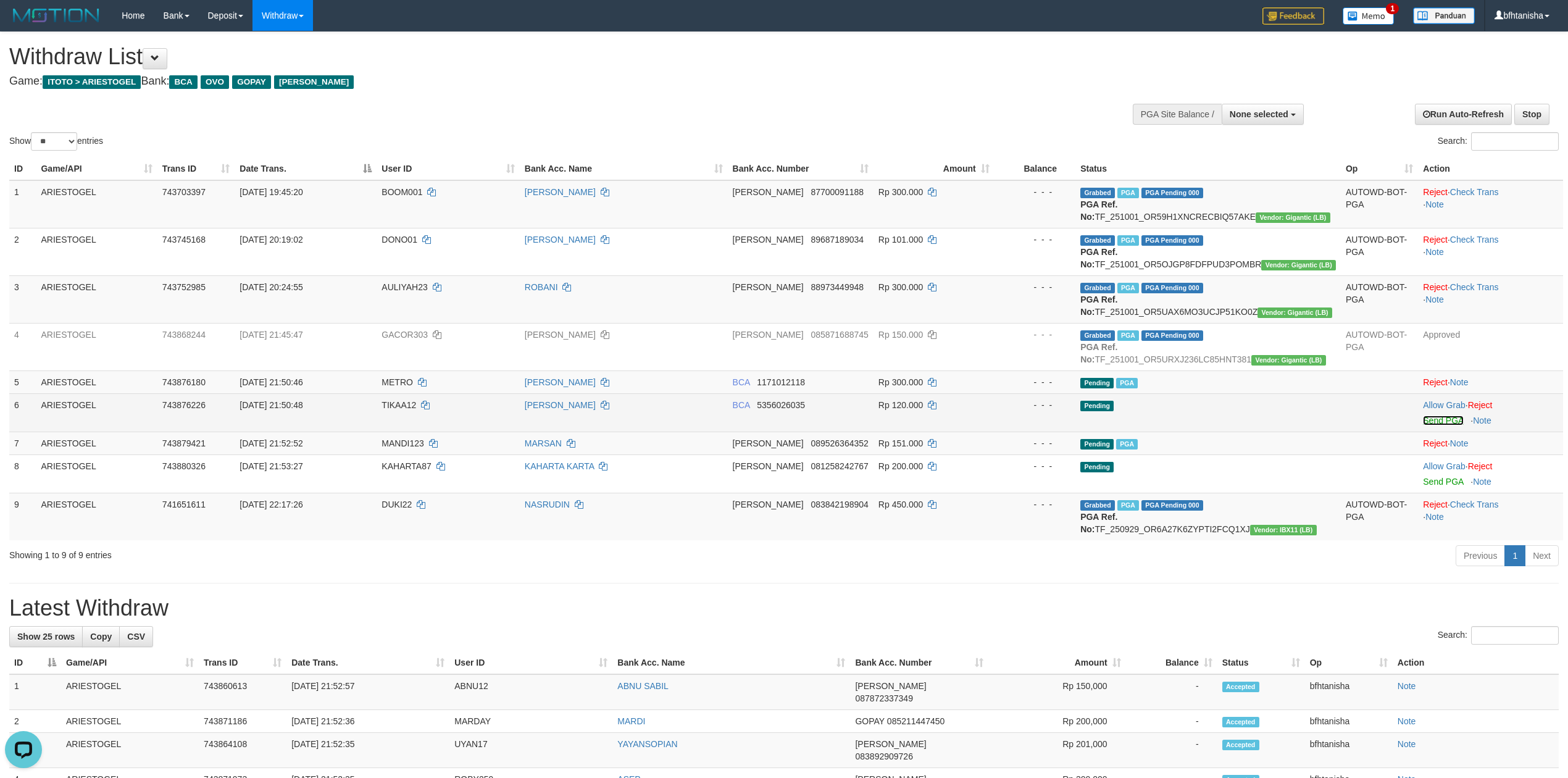
click at [1443, 421] on link "Send PGA" at bounding box center [1443, 420] width 40 height 10
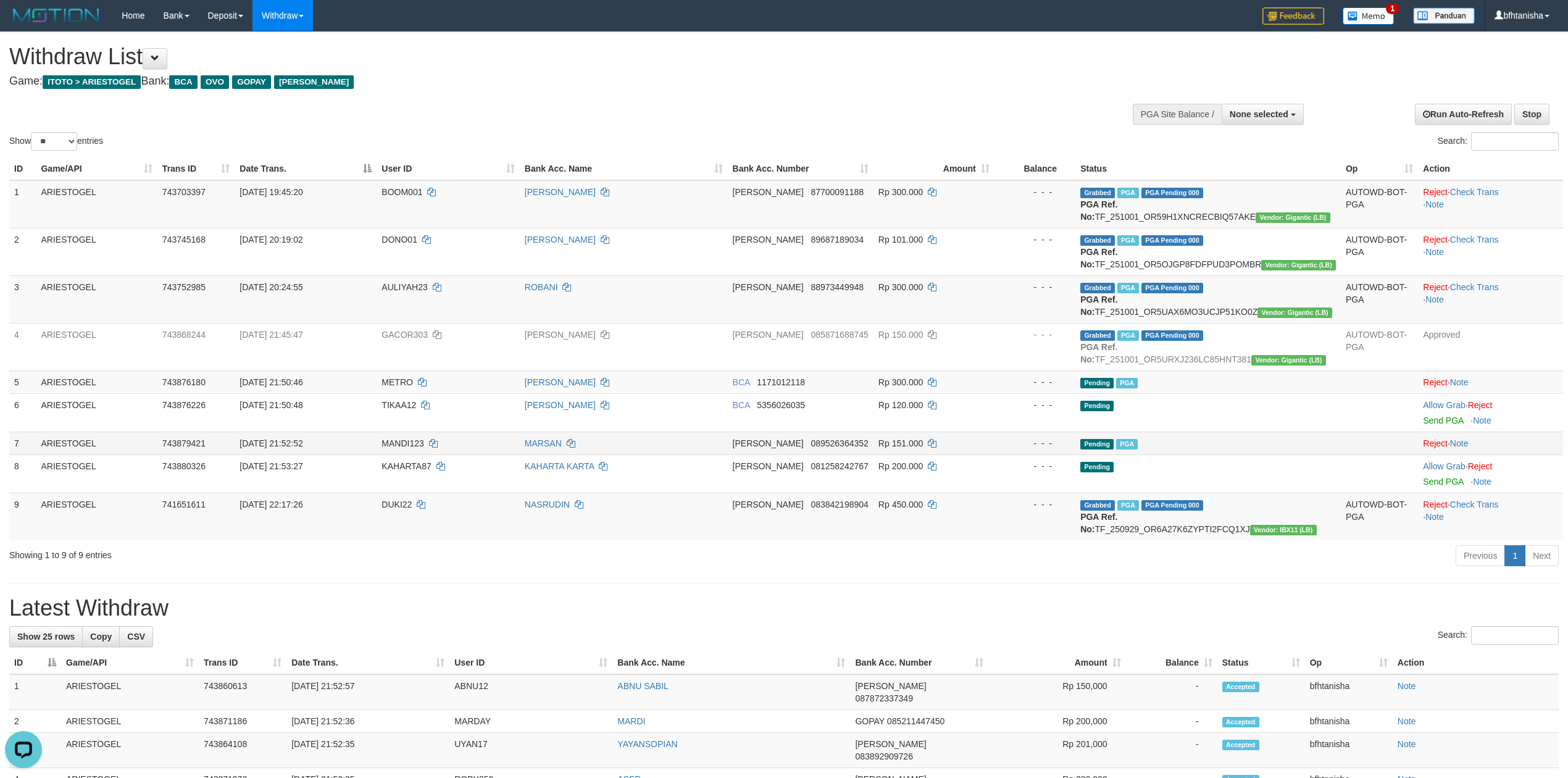
click at [873, 454] on td "DANA 089526364352" at bounding box center [801, 443] width 145 height 23
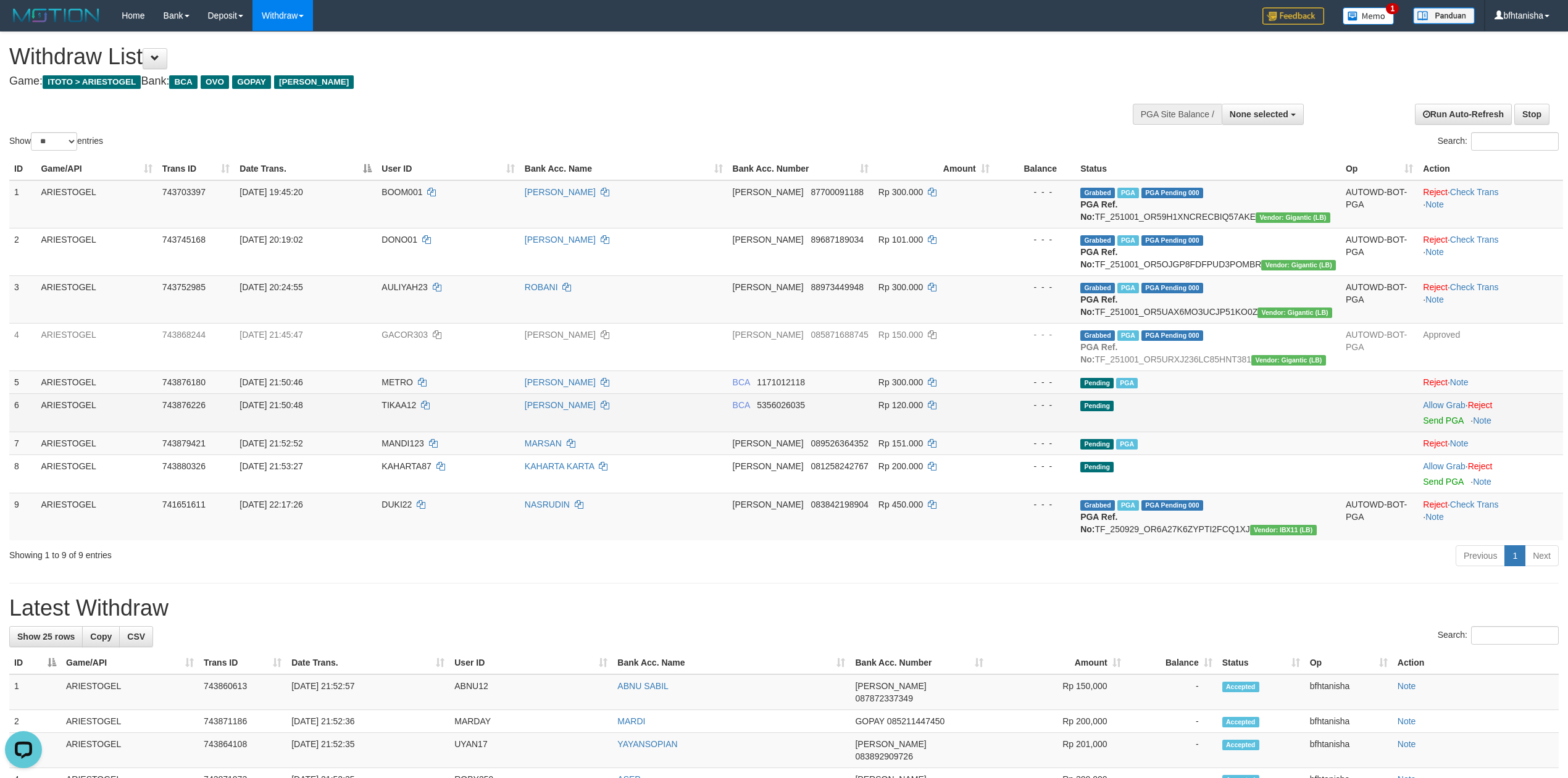
click at [1450, 431] on td "Allow Grab · Reject Send PGA · Note" at bounding box center [1491, 413] width 145 height 38
click at [1446, 421] on link "Send PGA" at bounding box center [1443, 420] width 40 height 10
click at [1232, 415] on td "Pending" at bounding box center [1207, 413] width 266 height 38
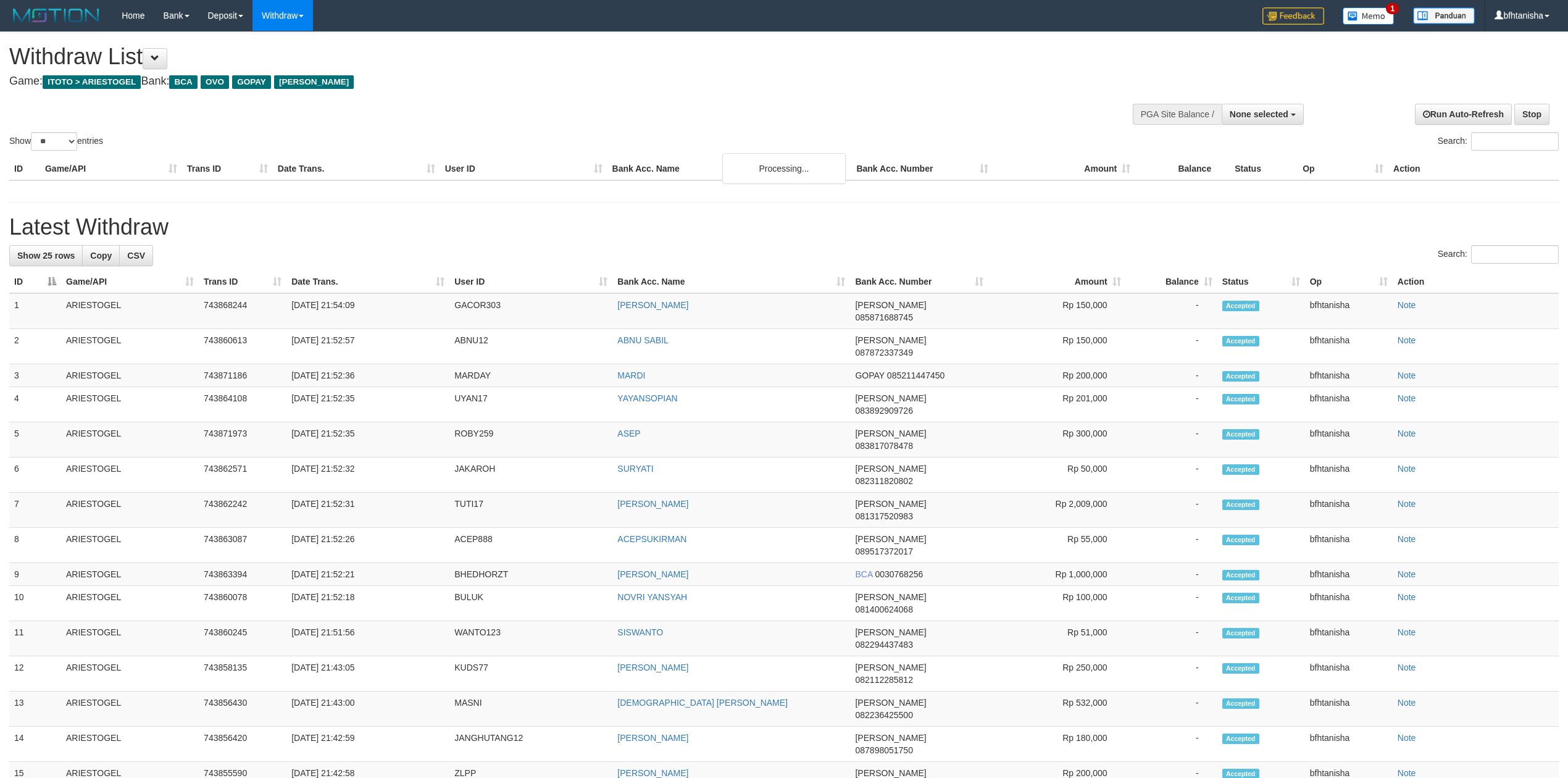
select select
select select "**"
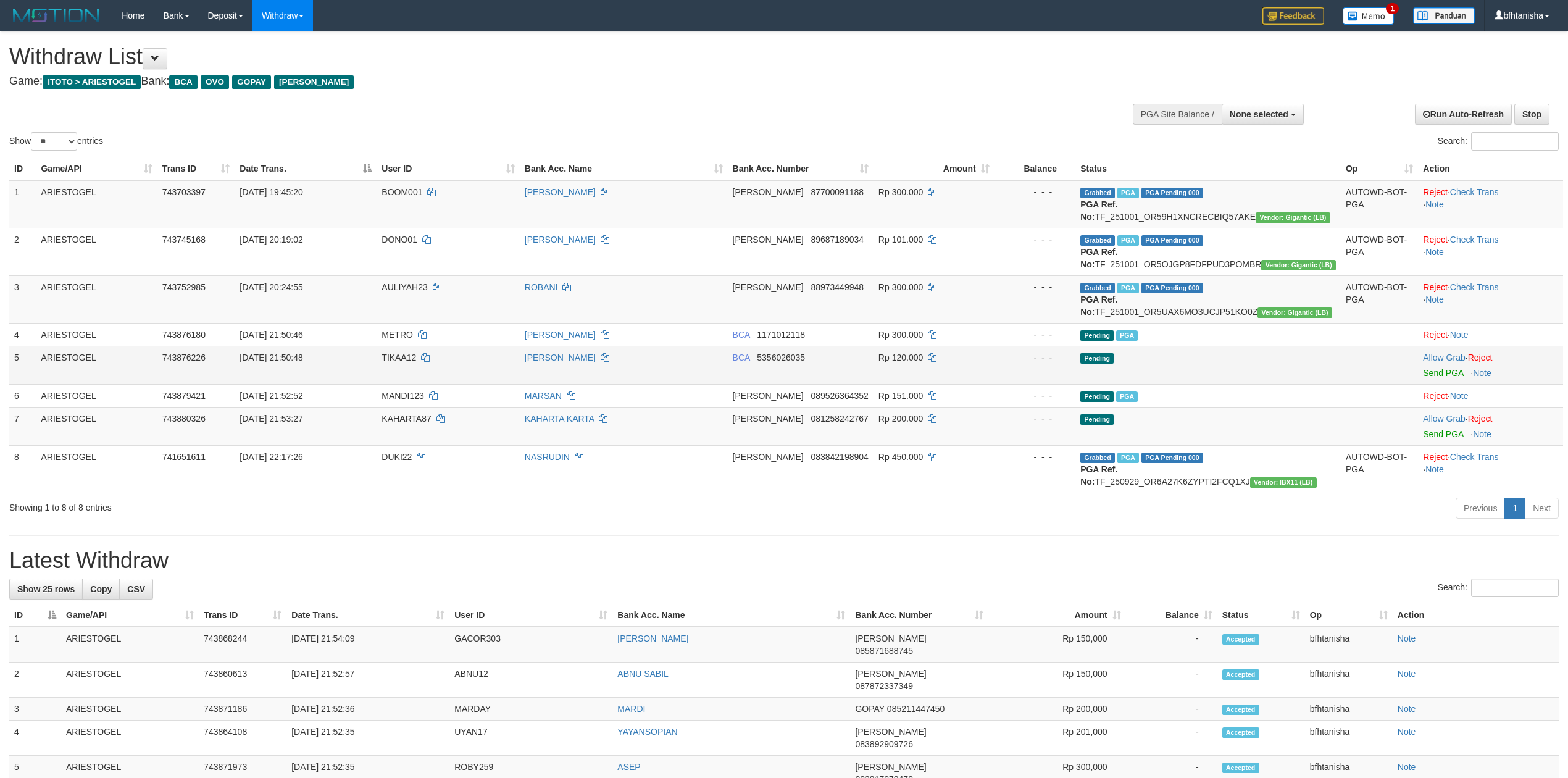
click at [1456, 379] on td "Allow Grab · Reject Send PGA · Note" at bounding box center [1491, 365] width 145 height 38
click at [1442, 379] on td "Allow Grab · Reject Send PGA · Note" at bounding box center [1491, 365] width 145 height 38
click at [1438, 374] on link "Send PGA" at bounding box center [1443, 372] width 40 height 10
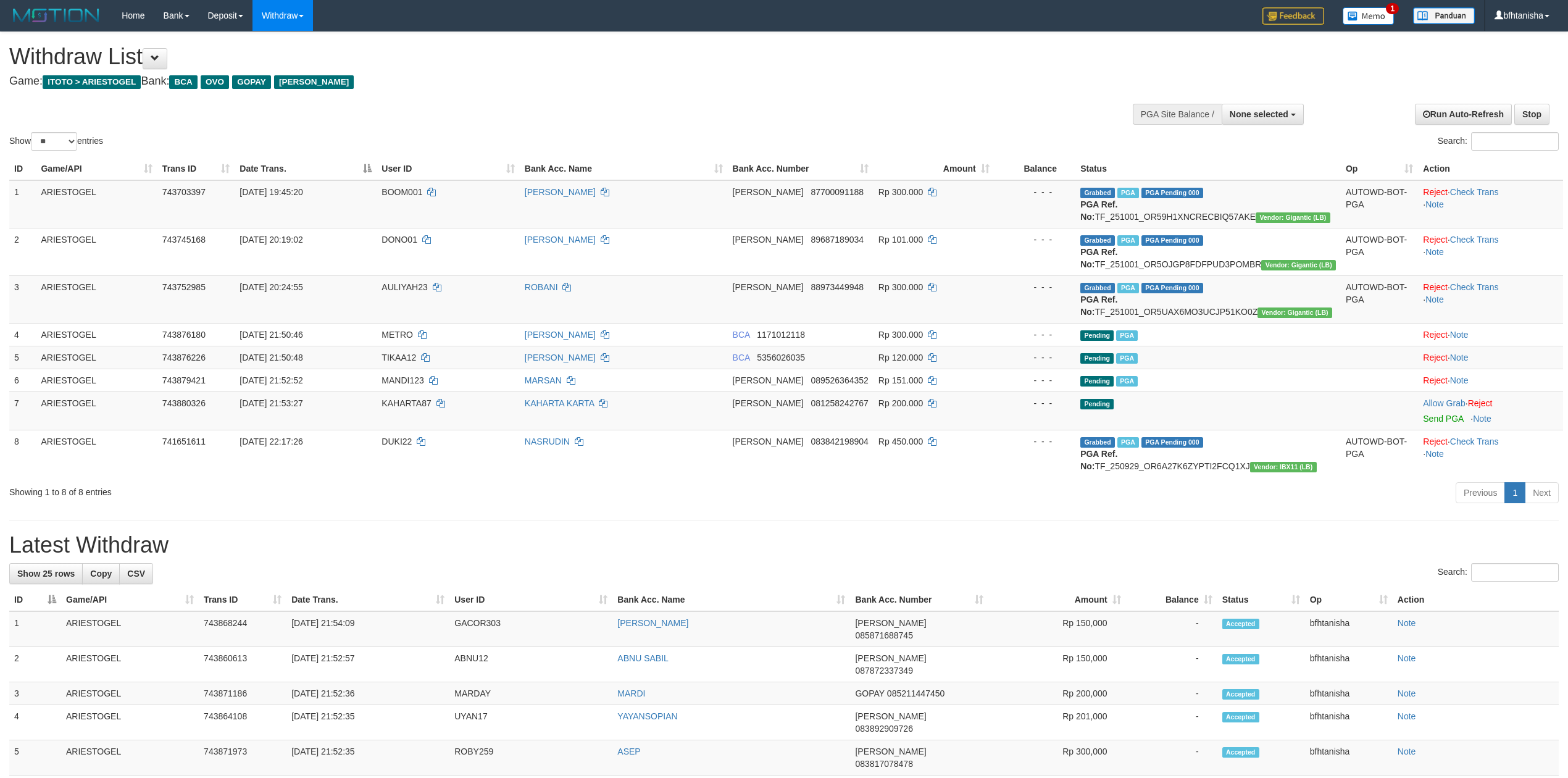
select select
select select "**"
click at [487, 370] on td "MANDI123" at bounding box center [448, 380] width 144 height 23
select select
select select "**"
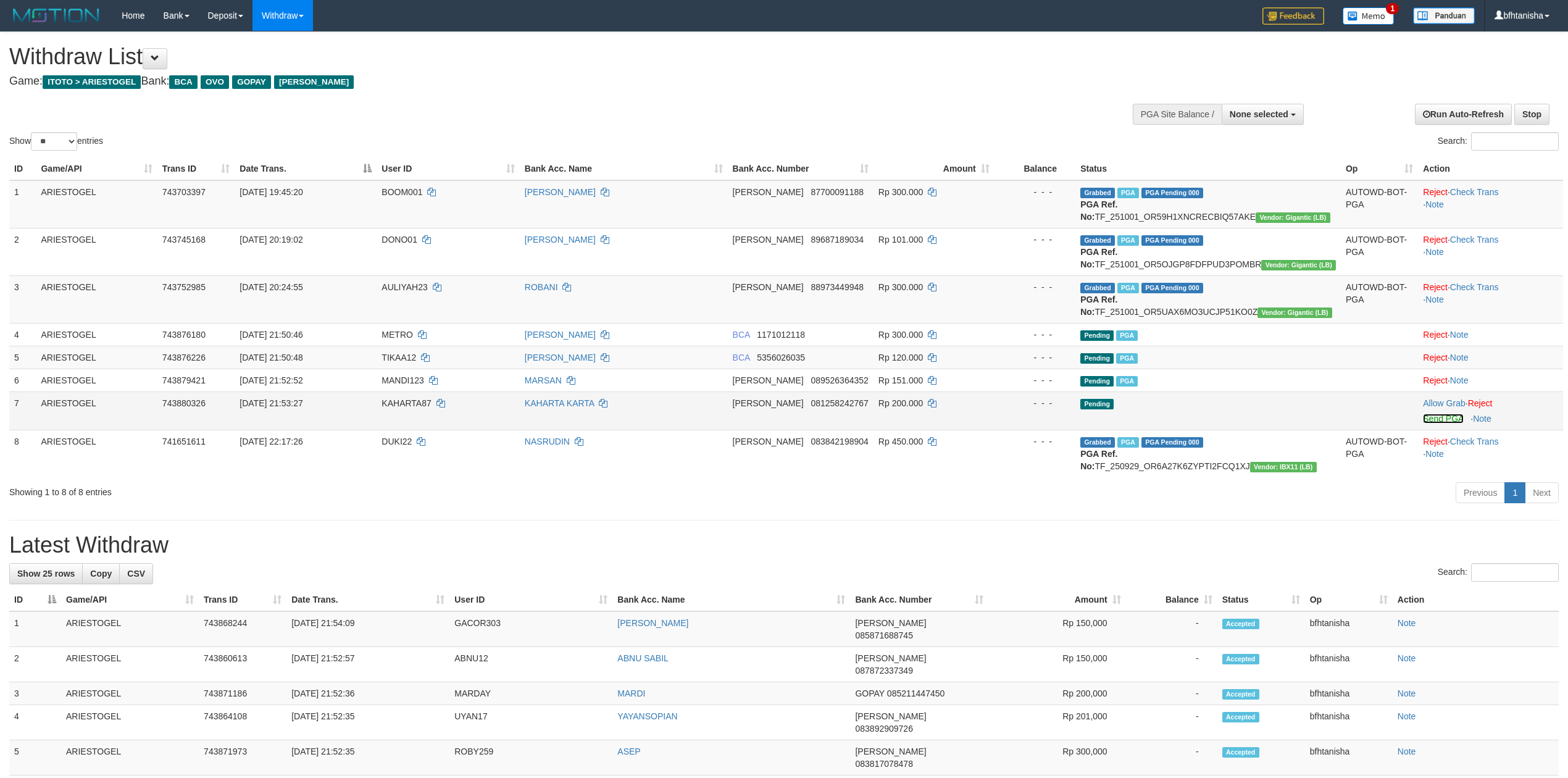
click at [1458, 419] on link "Send PGA" at bounding box center [1443, 418] width 40 height 10
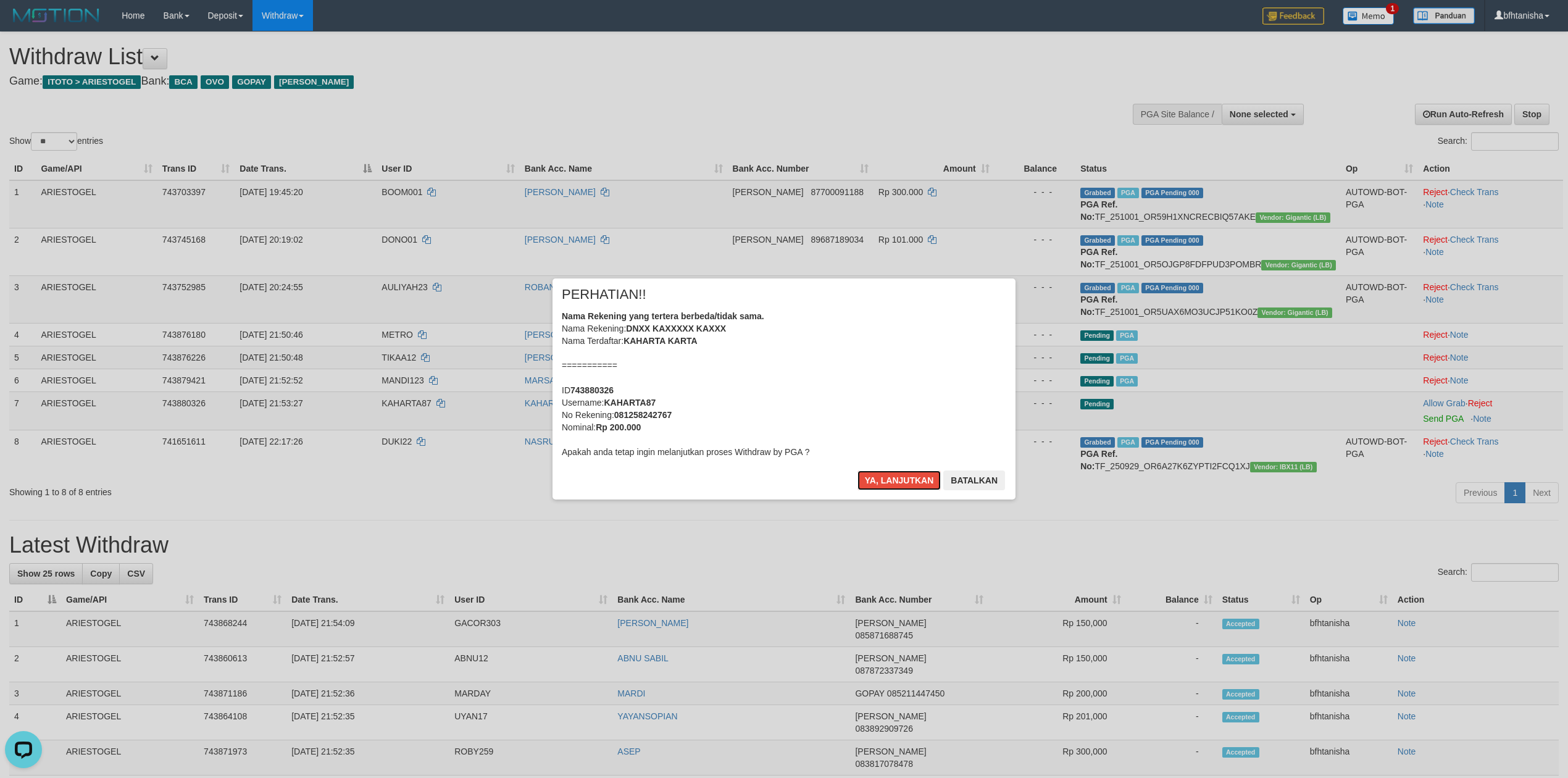
click at [857, 471] on button "Ya, lanjutkan" at bounding box center [899, 480] width 84 height 20
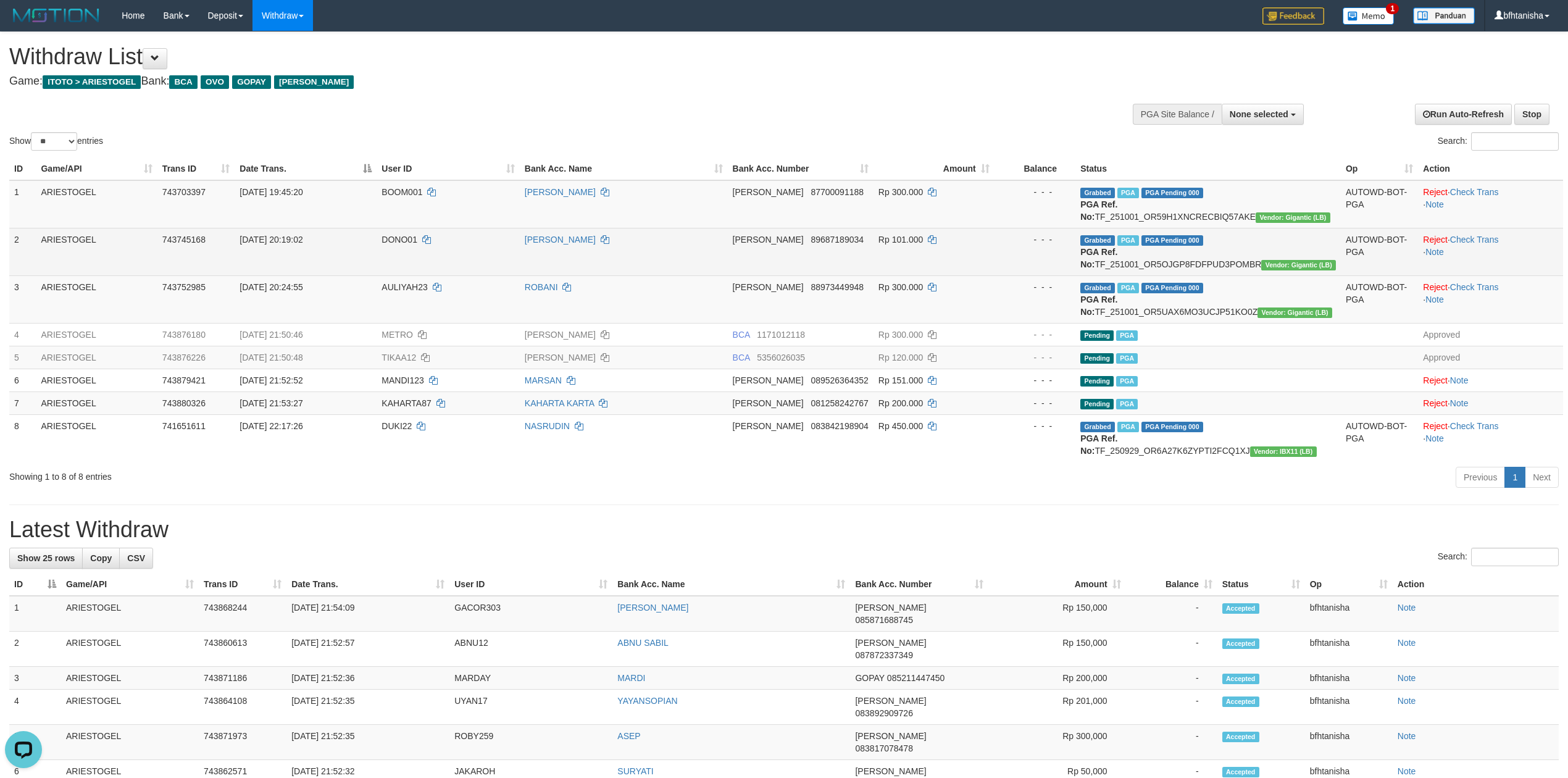
click at [458, 233] on td "DONO01" at bounding box center [448, 251] width 144 height 48
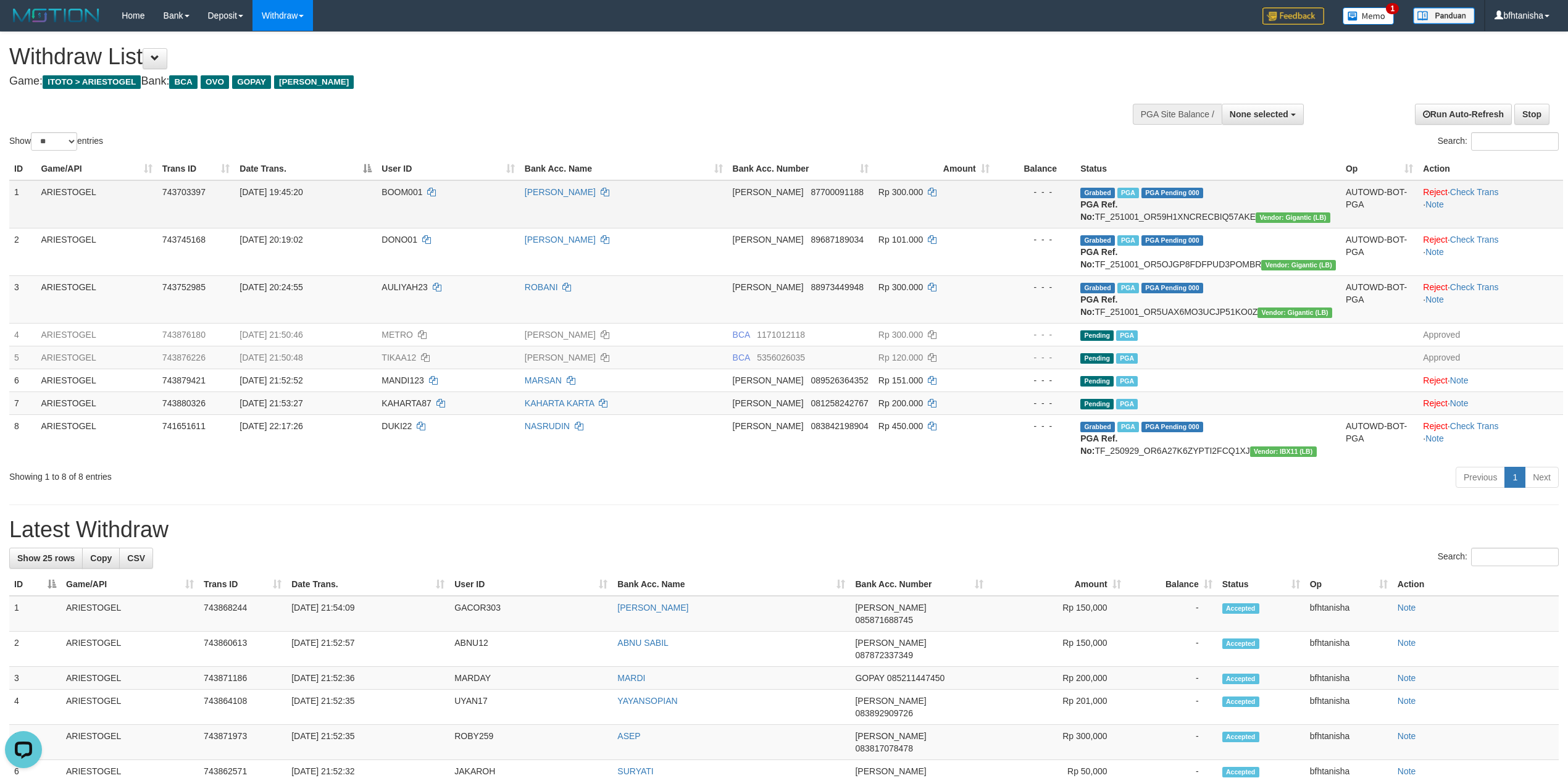
click at [432, 216] on td "BOOM001" at bounding box center [448, 204] width 144 height 48
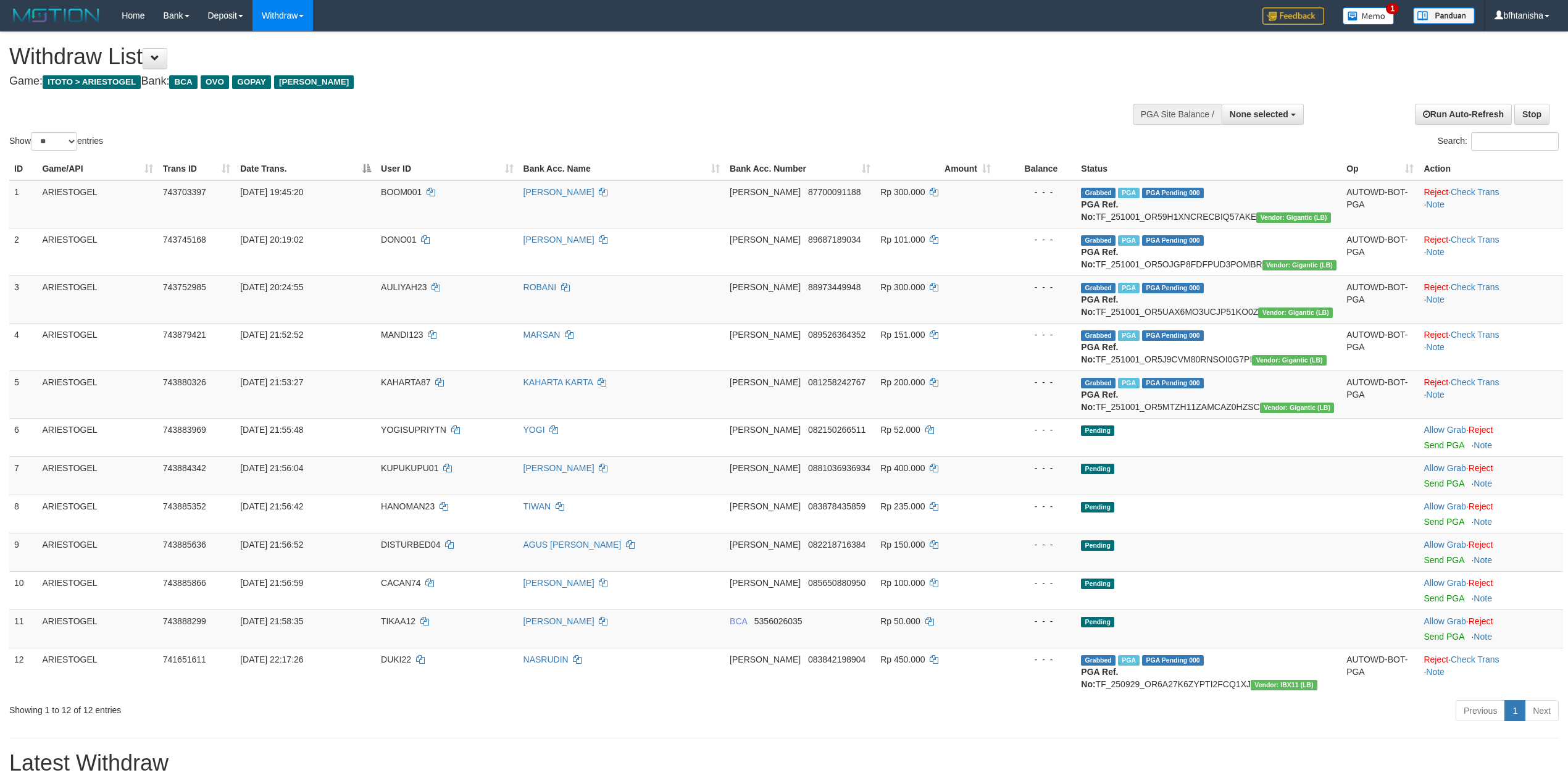
select select
select select "**"
click at [837, 479] on td "[PERSON_NAME] 0881036936934" at bounding box center [800, 475] width 150 height 38
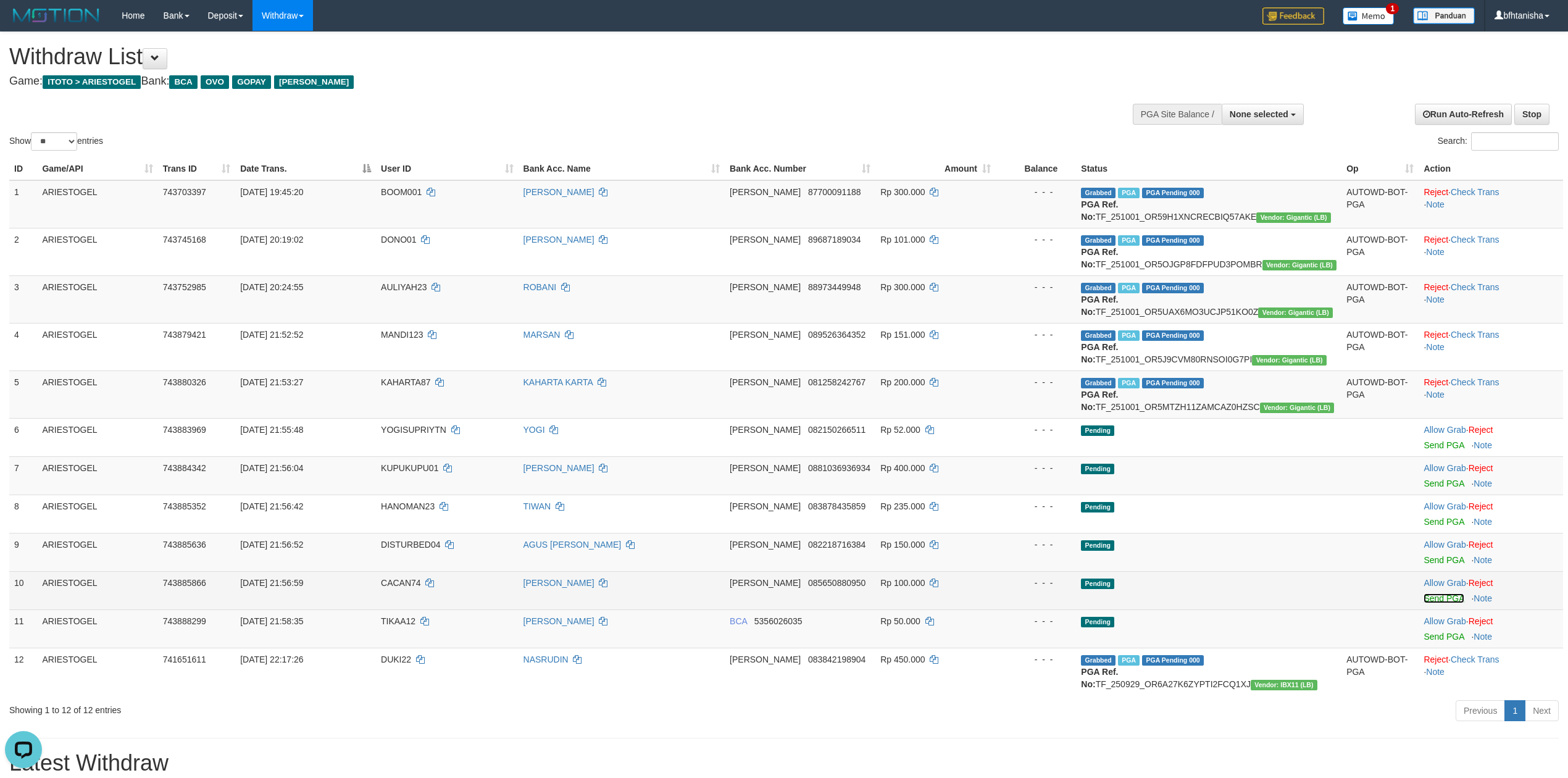
click at [1444, 603] on link "Send PGA" at bounding box center [1443, 598] width 40 height 10
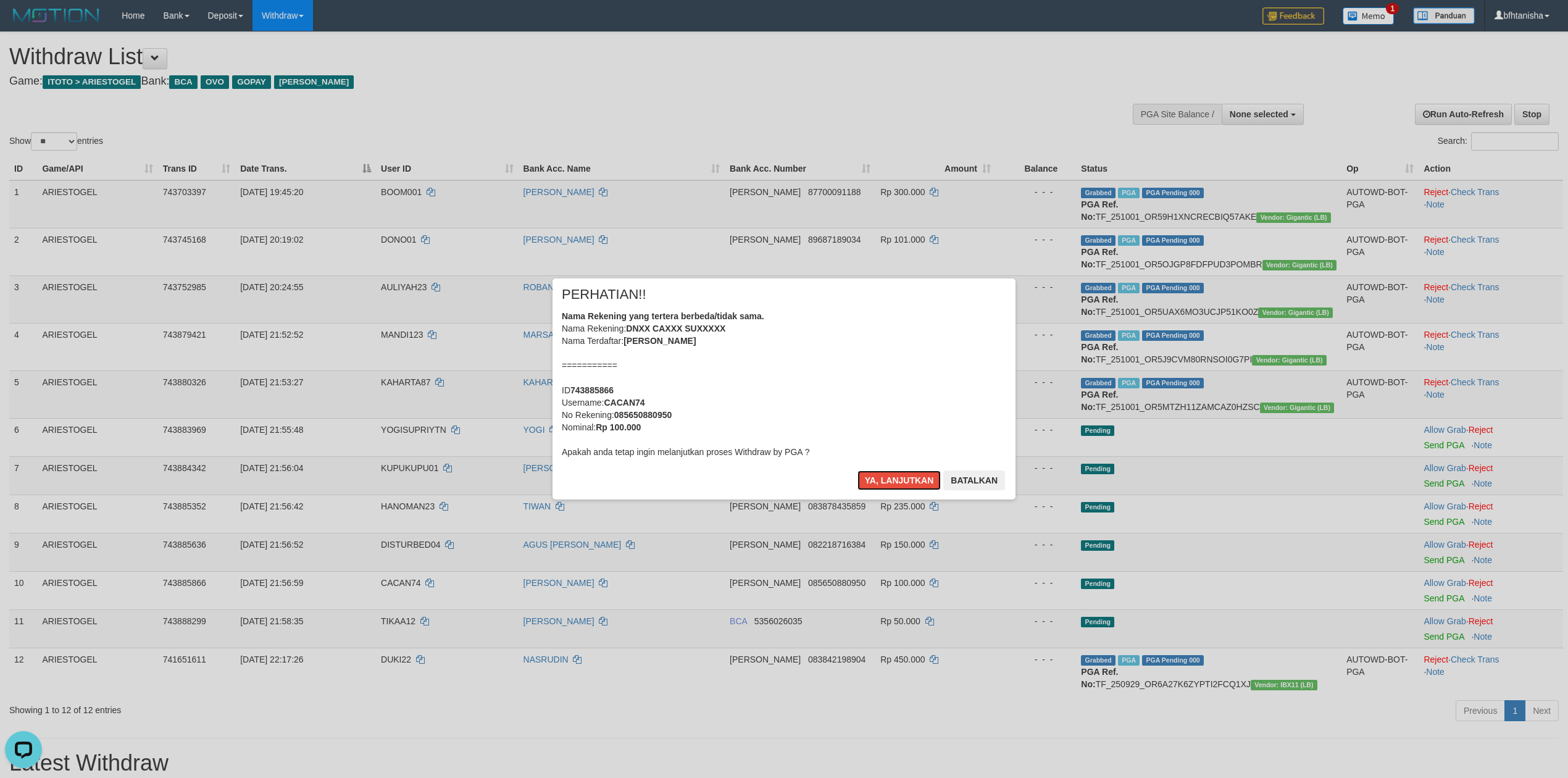
click at [857, 471] on button "Ya, lanjutkan" at bounding box center [899, 480] width 84 height 20
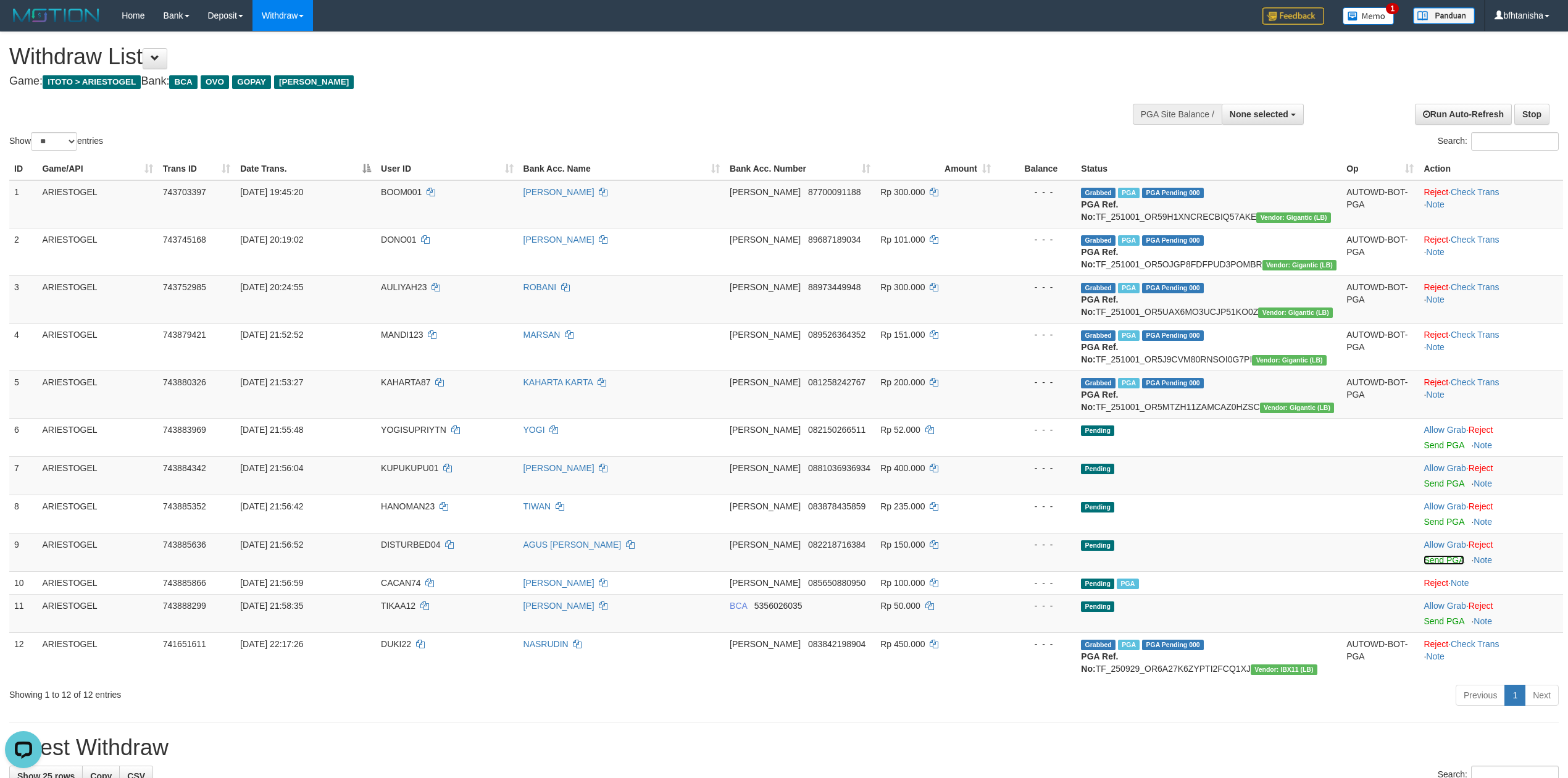
click at [1448, 561] on link "Send PGA" at bounding box center [1443, 560] width 40 height 10
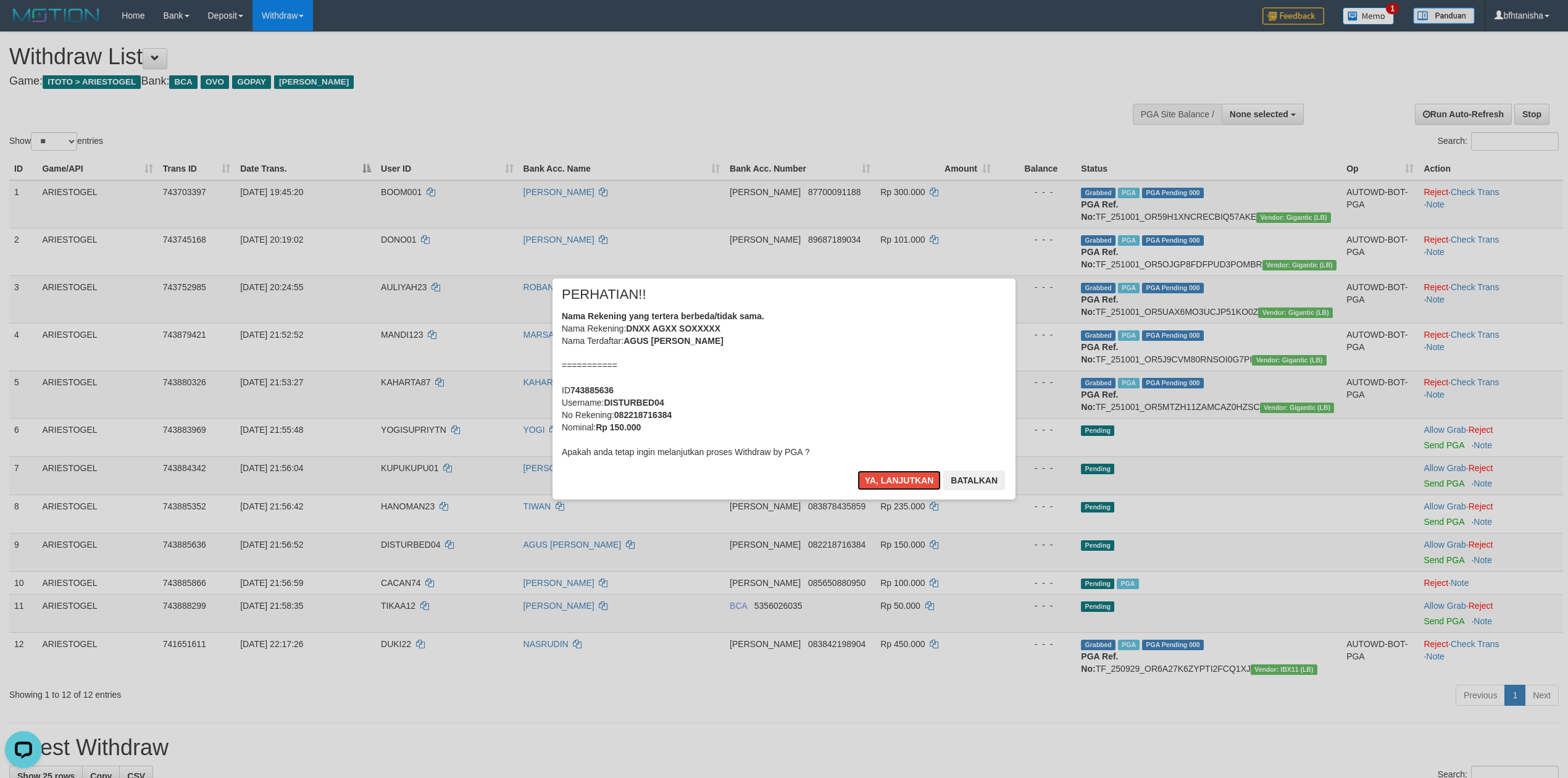
click at [857, 471] on button "Ya, lanjutkan" at bounding box center [899, 480] width 84 height 20
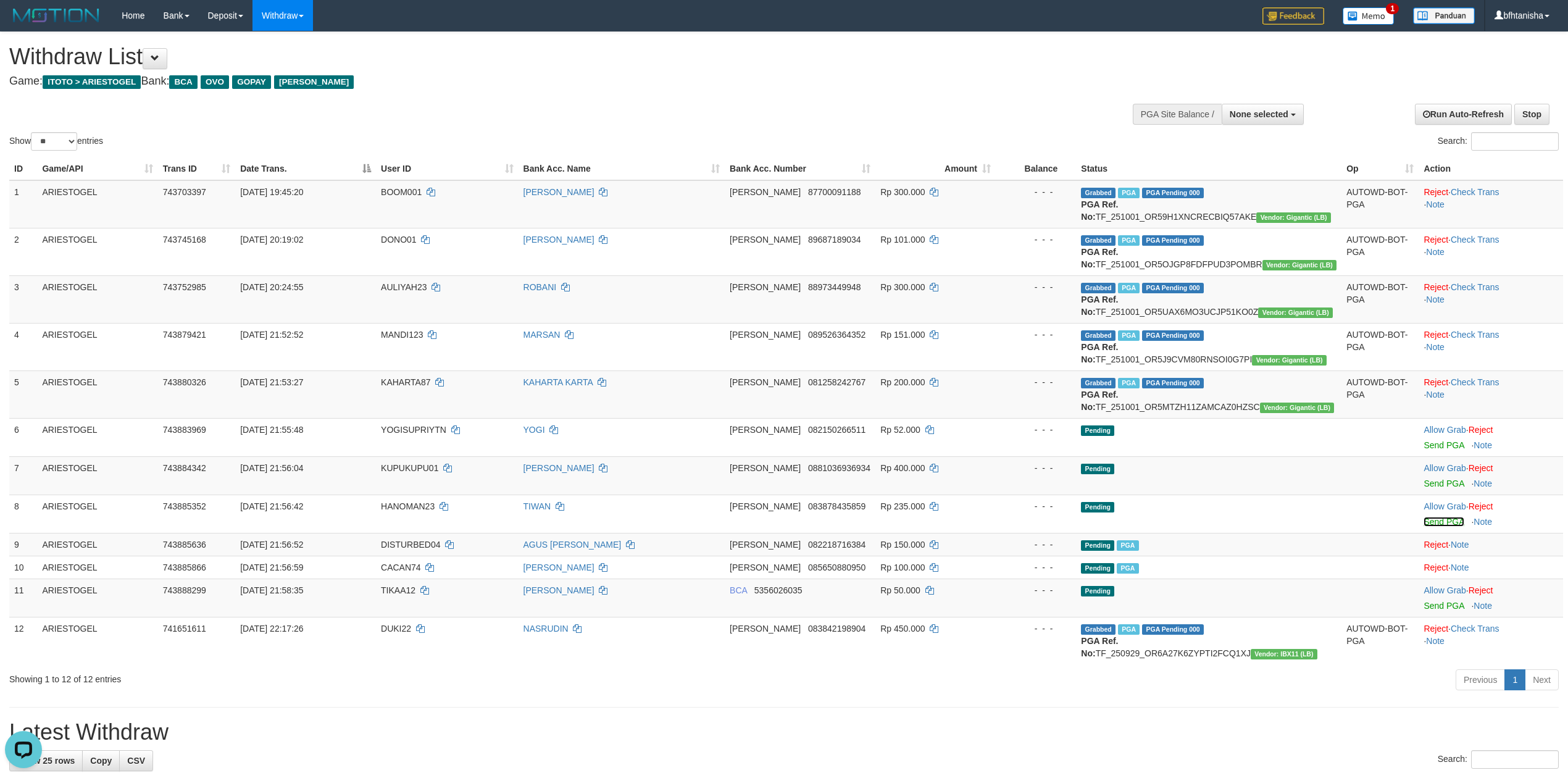
click at [1445, 524] on link "Send PGA" at bounding box center [1443, 521] width 40 height 10
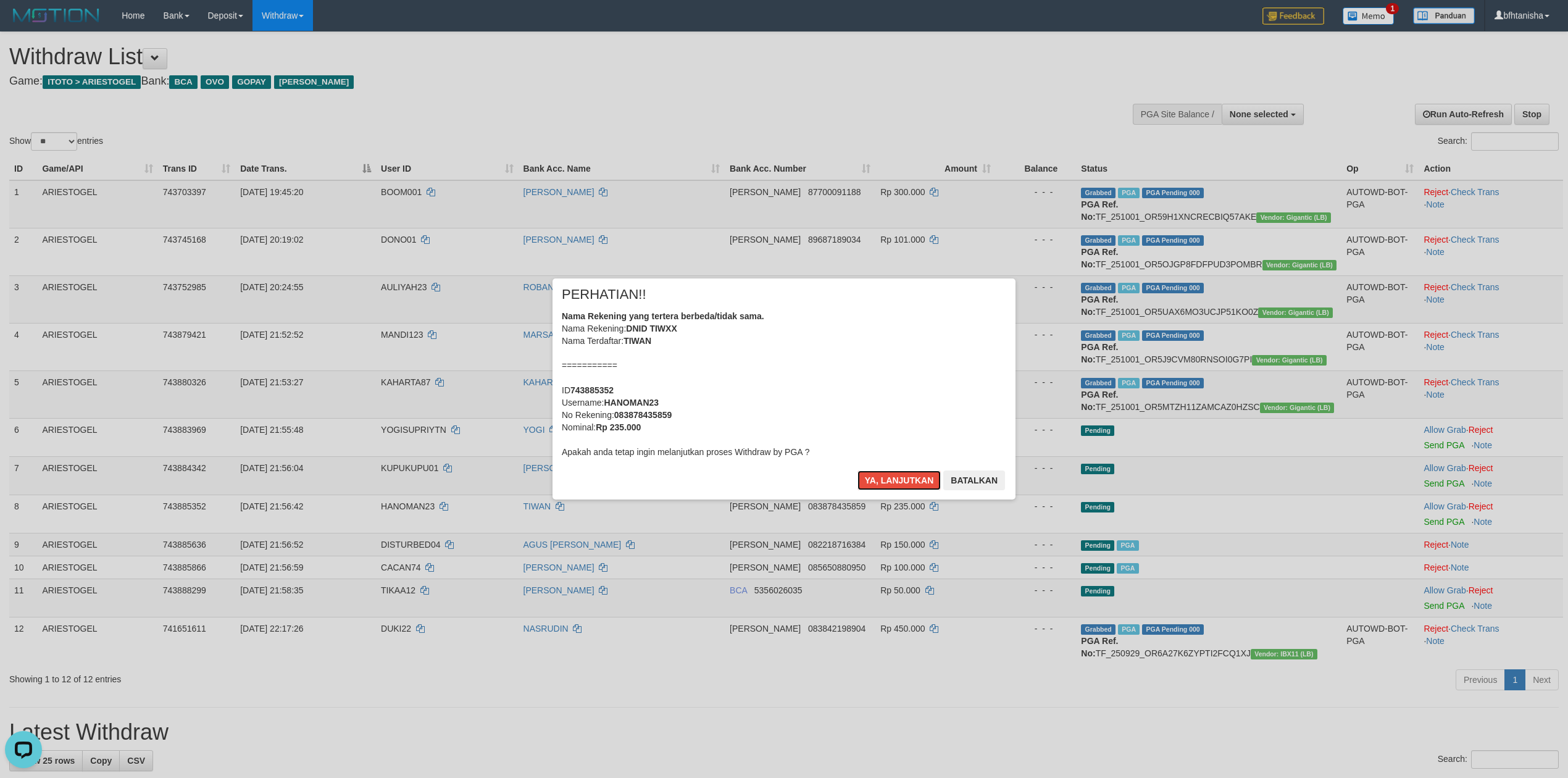
click at [857, 471] on button "Ya, lanjutkan" at bounding box center [899, 480] width 84 height 20
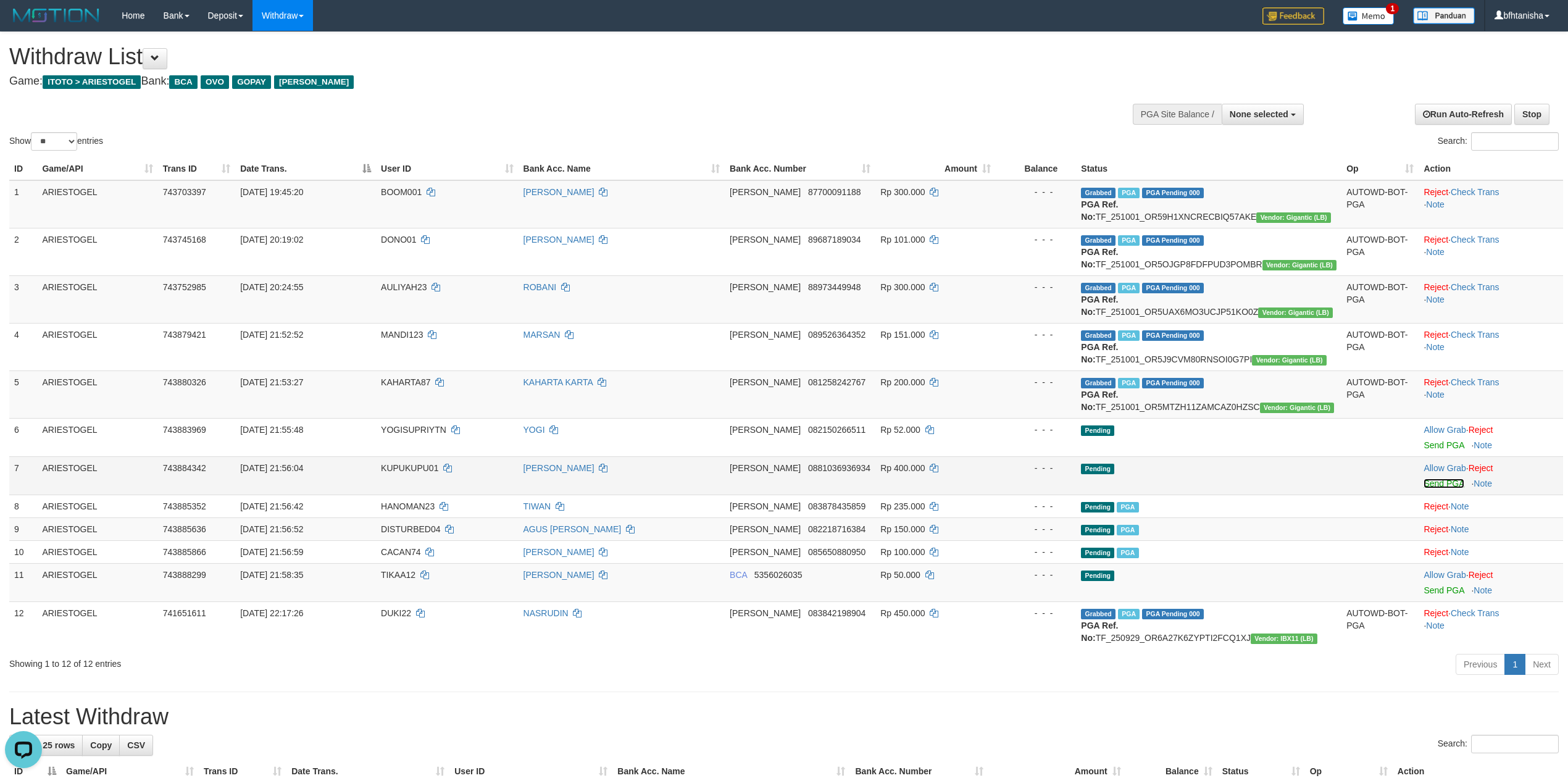
click at [1446, 485] on link "Send PGA" at bounding box center [1443, 483] width 40 height 10
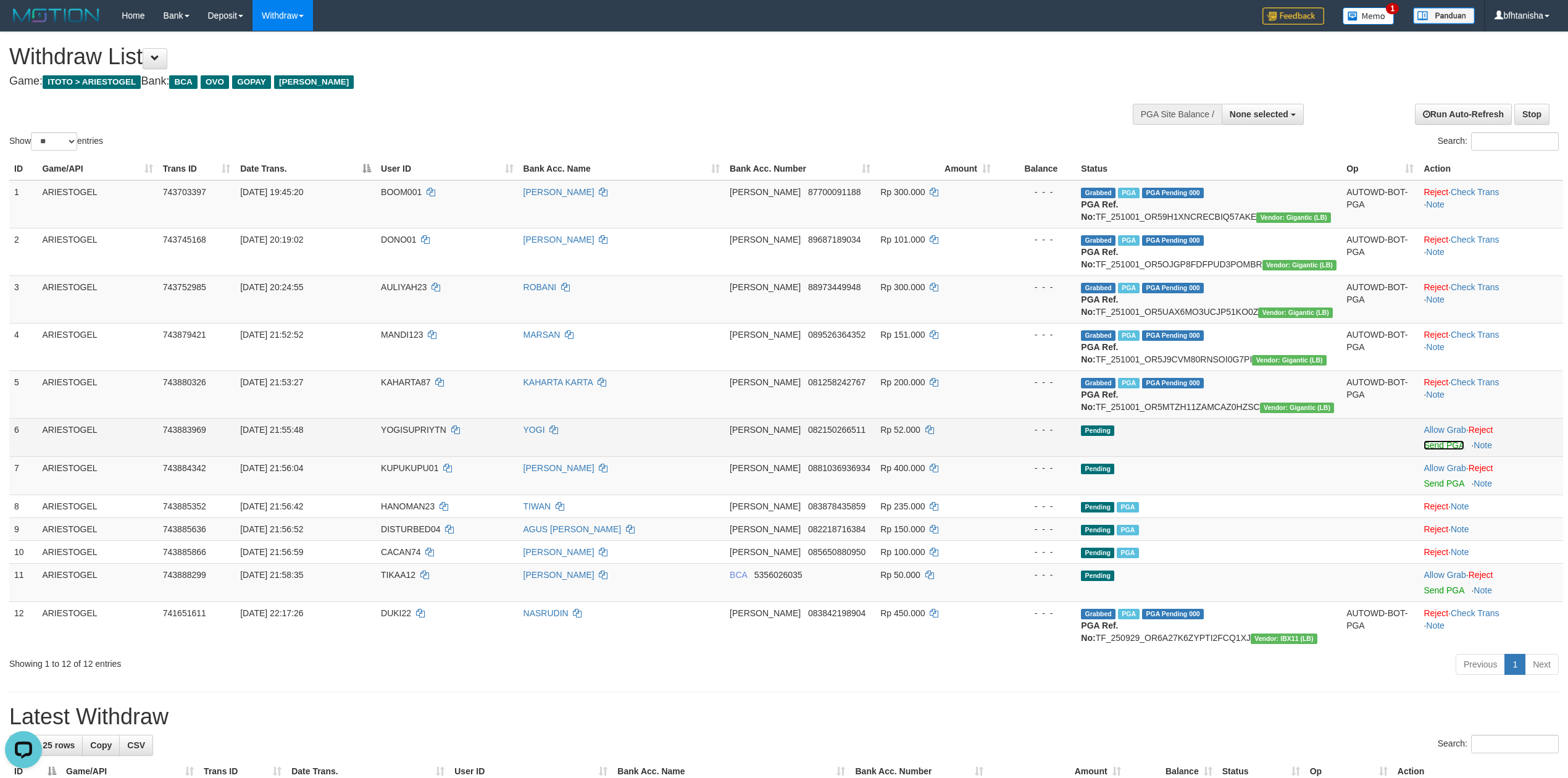
click at [1440, 446] on link "Send PGA" at bounding box center [1443, 445] width 40 height 10
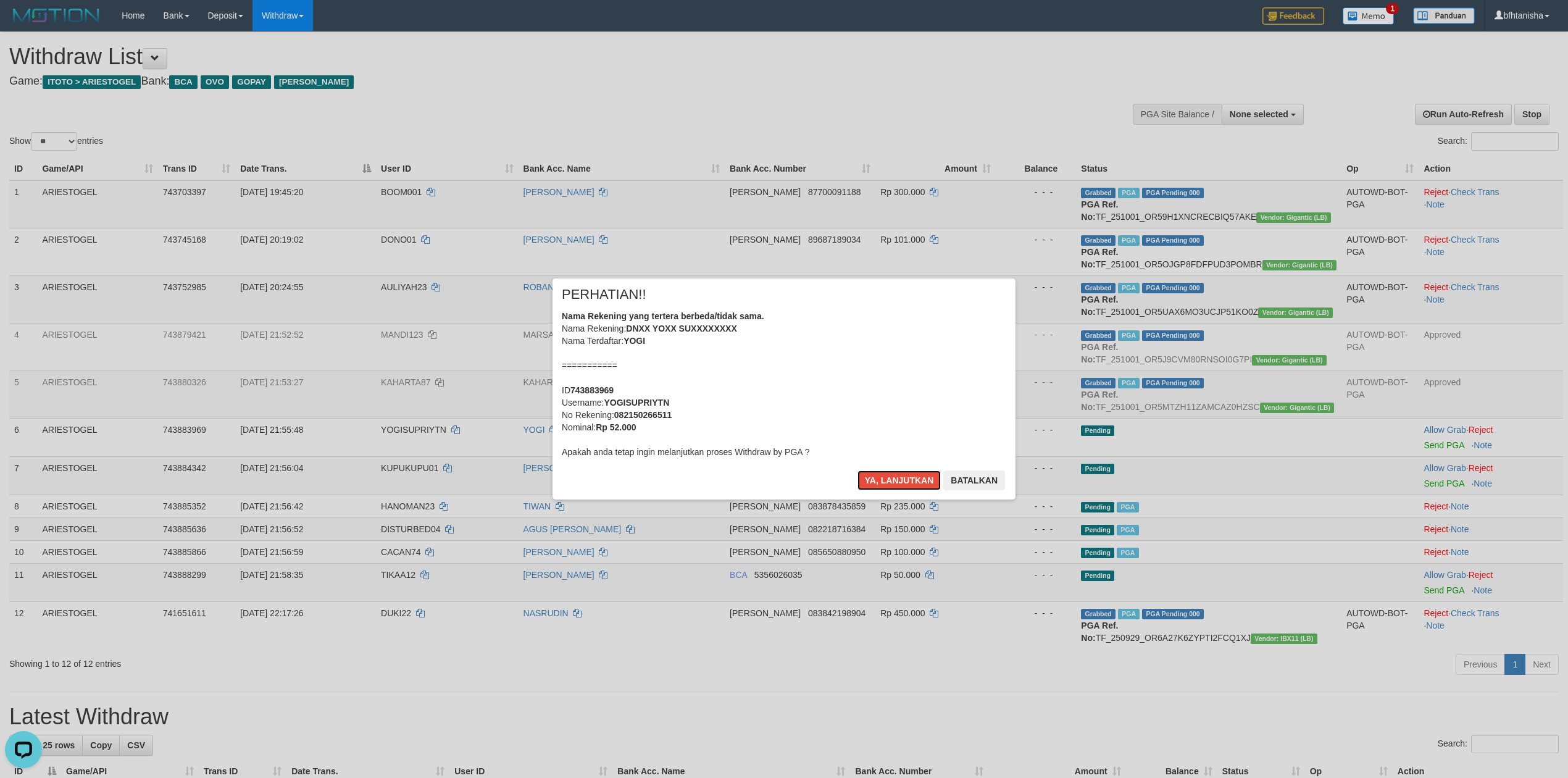
click at [857, 471] on button "Ya, lanjutkan" at bounding box center [899, 480] width 84 height 20
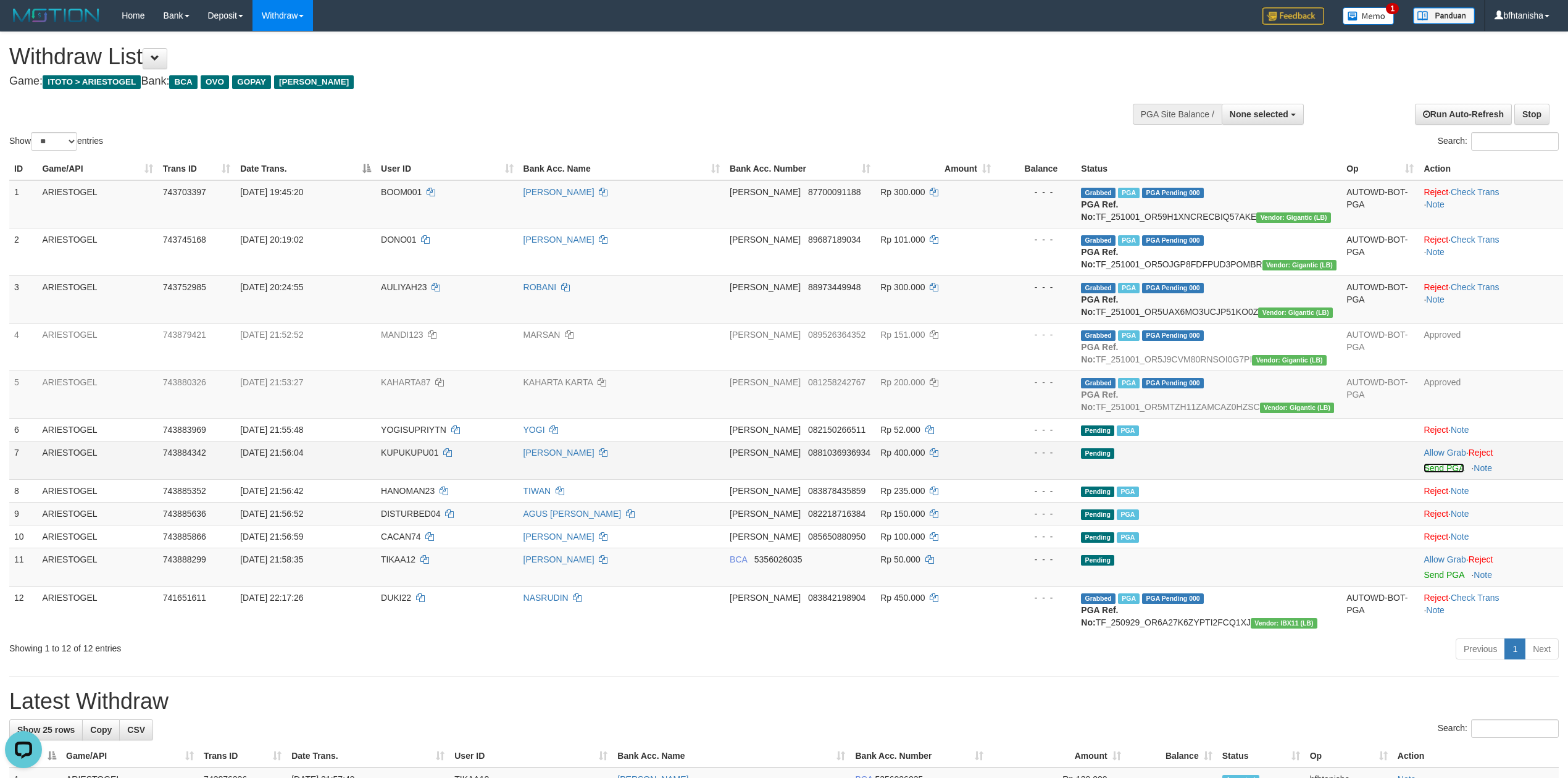
click at [1430, 473] on link "Send PGA" at bounding box center [1443, 467] width 40 height 10
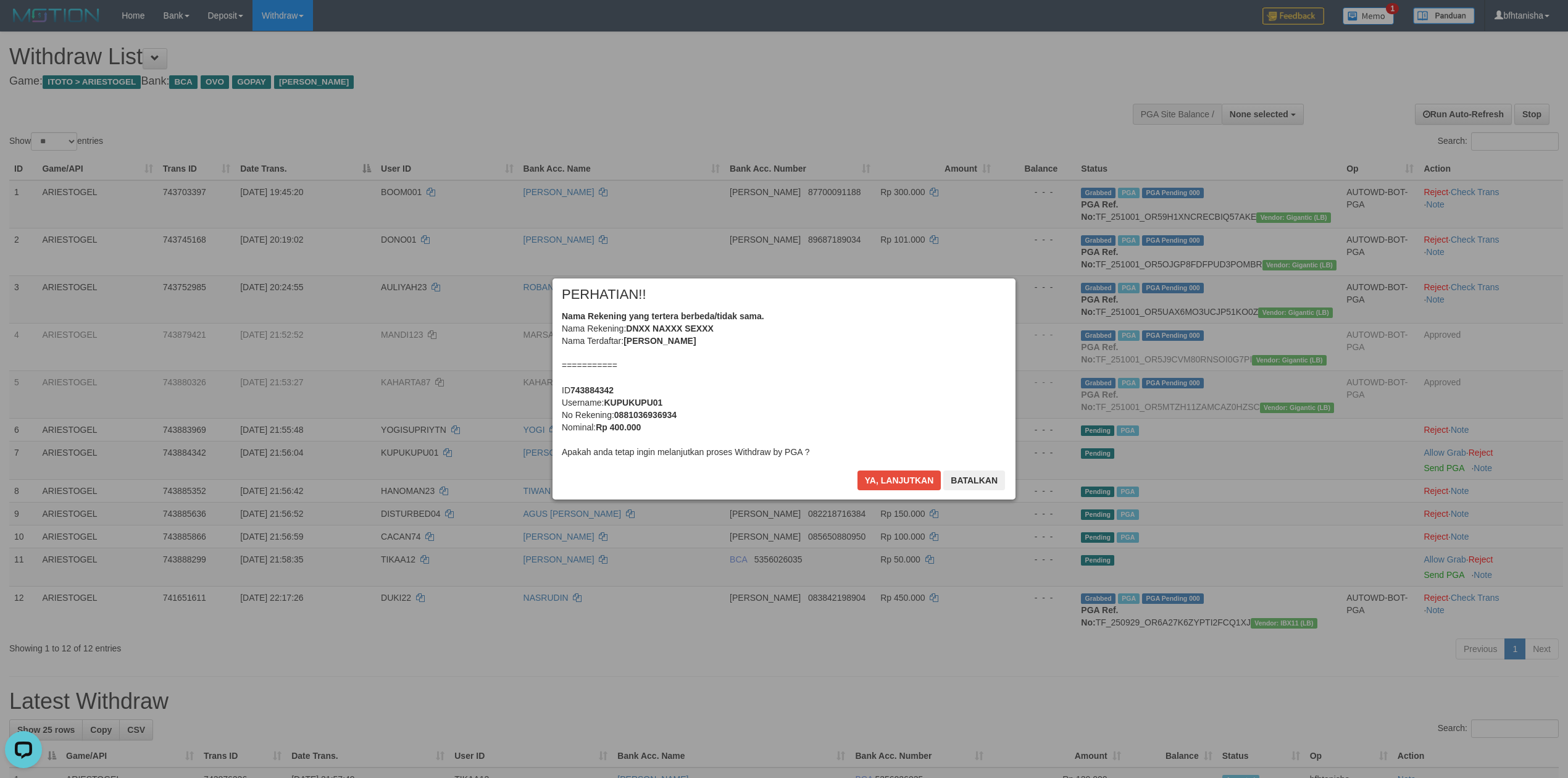
click at [872, 463] on div "× PERHATIAN!! Nama Rekening yang tertera berbeda/tidak sama. Nama Rekening: DNX…" at bounding box center [784, 389] width 463 height 222
click at [882, 471] on button "Ya, lanjutkan" at bounding box center [899, 480] width 84 height 20
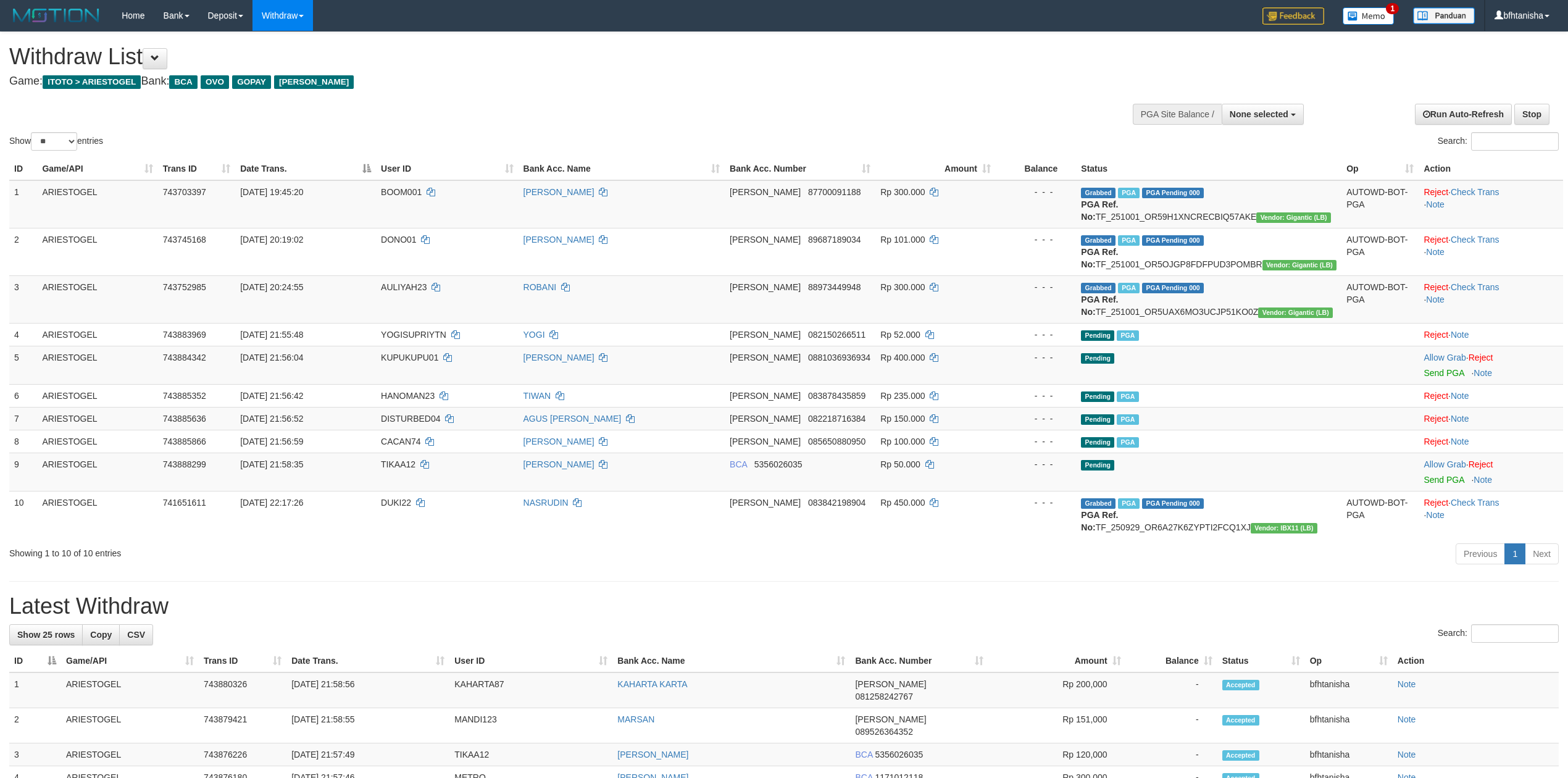
select select
select select "**"
click at [1062, 418] on div "- - -" at bounding box center [1035, 419] width 70 height 12
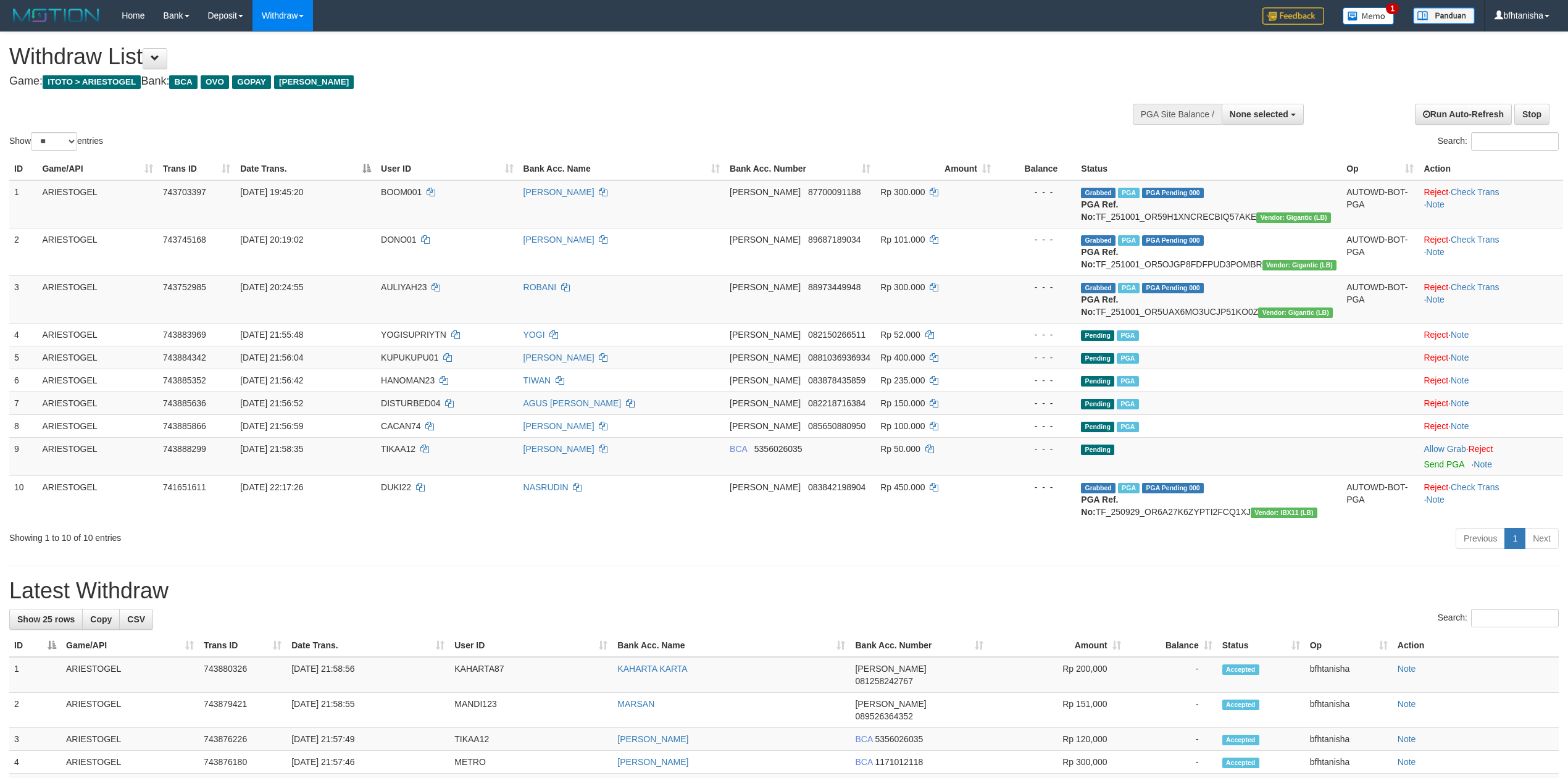
select select
select select "**"
click at [1376, 589] on h1 "Latest Withdraw" at bounding box center [784, 591] width 1550 height 25
click at [1196, 623] on div "Search:" at bounding box center [784, 620] width 1550 height 22
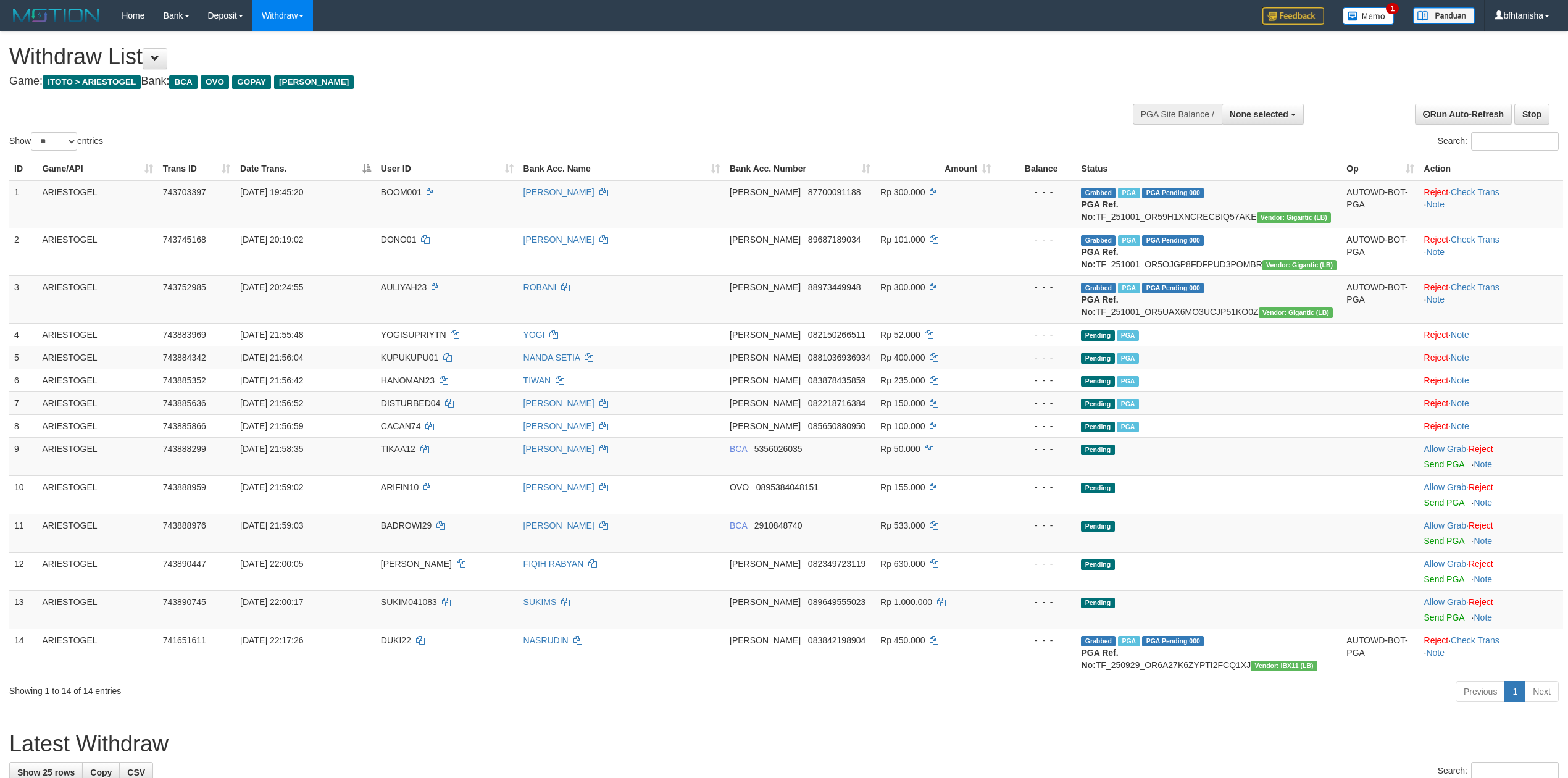
select select
select select "**"
click at [1430, 537] on link "Send PGA" at bounding box center [1444, 541] width 40 height 10
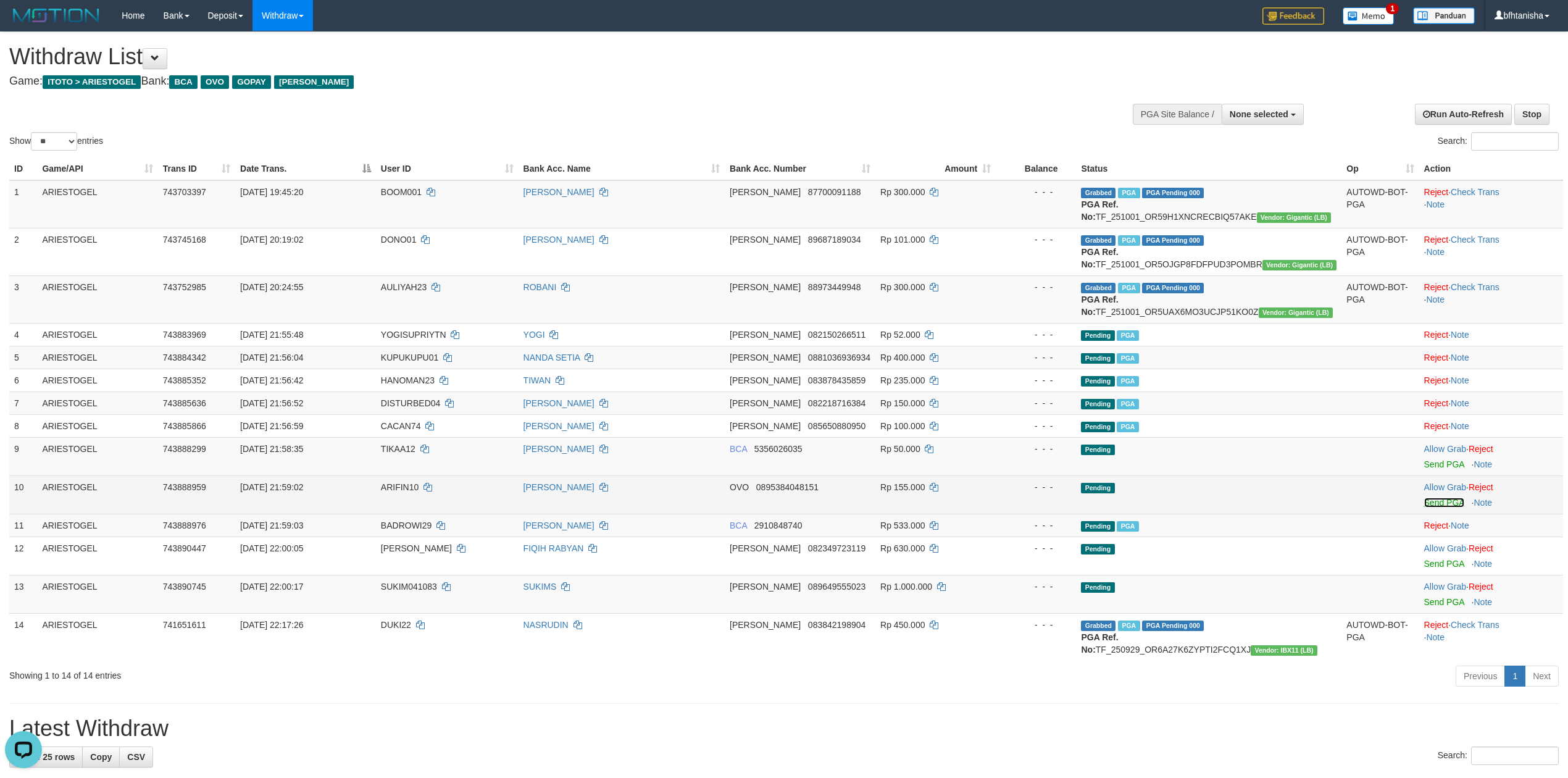
click at [1452, 506] on link "Send PGA" at bounding box center [1444, 502] width 40 height 10
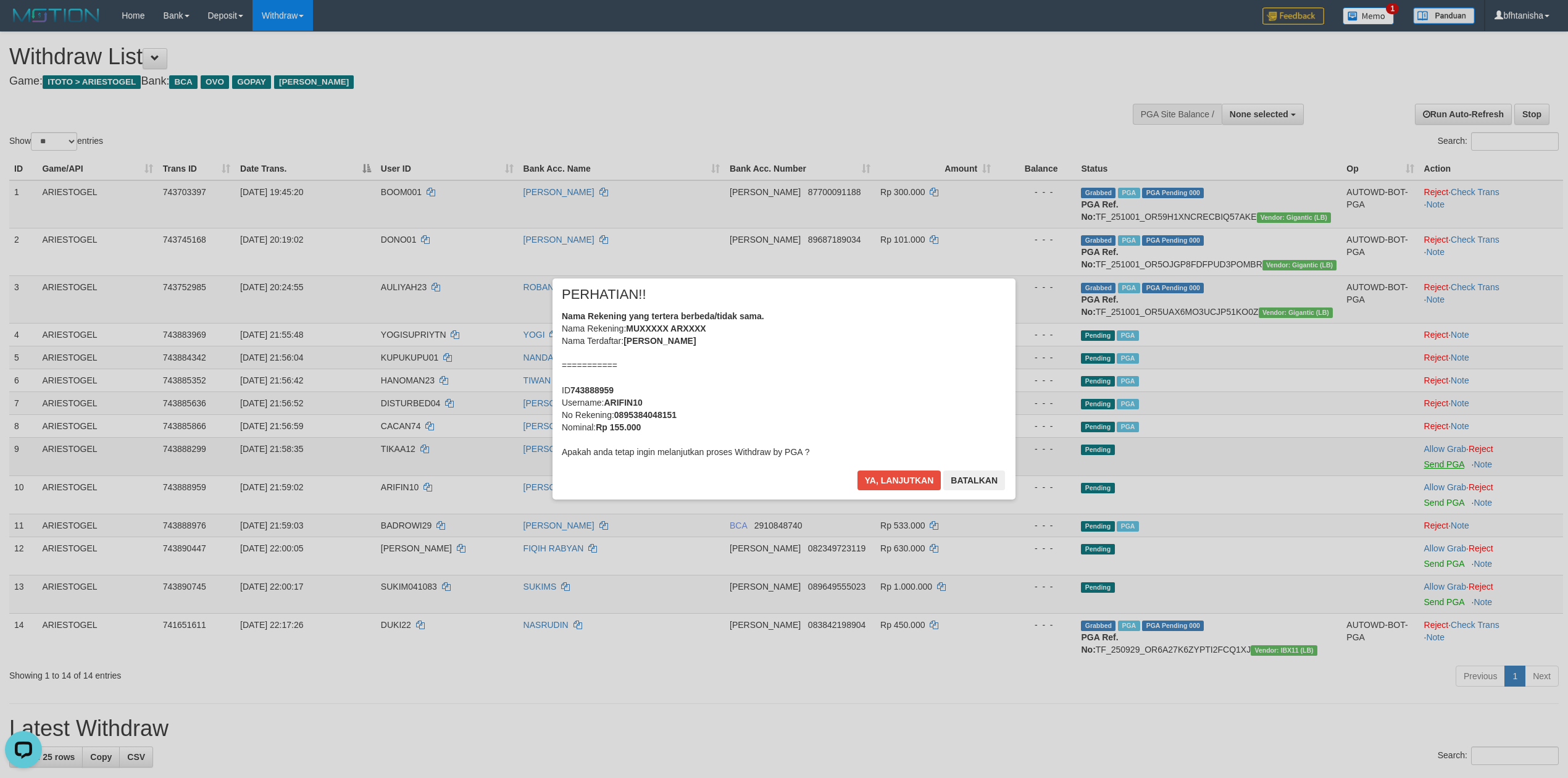
click at [1436, 466] on div "× PERHATIAN!! Nama Rekening yang tertera berbeda/tidak sama. Nama Rekening: MUX…" at bounding box center [784, 389] width 1568 height 271
click at [913, 479] on button "Ya, lanjutkan" at bounding box center [899, 480] width 84 height 20
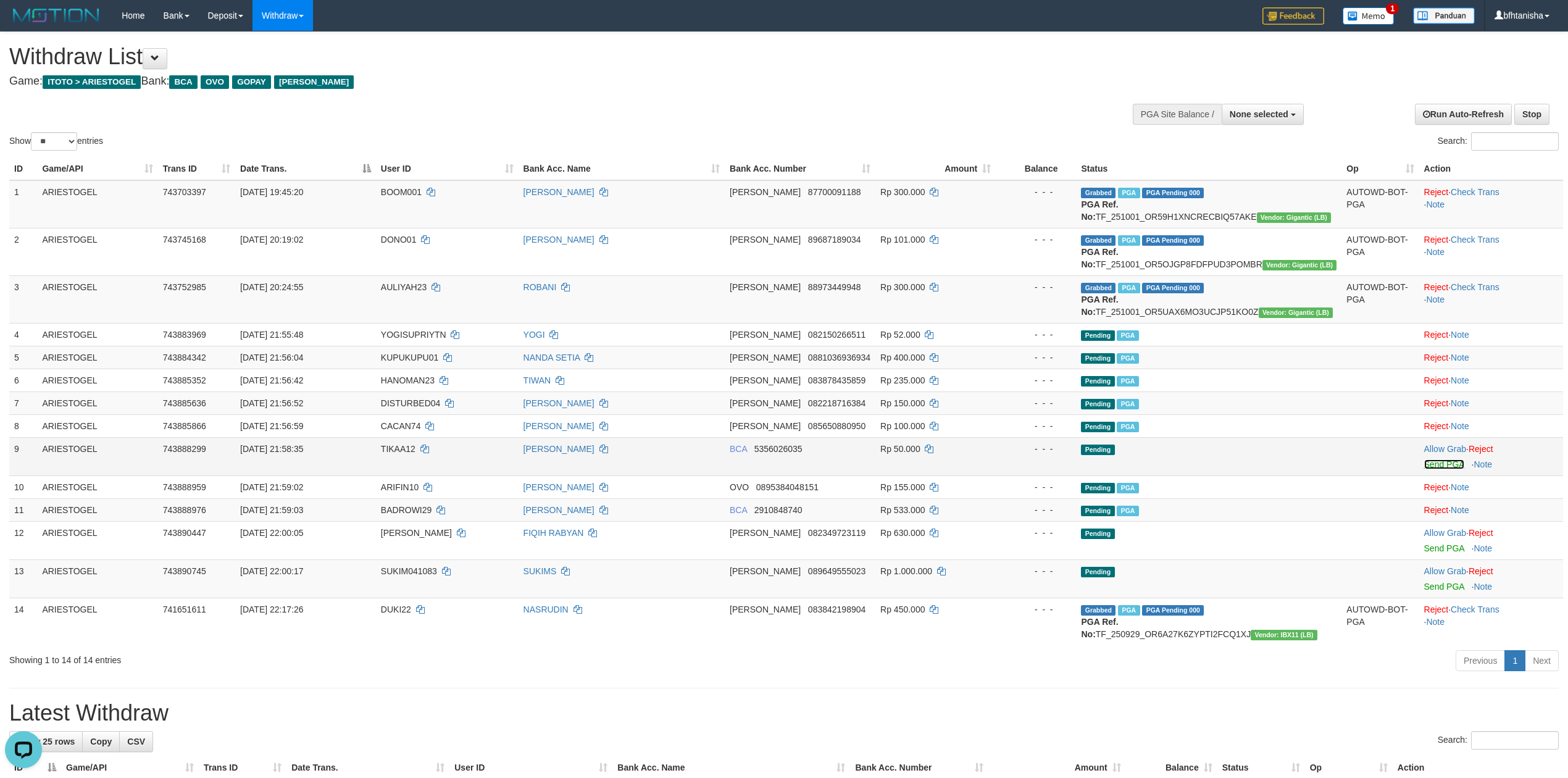
click at [1441, 467] on link "Send PGA" at bounding box center [1444, 464] width 40 height 10
click at [1438, 467] on link "Send PGA" at bounding box center [1444, 464] width 40 height 10
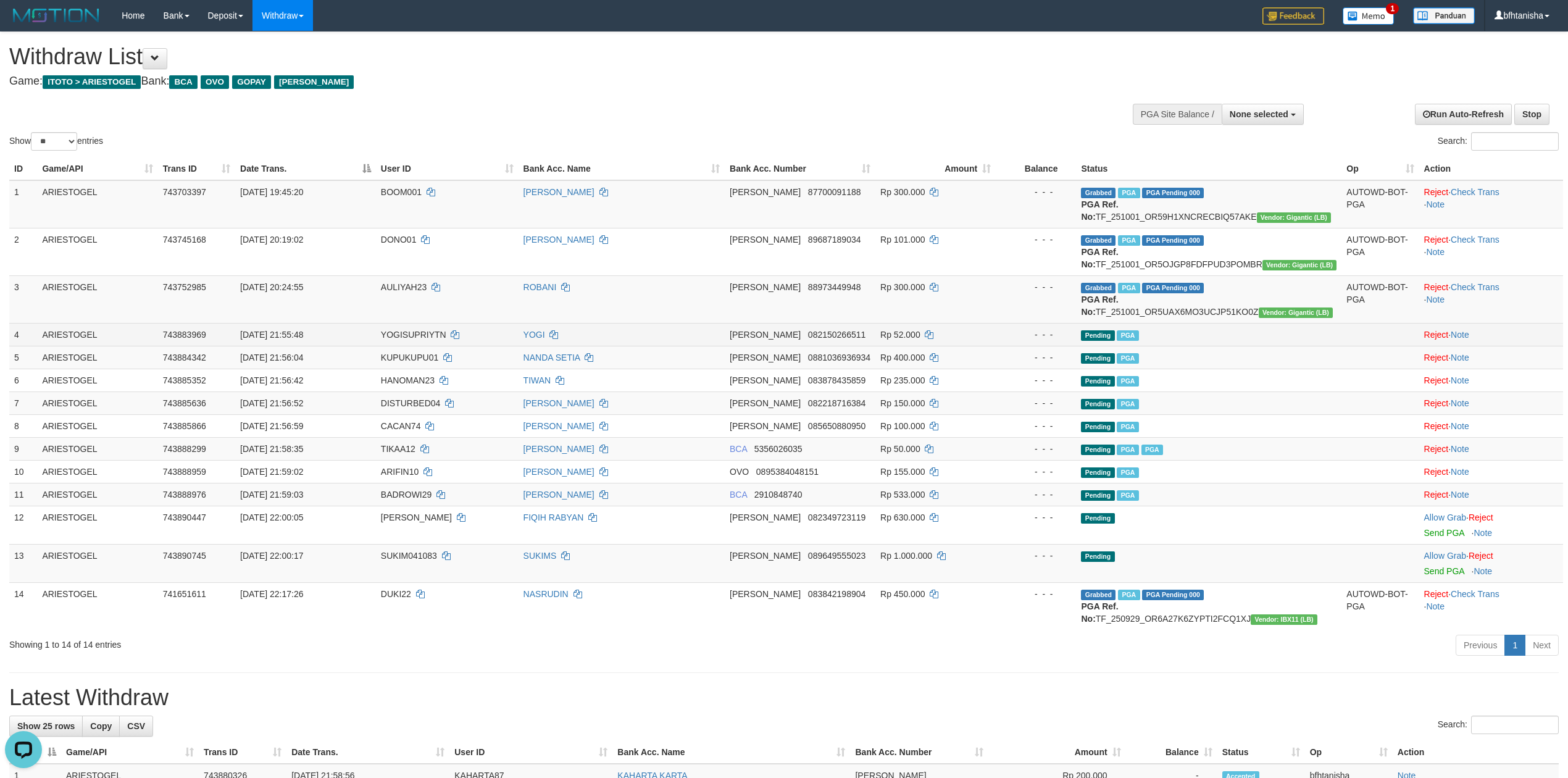
click at [970, 323] on td "Rp 52.000" at bounding box center [935, 334] width 120 height 23
click at [969, 322] on td "Rp 300.000" at bounding box center [935, 299] width 120 height 48
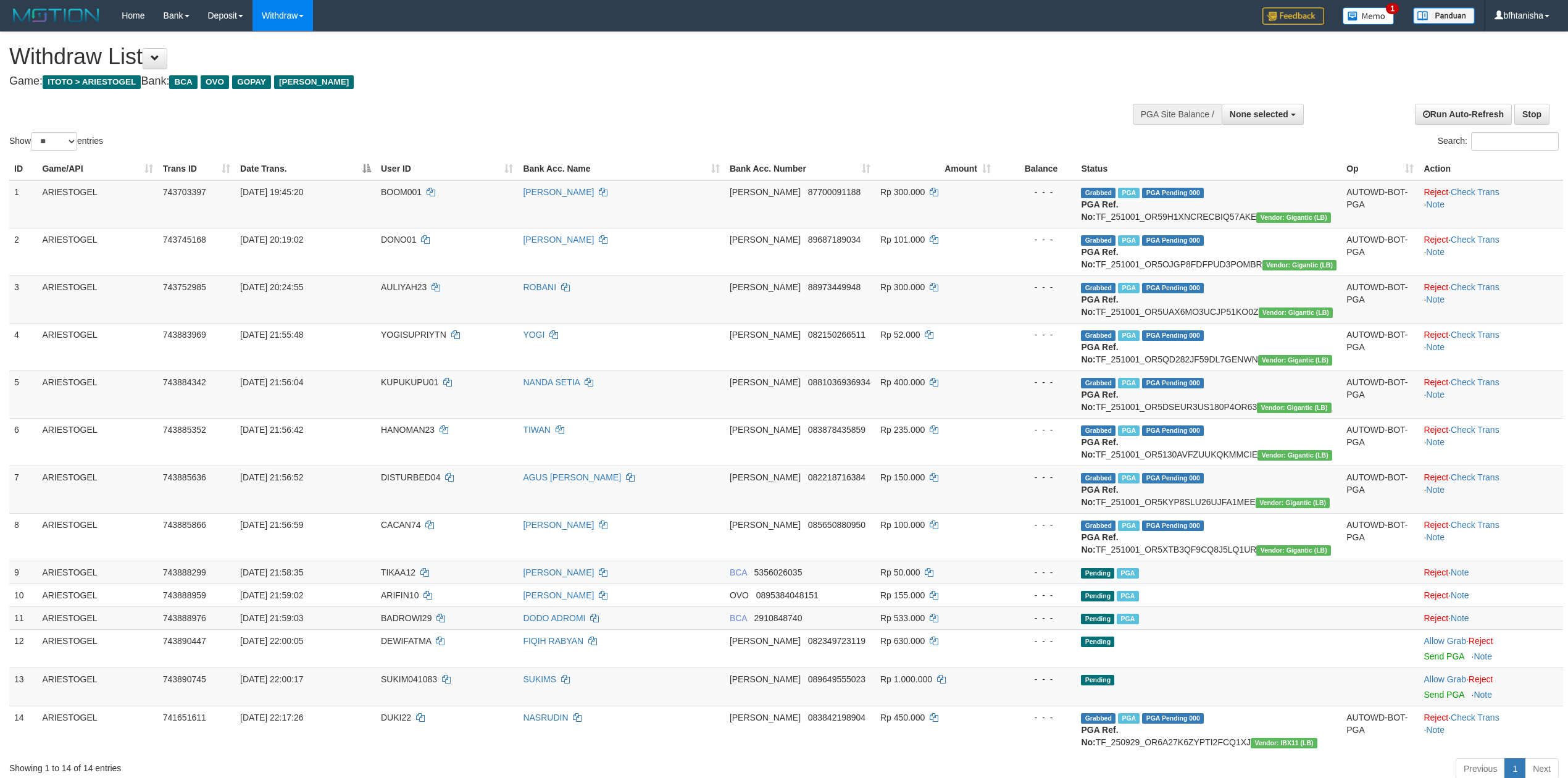
select select
select select "**"
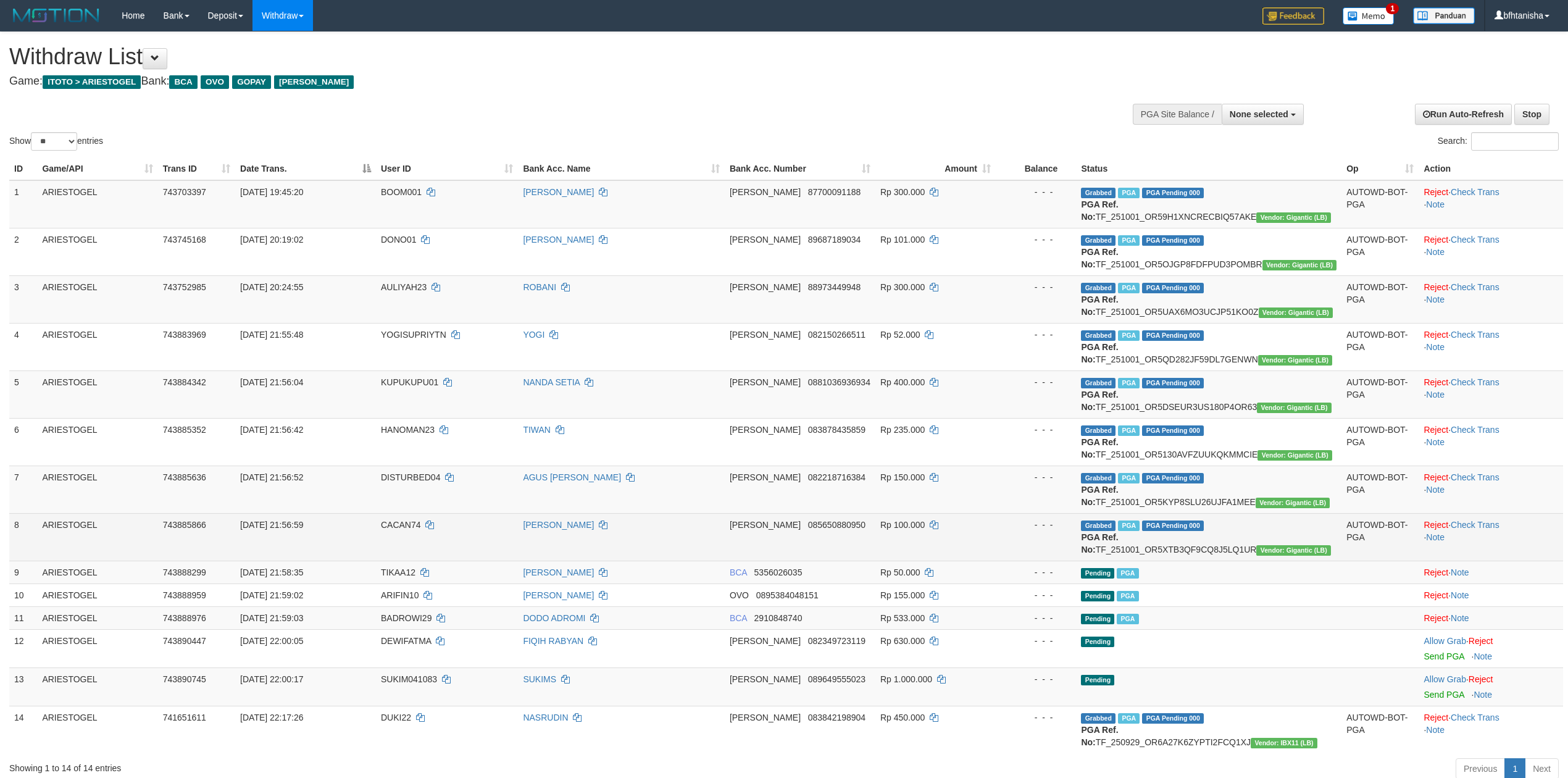
click at [1290, 515] on td "Grabbed PGA PGA Pending 000 PGA Ref. No: TF_251001_OR5XTB3QF9CQ8J5LQ1UR Vendor:…" at bounding box center [1208, 537] width 266 height 48
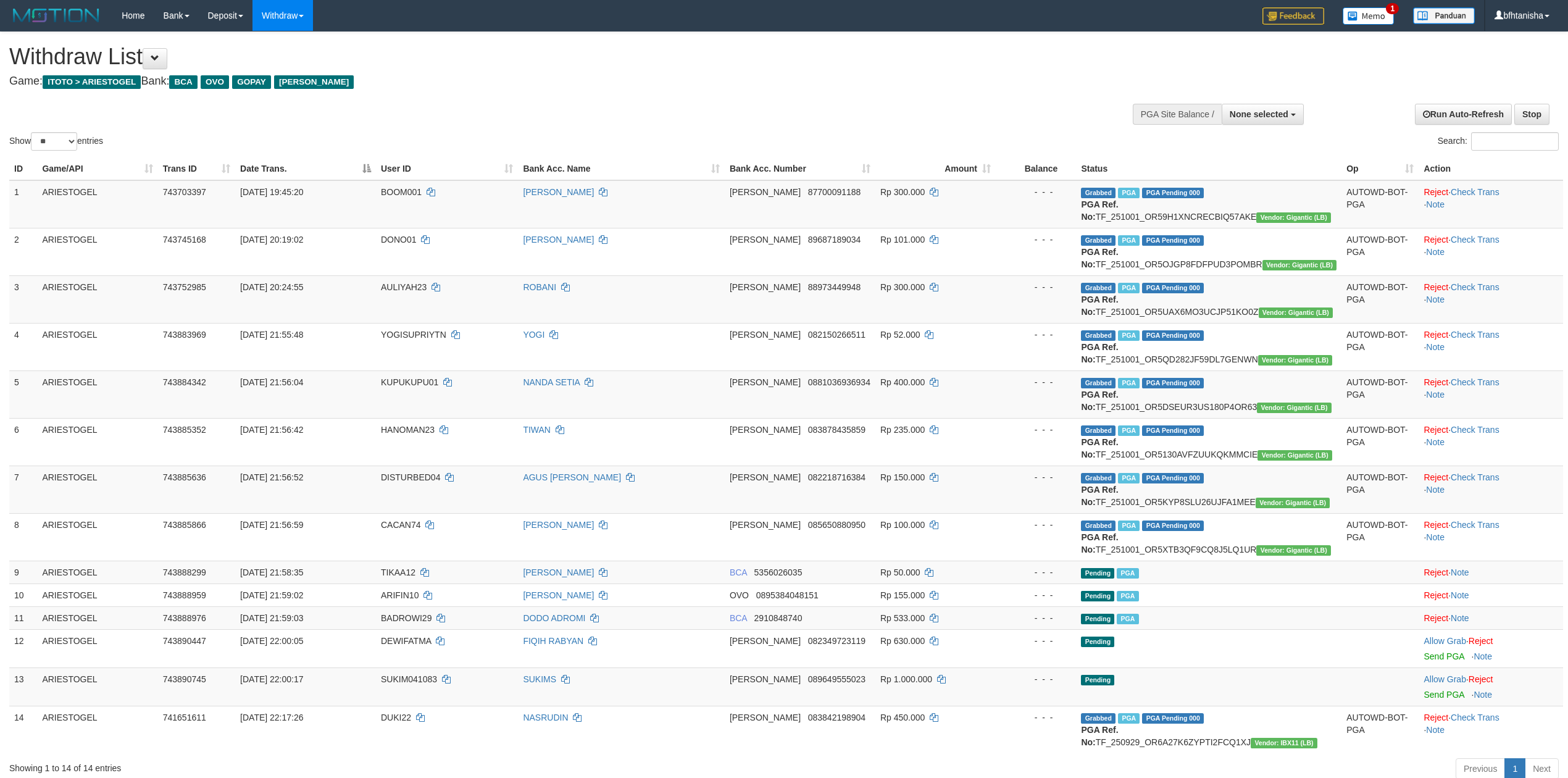
select select
select select "**"
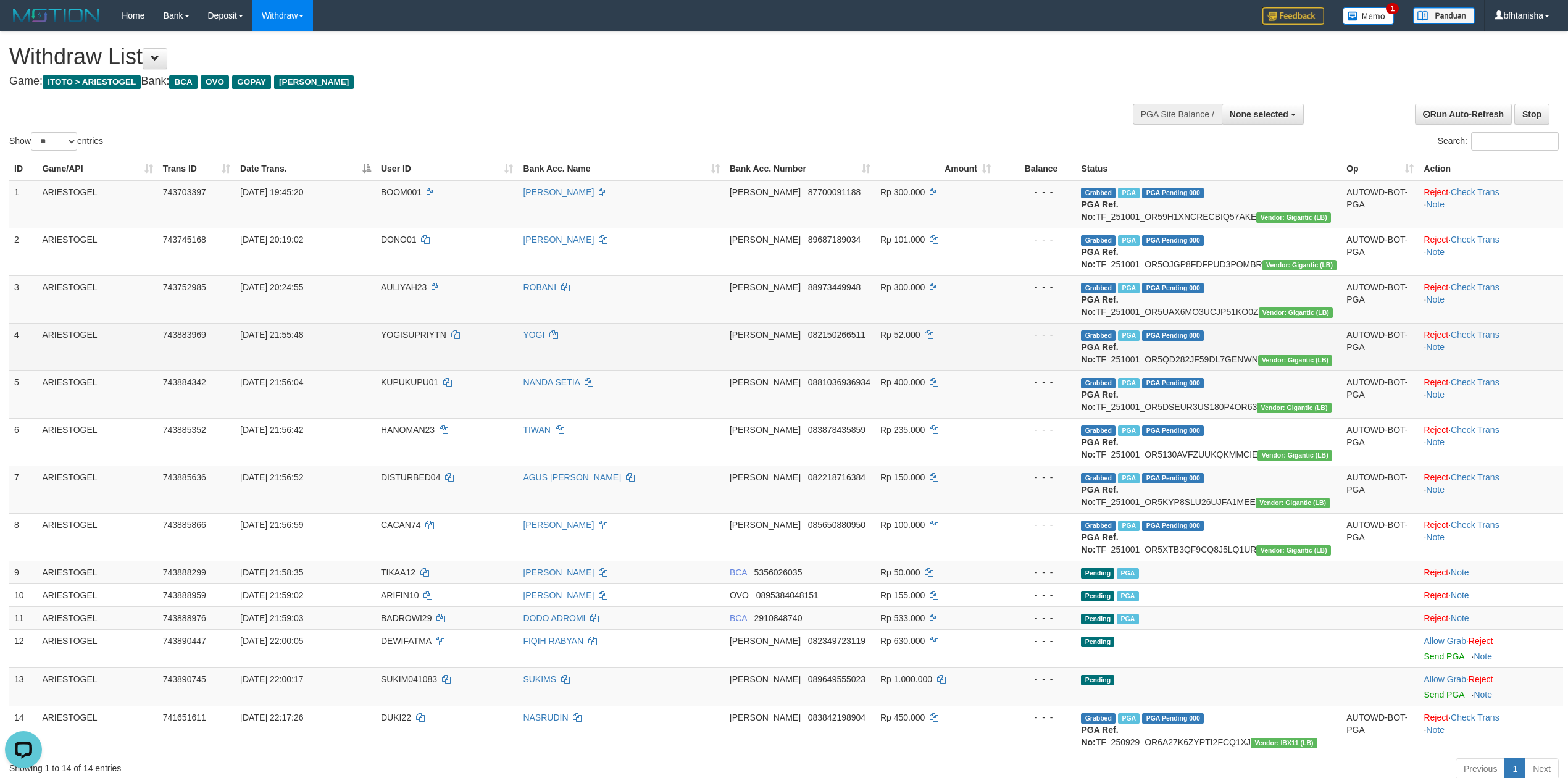
click at [1511, 338] on td "Reject · Check Trans · Note" at bounding box center [1490, 346] width 144 height 48
click at [1509, 332] on td "Reject · Check Trans · Note" at bounding box center [1490, 346] width 144 height 48
click at [1500, 332] on link "Check Trans" at bounding box center [1475, 334] width 48 height 10
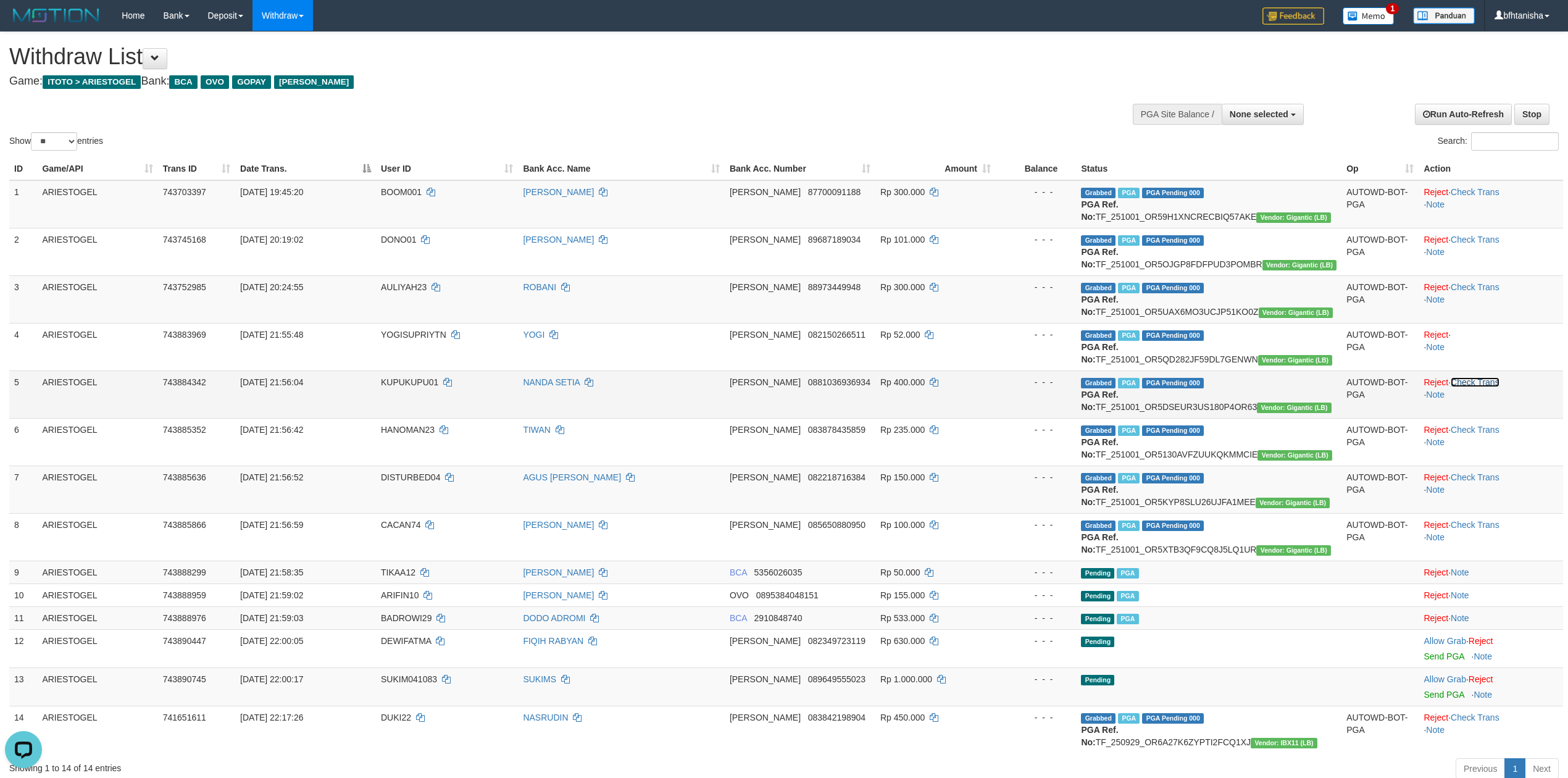
click at [1489, 384] on link "Check Trans" at bounding box center [1475, 382] width 48 height 10
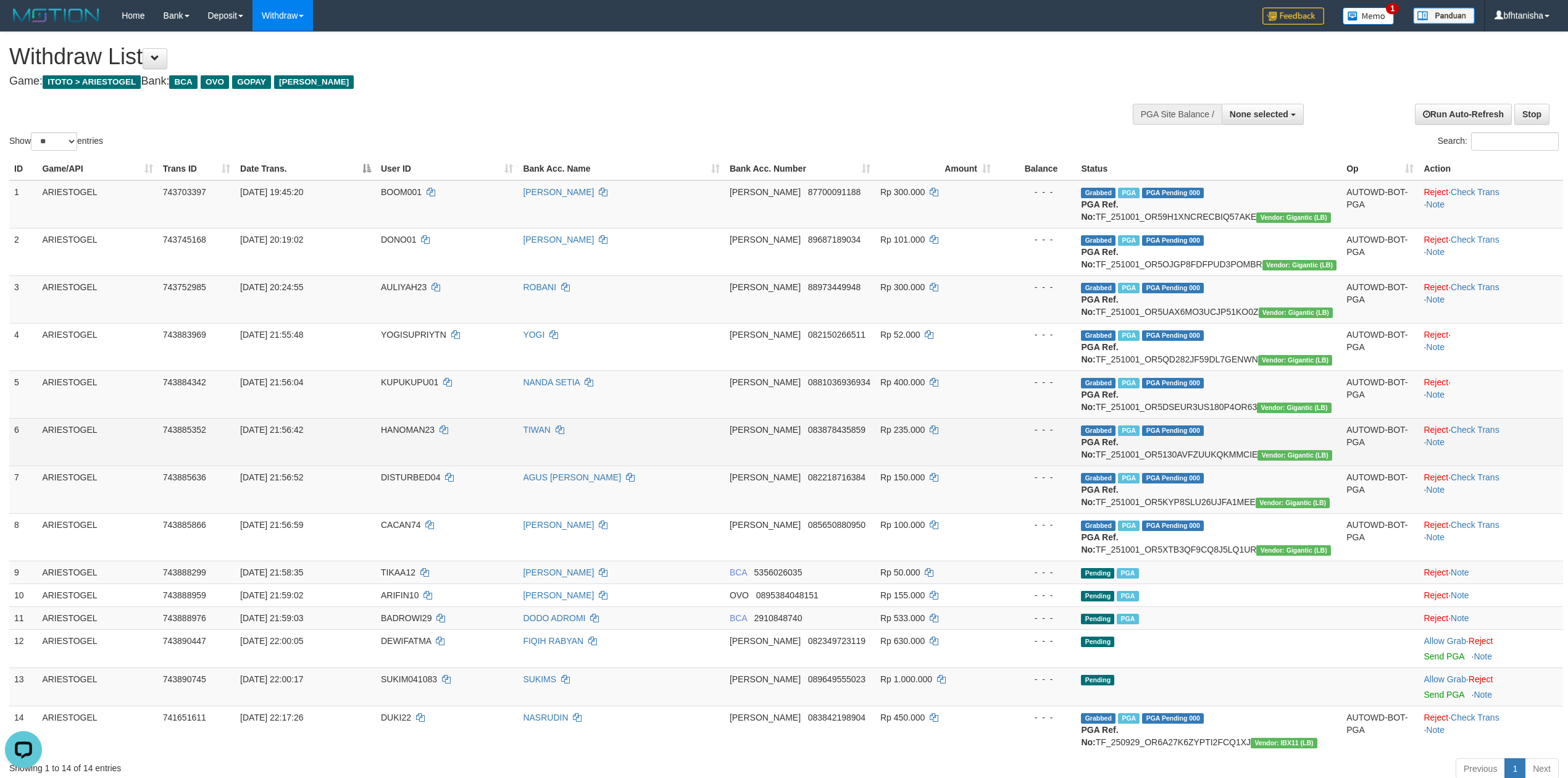
click at [1475, 422] on td "Reject · Check Trans · Note" at bounding box center [1490, 441] width 144 height 48
click at [1477, 430] on link "Check Trans" at bounding box center [1475, 429] width 48 height 10
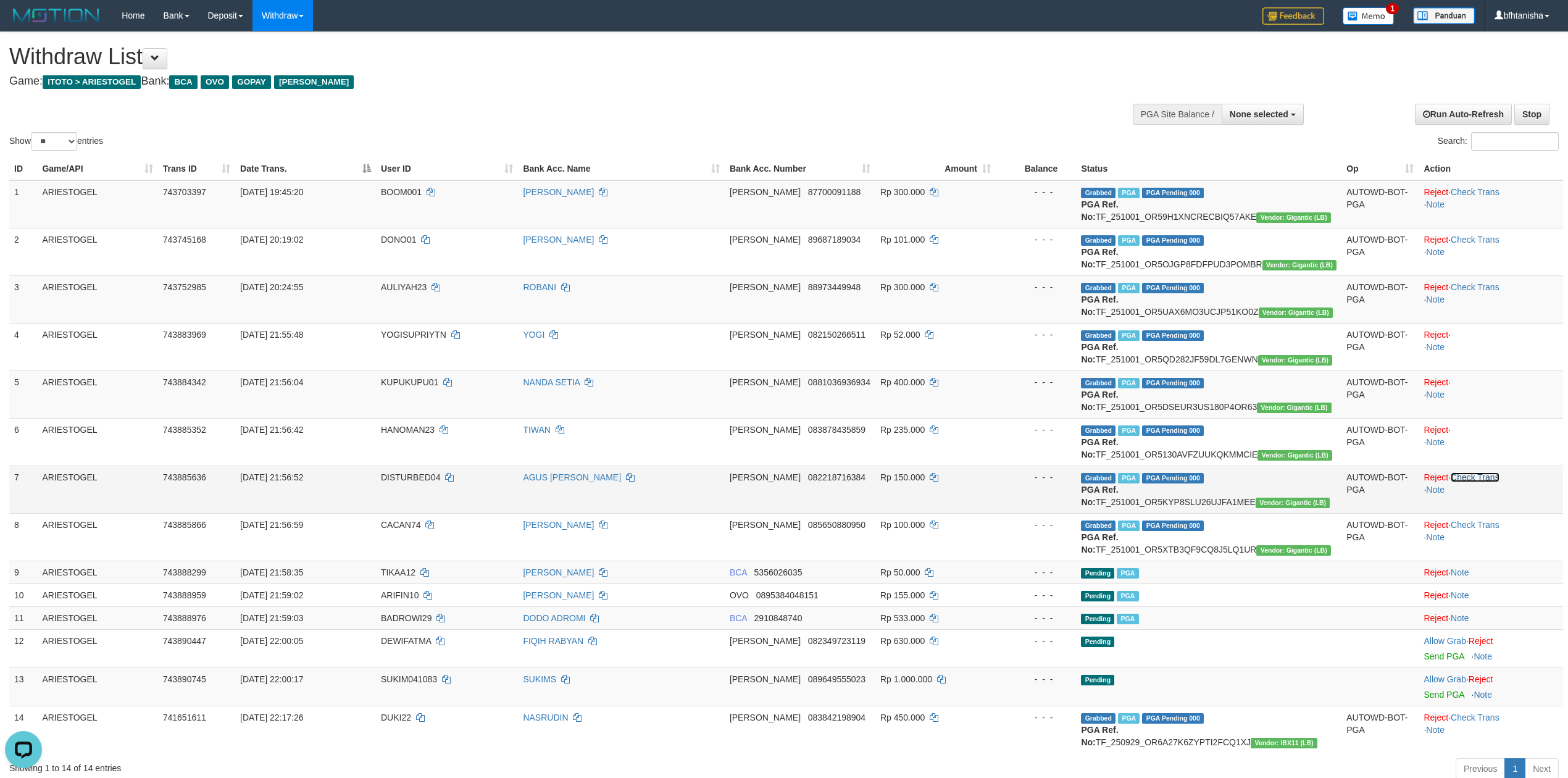
click at [1490, 475] on link "Check Trans" at bounding box center [1475, 477] width 48 height 10
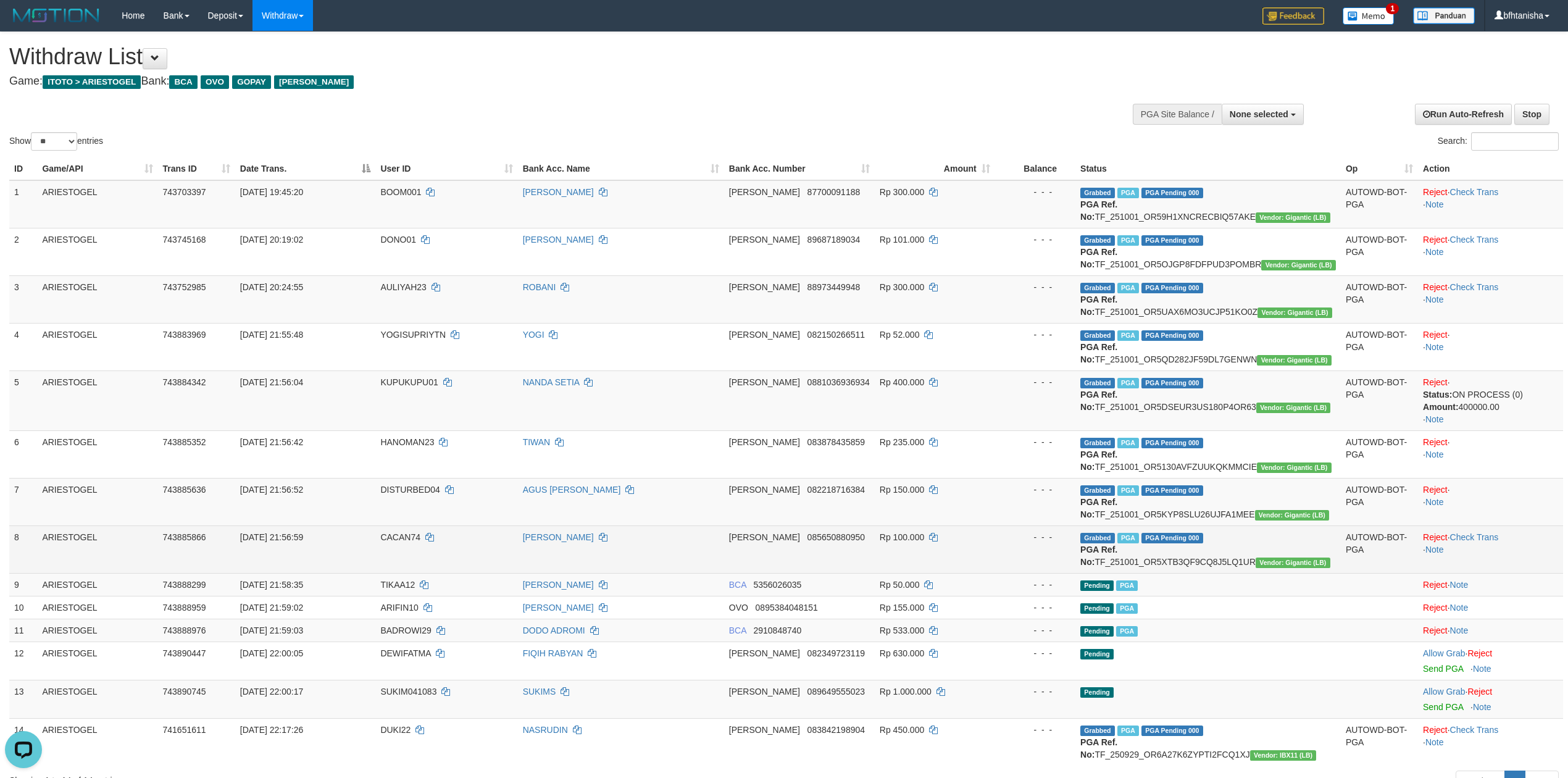
click at [1487, 528] on td "Reject · Check Trans · Note" at bounding box center [1491, 549] width 145 height 48
click at [1487, 530] on tbody "1 ARIESTOGEL 743703397 [DATE] 19:45:20 BOOM001 HADIRI [PERSON_NAME] 87700091188…" at bounding box center [786, 473] width 1554 height 586
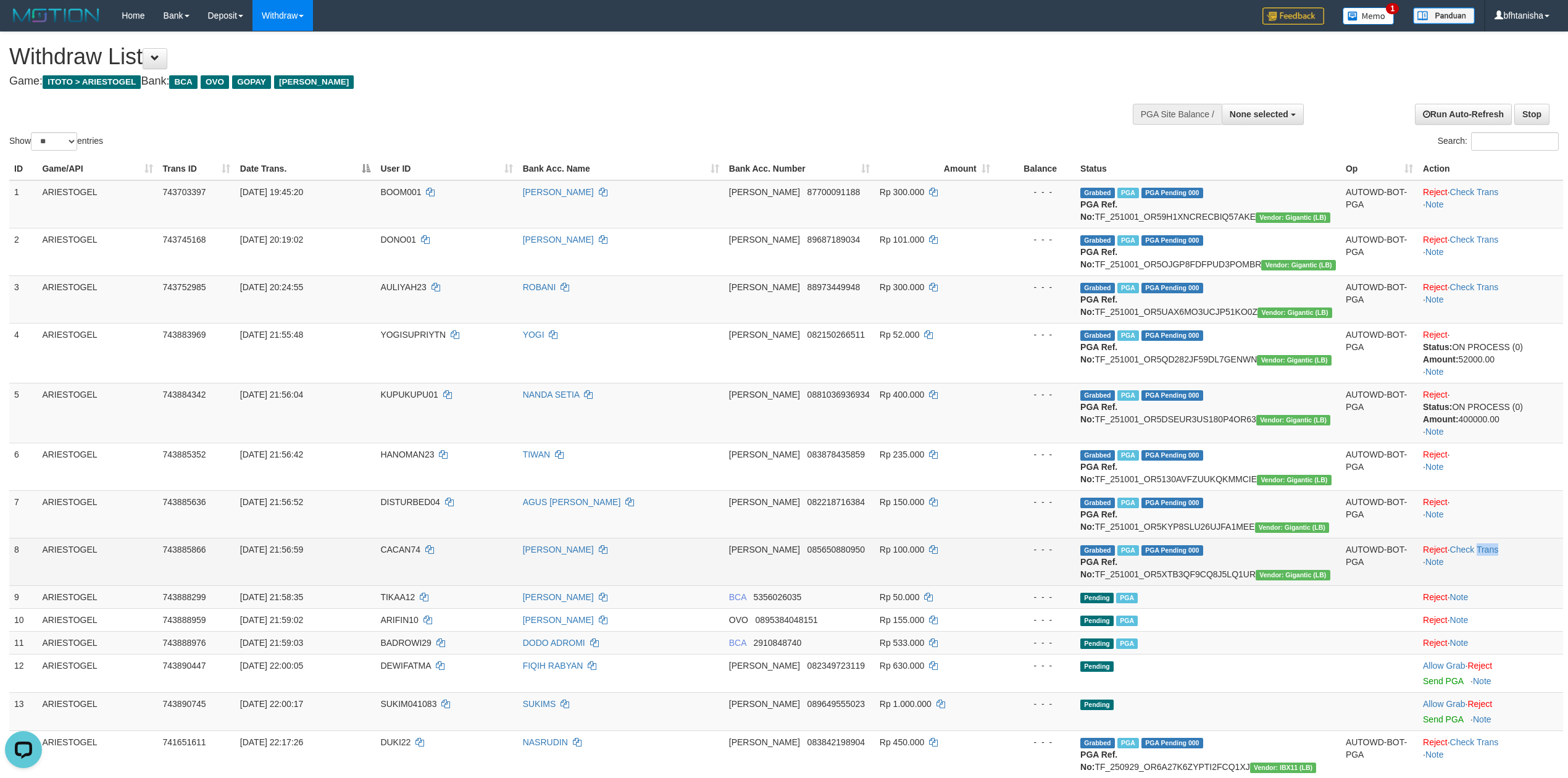
click at [1487, 538] on td "Reject · Check Trans · Note" at bounding box center [1491, 562] width 145 height 48
click at [1485, 543] on td "Reject · Check Trans · Note" at bounding box center [1491, 562] width 145 height 48
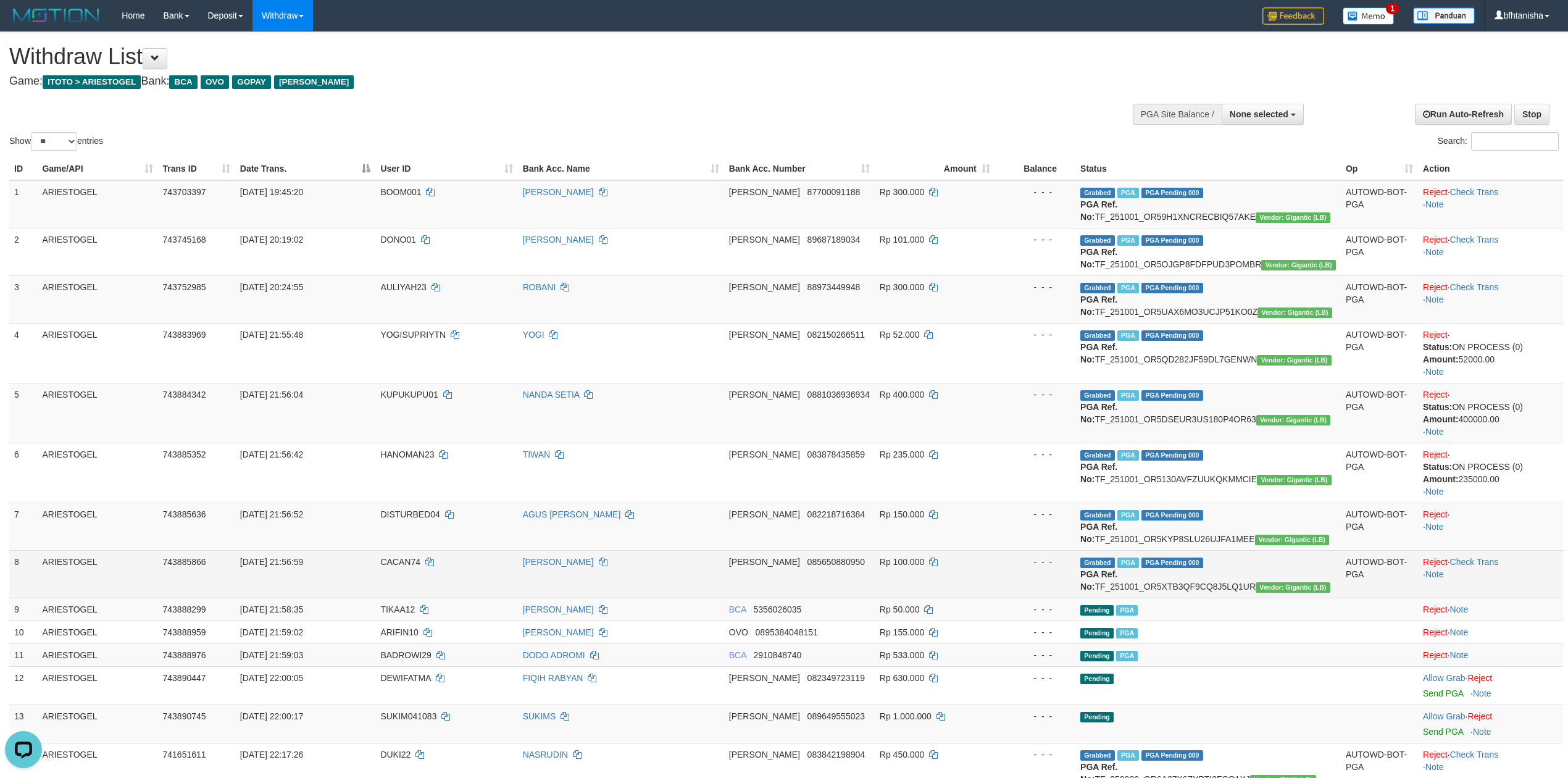
click at [1485, 543] on td "Reject · · Note" at bounding box center [1491, 526] width 145 height 48
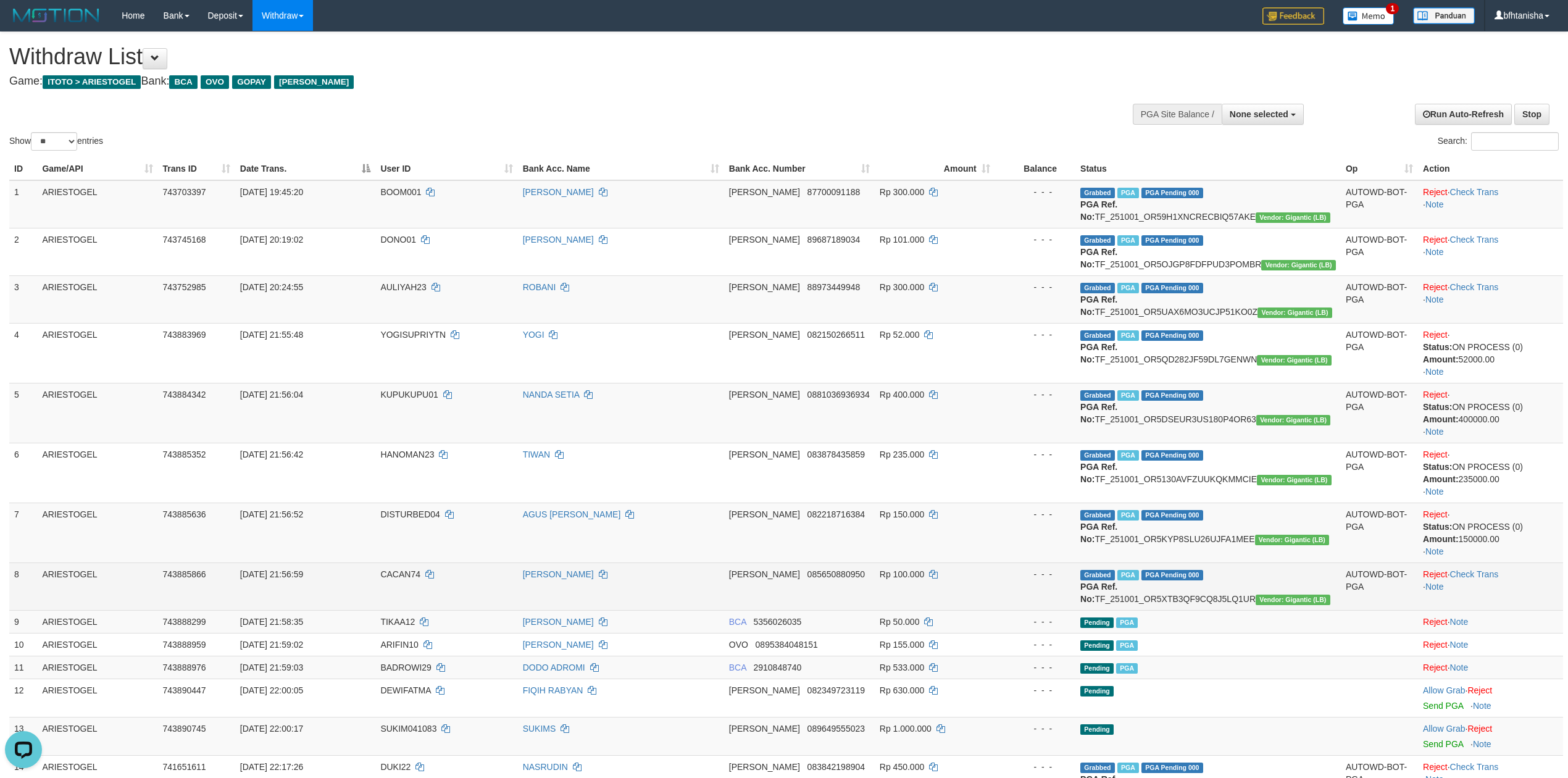
click at [1478, 564] on td "Reject · Check Trans · Note" at bounding box center [1491, 586] width 145 height 48
click at [1478, 574] on link "Check Trans" at bounding box center [1475, 574] width 48 height 10
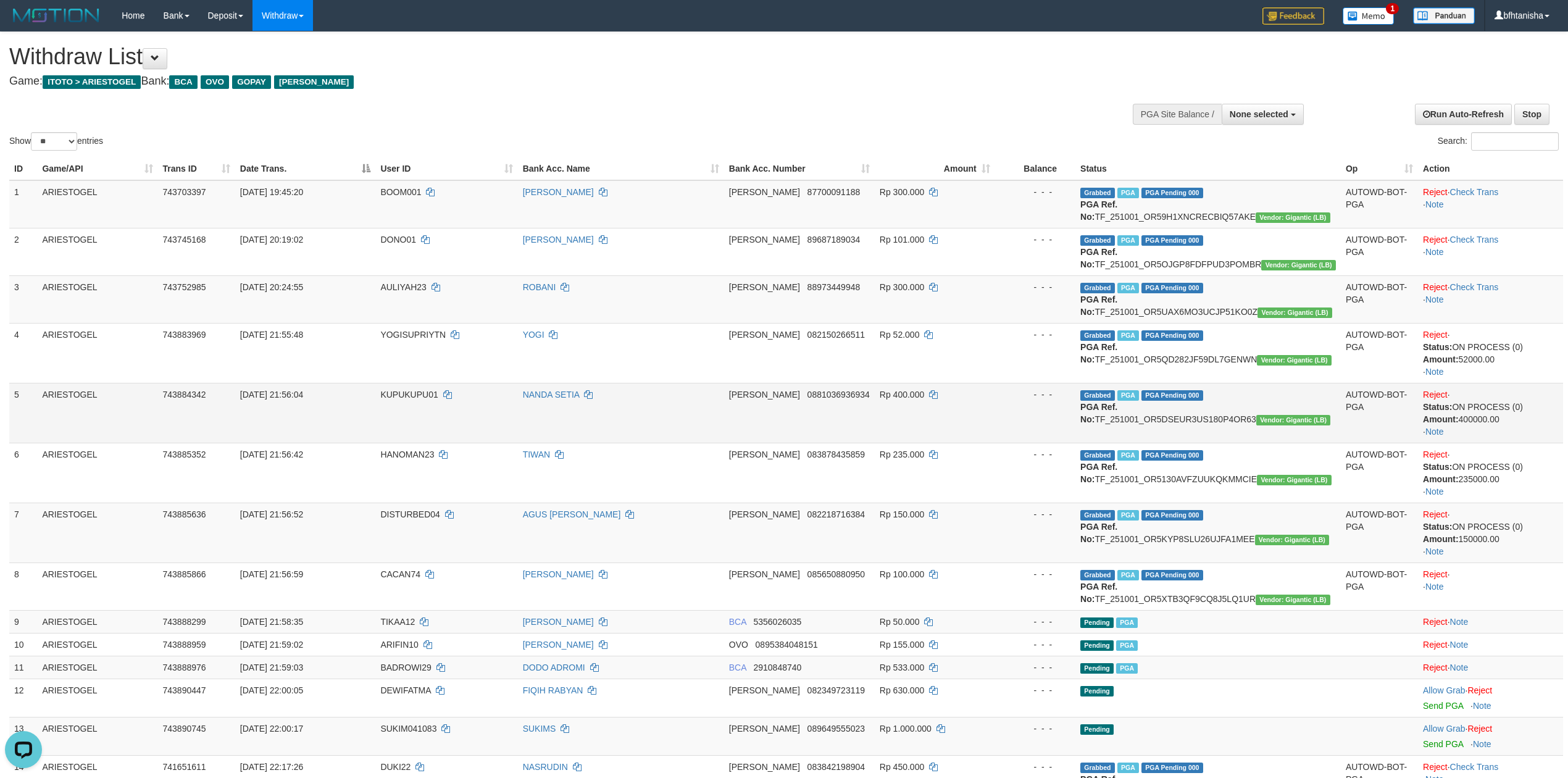
click at [939, 411] on td "Rp 400.000" at bounding box center [934, 413] width 120 height 60
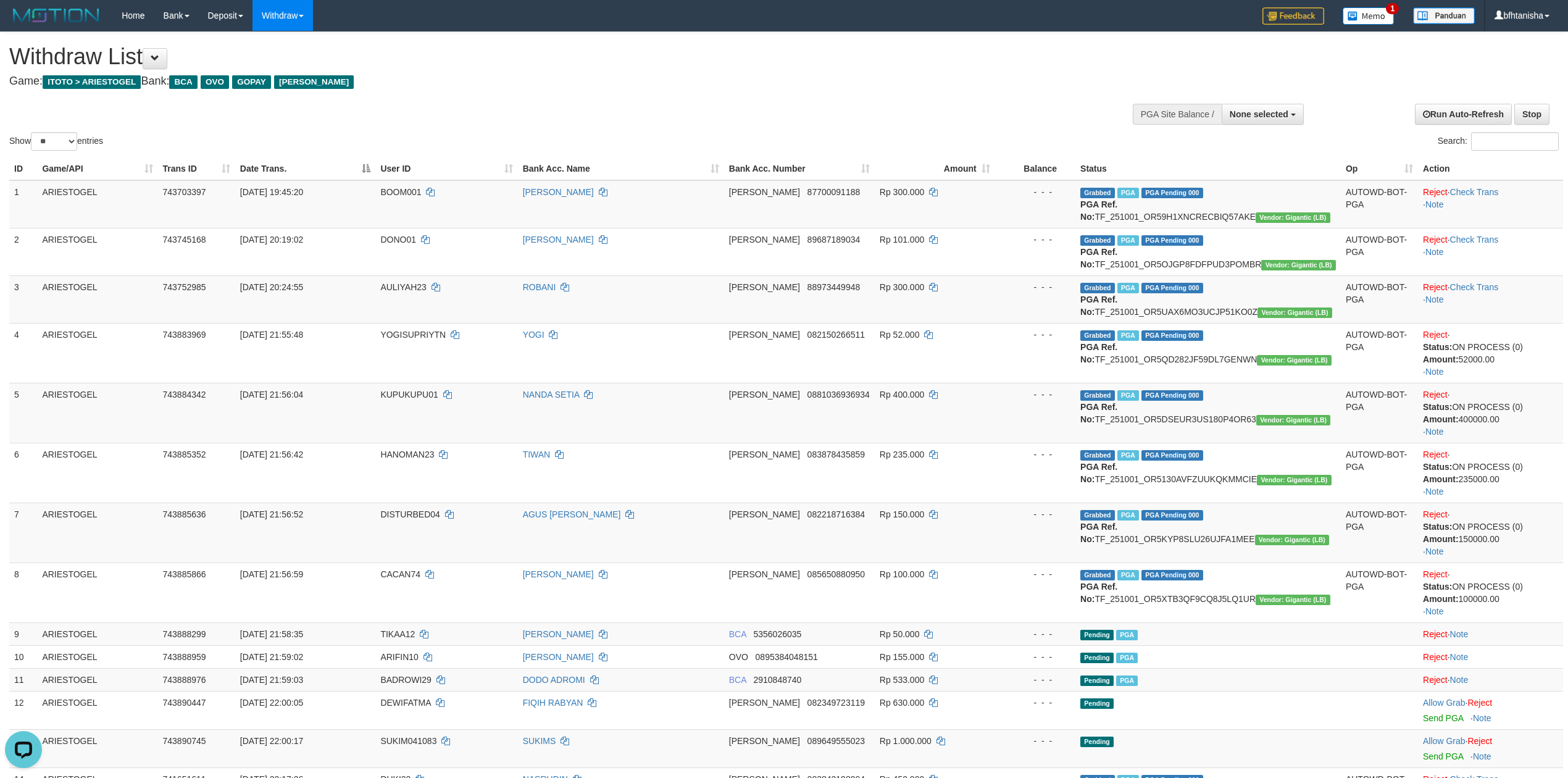
drag, startPoint x: 618, startPoint y: 196, endPoint x: 562, endPoint y: 169, distance: 62.2
click at [594, 196] on link "[PERSON_NAME]" at bounding box center [559, 191] width 71 height 10
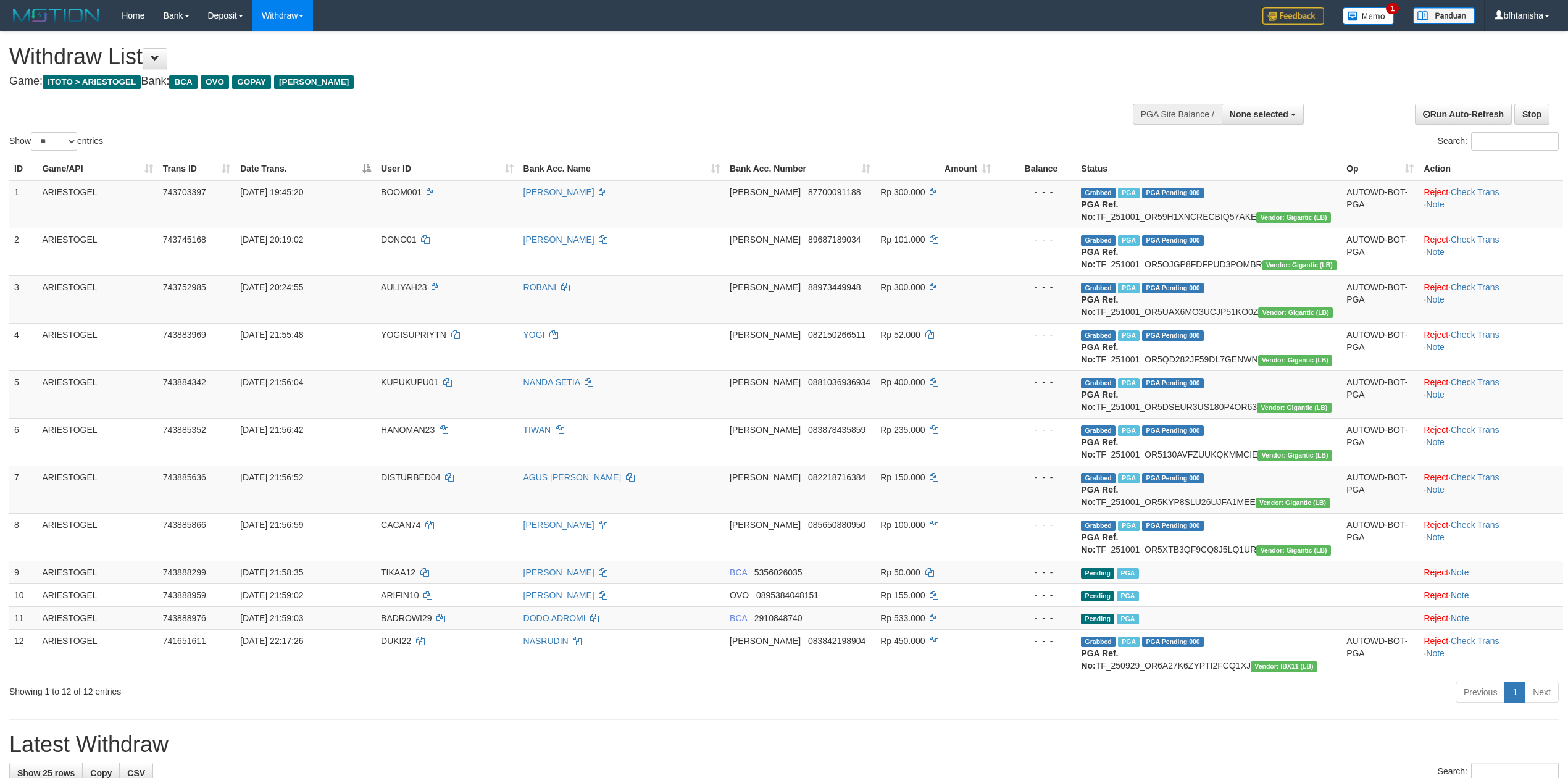
select select
select select "**"
click at [1106, 294] on b "PGA Ref. No:" at bounding box center [1099, 305] width 37 height 23
select select
select select "**"
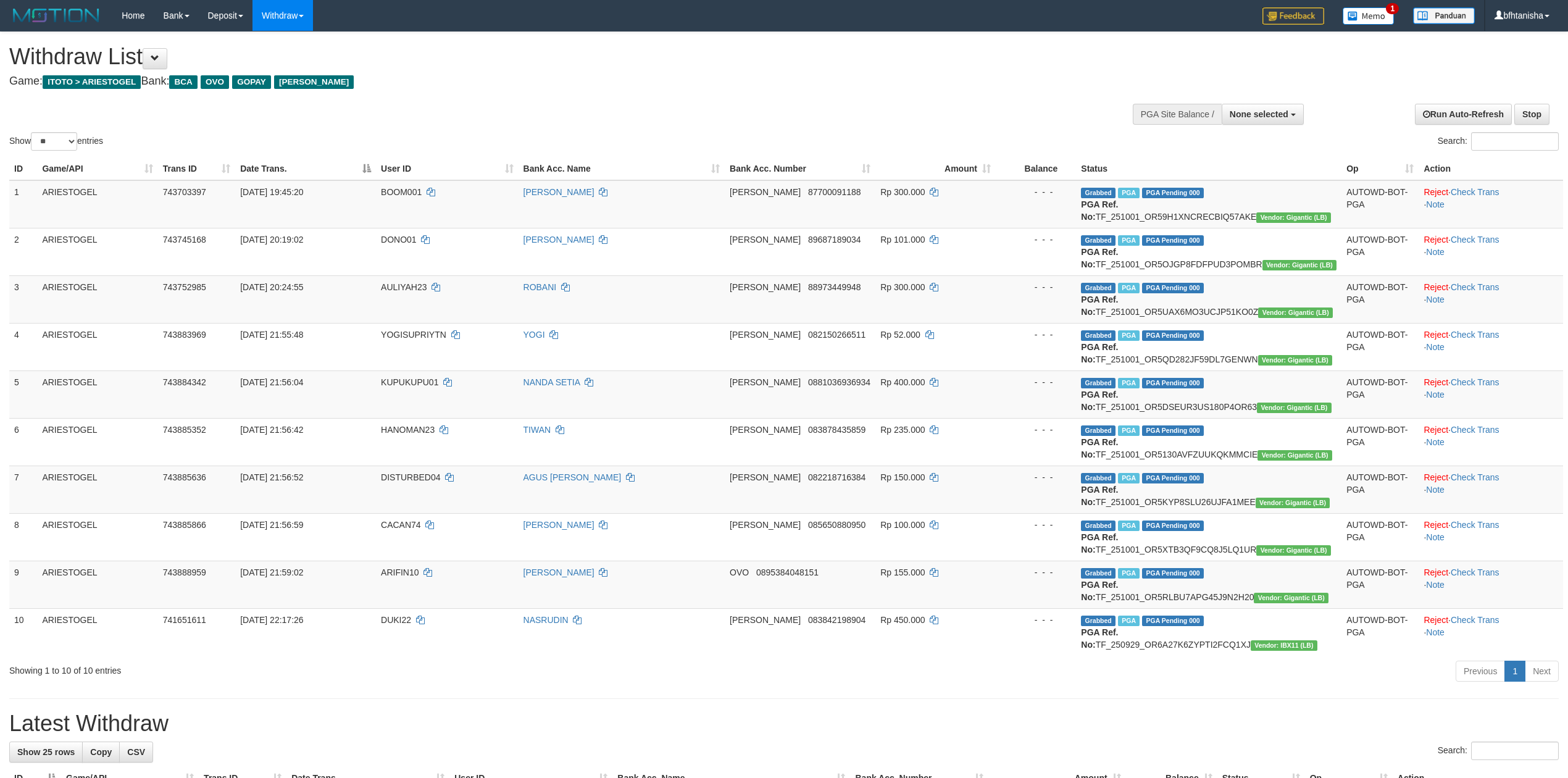
select select
select select "**"
select select
select select "**"
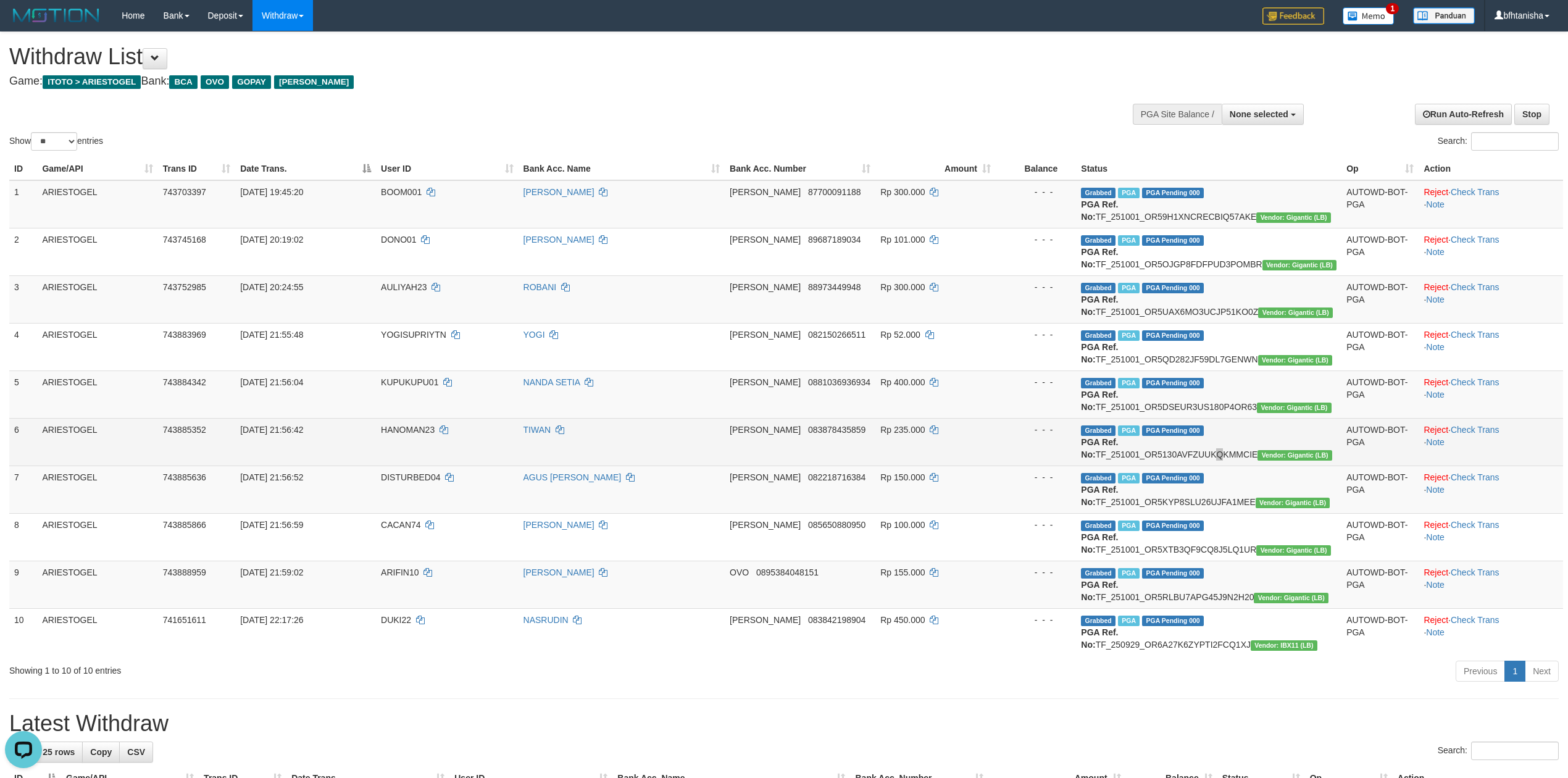
click at [1267, 437] on td "Grabbed PGA PGA Pending 000 PGA Ref. No: TF_251001_OR5130AVFZUUKQKMMCIE Vendor:…" at bounding box center [1208, 441] width 266 height 48
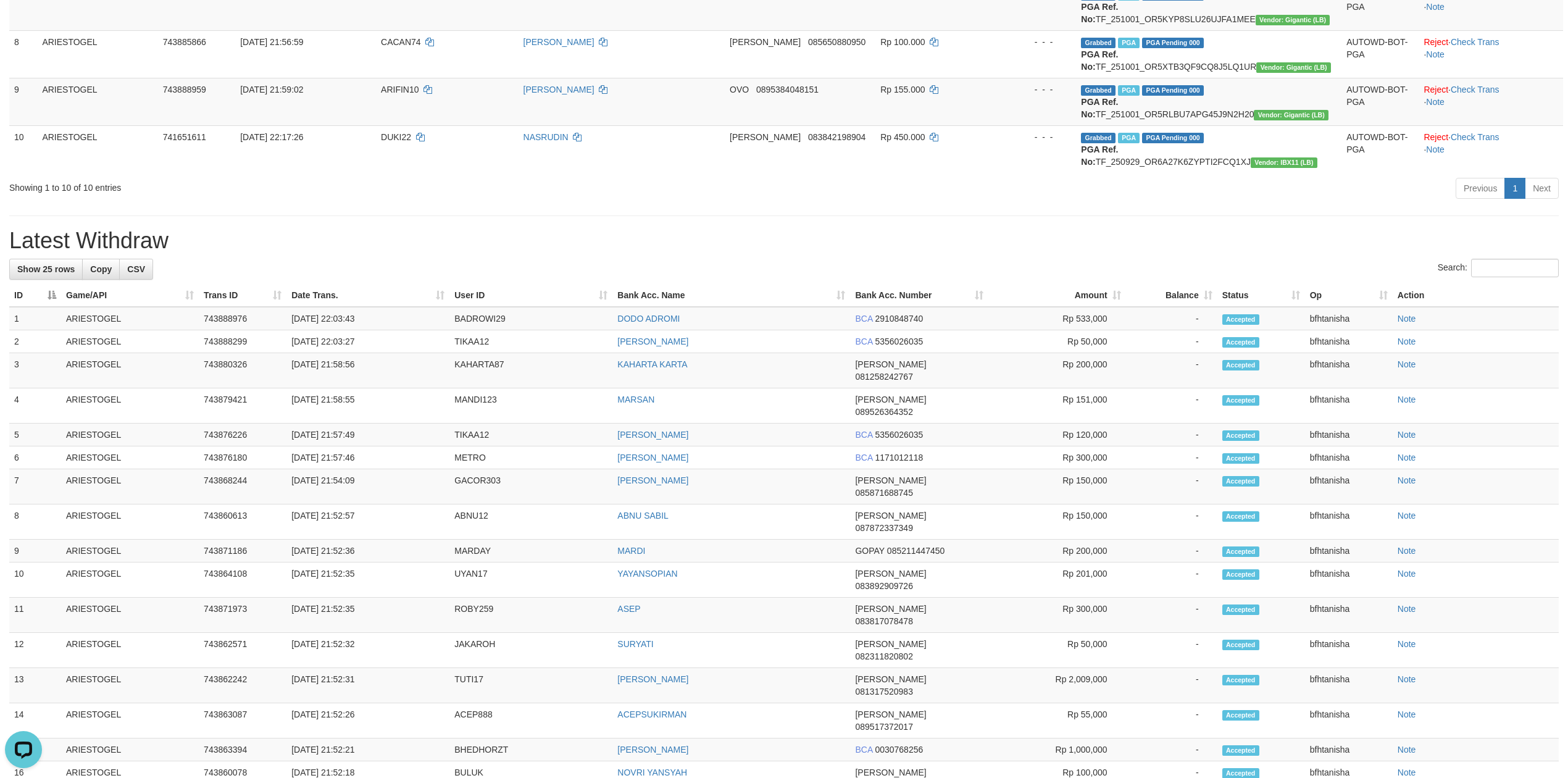
click at [679, 305] on th "Bank Acc. Name" at bounding box center [731, 295] width 238 height 23
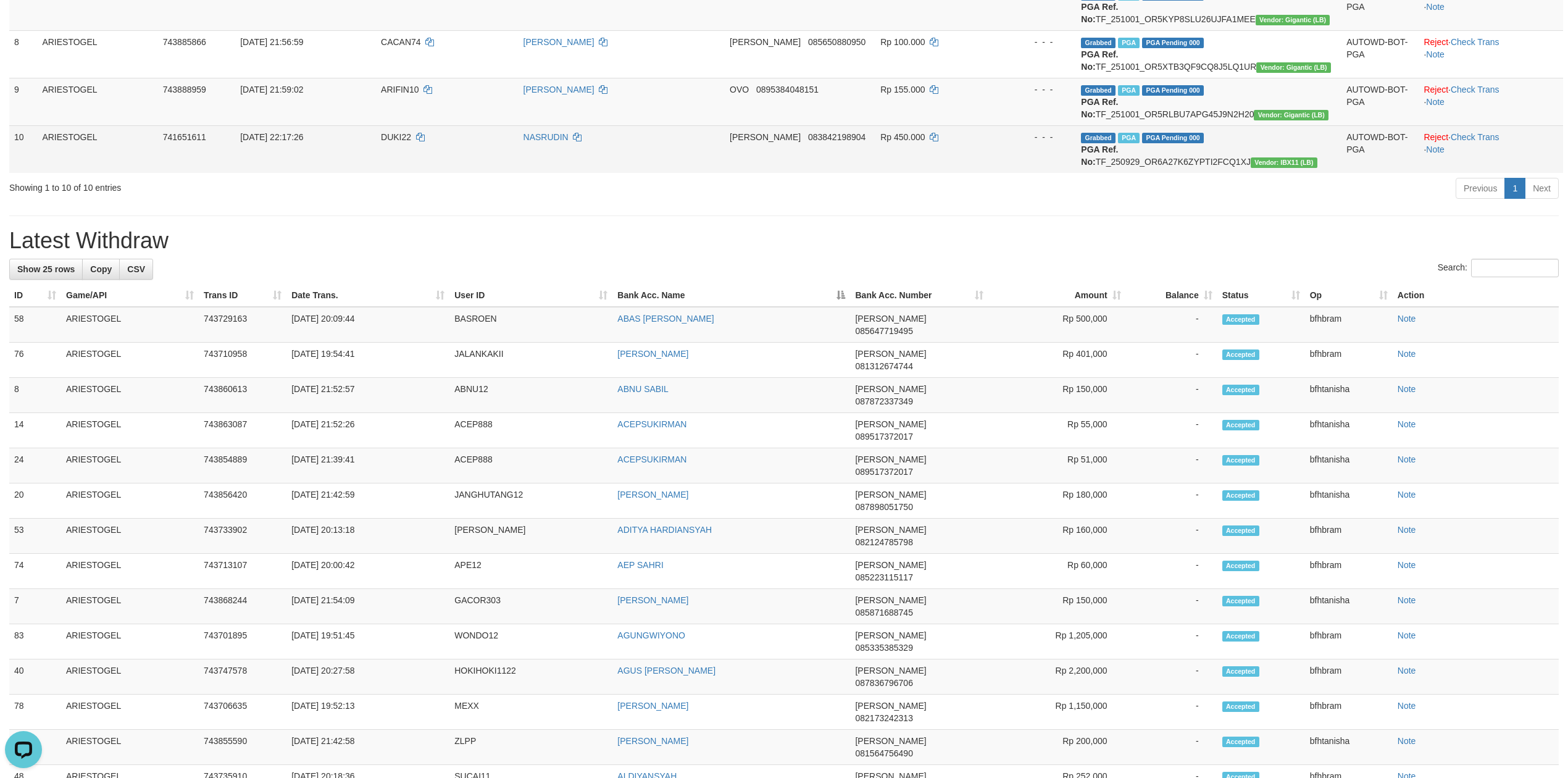
click at [776, 171] on td "DANA 083842198904" at bounding box center [800, 149] width 150 height 48
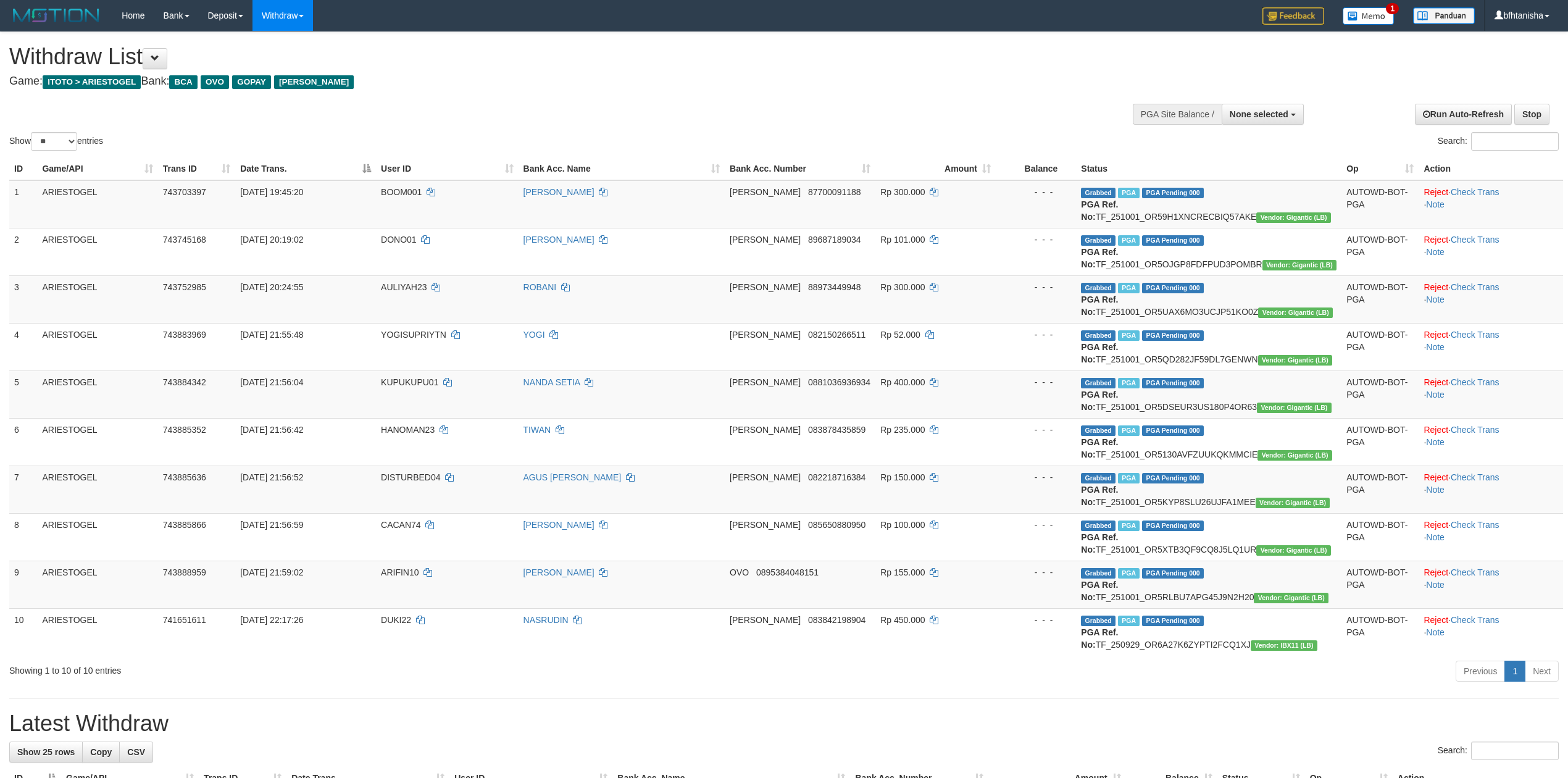
select select
select select "**"
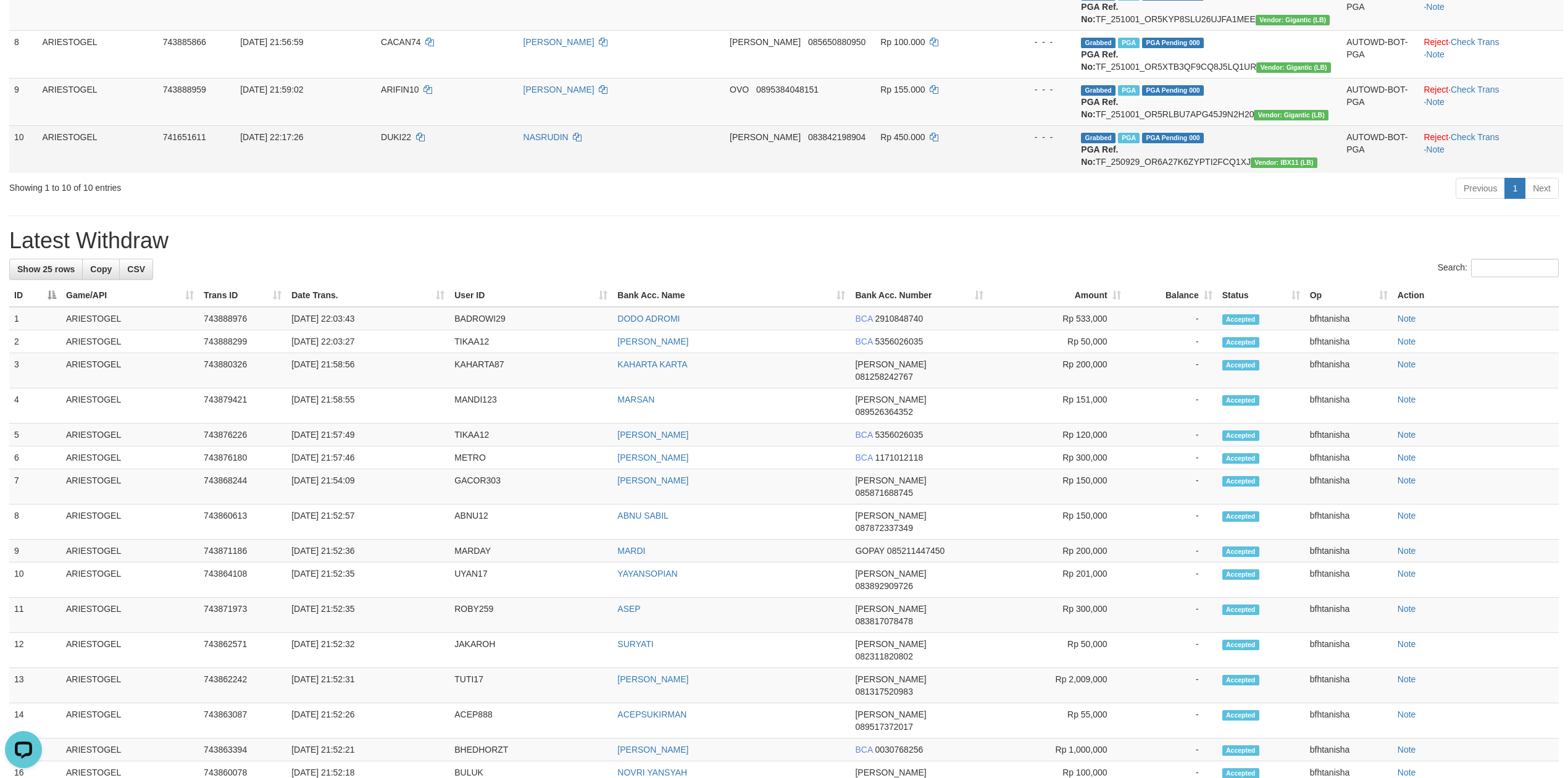
click at [509, 139] on td "DUKI22" at bounding box center [447, 149] width 142 height 48
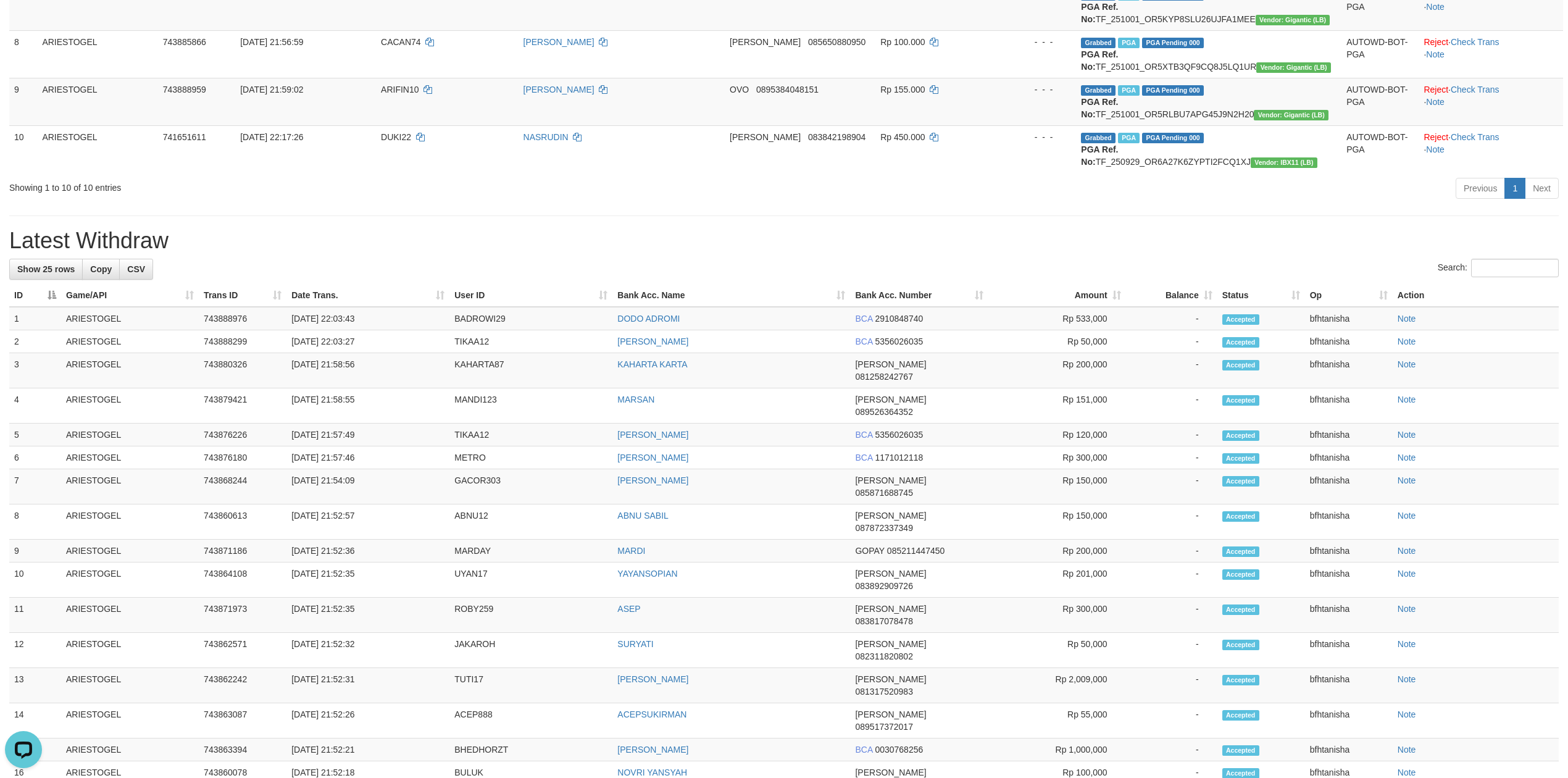
click at [678, 233] on h1 "Latest Withdraw" at bounding box center [784, 241] width 1550 height 25
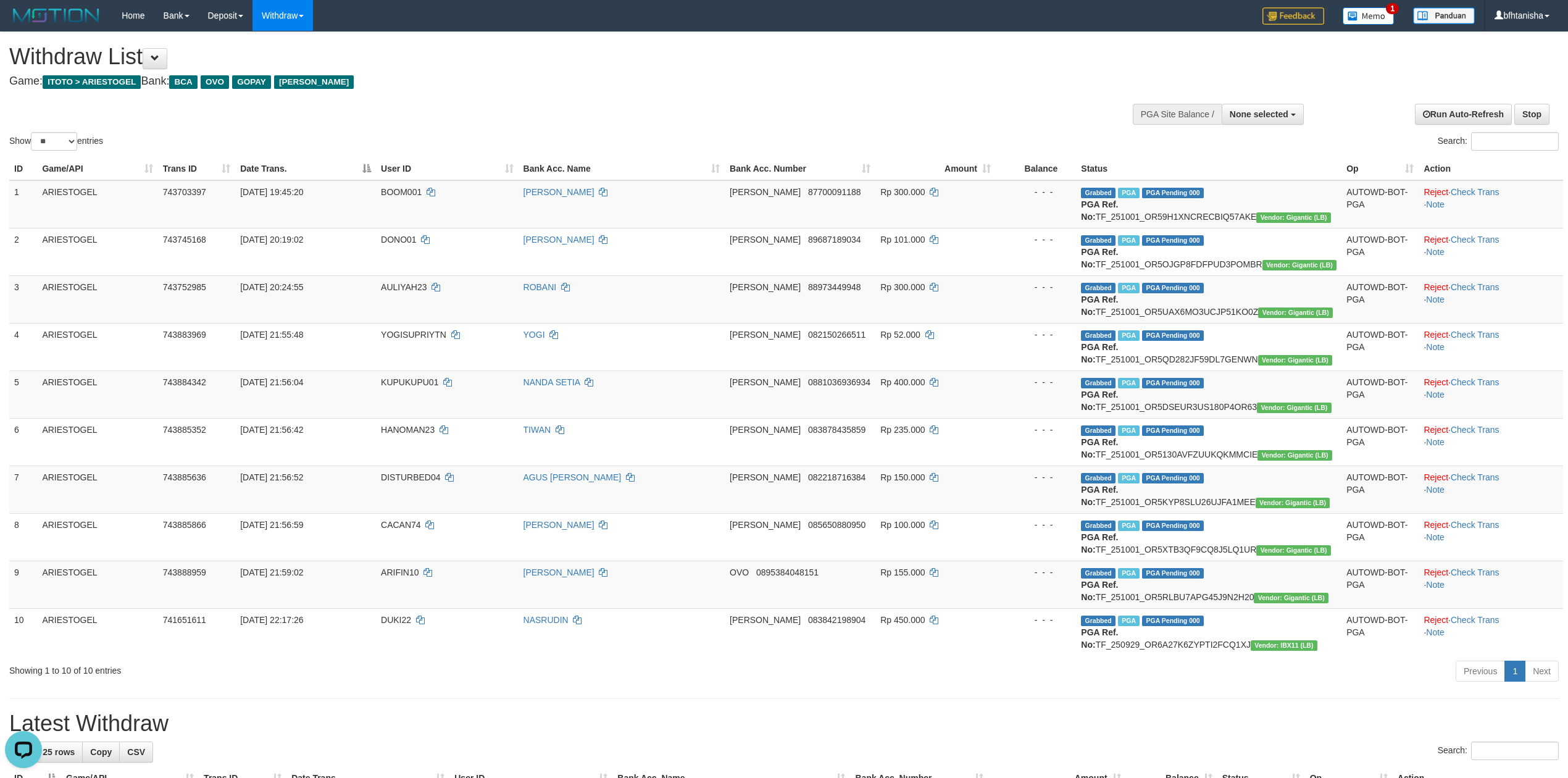
click at [1101, 733] on h1 "Latest Withdraw" at bounding box center [784, 723] width 1550 height 25
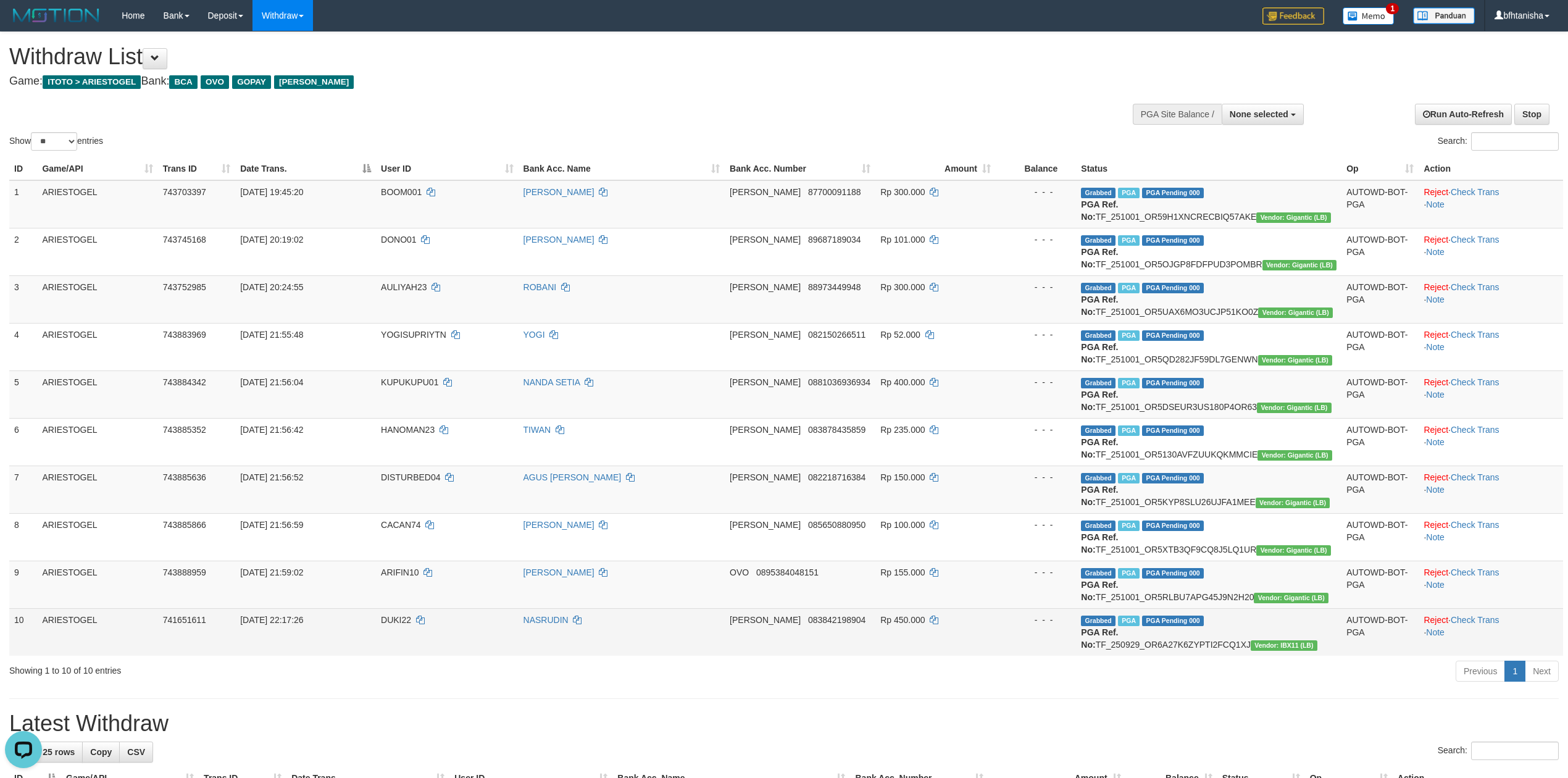
click at [690, 640] on td "NASRUDIN" at bounding box center [622, 632] width 207 height 48
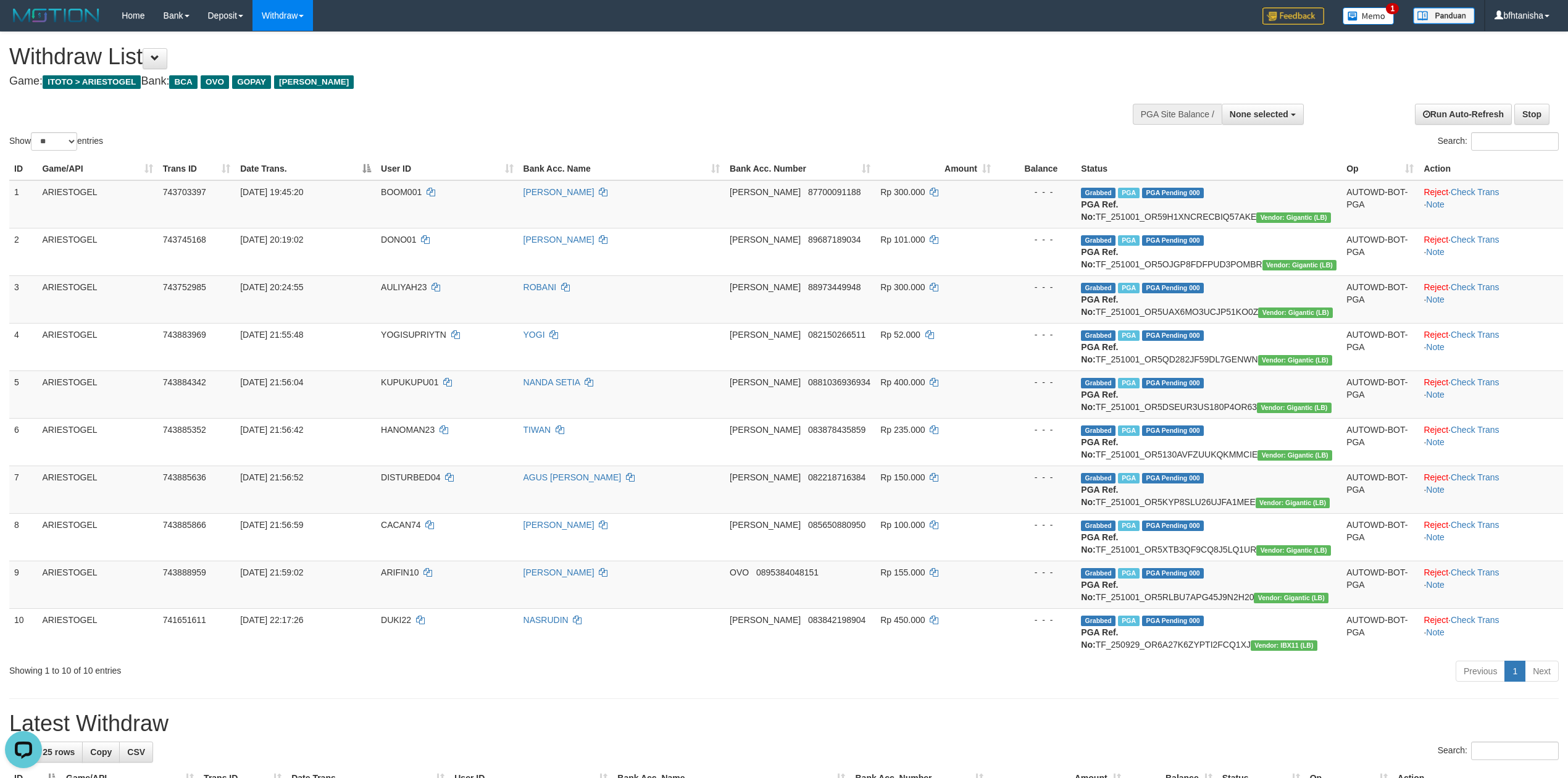
click at [765, 672] on div "Previous 1 Next" at bounding box center [1110, 672] width 896 height 27
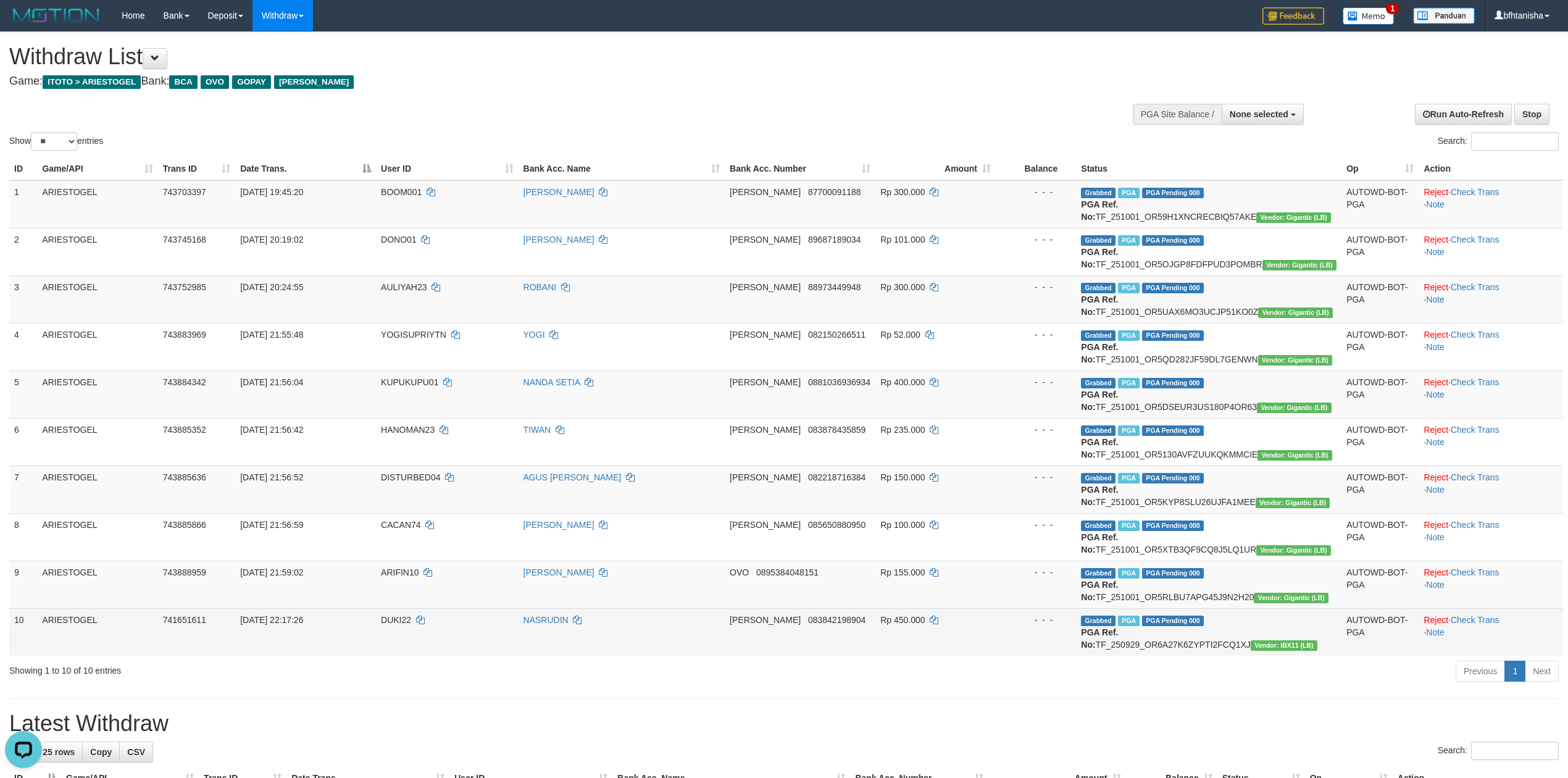
click at [682, 642] on td "NASRUDIN" at bounding box center [622, 632] width 207 height 48
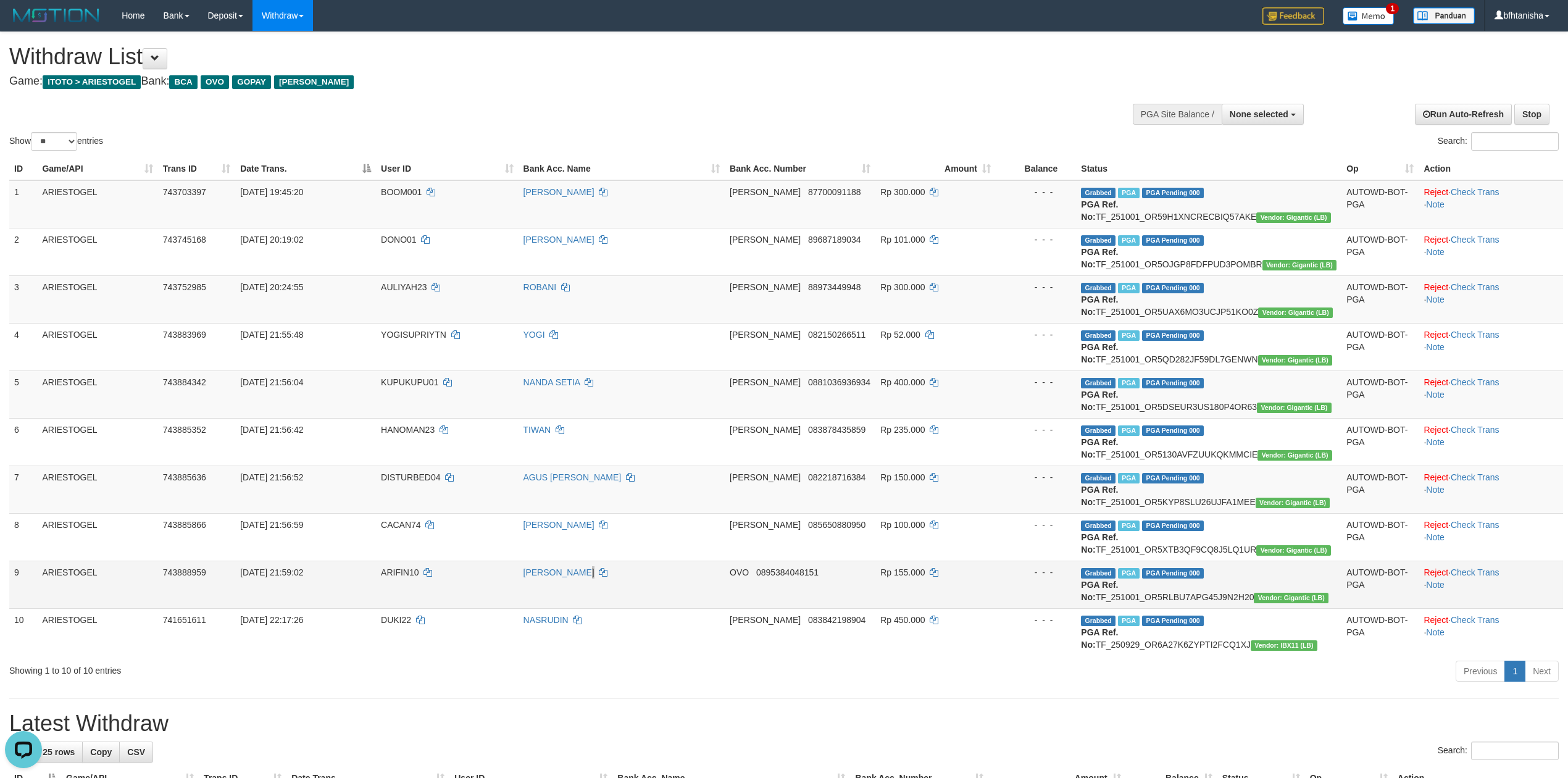
click at [601, 606] on td "[PERSON_NAME]" at bounding box center [622, 584] width 207 height 48
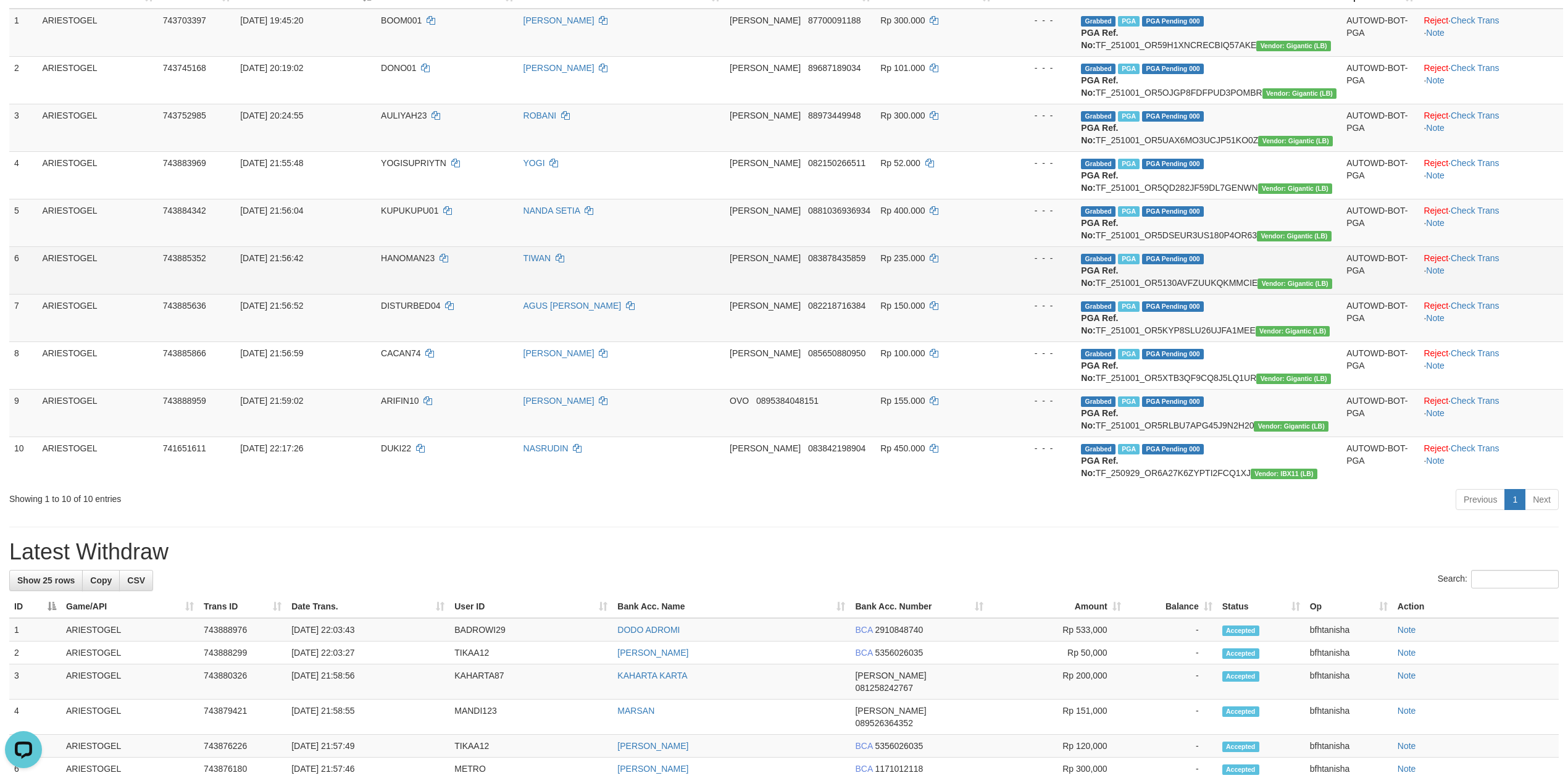
scroll to position [107, 0]
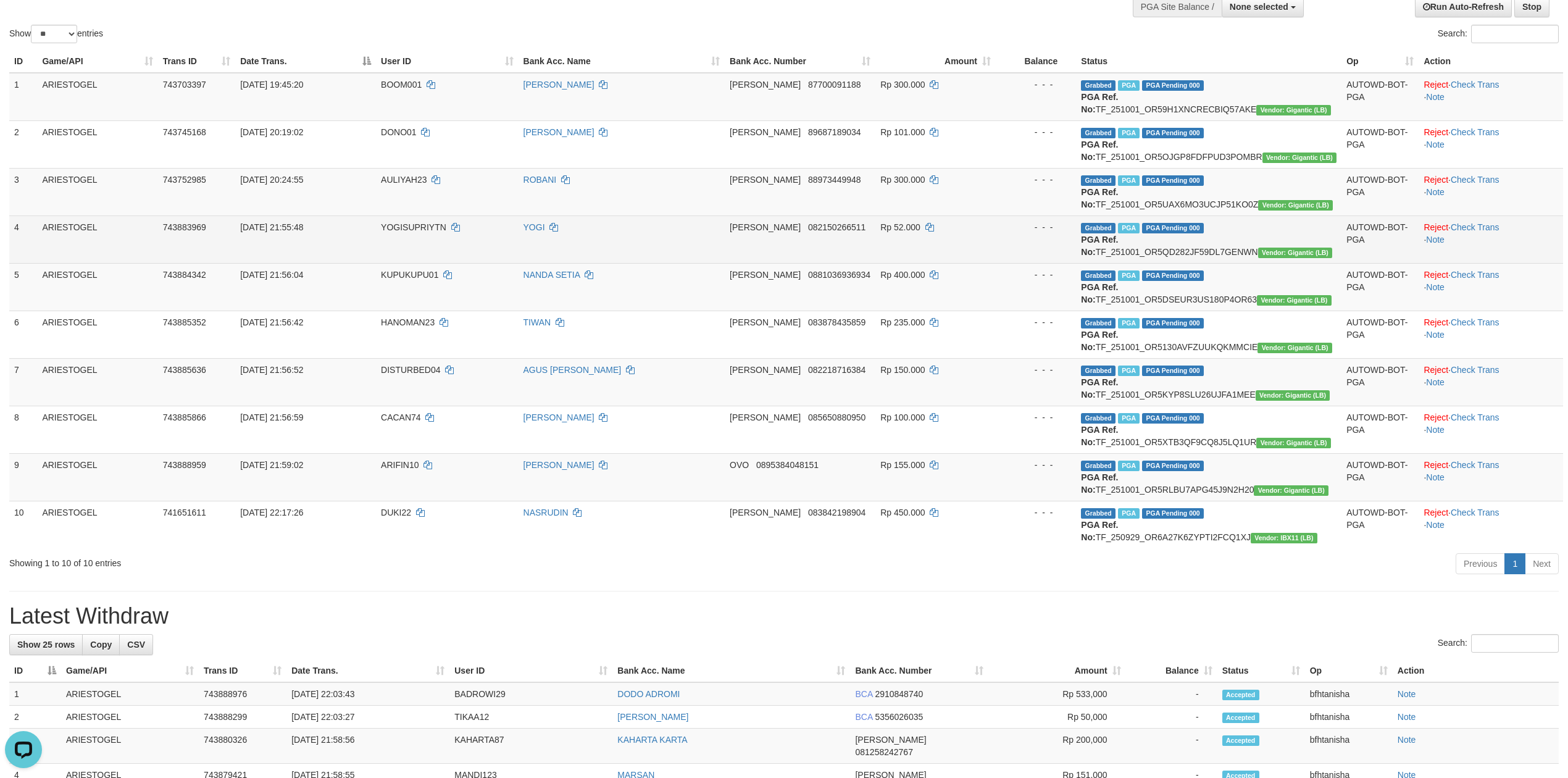
click at [1259, 241] on td "Grabbed PGA PGA Pending 000 PGA Ref. No: TF_251001_OR5QD282JF59DL7GENWN Vendor:…" at bounding box center [1208, 239] width 266 height 48
copy td "TF_251001_OR5QD282JF59DL7GENWN"
click at [404, 221] on td "YOGISUPRIYTN" at bounding box center [447, 239] width 142 height 48
copy td "YOGISUPRIYTN"
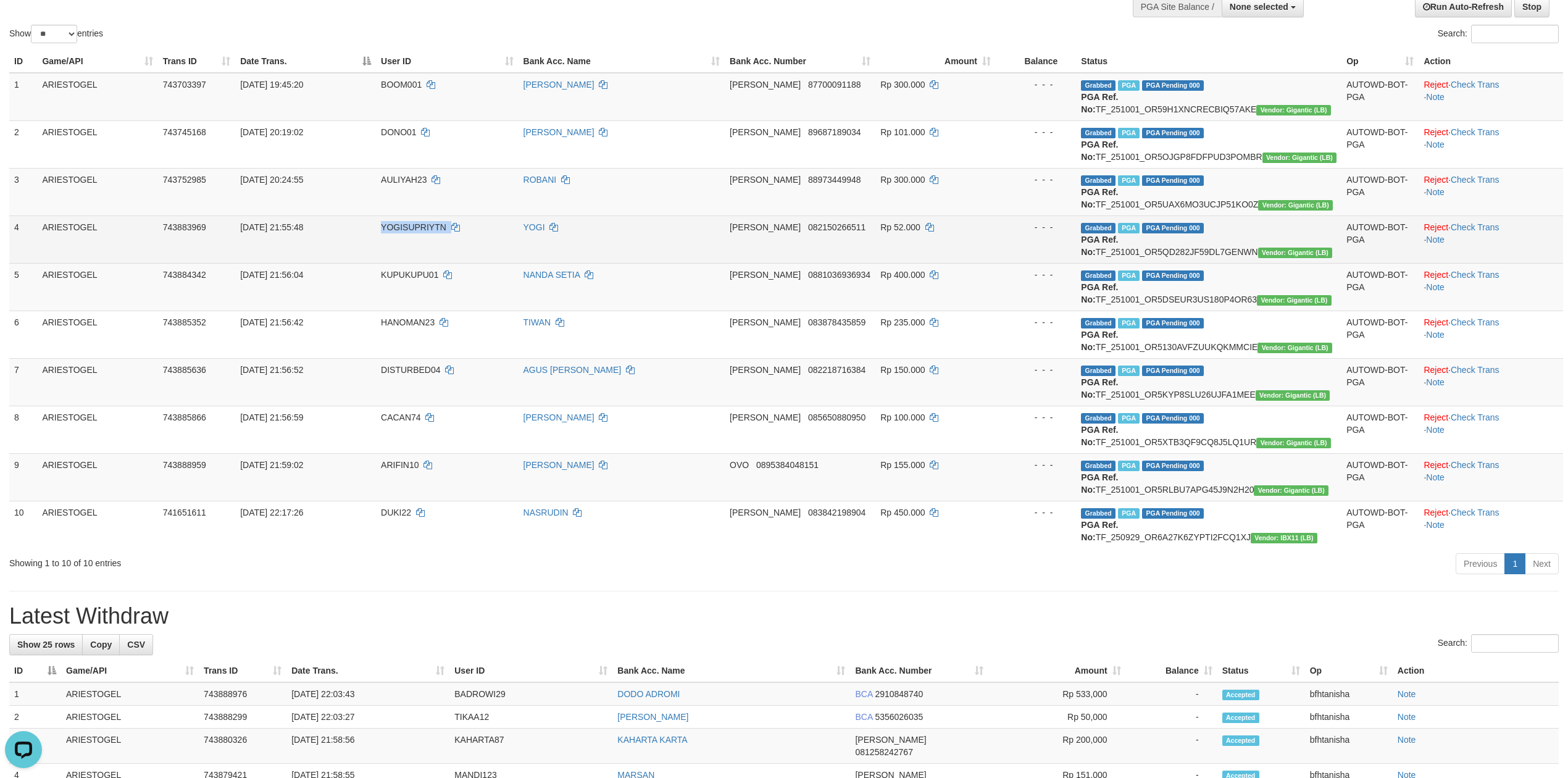
click at [404, 221] on td "YOGISUPRIYTN" at bounding box center [447, 239] width 142 height 48
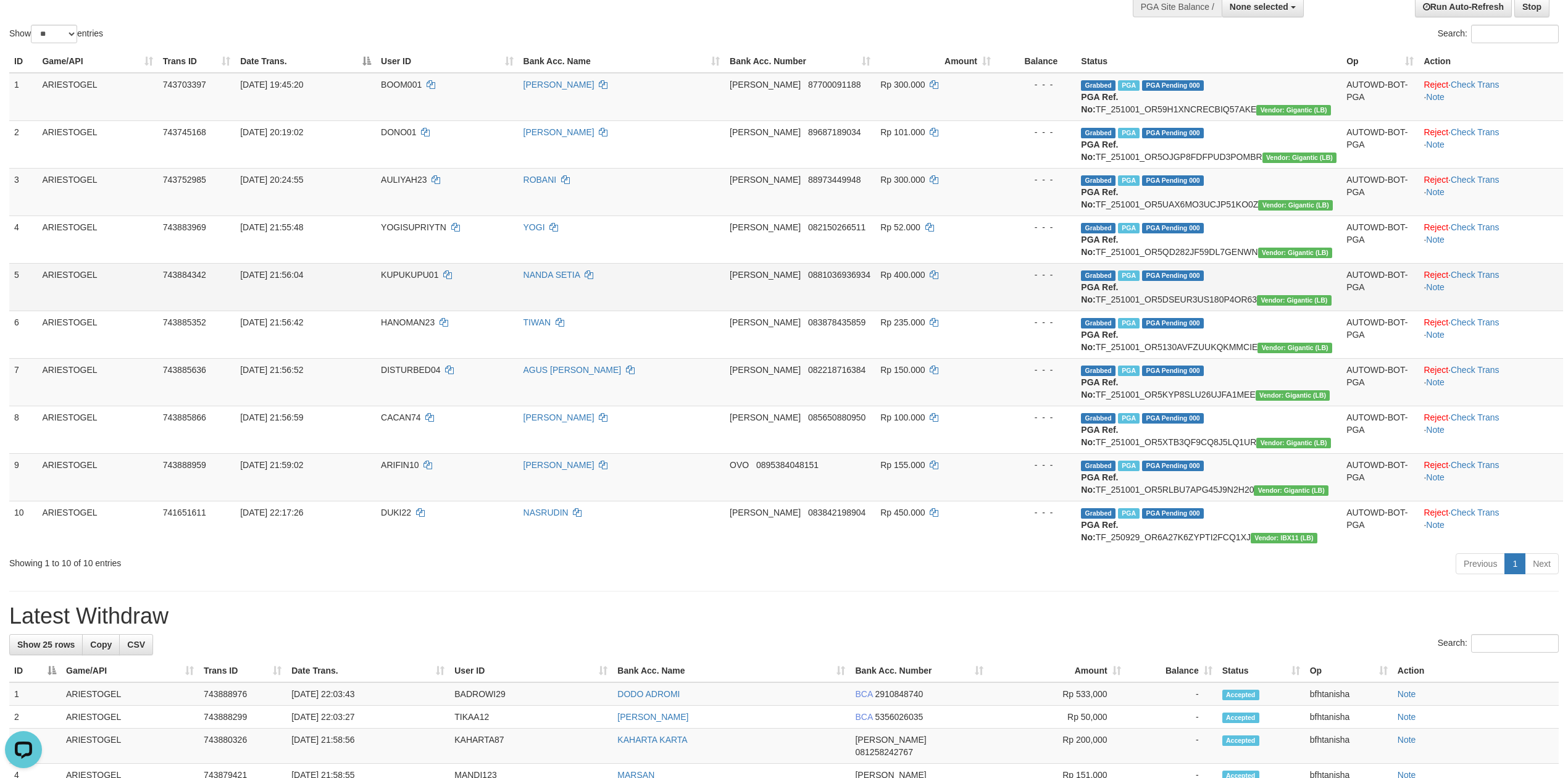
click at [1282, 280] on td "Grabbed PGA PGA Pending 000 PGA Ref. No: TF_251001_OR5DSEUR3US180P4OR63 Vendor:…" at bounding box center [1208, 286] width 266 height 48
click at [1280, 280] on td "Grabbed PGA PGA Pending 000 PGA Ref. No: TF_251001_OR5DSEUR3US180P4OR63 Vendor:…" at bounding box center [1208, 286] width 266 height 48
click at [1277, 283] on td "Grabbed PGA PGA Pending 000 PGA Ref. No: TF_251001_OR5DSEUR3US180P4OR63 Vendor:…" at bounding box center [1208, 286] width 266 height 48
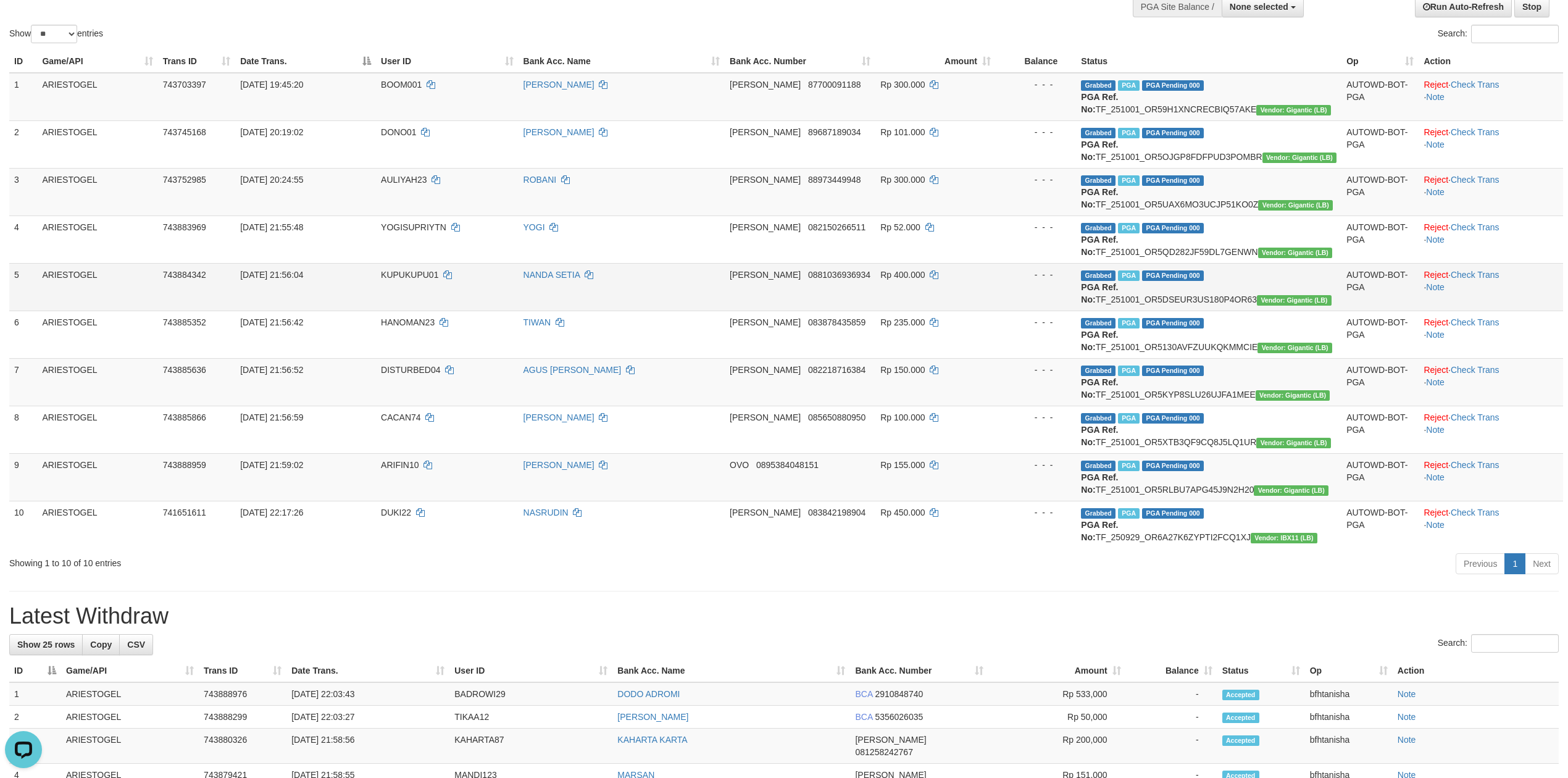
copy td "TF_251001_OR5DSEUR3US180P4OR63"
click at [399, 270] on span "KUPUKUPU01" at bounding box center [409, 274] width 57 height 10
copy td "KUPUKUPU01"
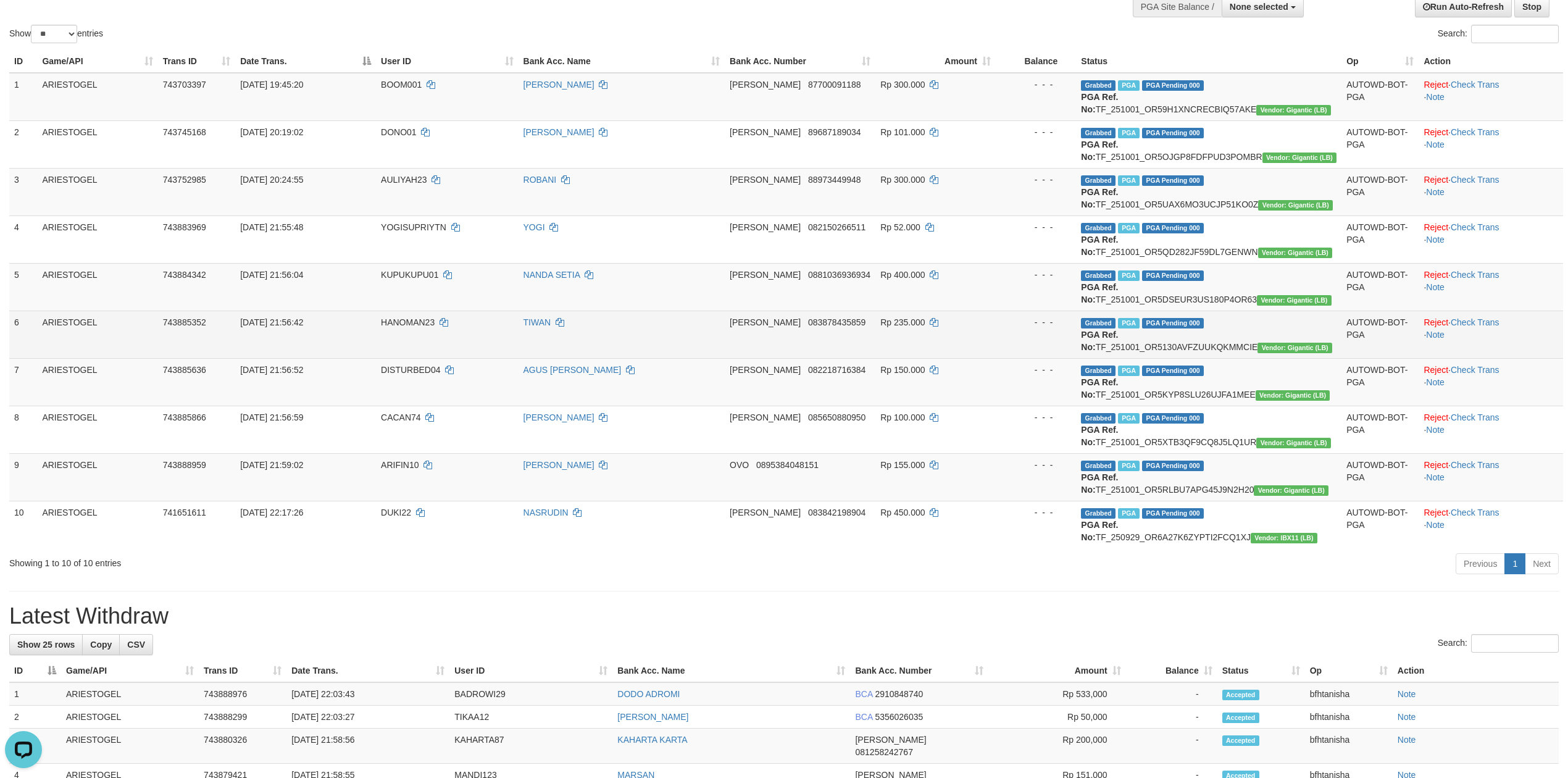
click at [1258, 331] on td "Grabbed PGA PGA Pending 000 PGA Ref. No: TF_251001_OR5130AVFZUUKQKMMCIE Vendor:…" at bounding box center [1208, 334] width 266 height 48
copy td "TF_251001_OR5130AVFZUUKQKMMCIE"
click at [401, 319] on span "HANOMAN23" at bounding box center [407, 322] width 54 height 10
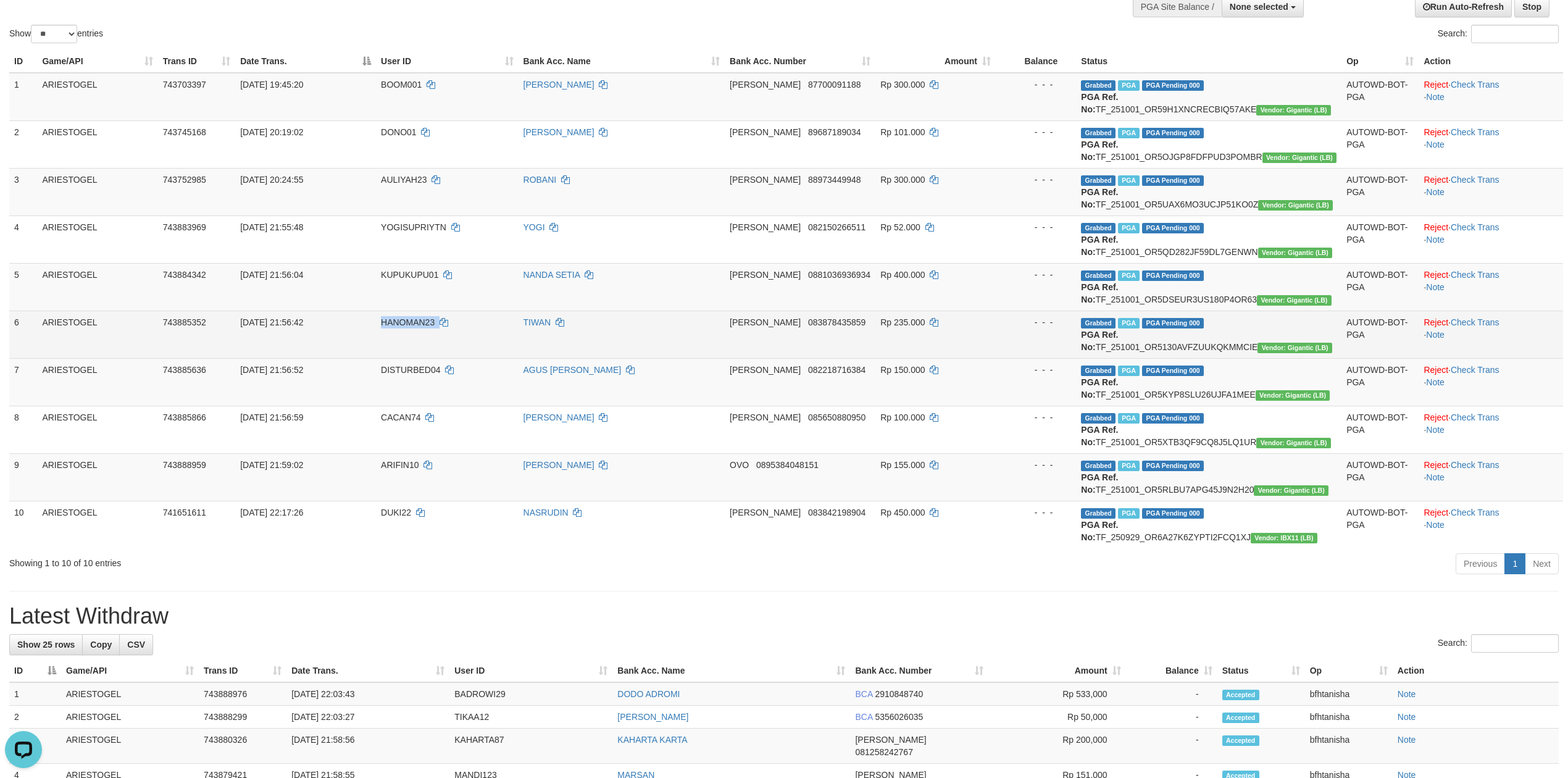
copy td "HANOMAN23"
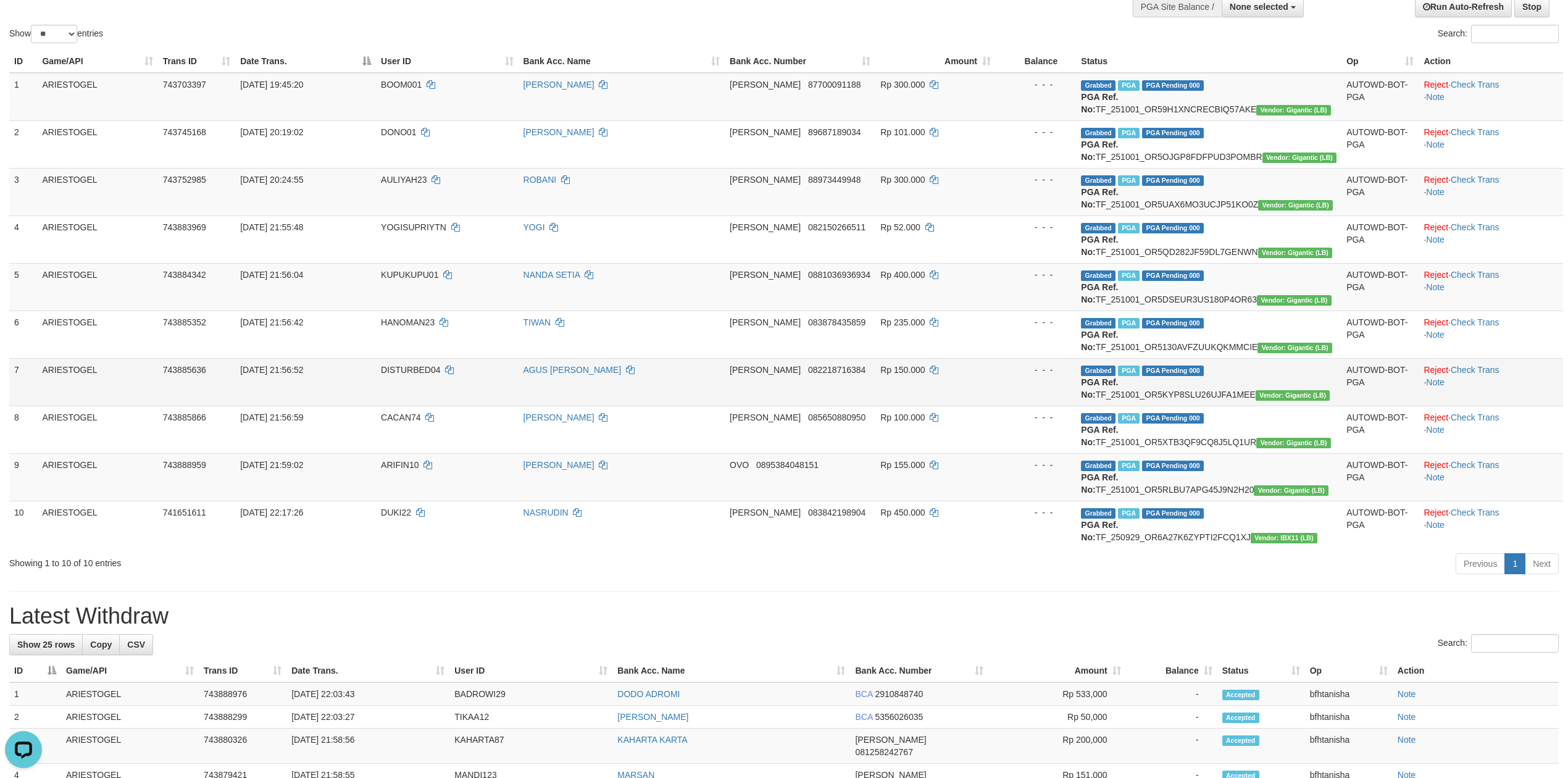
click at [1270, 387] on td "Grabbed PGA PGA Pending 000 PGA Ref. No: TF_251001_OR5KYP8SLU26UJFA1MEE Vendor:…" at bounding box center [1208, 382] width 266 height 48
copy td "TF_251001_OR5KYP8SLU26UJFA1MEE"
click at [396, 370] on span "DISTURBED04" at bounding box center [410, 370] width 60 height 10
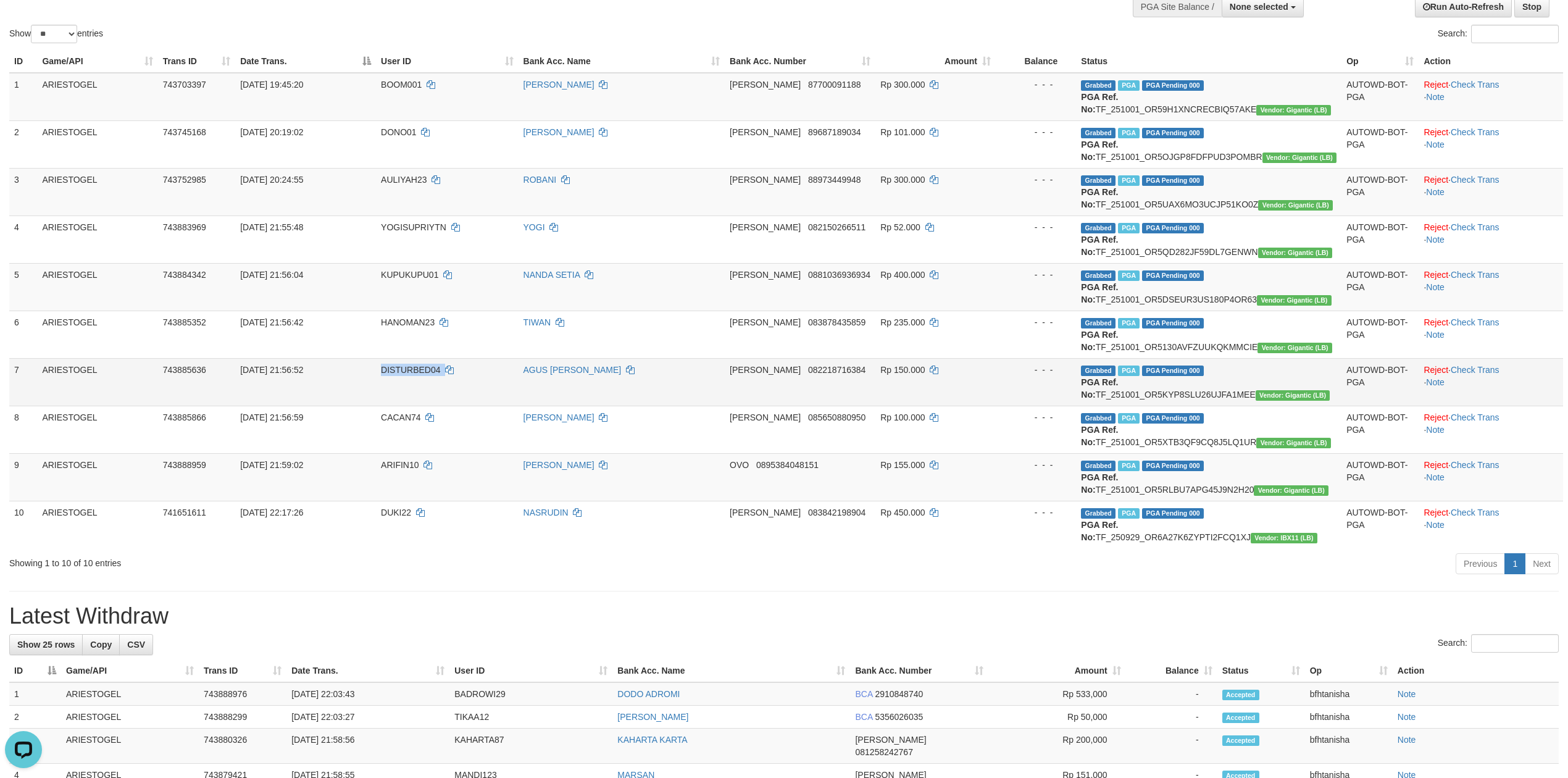
copy td "DISTURBED04"
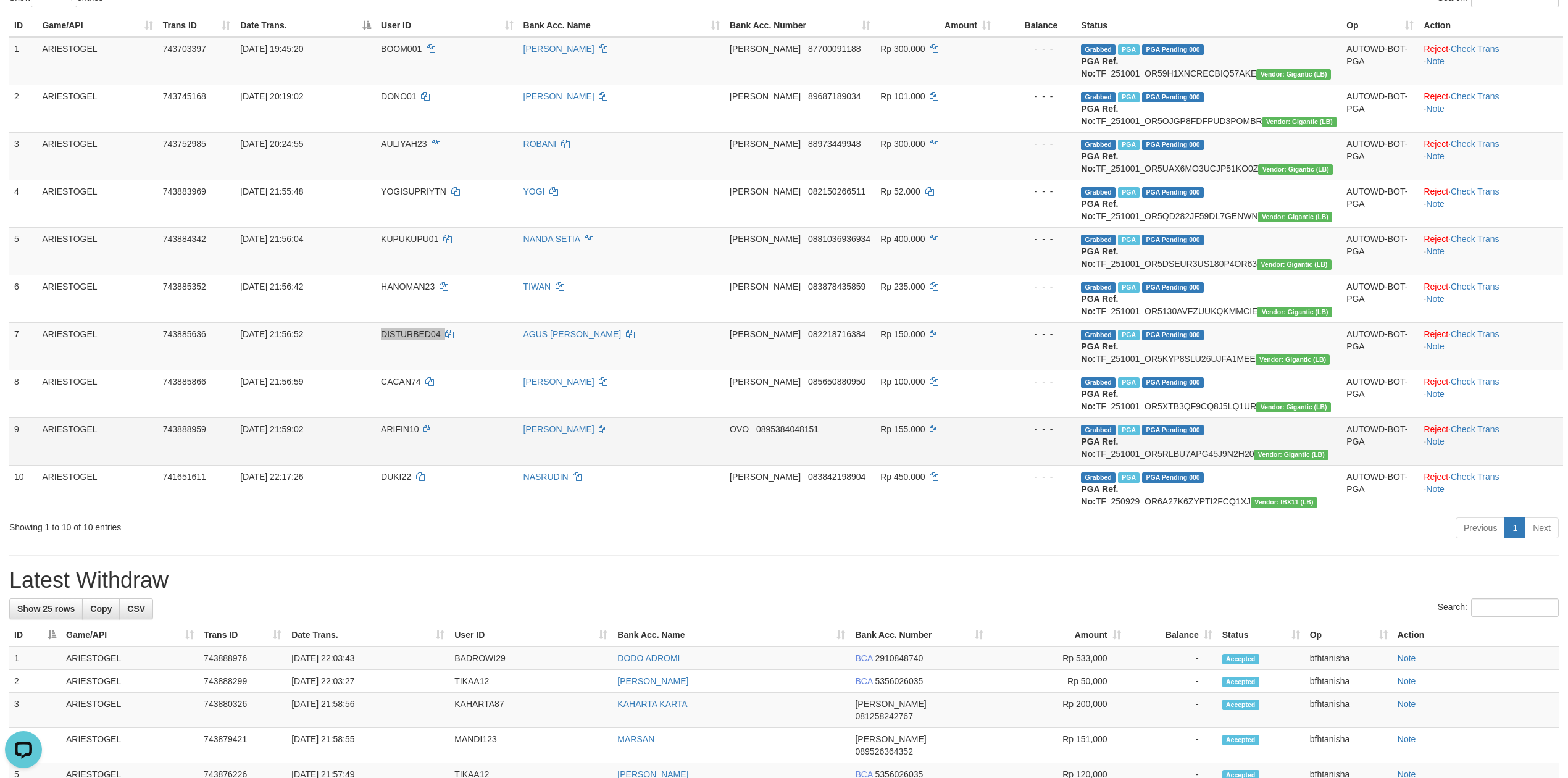
scroll to position [163, 0]
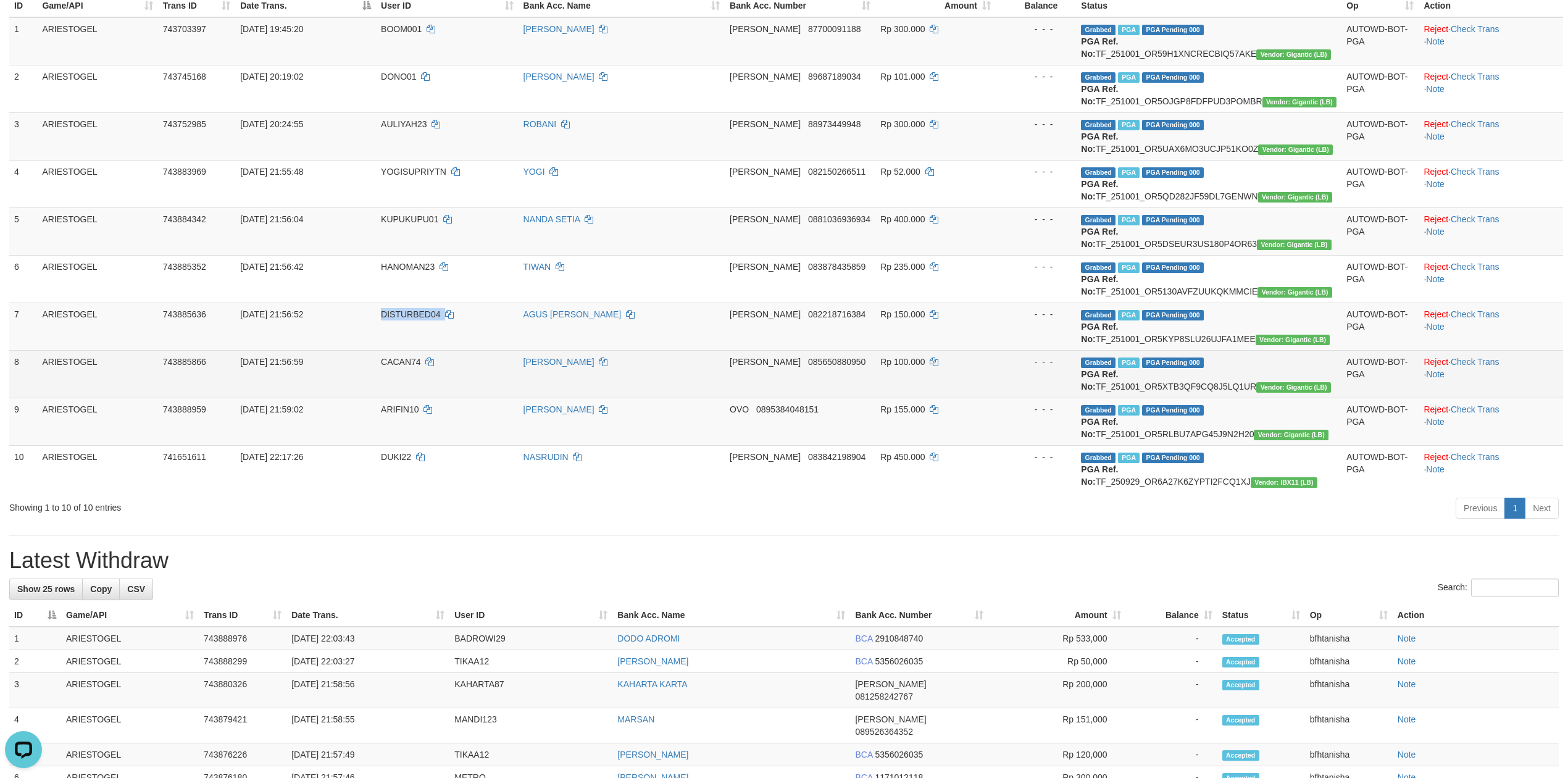
click at [1278, 374] on td "Grabbed PGA PGA Pending 000 PGA Ref. No: TF_251001_OR5XTB3QF9CQ8J5LQ1UR Vendor:…" at bounding box center [1208, 374] width 266 height 48
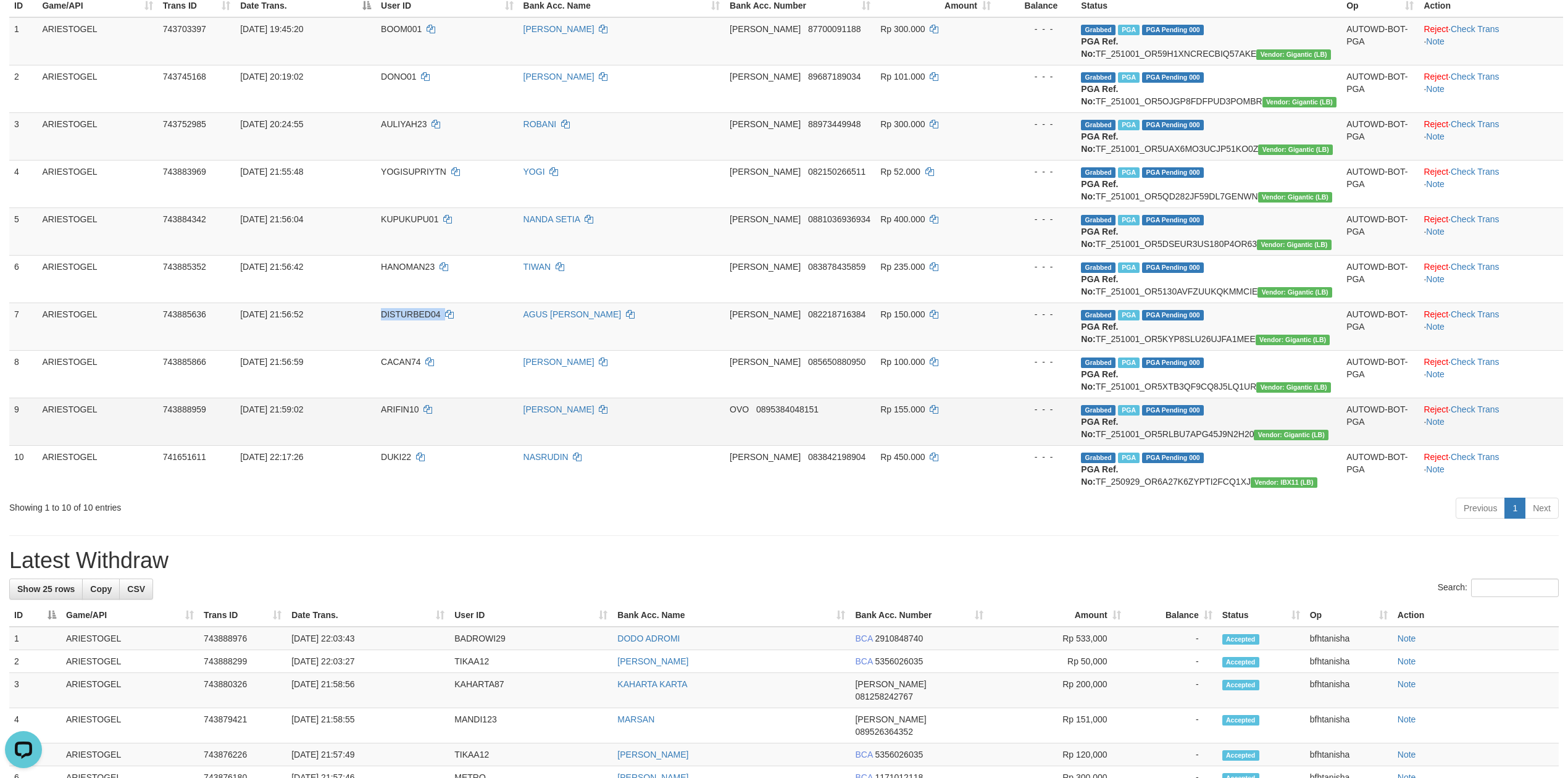
copy td "TF_251001_OR5XTB3QF9CQ8J5LQ1UR"
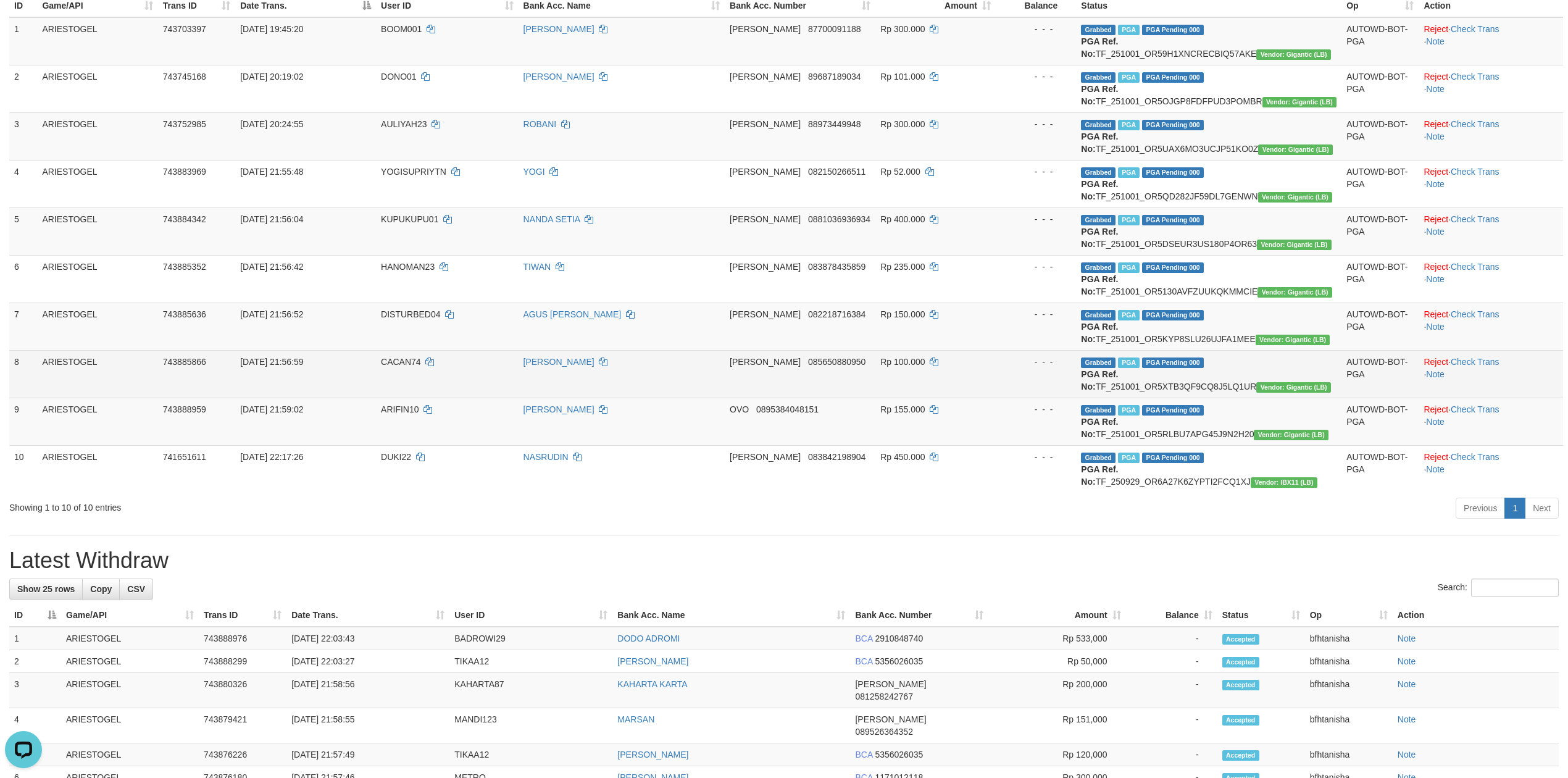
click at [406, 370] on td "CACAN74" at bounding box center [447, 374] width 142 height 48
copy td "CACAN74"
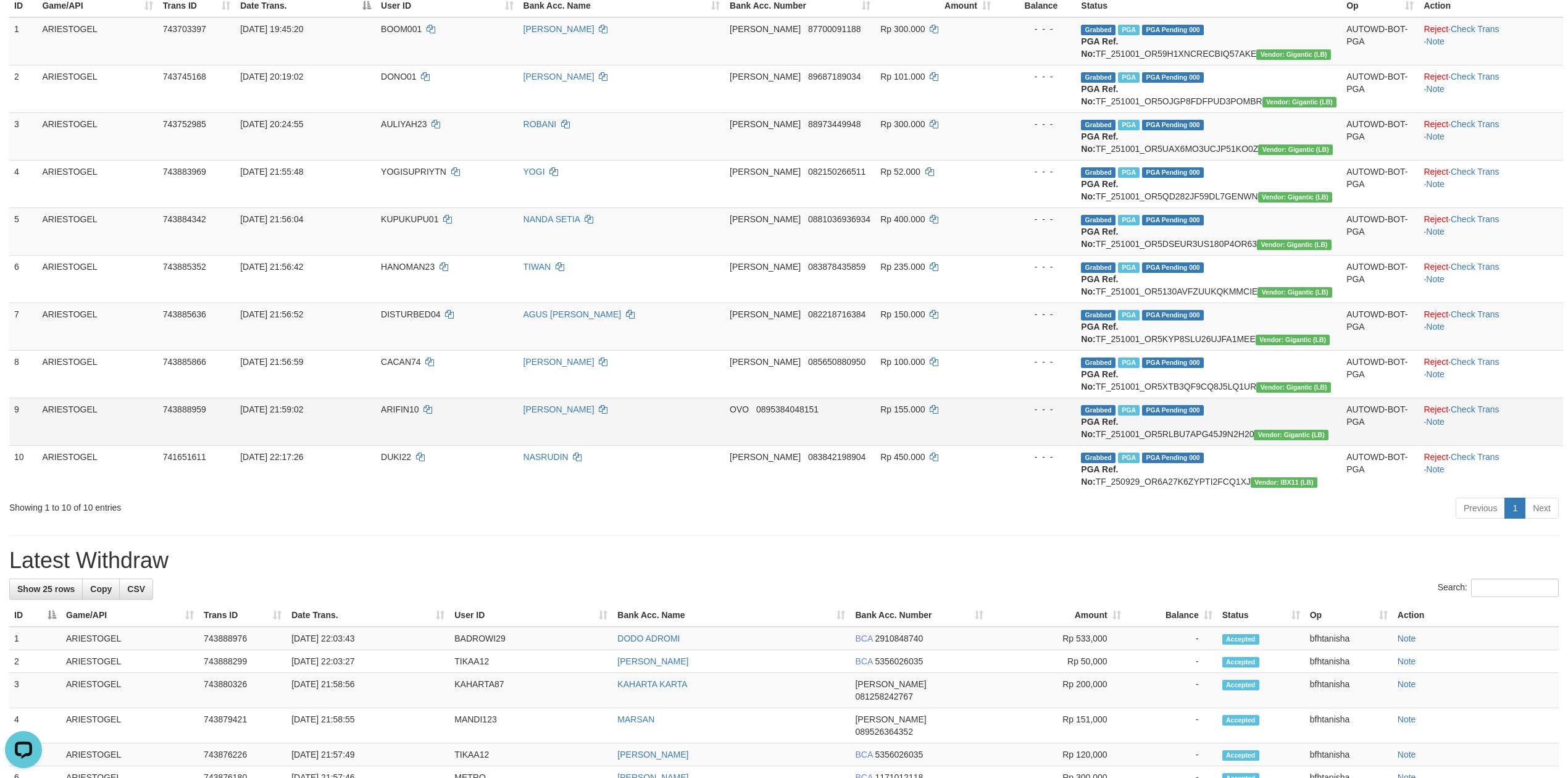
click at [1283, 419] on td "Grabbed PGA PGA Pending 000 PGA Ref. No: TF_251001_OR5RLBU7APG45J9N2H20 Vendor:…" at bounding box center [1208, 421] width 266 height 48
click at [409, 415] on span "ARIFIN10" at bounding box center [400, 409] width 38 height 10
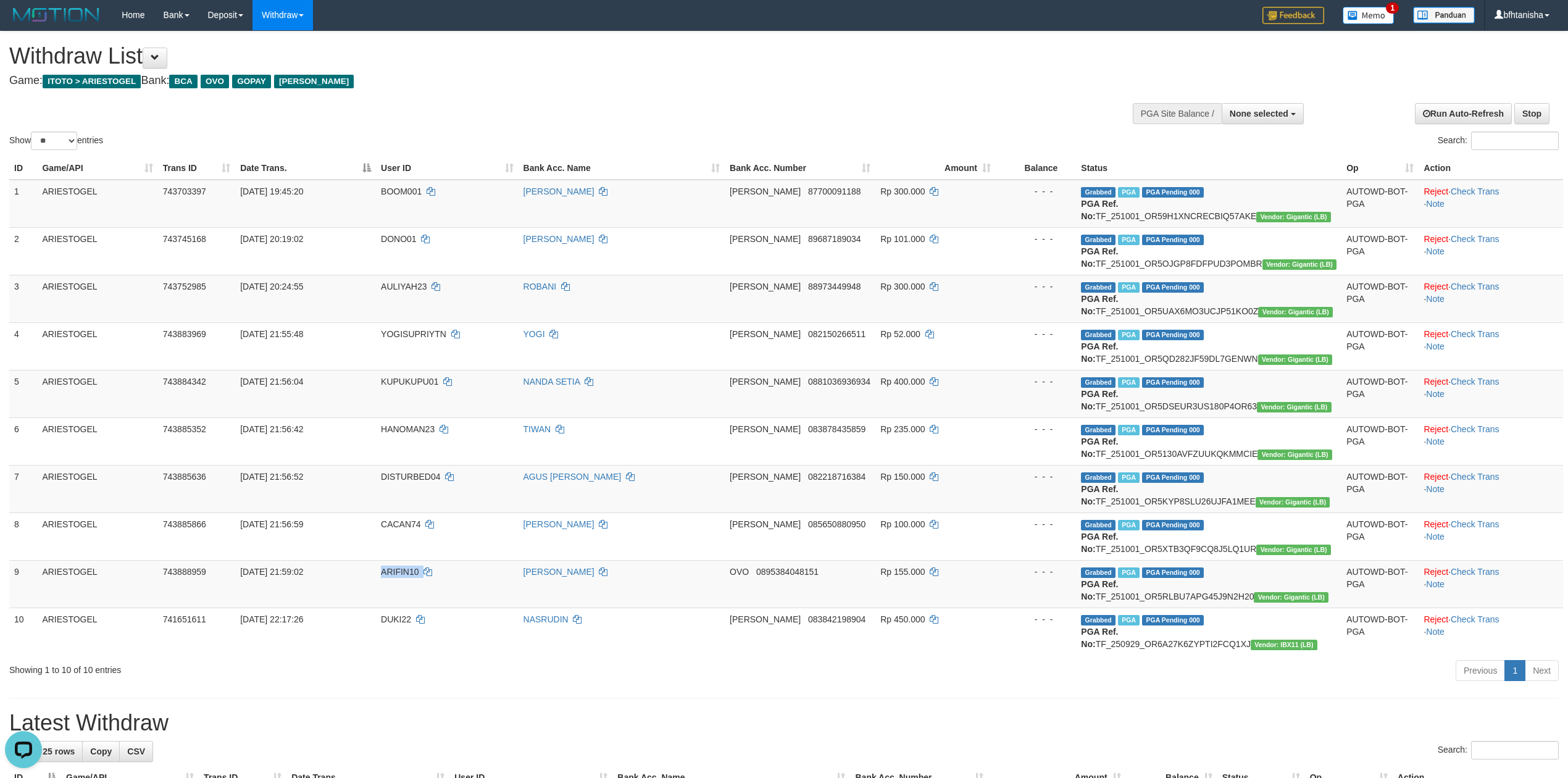
scroll to position [0, 0]
select select
select select "**"
click at [958, 116] on div "Show ** ** ** *** entries Search:" at bounding box center [784, 93] width 1568 height 121
select select
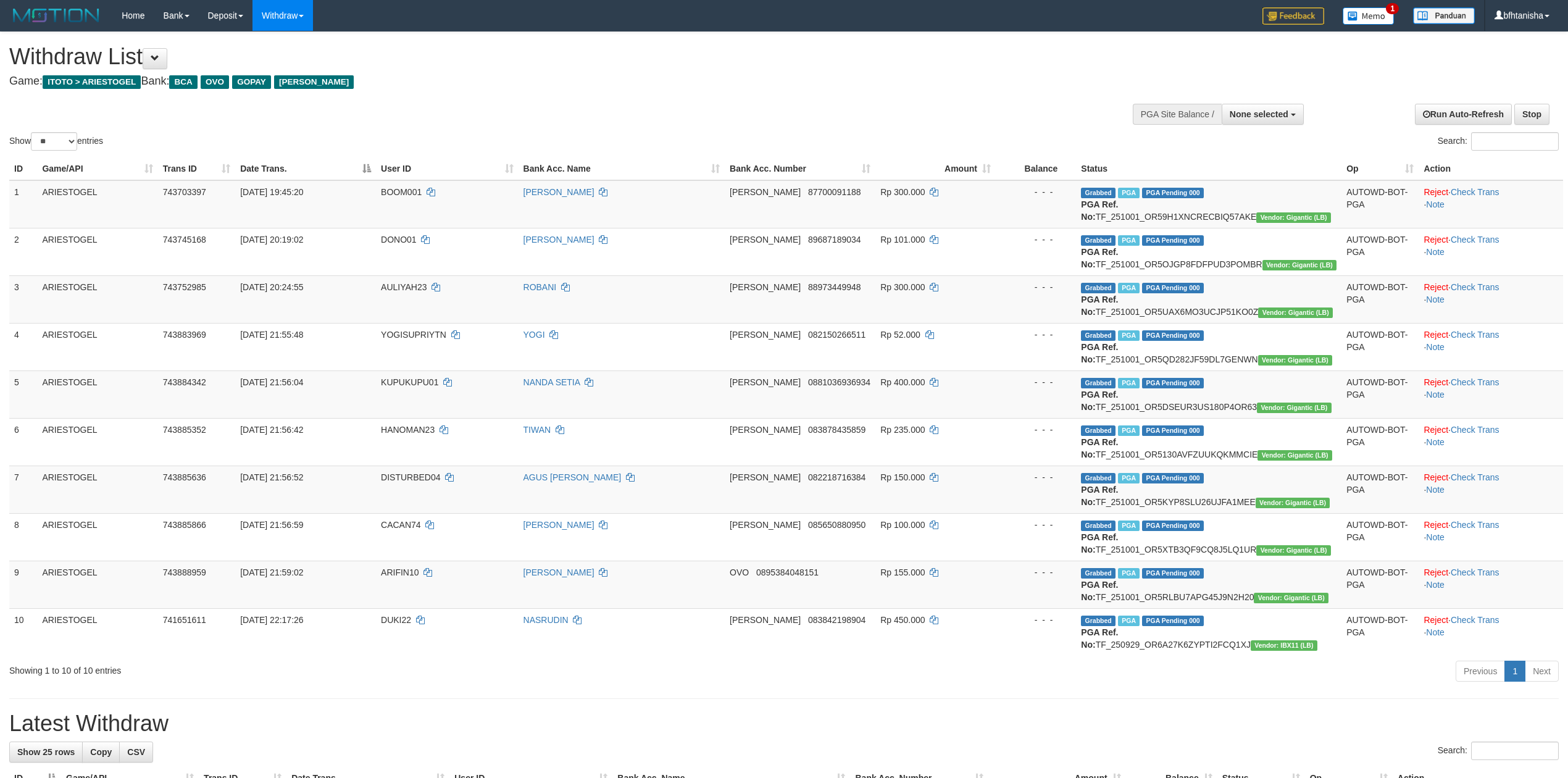
select select "**"
click at [158, 55] on span at bounding box center [155, 58] width 9 height 9
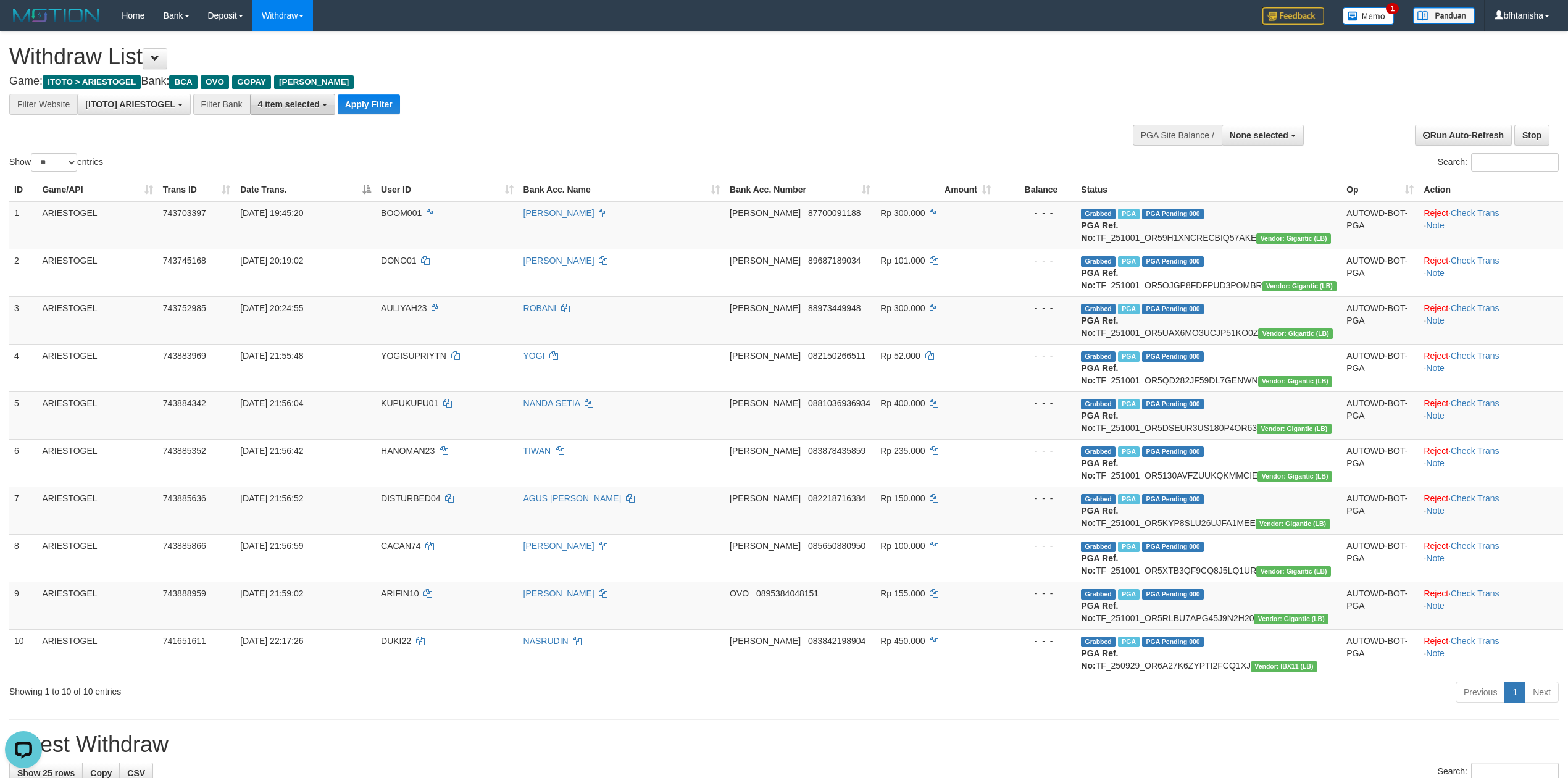
click at [291, 112] on button "4 item selected" at bounding box center [292, 104] width 86 height 21
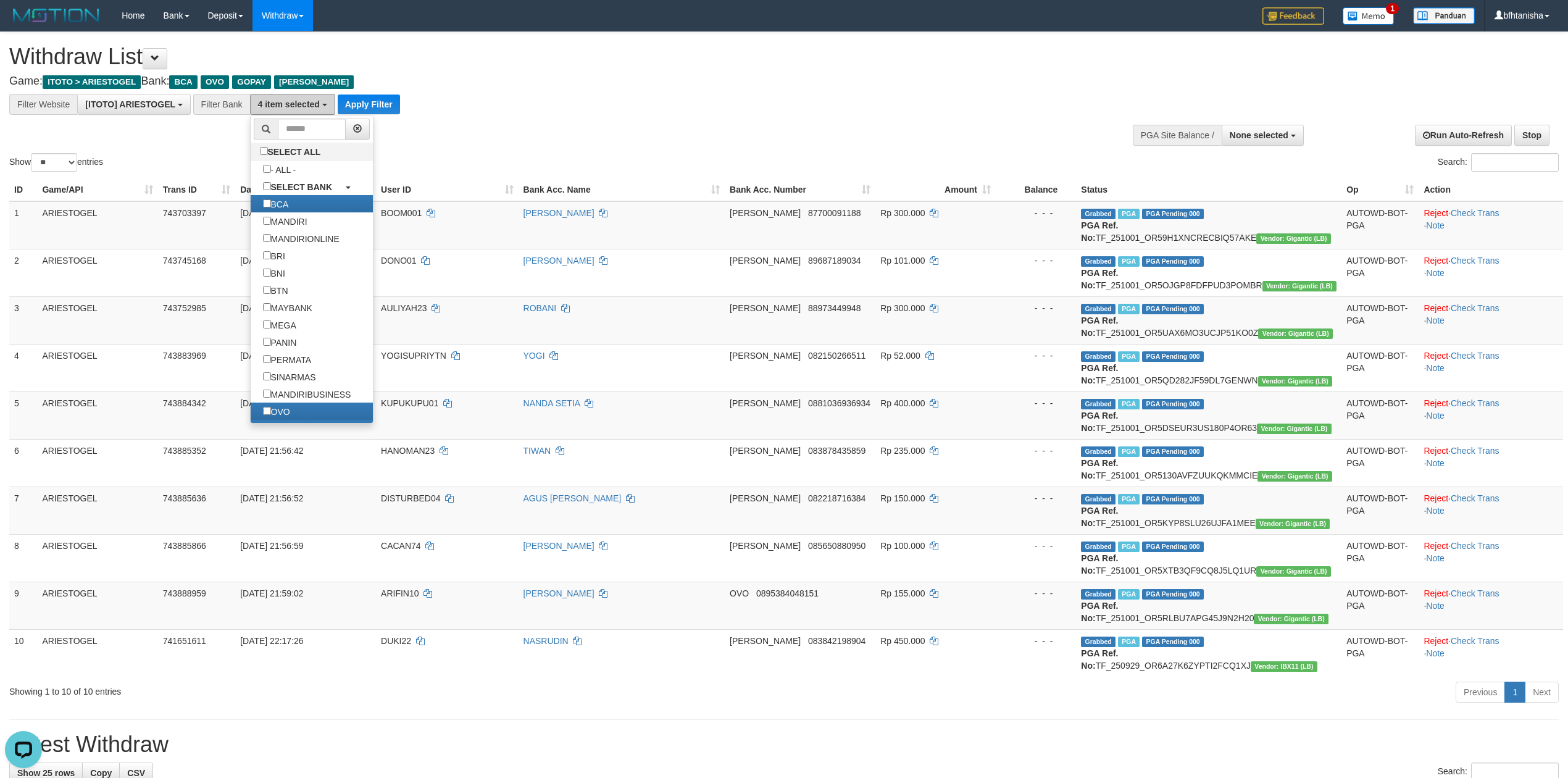
scroll to position [274, 0]
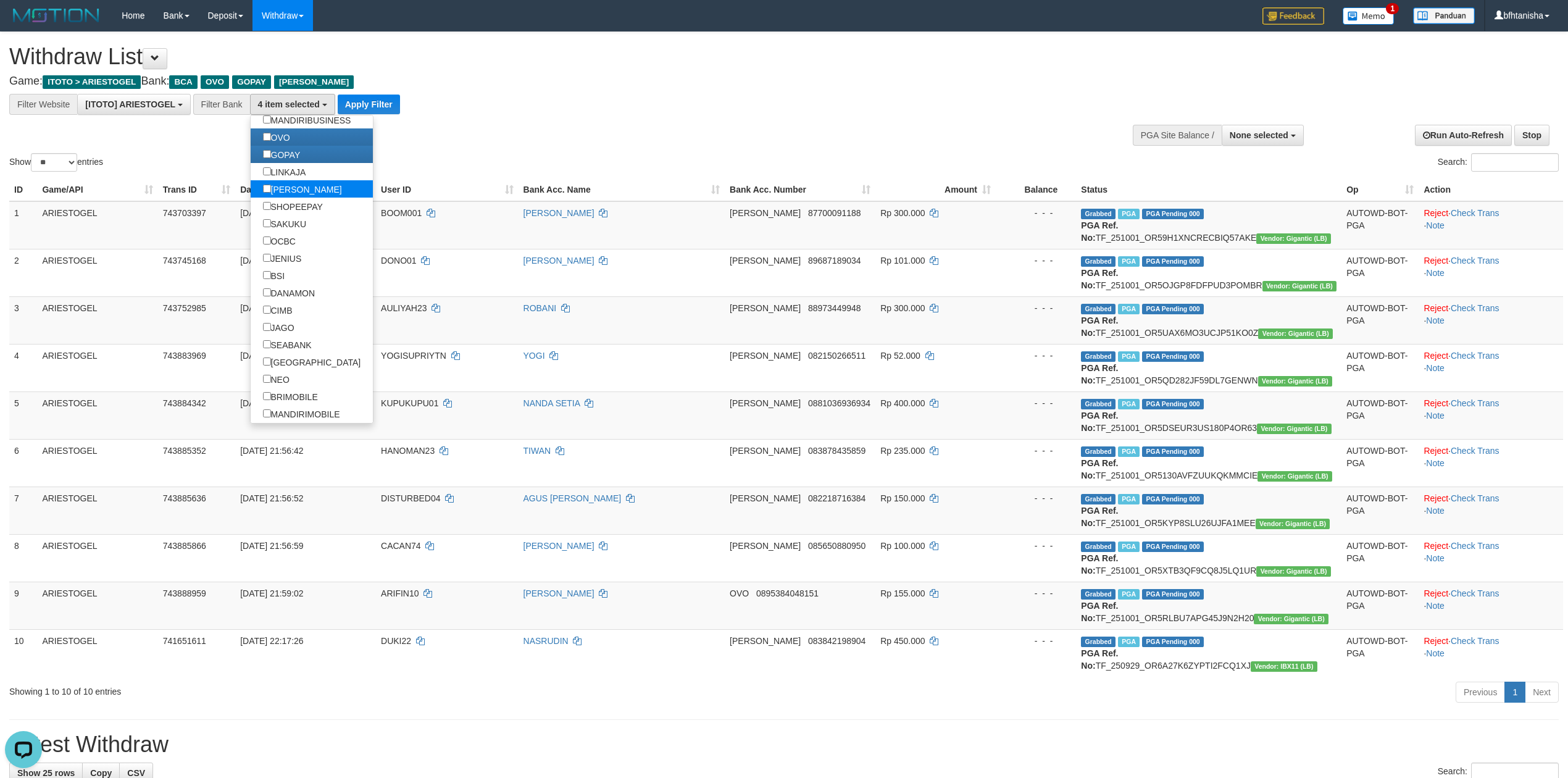
click at [271, 197] on label "[PERSON_NAME]" at bounding box center [303, 189] width 104 height 17
click at [344, 105] on button "Apply Filter" at bounding box center [325, 104] width 62 height 20
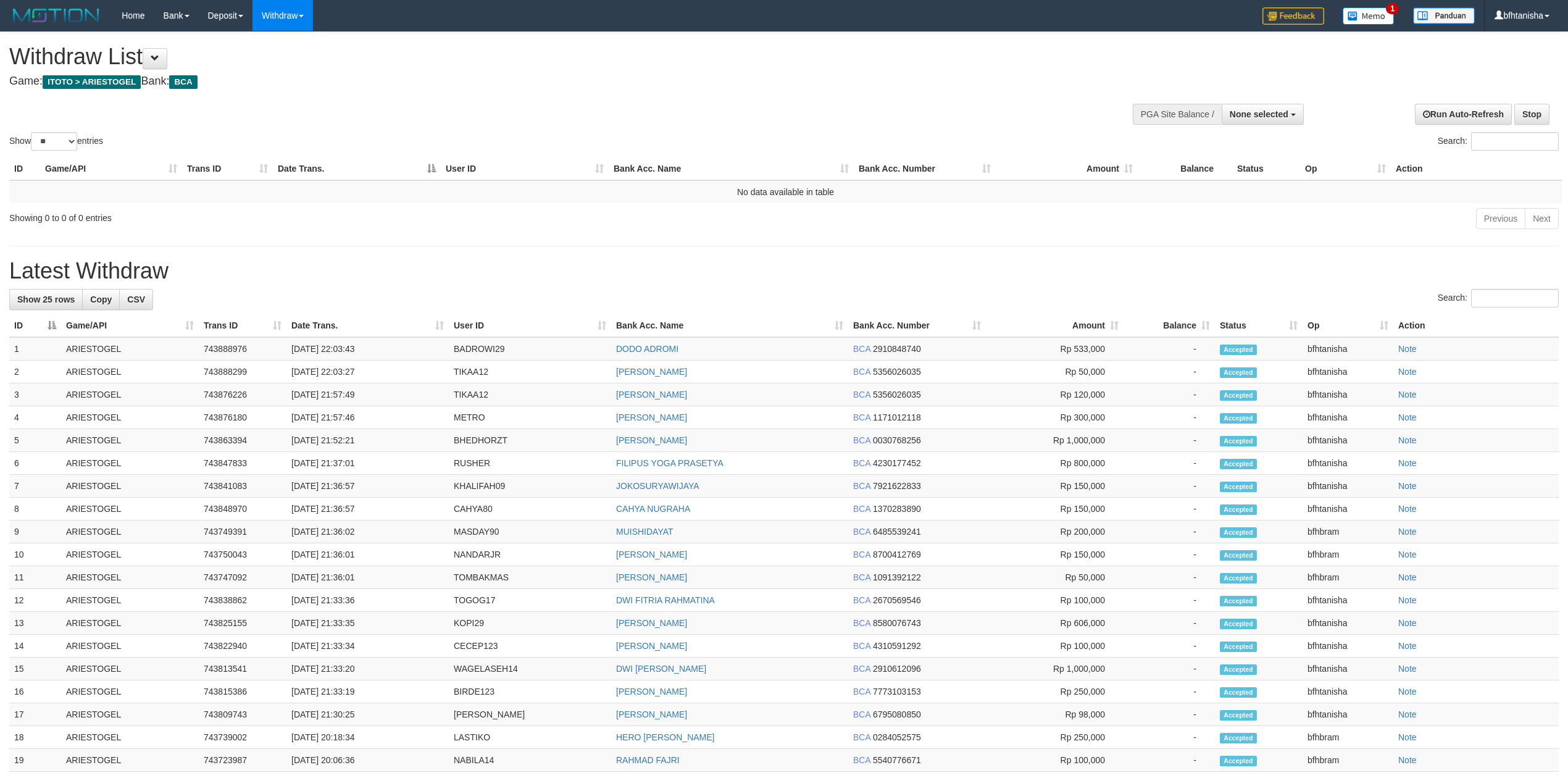
select select
select select "**"
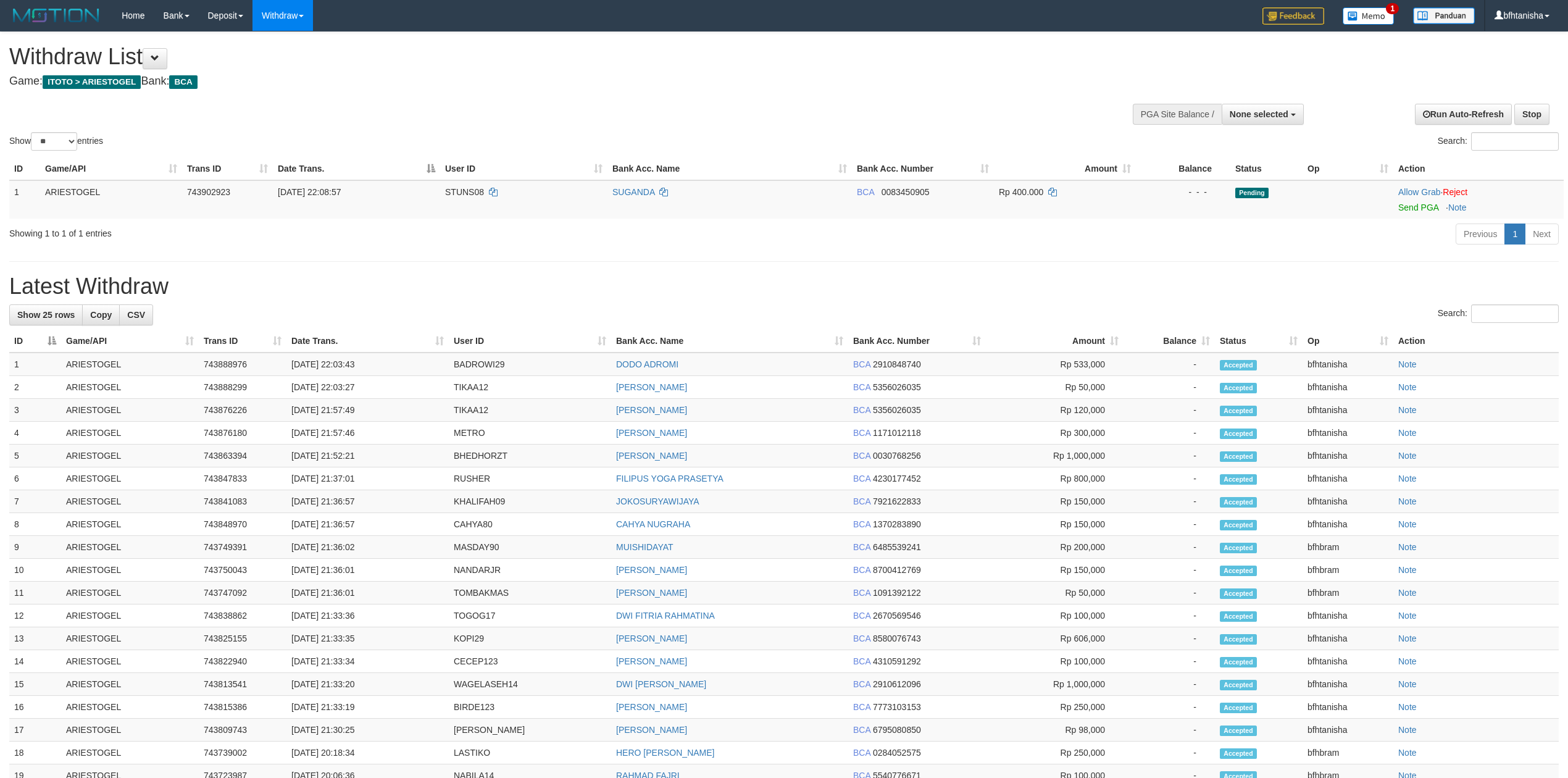
select select
select select "**"
click at [1397, 209] on td "Allow Grab · Reject Send PGA · Note" at bounding box center [1478, 199] width 170 height 38
click at [1407, 209] on link "Send PGA" at bounding box center [1418, 207] width 40 height 10
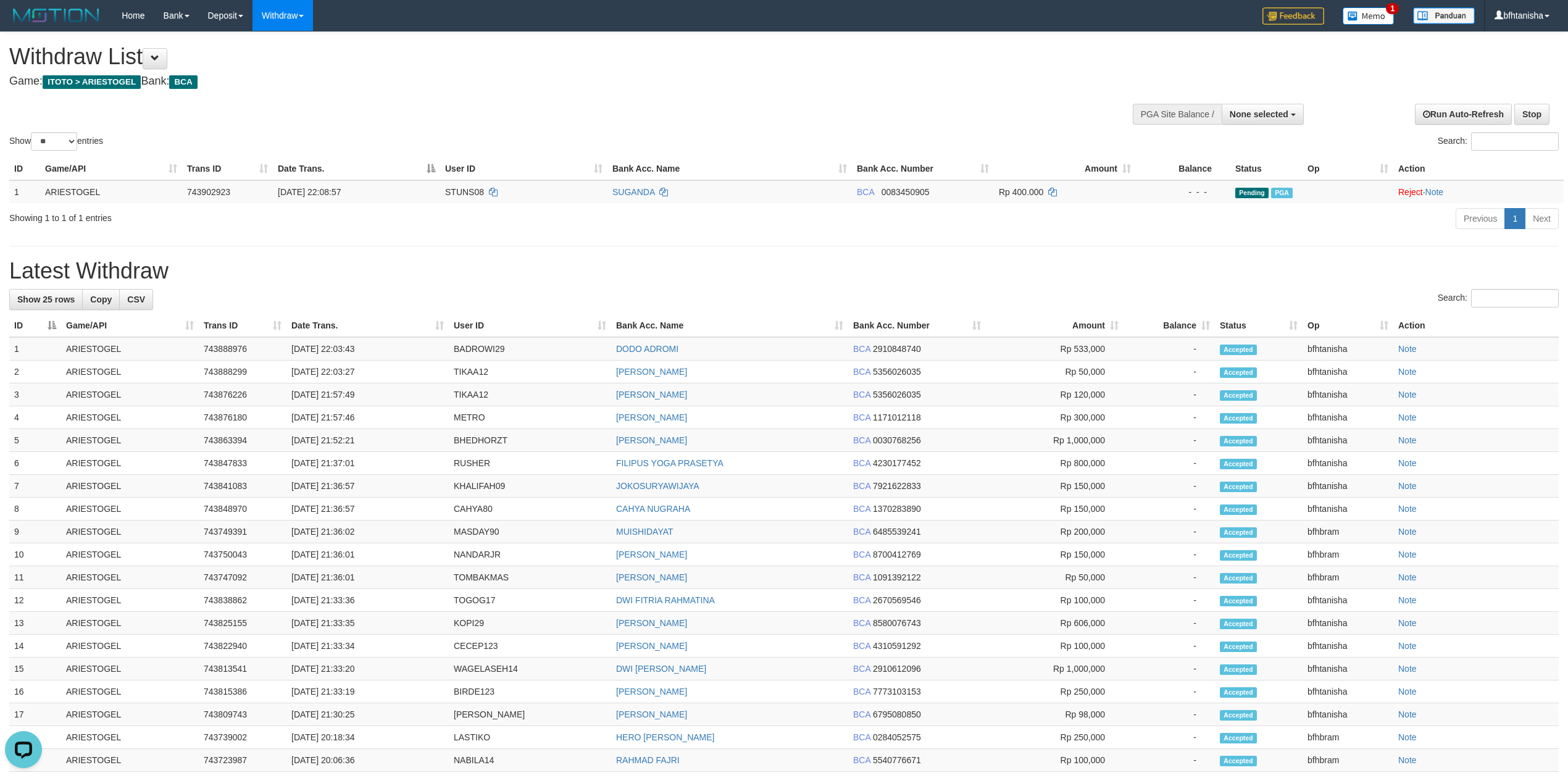
click at [1120, 275] on h1 "Latest Withdraw" at bounding box center [784, 271] width 1550 height 25
select select
select select "**"
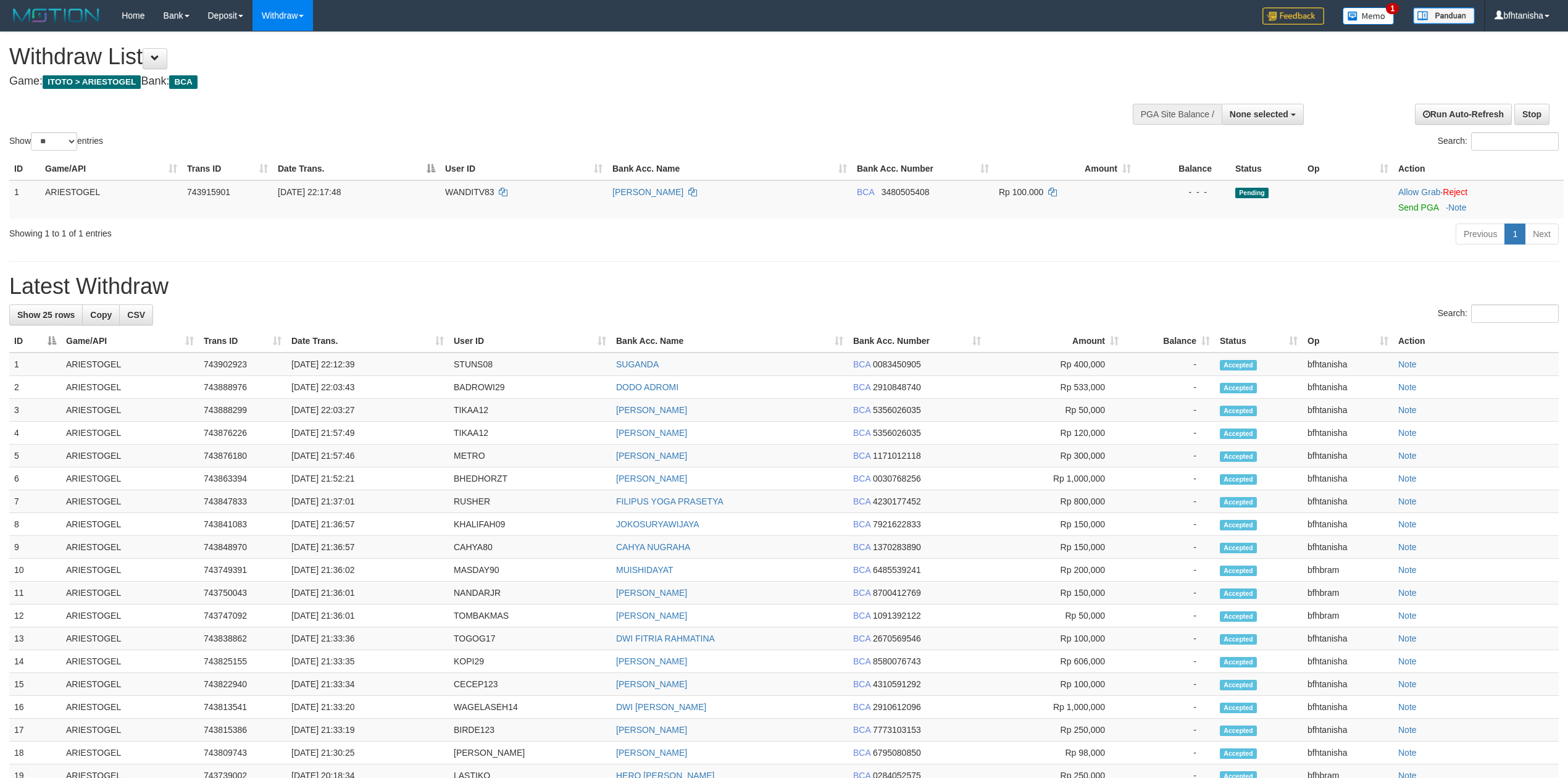
select select
select select "**"
click at [1425, 208] on link "Send PGA" at bounding box center [1418, 207] width 40 height 10
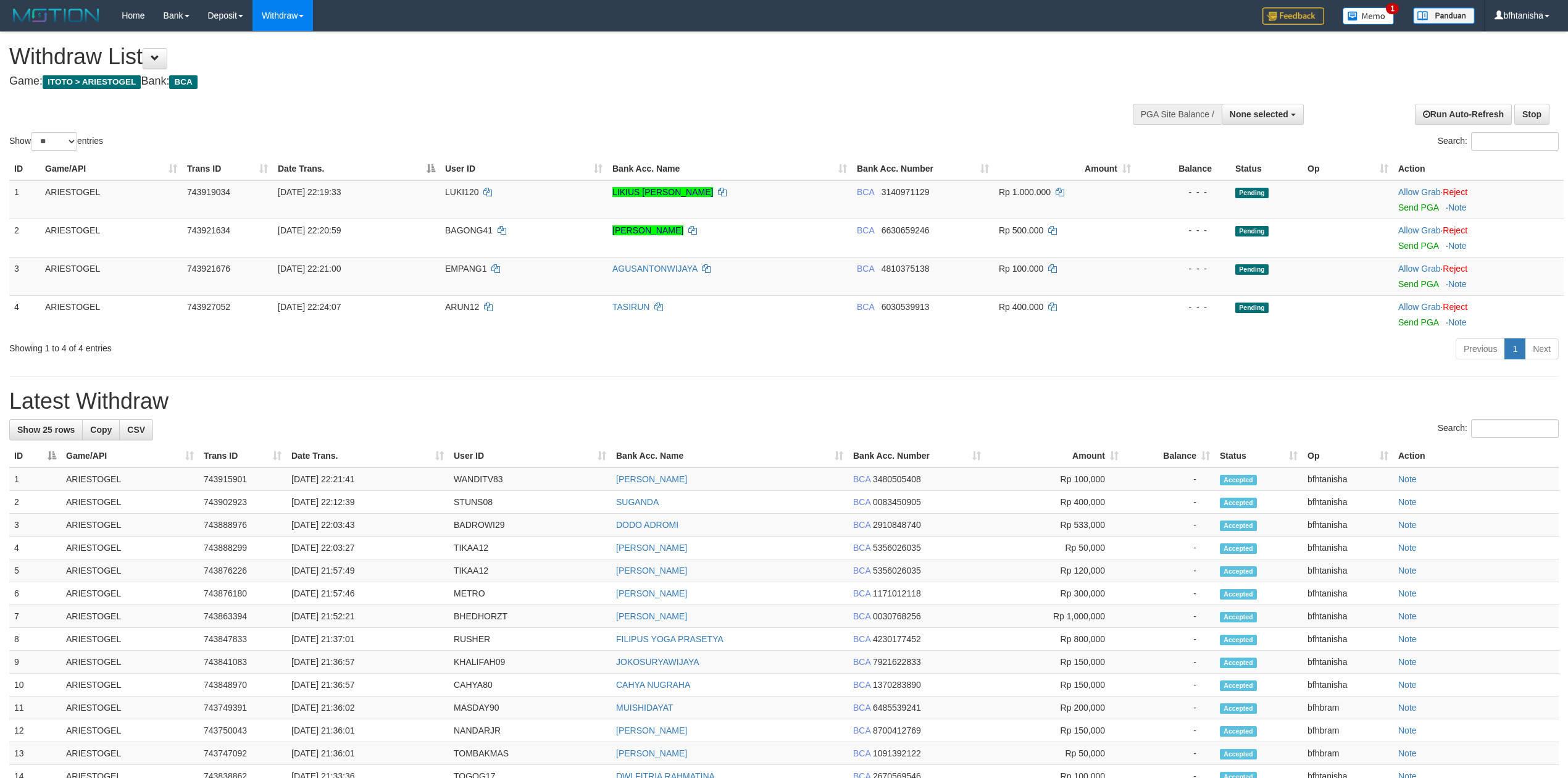
select select
select select "**"
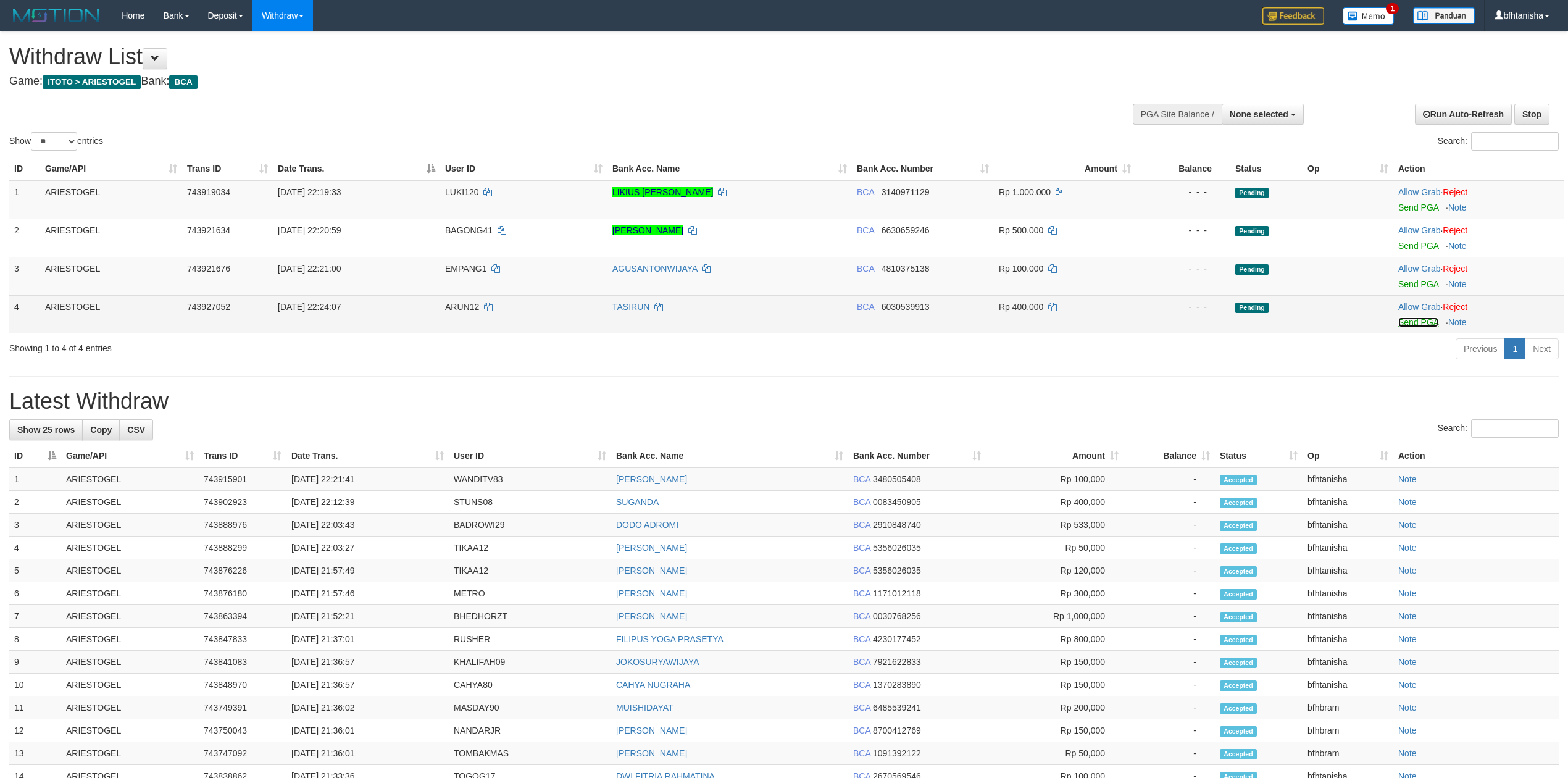
click at [1415, 320] on link "Send PGA" at bounding box center [1418, 322] width 40 height 10
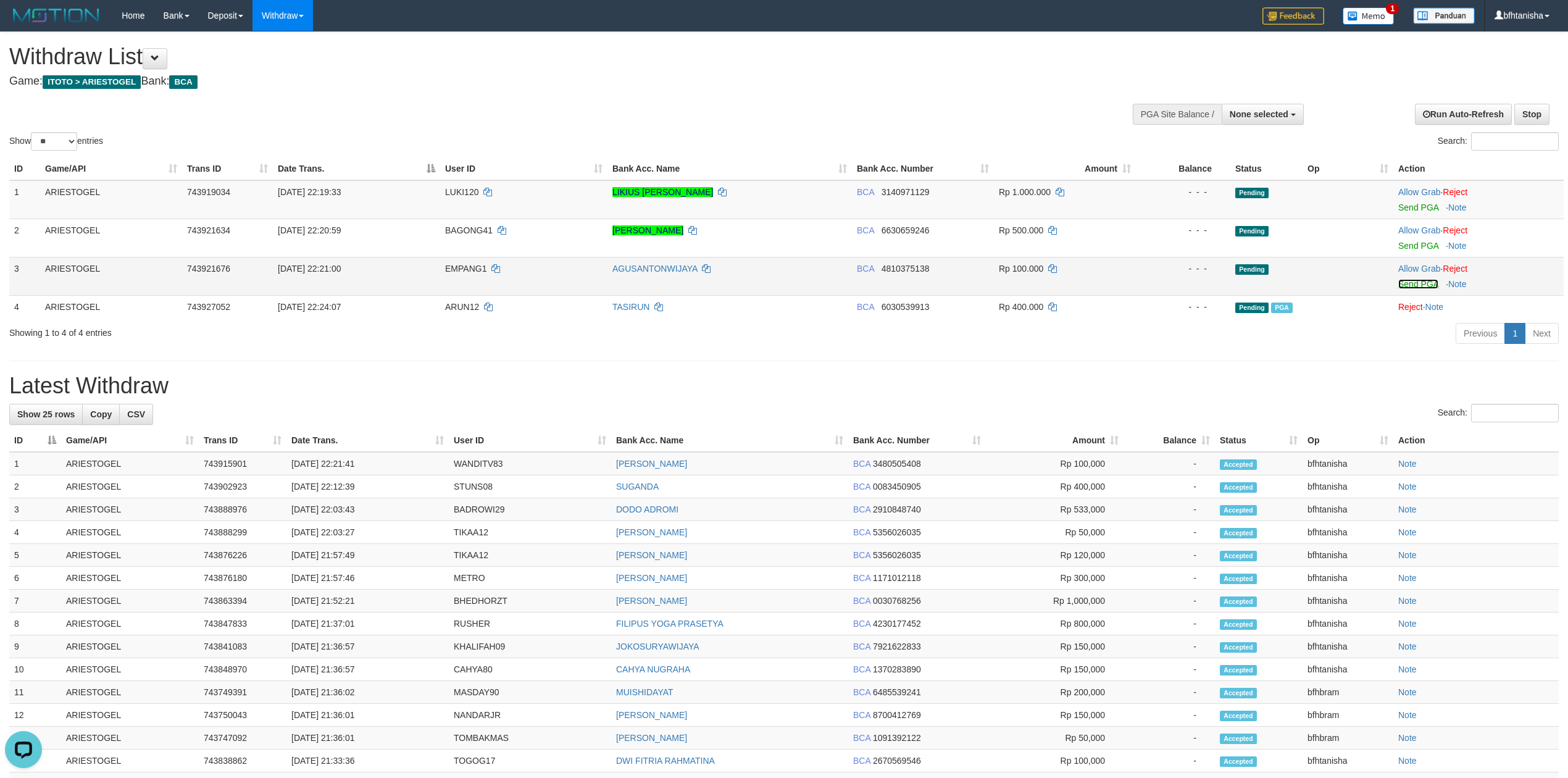
click at [1420, 283] on link "Send PGA" at bounding box center [1418, 284] width 40 height 10
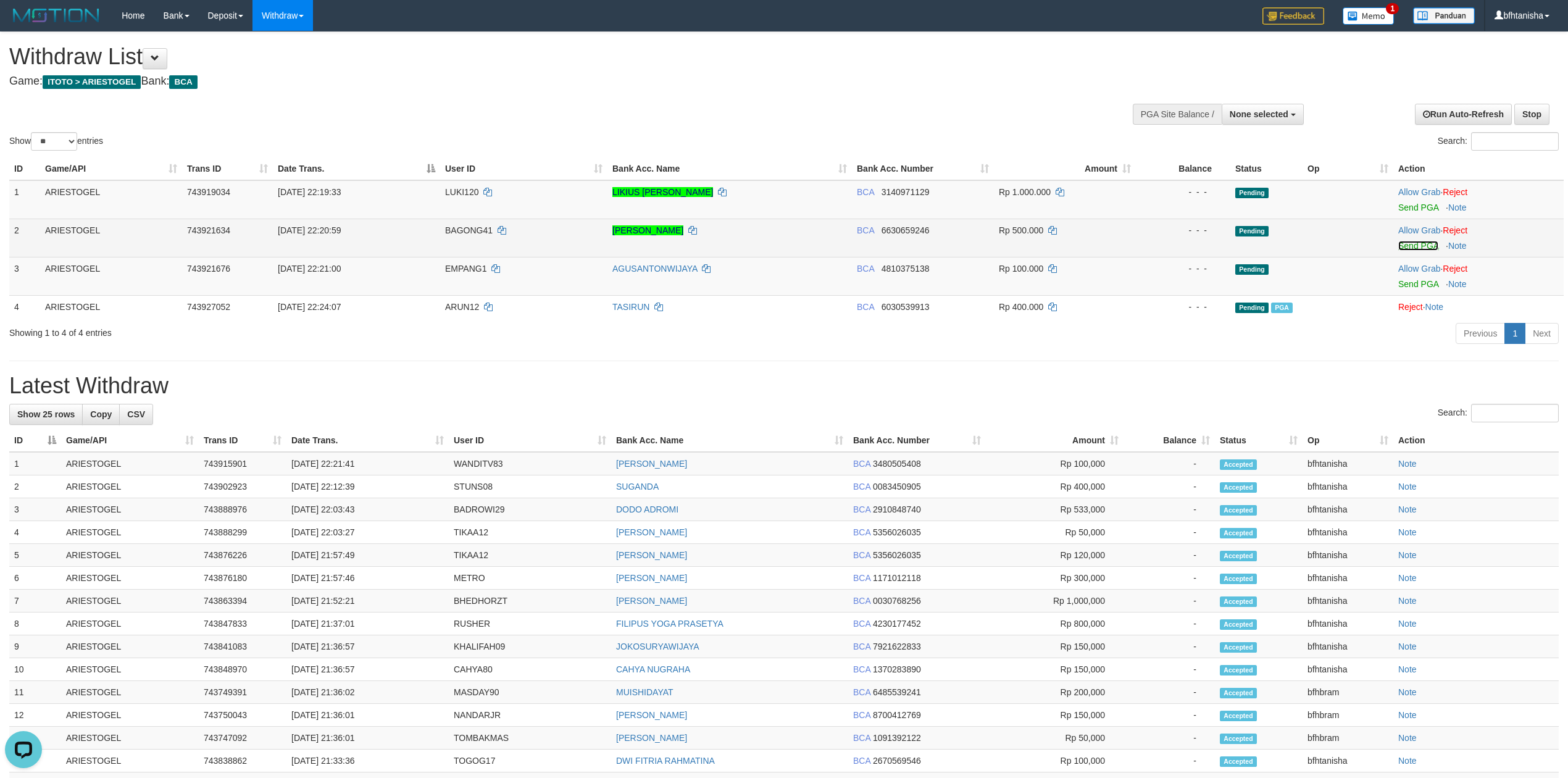
click at [1424, 248] on link "Send PGA" at bounding box center [1418, 245] width 40 height 10
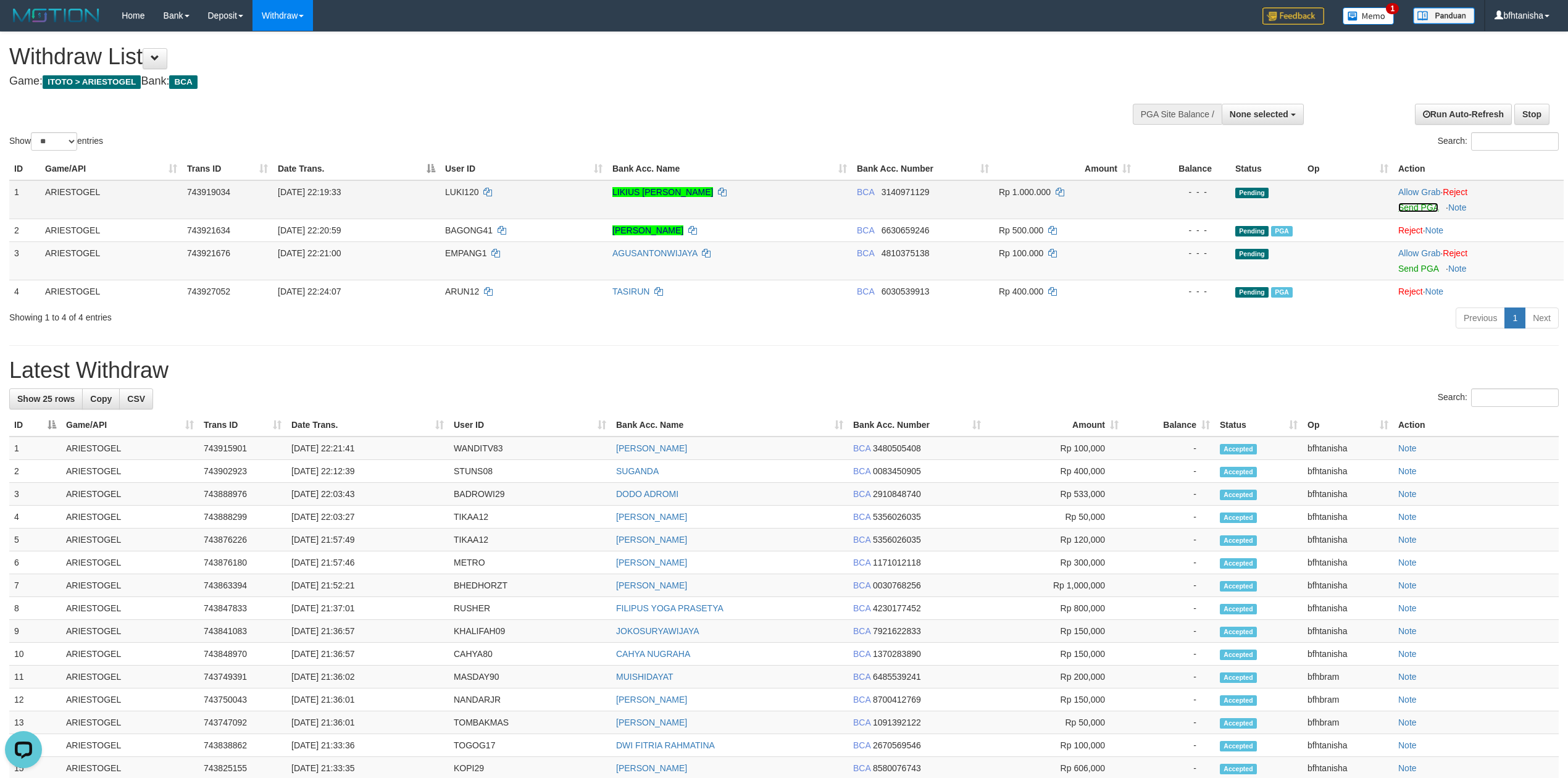
click at [1418, 209] on link "Send PGA" at bounding box center [1418, 207] width 40 height 10
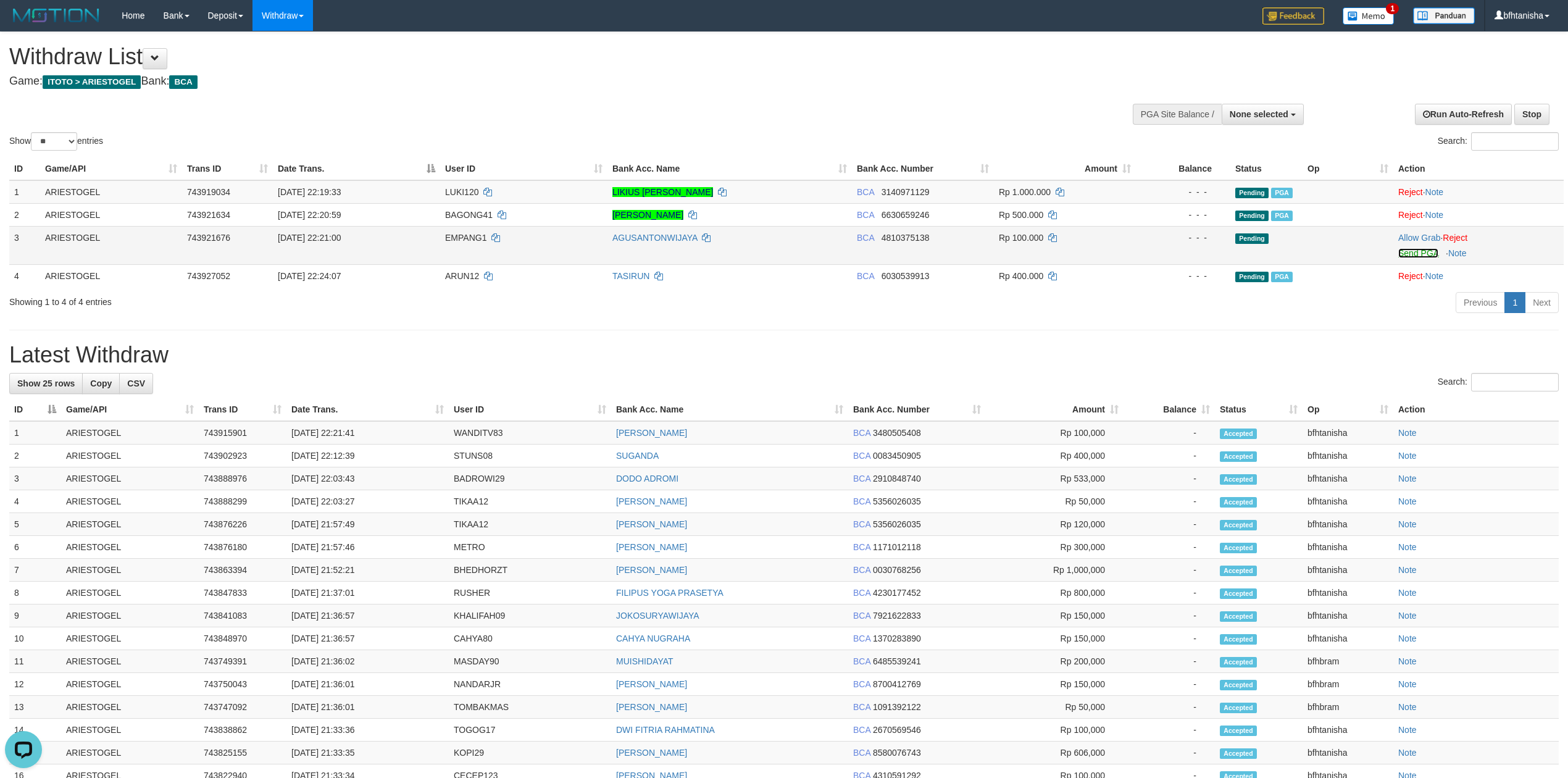
click at [1424, 249] on link "Send PGA" at bounding box center [1418, 253] width 40 height 10
click at [760, 383] on div "Search:" at bounding box center [784, 383] width 1550 height 22
select select
select select "**"
click at [1412, 248] on link "Send PGA" at bounding box center [1418, 253] width 40 height 10
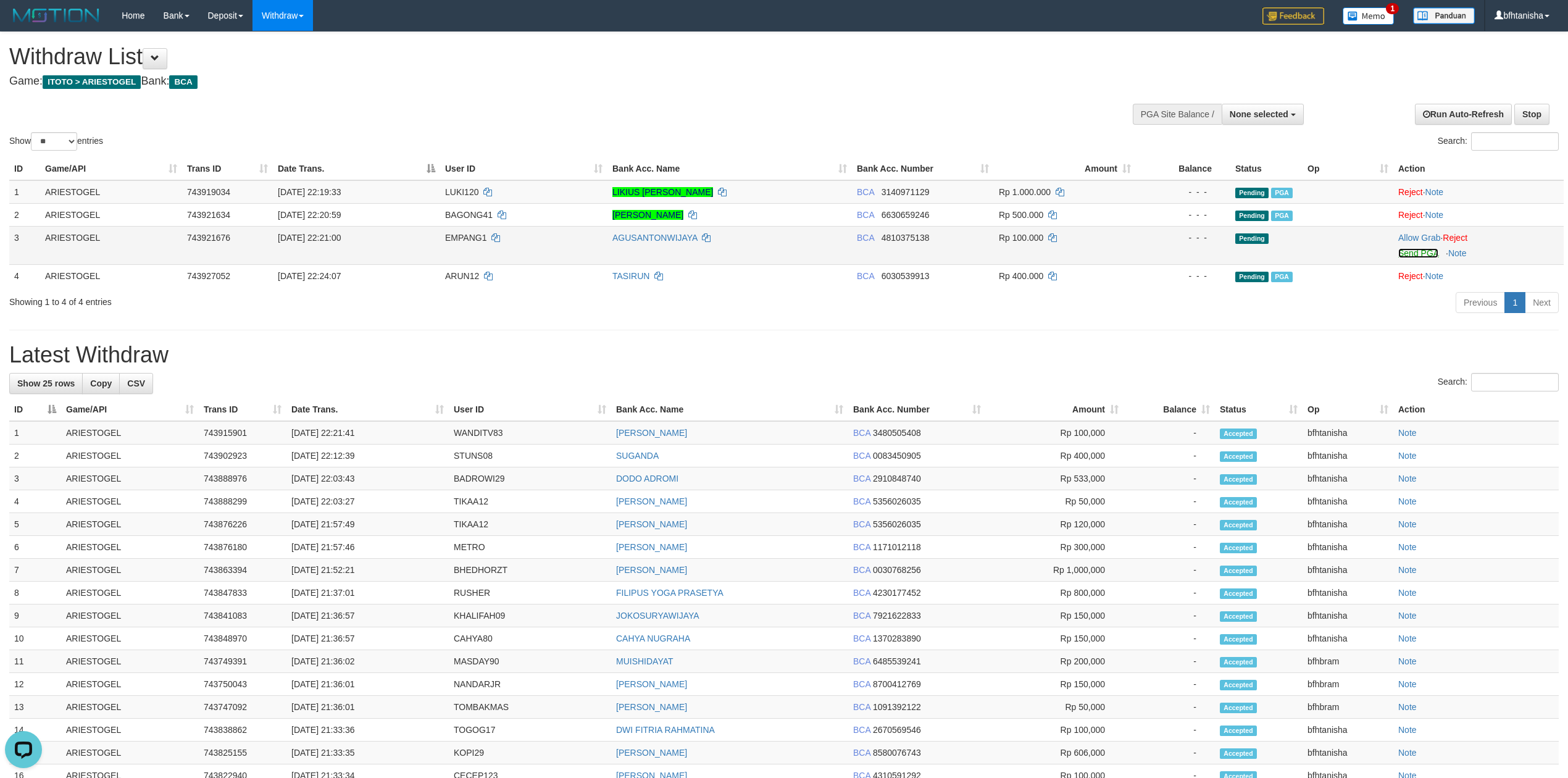
click at [1414, 253] on link "Send PGA" at bounding box center [1418, 253] width 40 height 10
click at [1163, 344] on h1 "Latest Withdraw" at bounding box center [784, 355] width 1550 height 25
select select
select select "**"
click at [1423, 260] on td "Allow Grab · Reject Send PGA · Note" at bounding box center [1478, 245] width 170 height 38
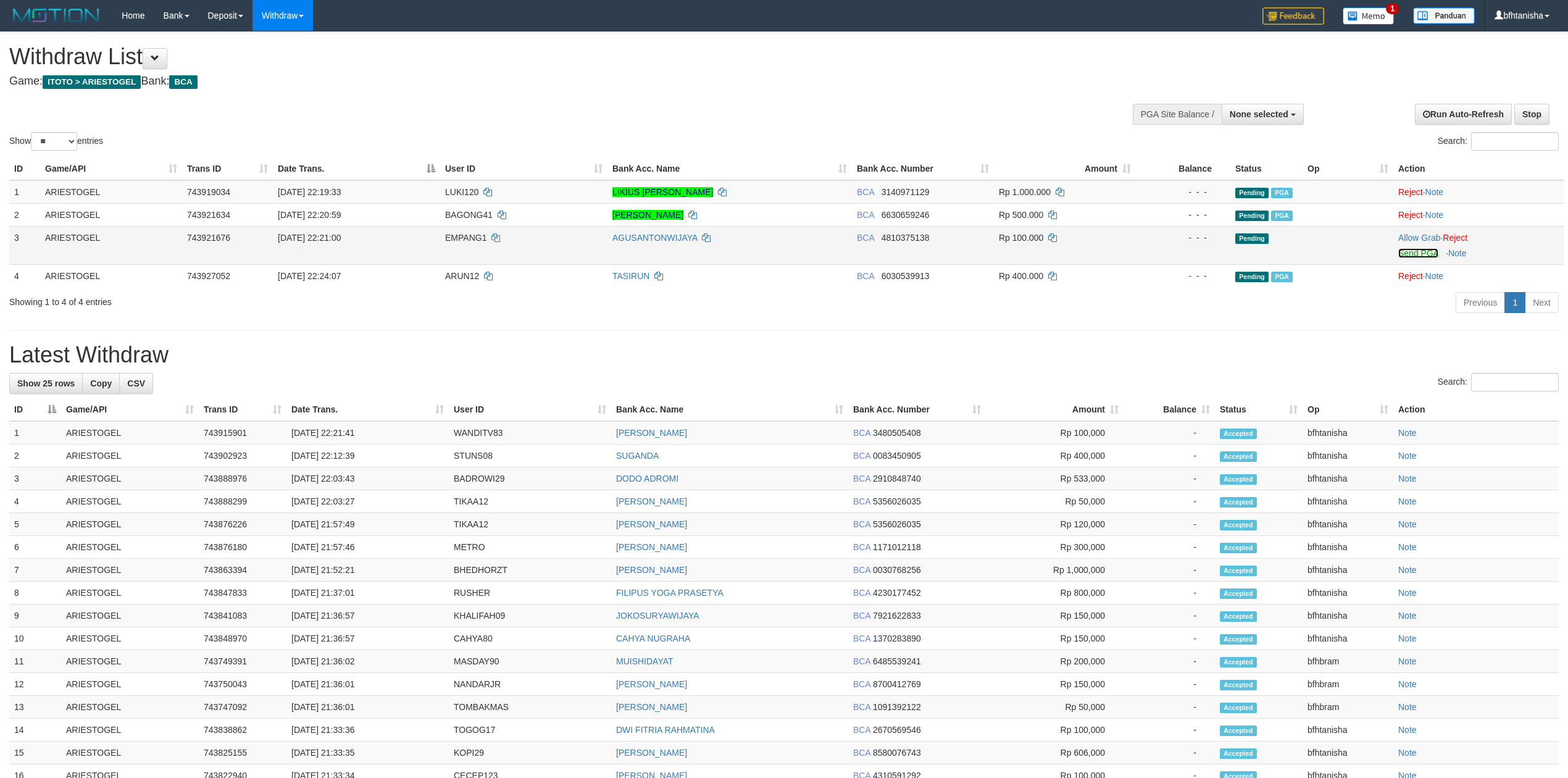
click at [1429, 253] on link "Send PGA" at bounding box center [1418, 253] width 40 height 10
click at [881, 383] on div "Search:" at bounding box center [784, 383] width 1550 height 22
click at [880, 379] on div "Search:" at bounding box center [784, 383] width 1550 height 22
select select
select select "**"
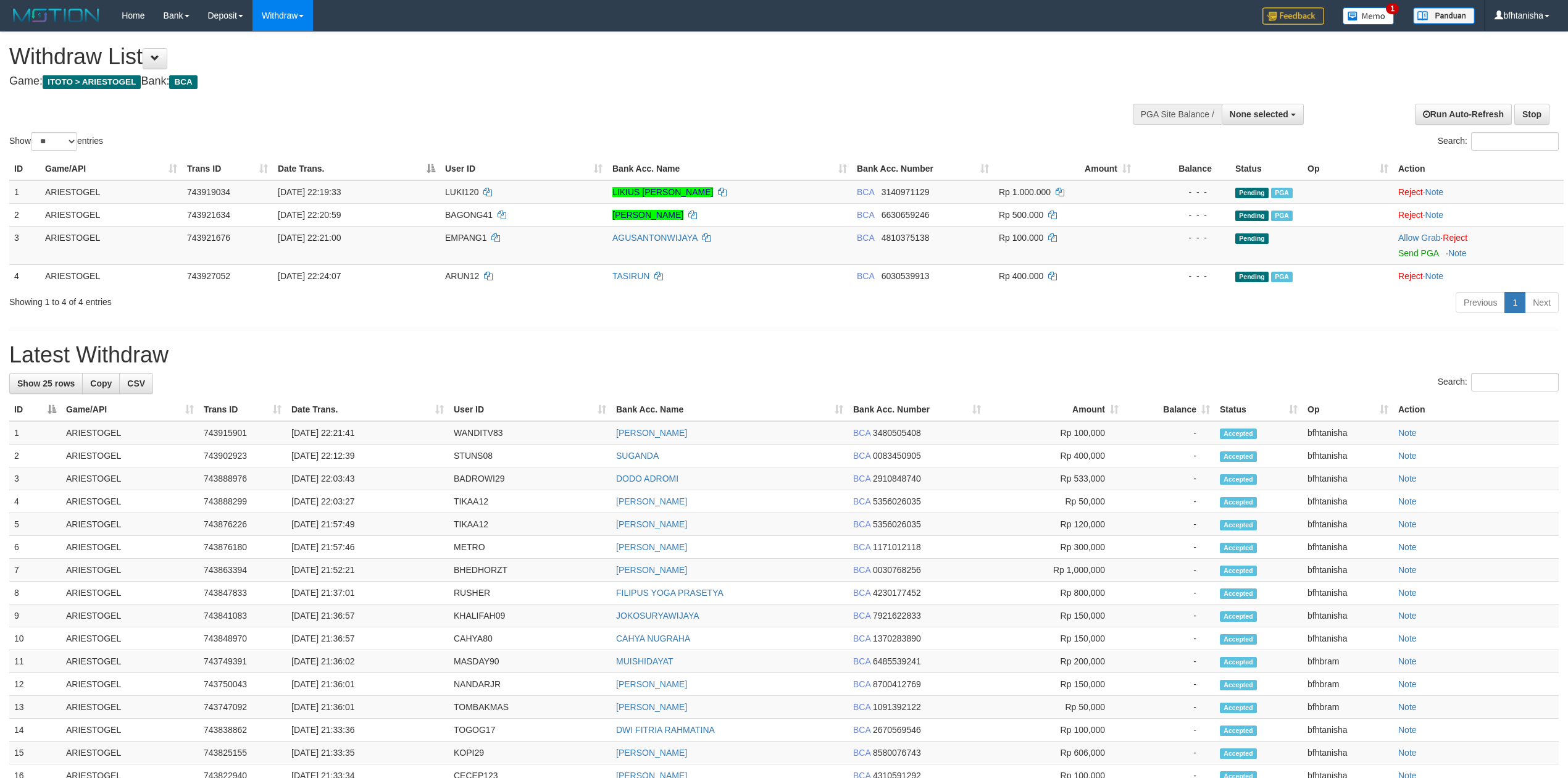
click at [808, 370] on div "**********" at bounding box center [784, 547] width 1568 height 1031
click at [925, 389] on div "Search:" at bounding box center [784, 383] width 1550 height 22
click at [1425, 248] on link "Send PGA" at bounding box center [1418, 253] width 40 height 10
click at [1420, 258] on link "Send PGA" at bounding box center [1418, 253] width 40 height 10
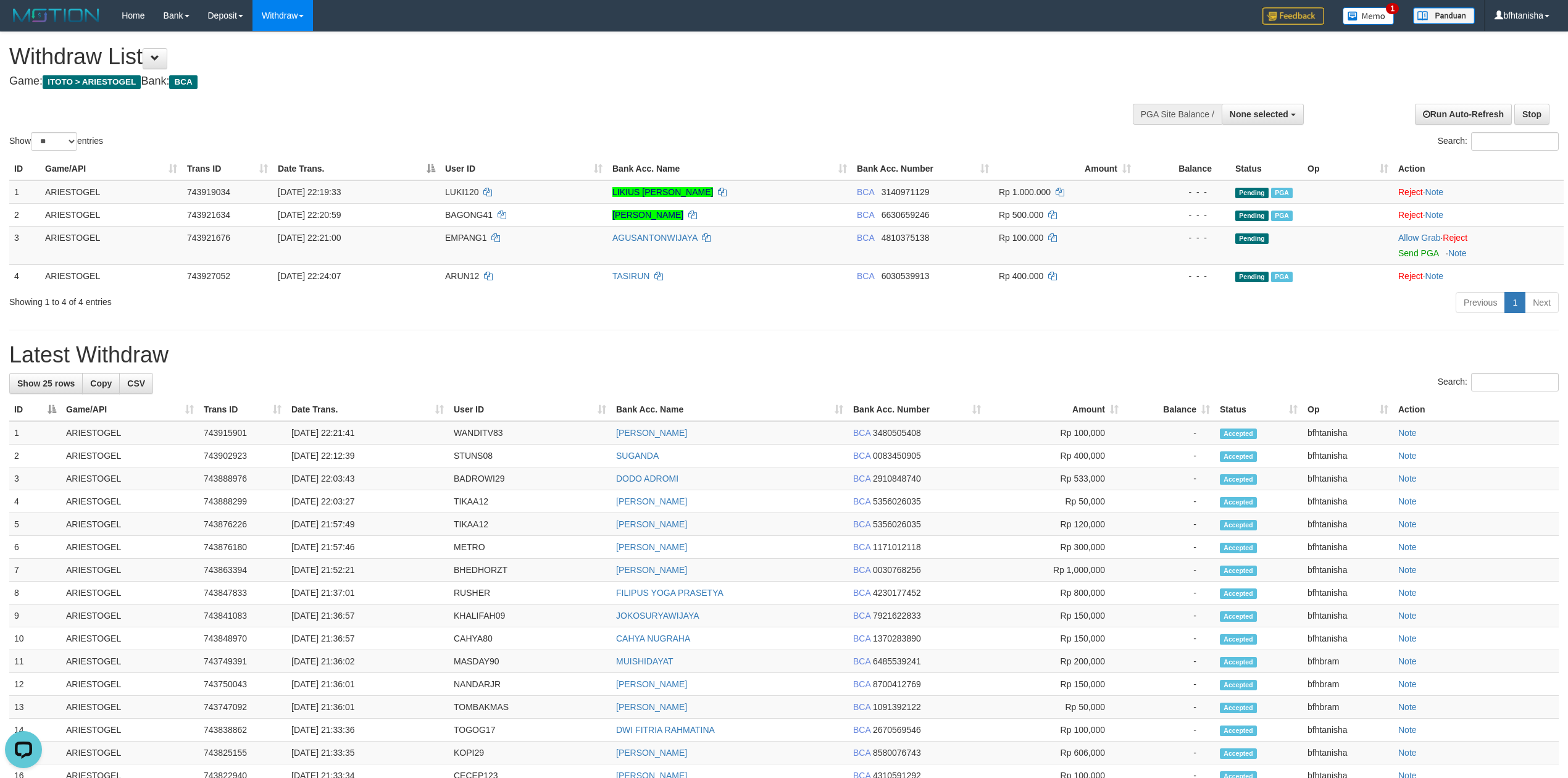
click at [752, 330] on hr at bounding box center [784, 330] width 1550 height 1
select select
select select "**"
click at [1425, 250] on link "Send PGA" at bounding box center [1418, 253] width 40 height 10
click at [699, 301] on div "Previous 1 Next" at bounding box center [1110, 304] width 896 height 27
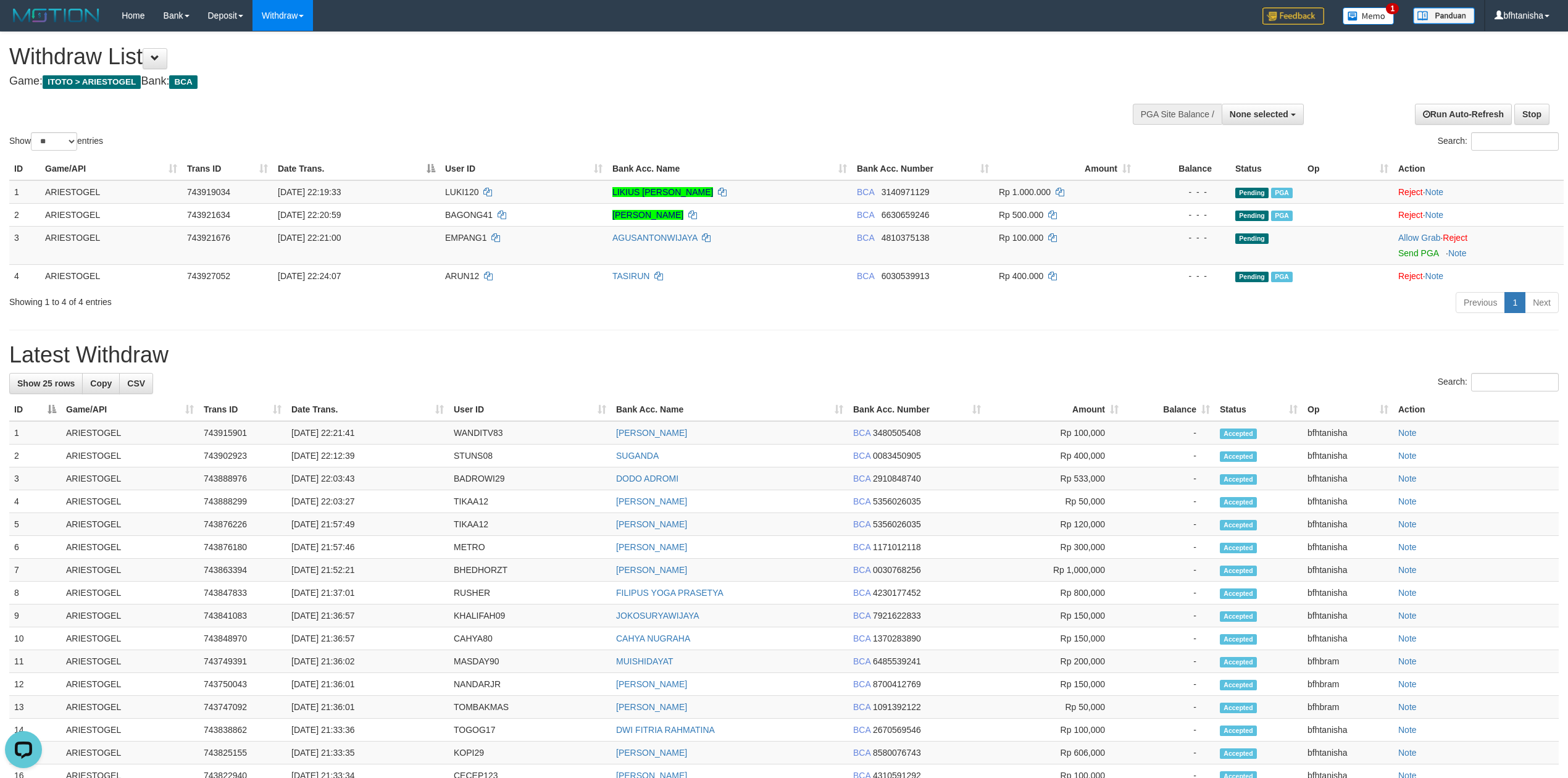
click at [471, 41] on div "**********" at bounding box center [526, 62] width 1033 height 61
select select
select select "**"
click at [1405, 257] on link "Send PGA" at bounding box center [1418, 253] width 40 height 10
